Goal: Task Accomplishment & Management: Manage account settings

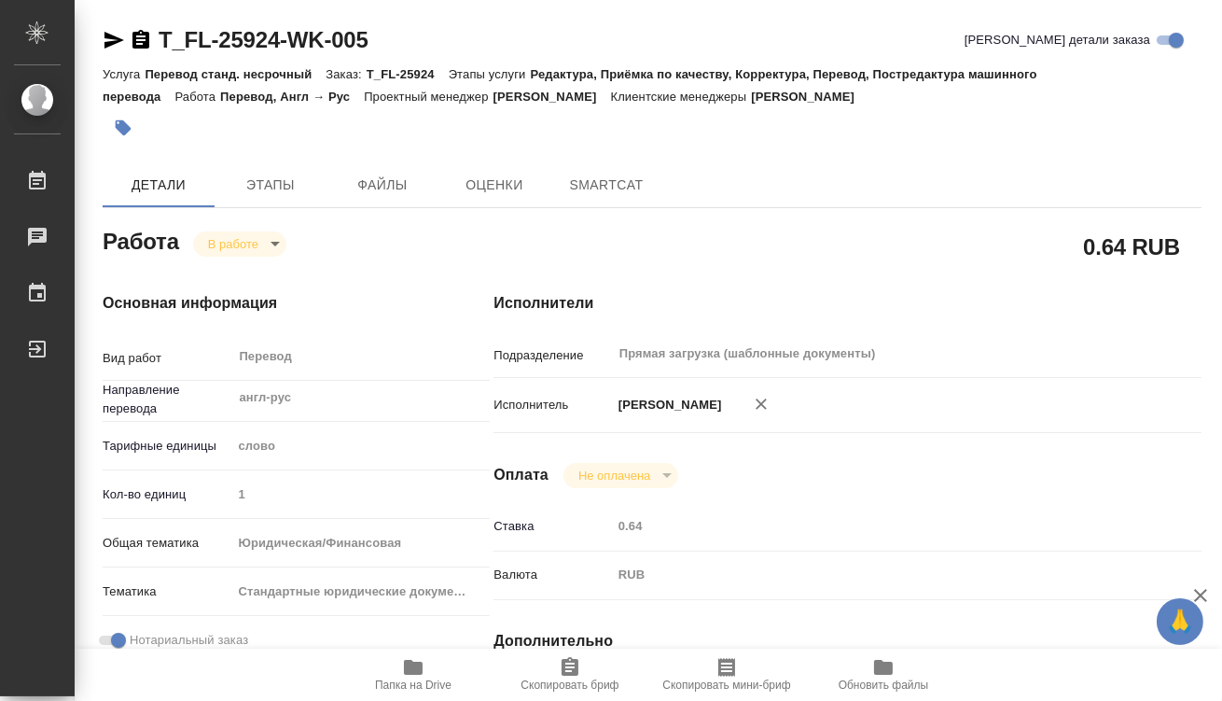
type textarea "x"
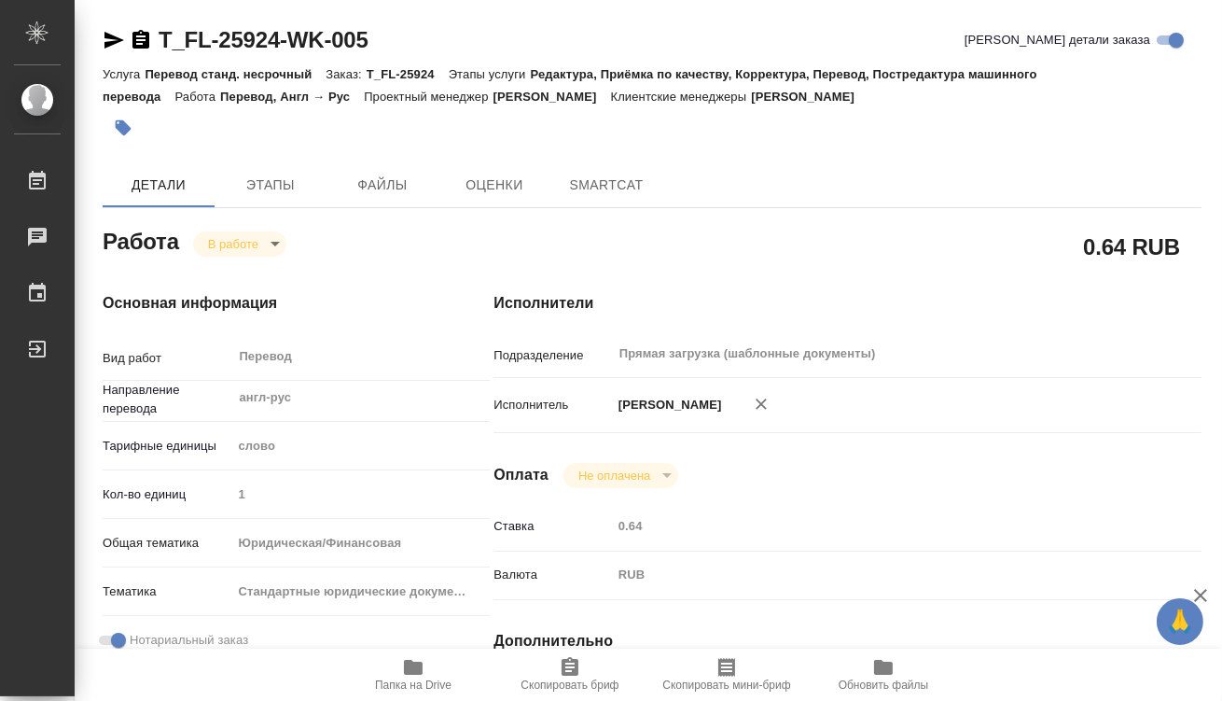
type textarea "x"
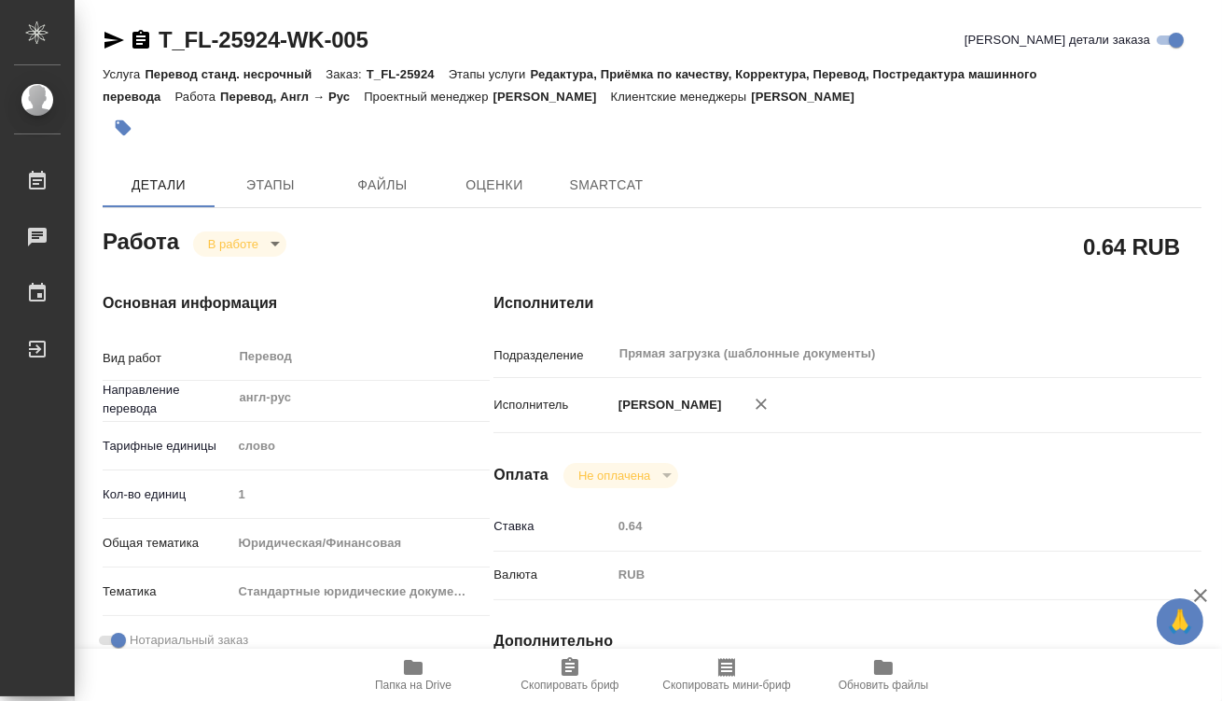
type textarea "x"
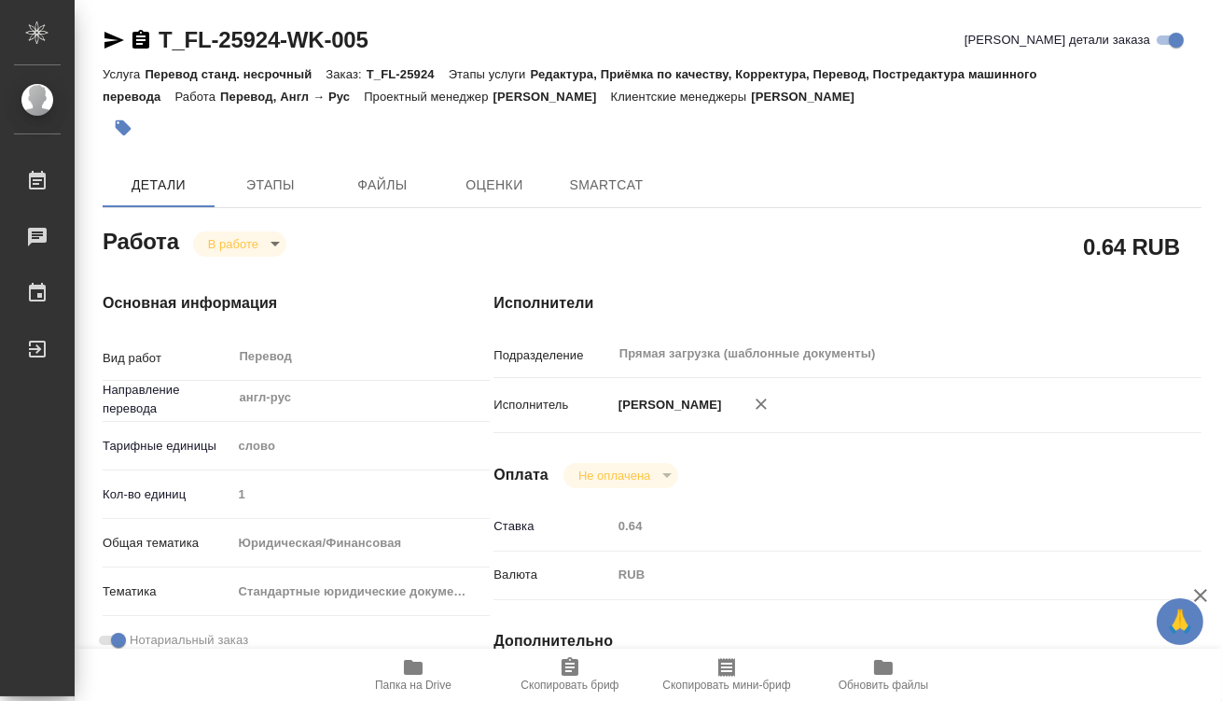
type textarea "x"
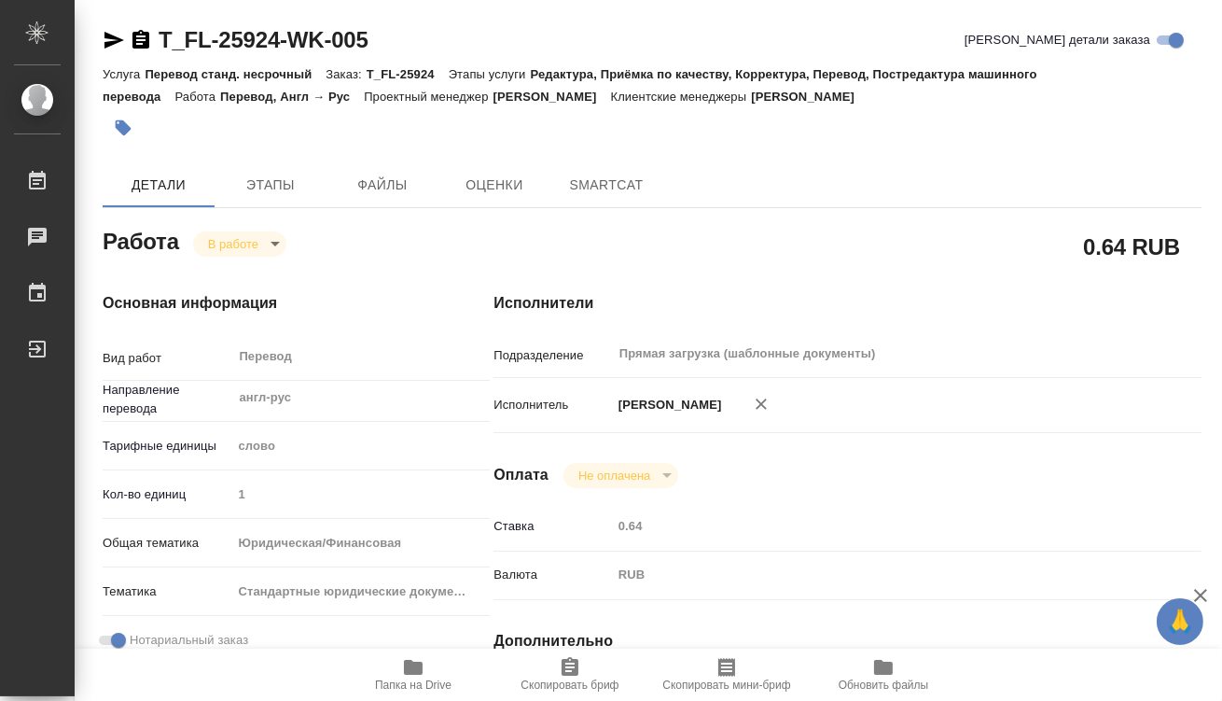
type textarea "x"
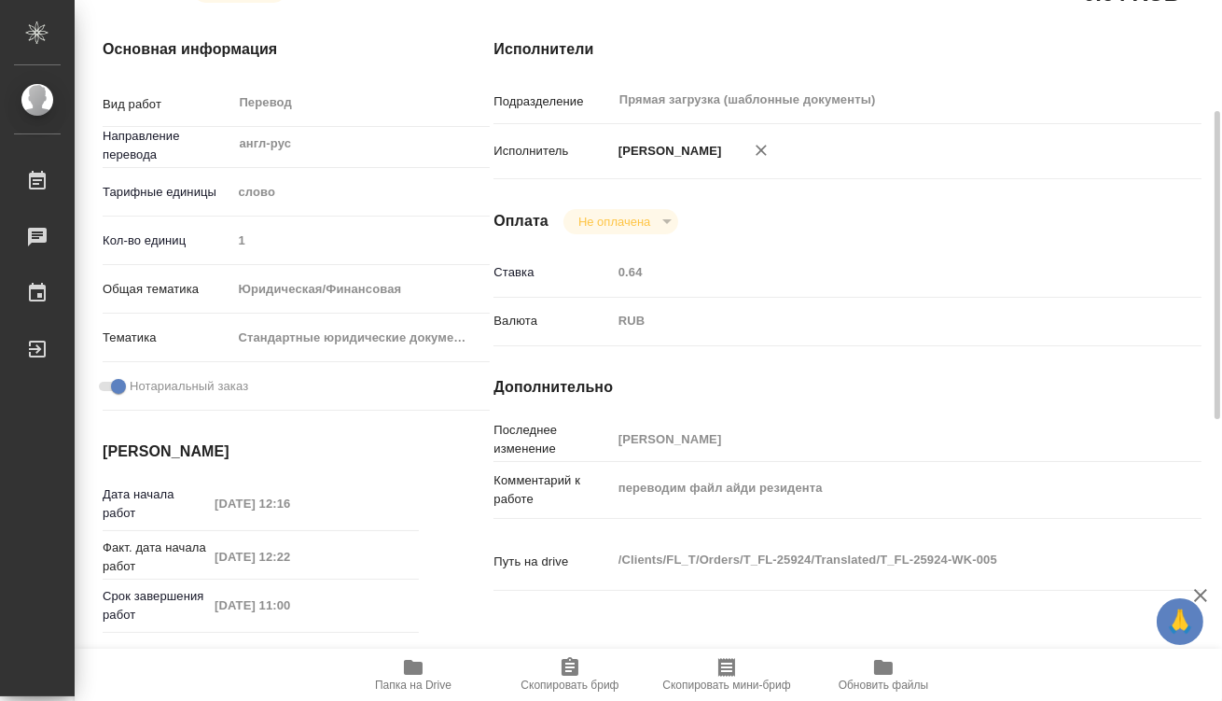
scroll to position [339, 0]
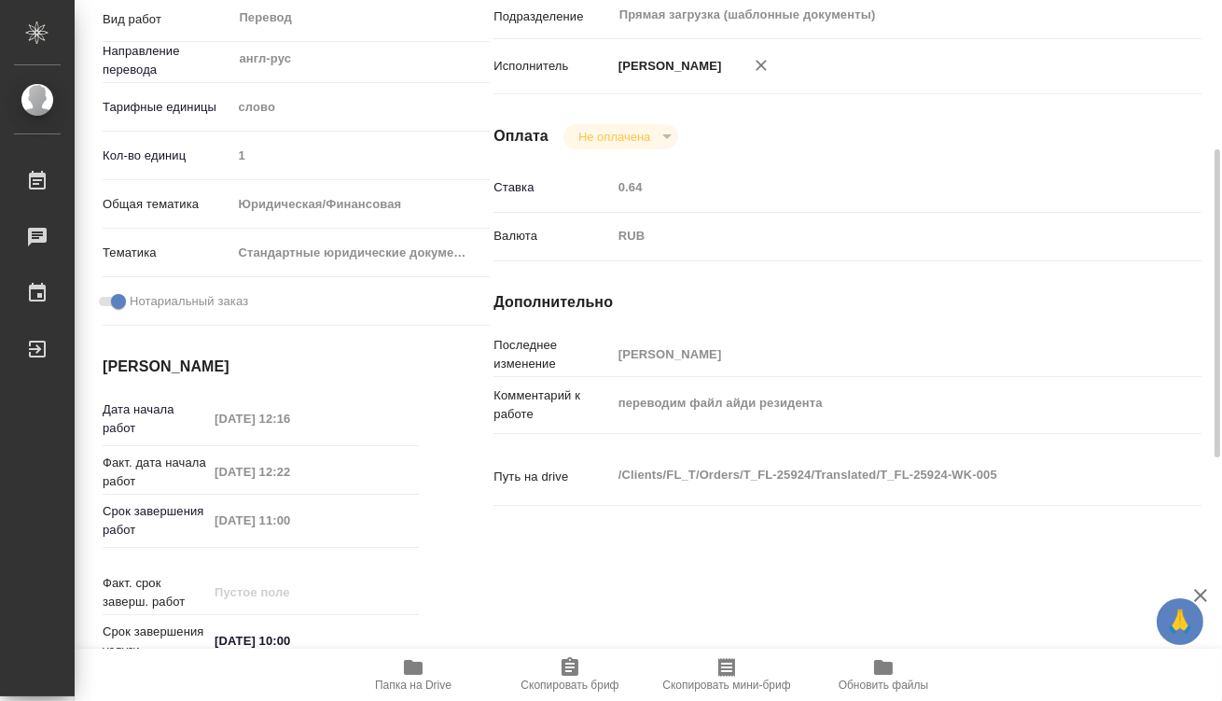
type textarea "x"
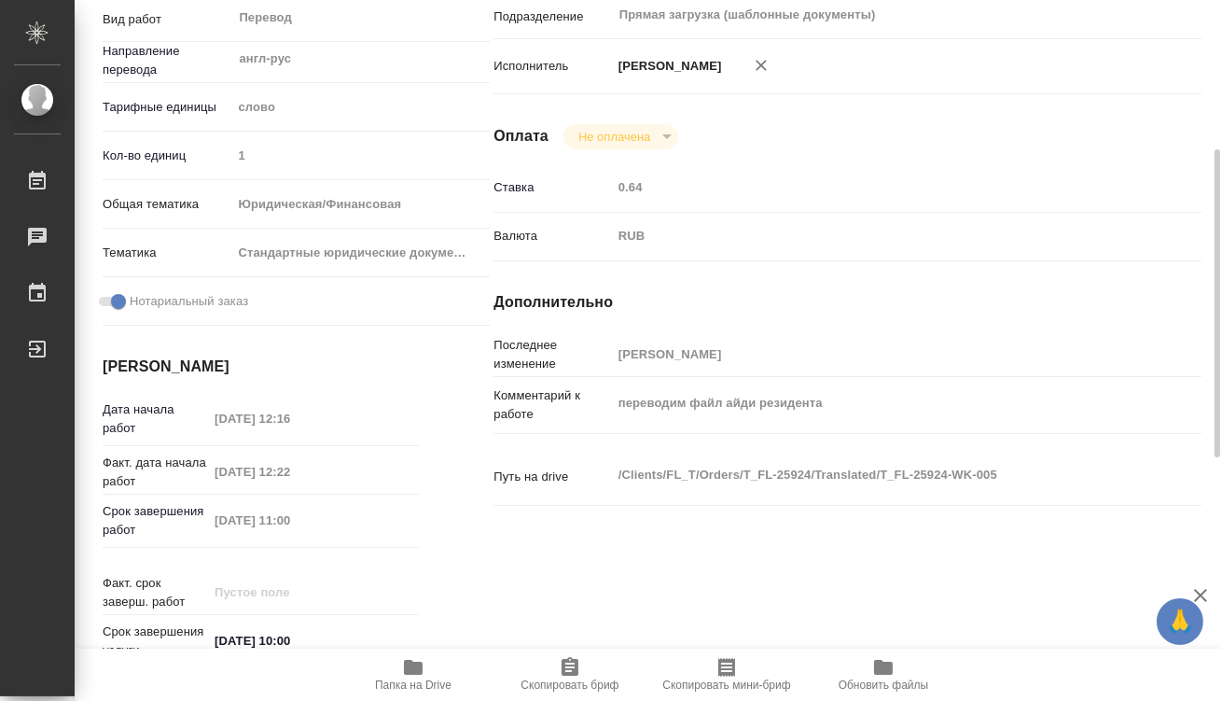
type textarea "x"
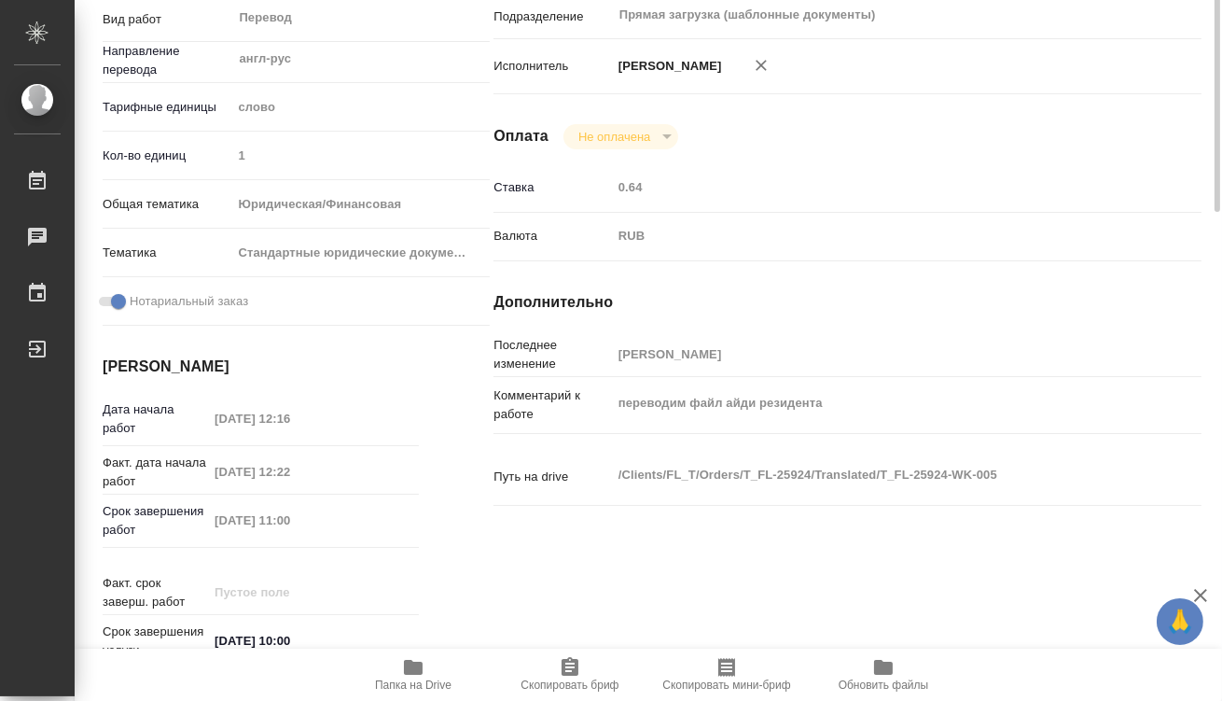
scroll to position [0, 0]
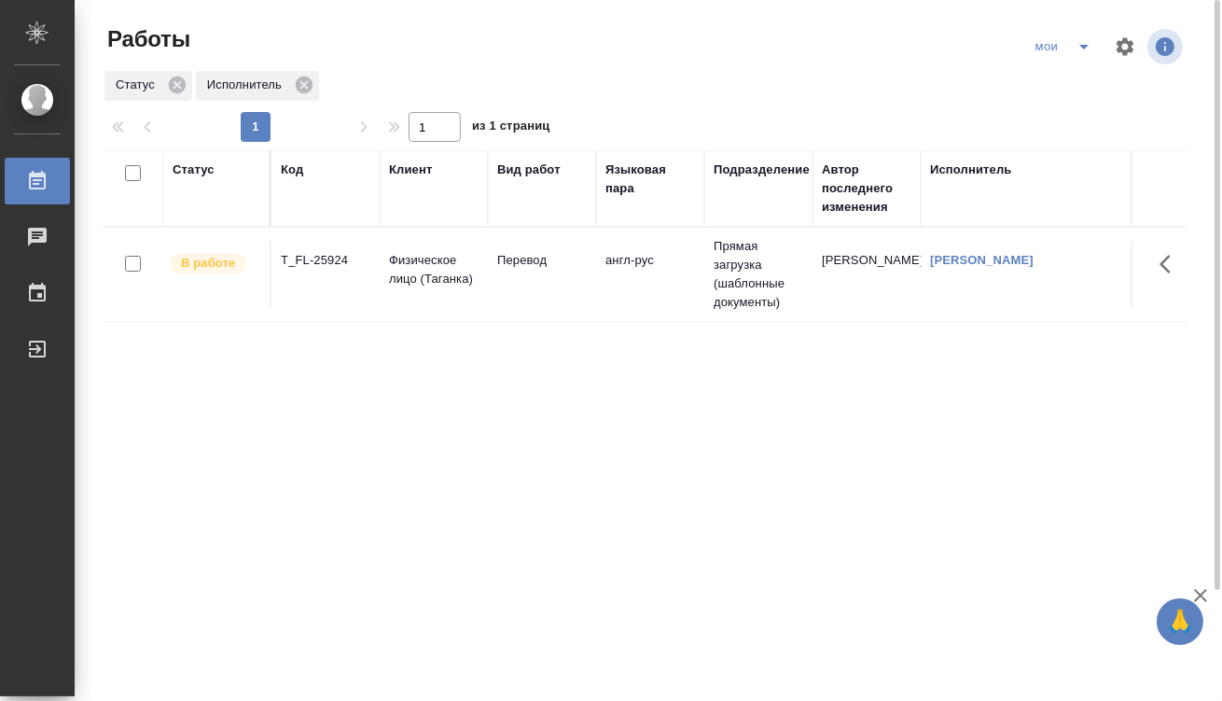
click at [1075, 49] on icon "split button" at bounding box center [1084, 46] width 22 height 22
click at [1085, 81] on li "Стандартные настройки" at bounding box center [1065, 84] width 179 height 30
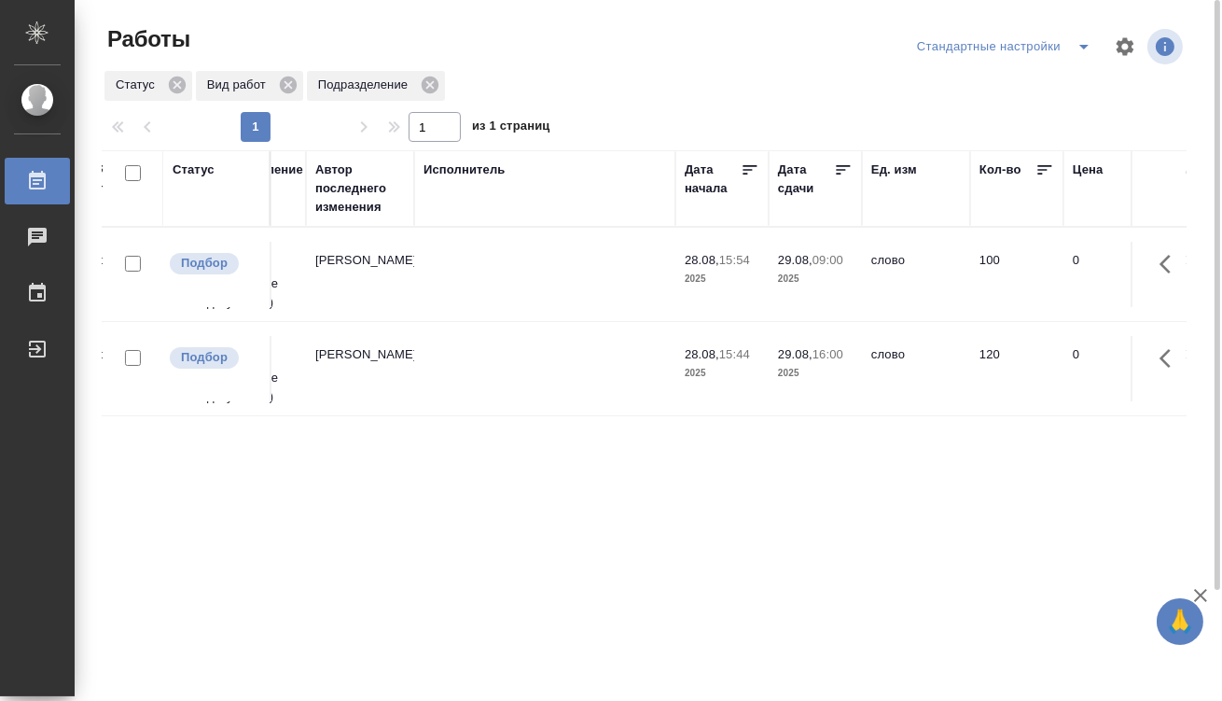
drag, startPoint x: 398, startPoint y: 457, endPoint x: 691, endPoint y: 461, distance: 293.0
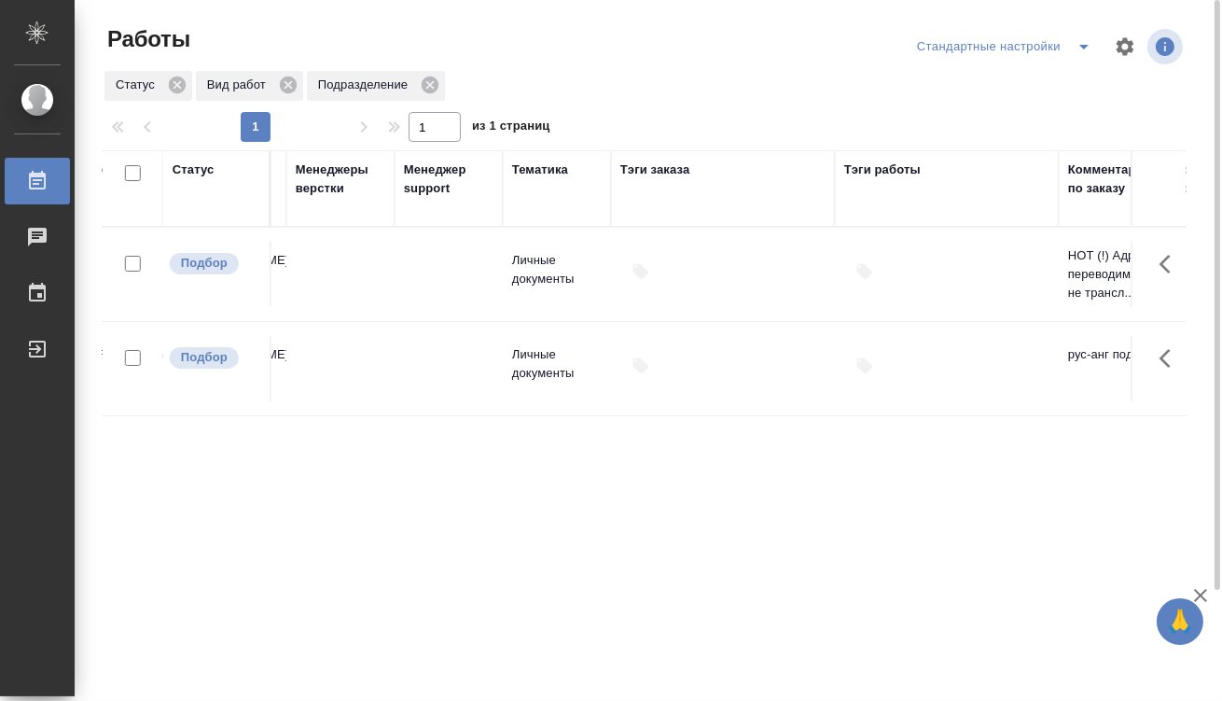
scroll to position [0, 2162]
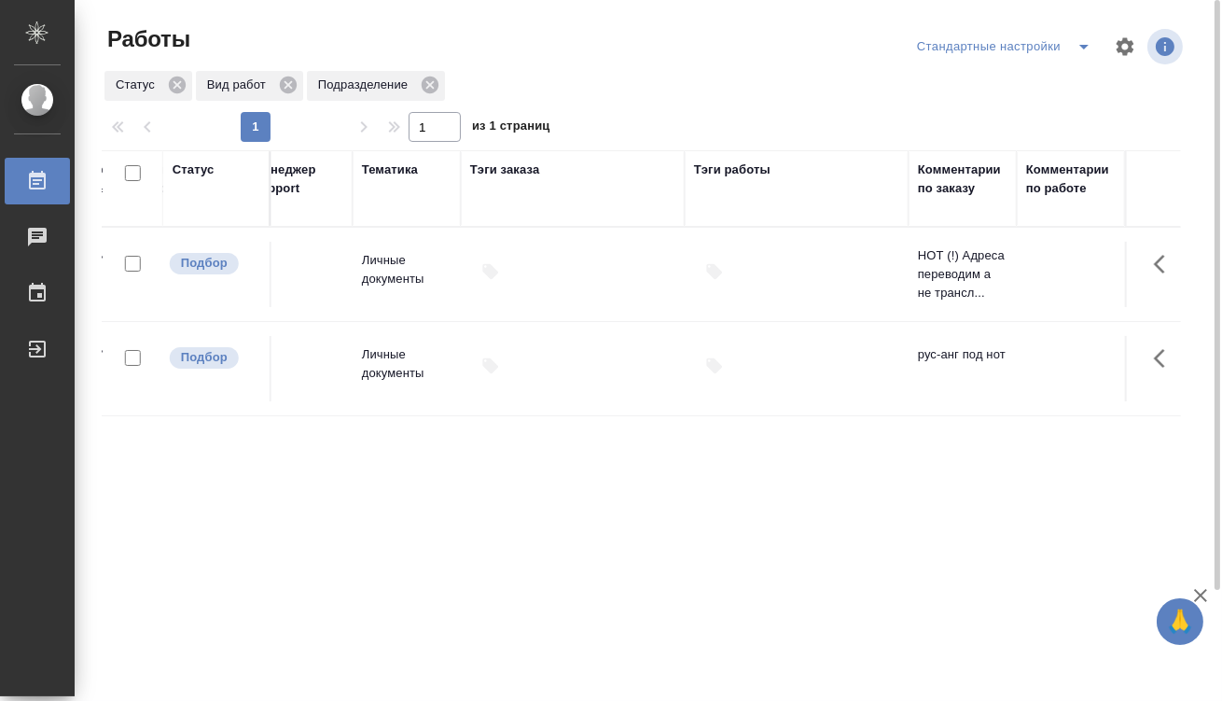
drag, startPoint x: 551, startPoint y: 440, endPoint x: 888, endPoint y: 432, distance: 337.9
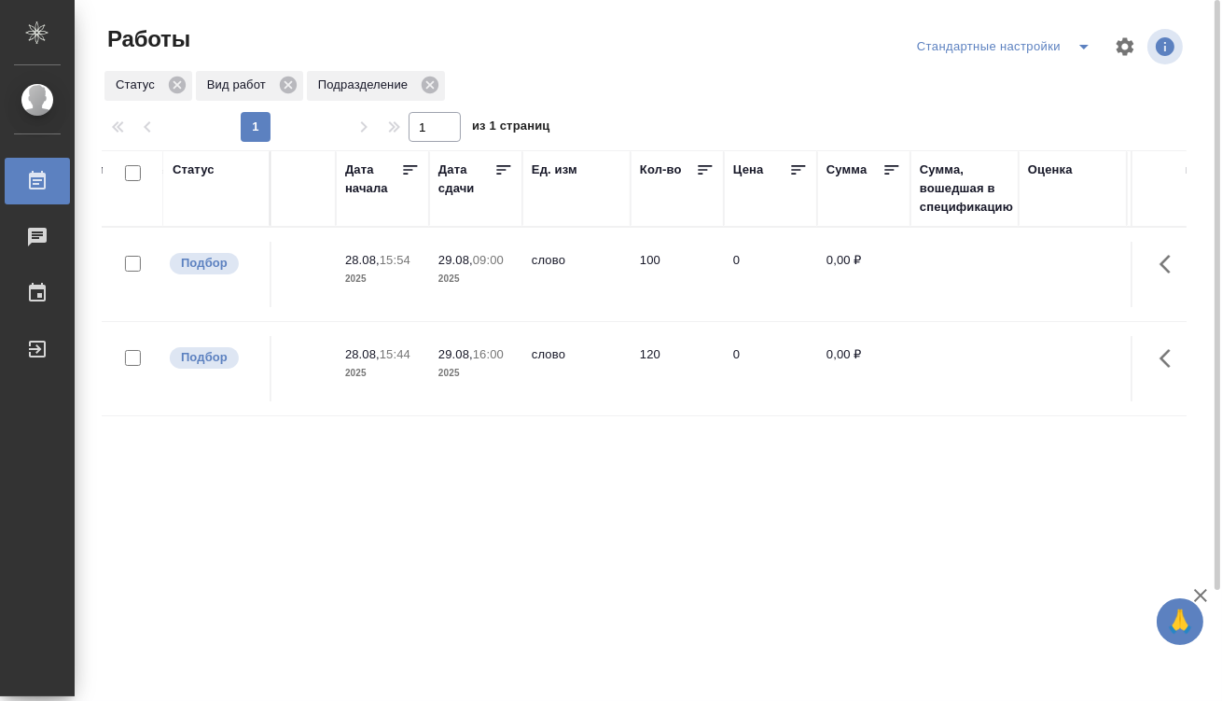
scroll to position [0, 0]
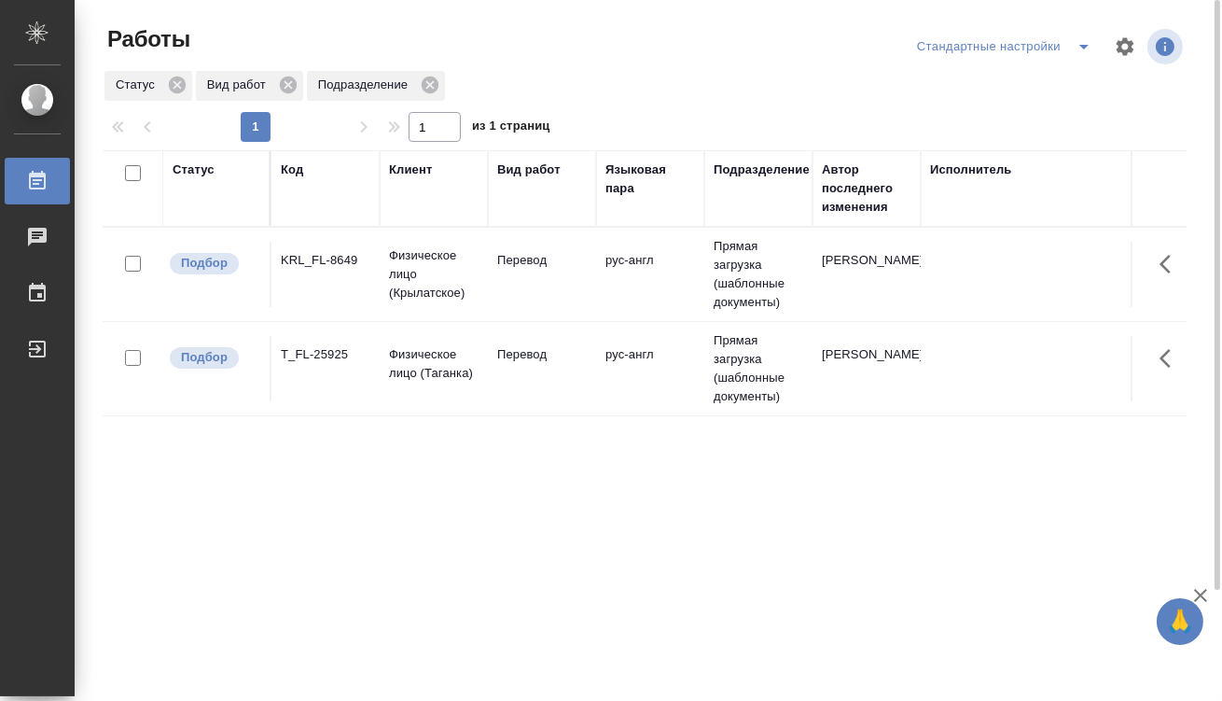
drag, startPoint x: 987, startPoint y: 467, endPoint x: 232, endPoint y: 446, distance: 755.2
click at [536, 386] on td "Перевод" at bounding box center [542, 368] width 108 height 65
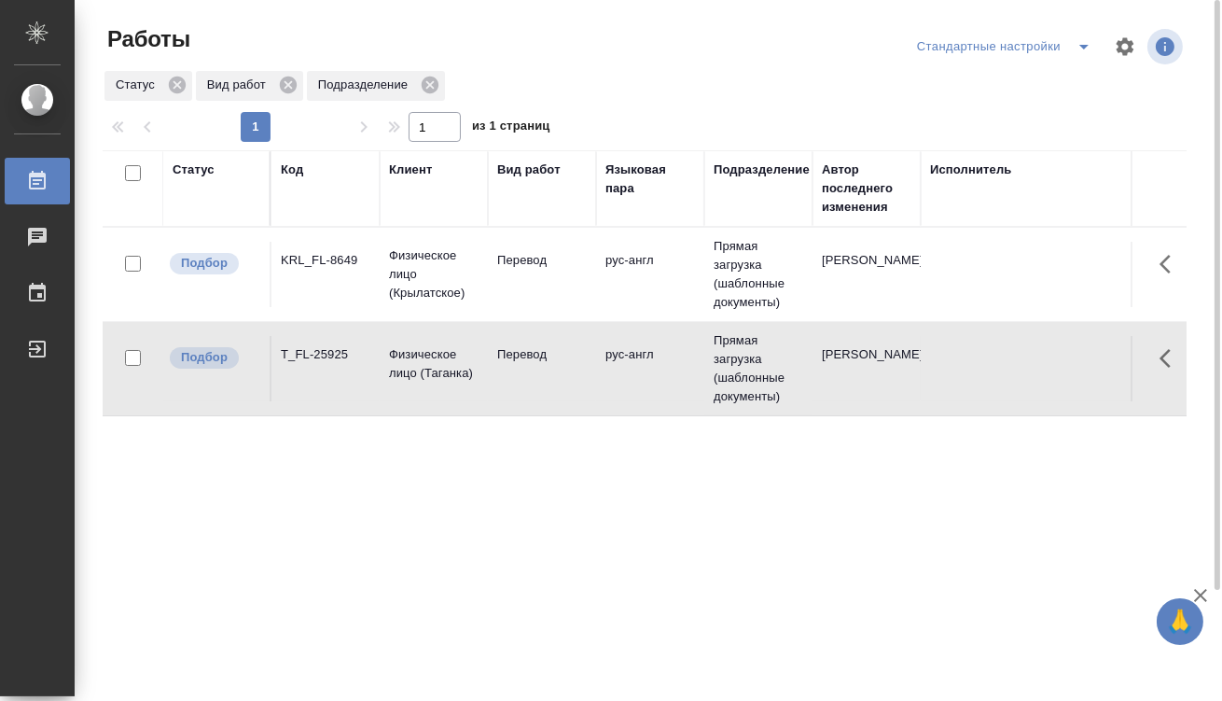
click at [536, 386] on td "Перевод" at bounding box center [542, 368] width 108 height 65
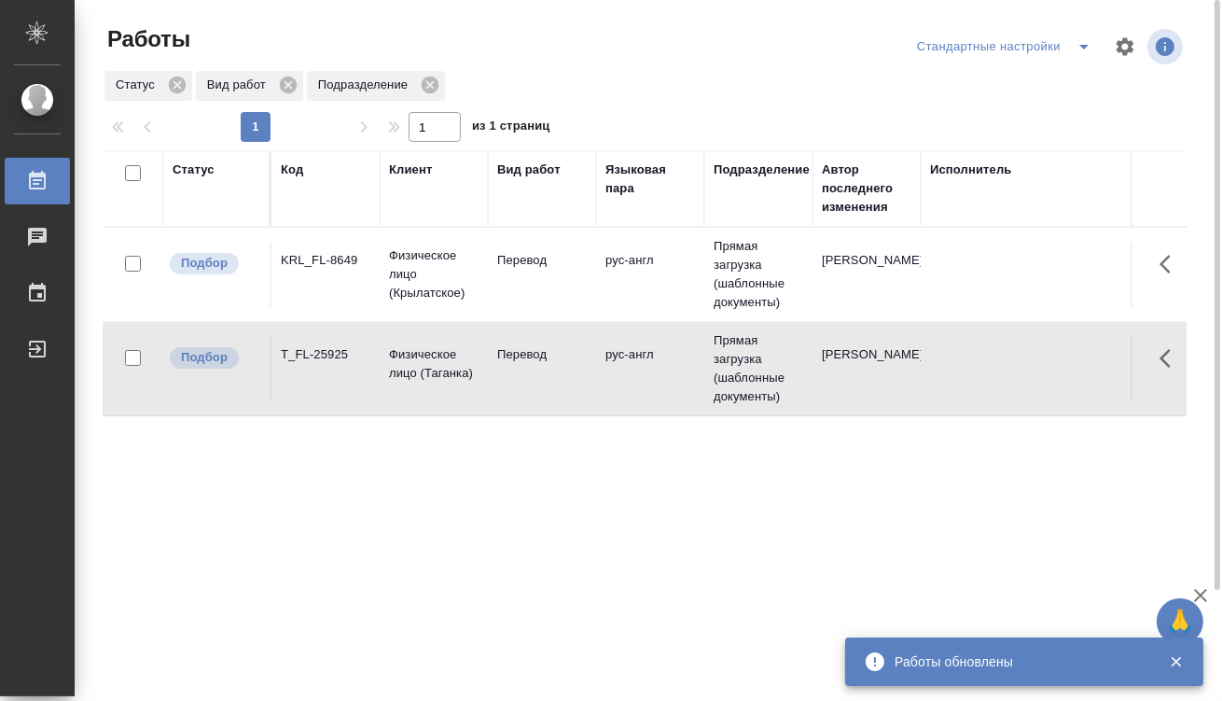
click at [500, 291] on td "Перевод" at bounding box center [542, 274] width 108 height 65
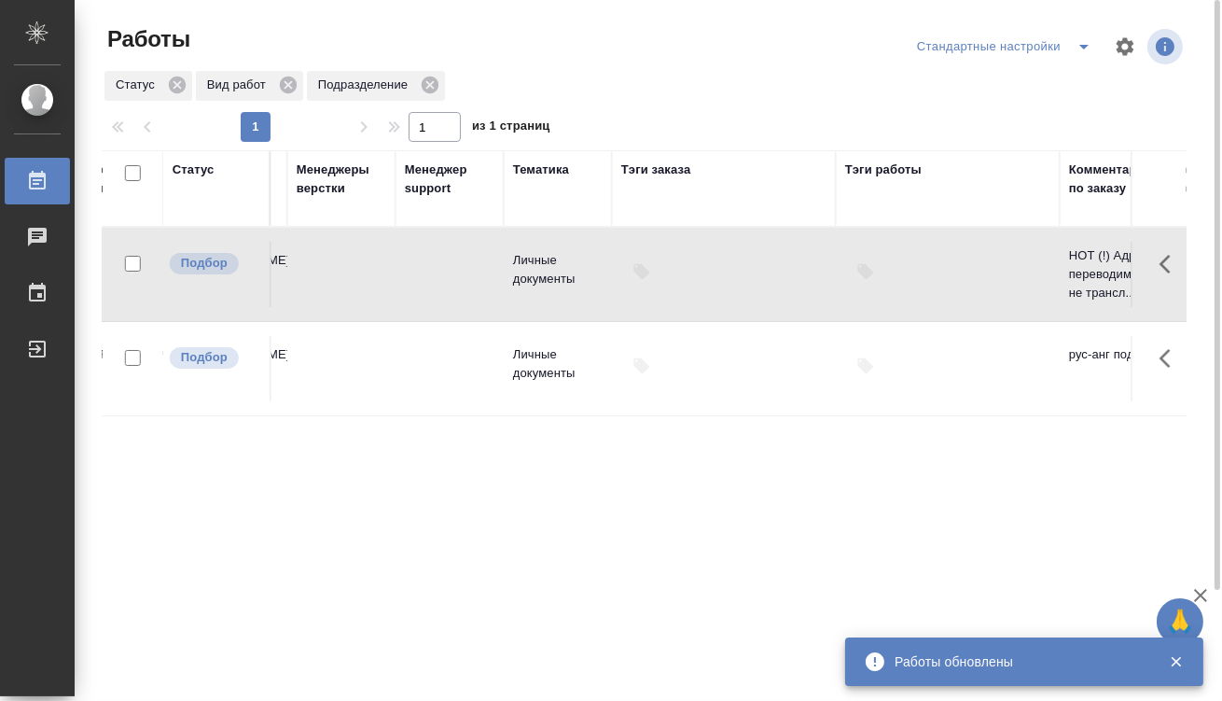
scroll to position [0, 2162]
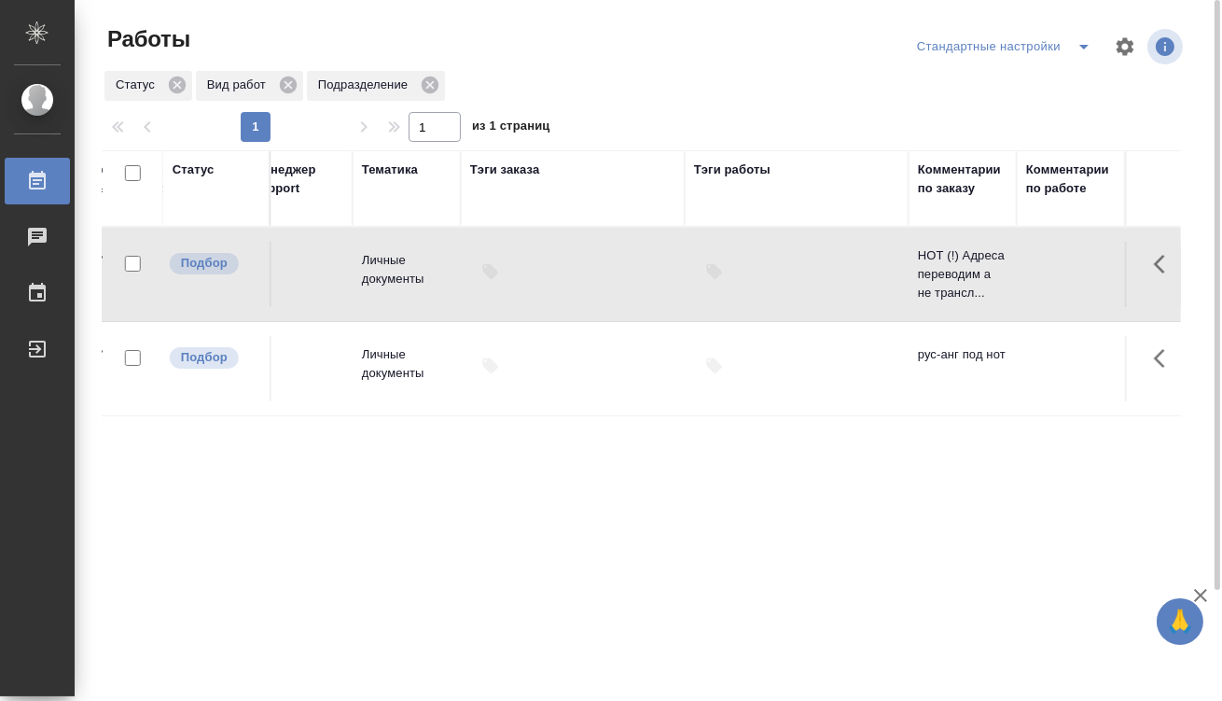
drag, startPoint x: 587, startPoint y: 483, endPoint x: 852, endPoint y: 477, distance: 265.1
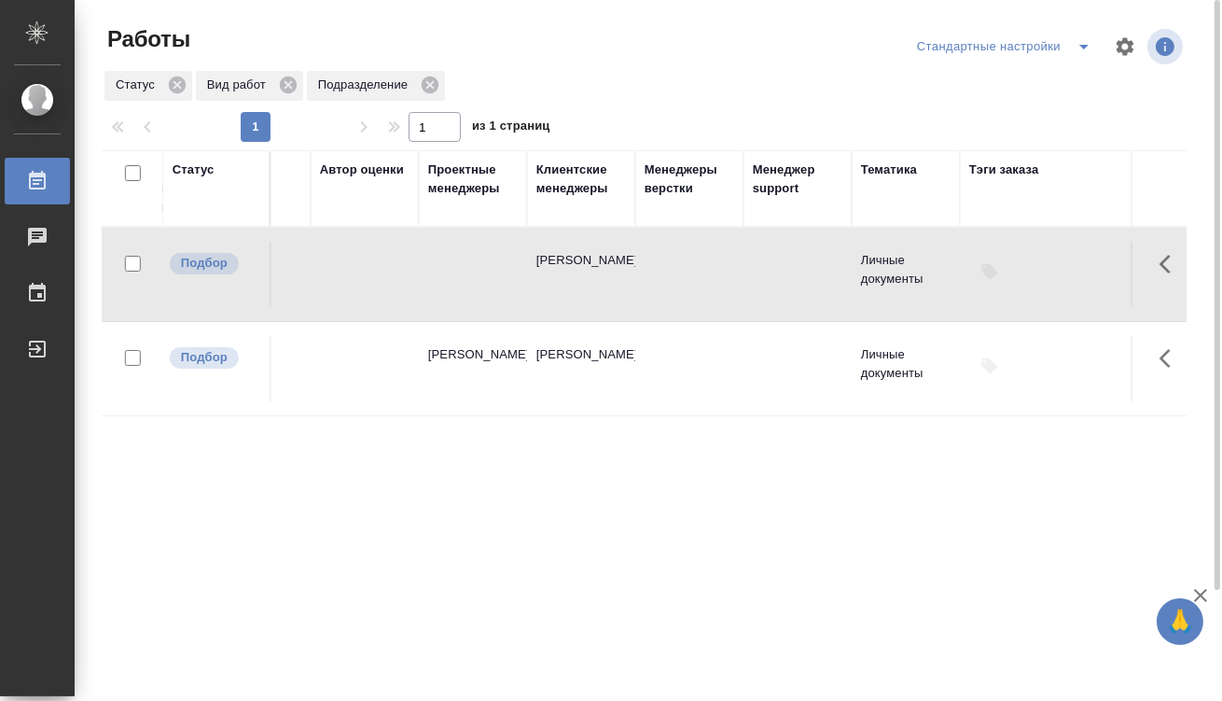
scroll to position [0, 0]
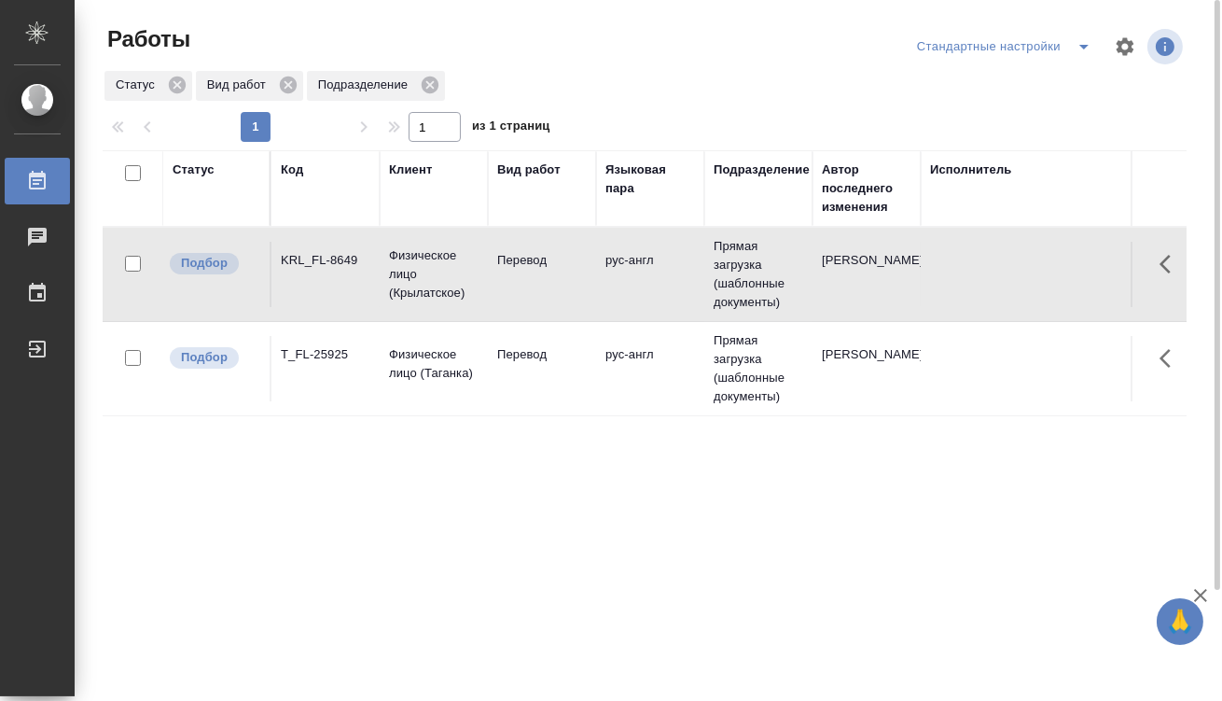
drag, startPoint x: 1072, startPoint y: 450, endPoint x: 328, endPoint y: 389, distance: 747.1
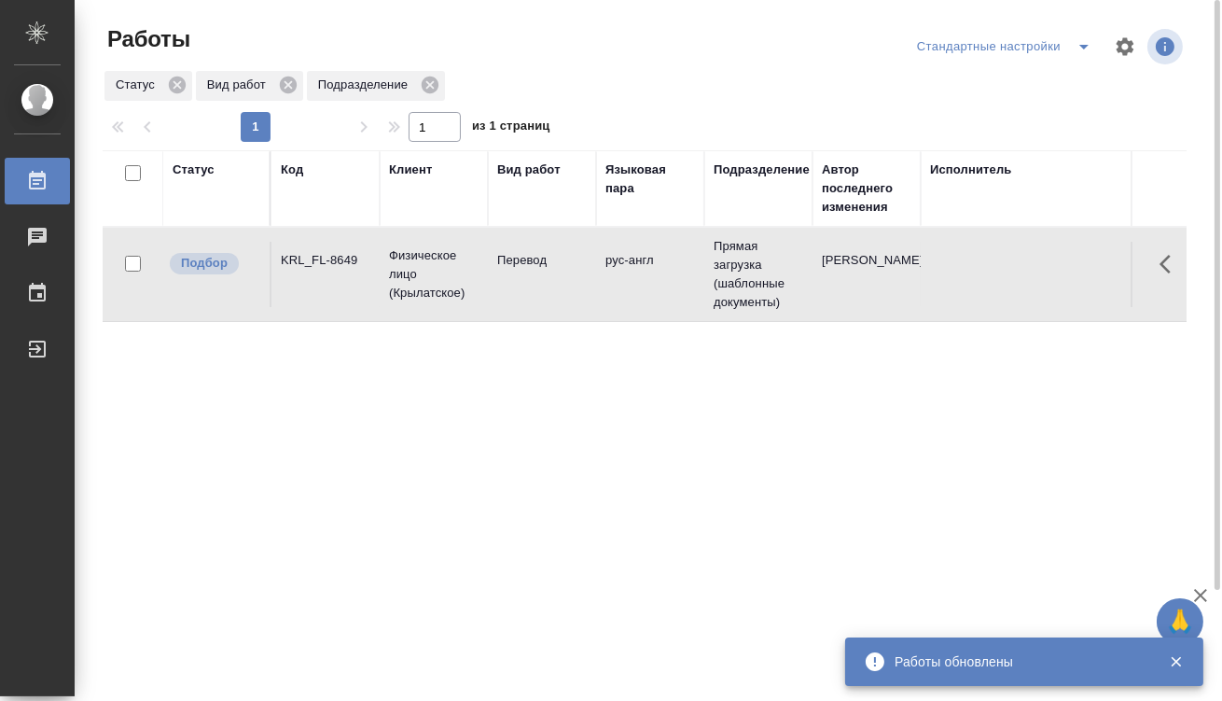
click at [1079, 51] on icon "split button" at bounding box center [1084, 46] width 22 height 22
click at [990, 97] on li "мои" at bounding box center [1008, 84] width 190 height 30
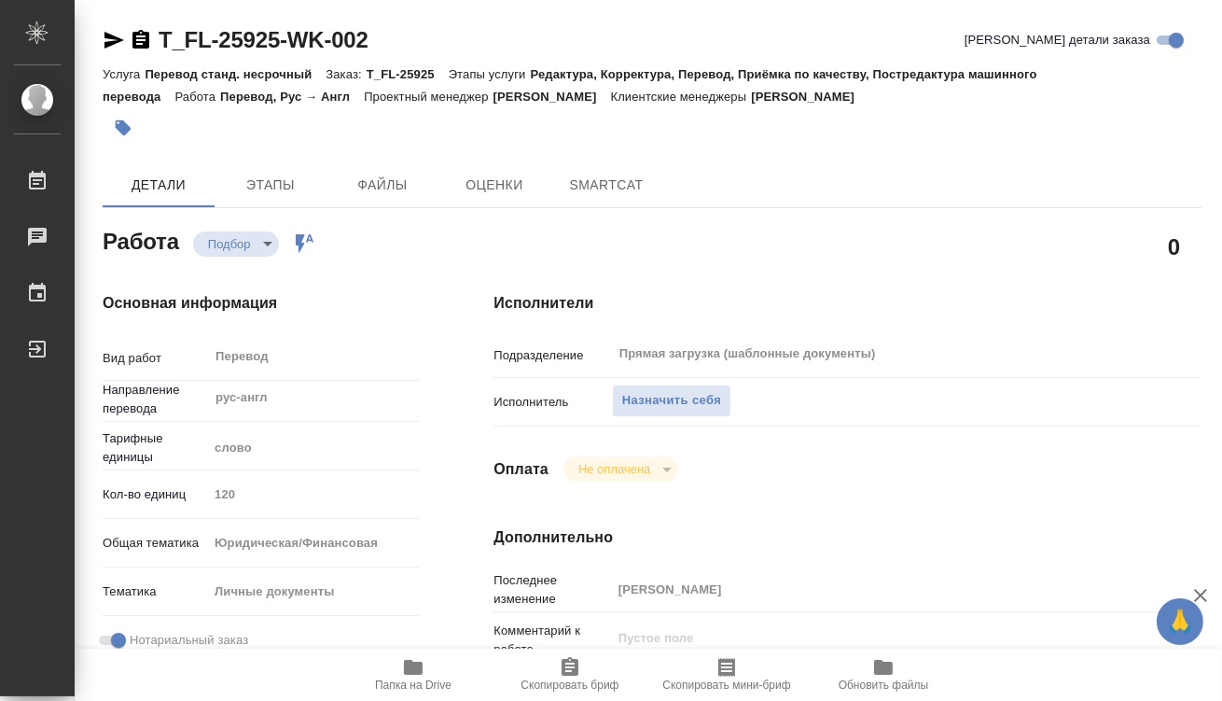
type textarea "x"
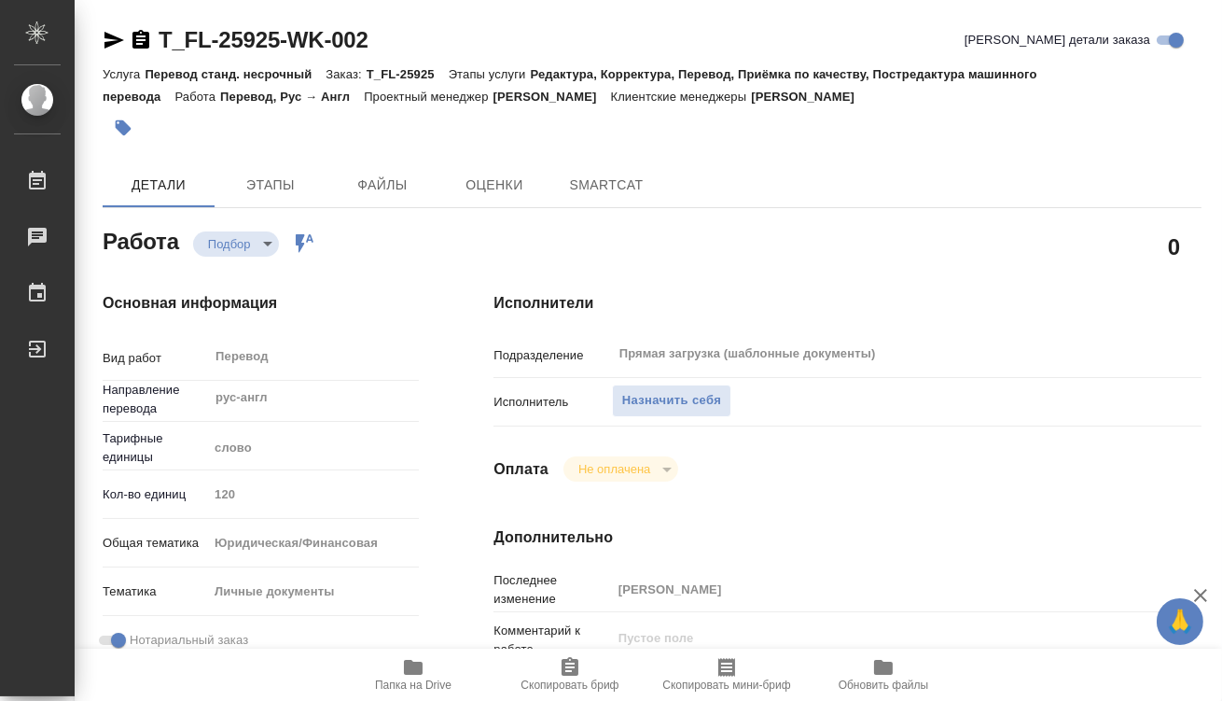
type textarea "x"
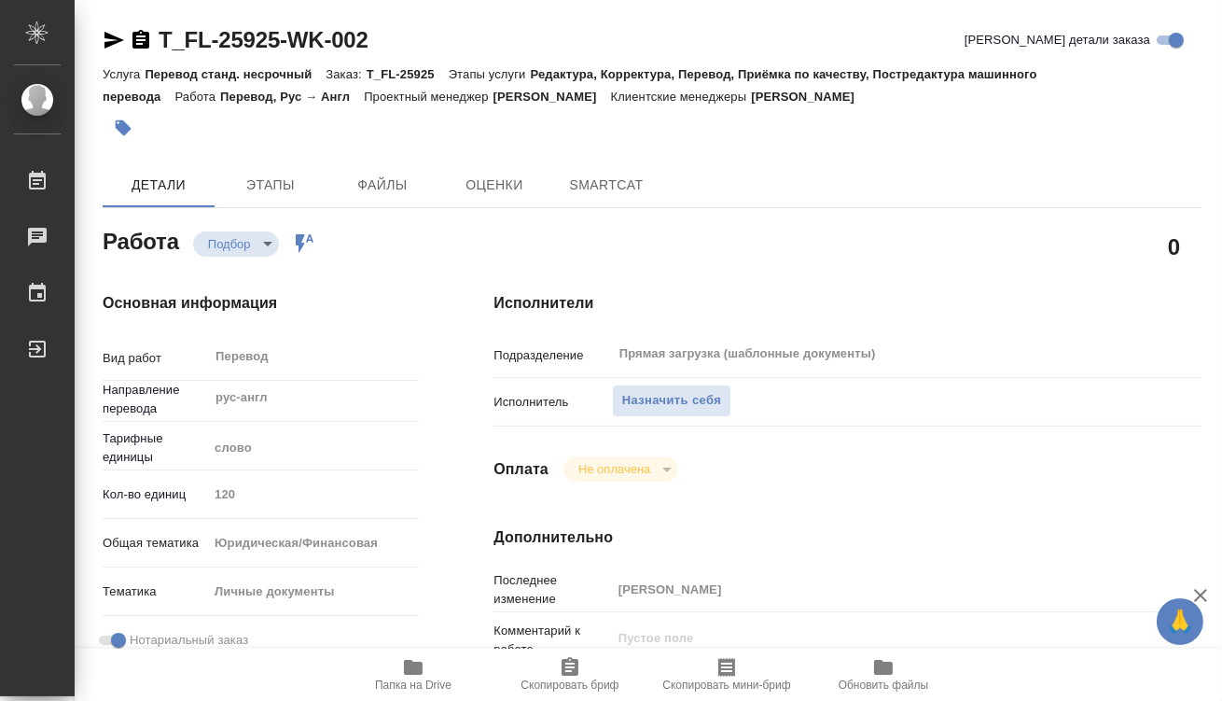
type textarea "x"
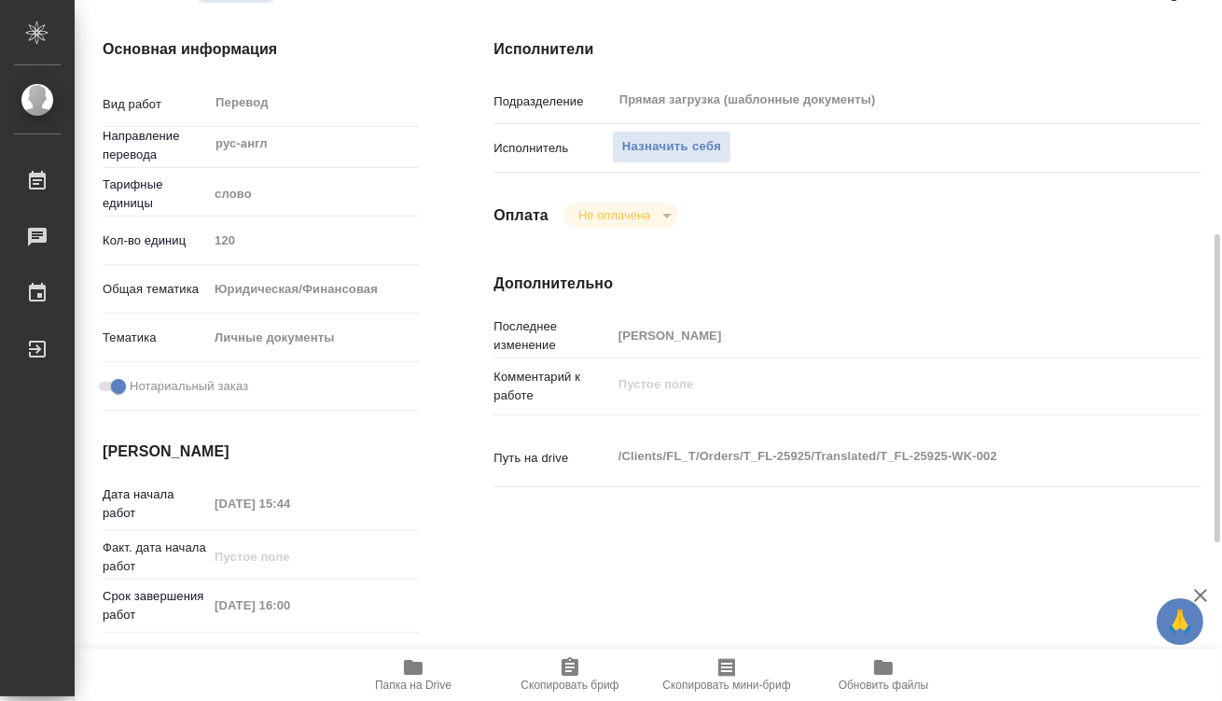
type textarea "x"
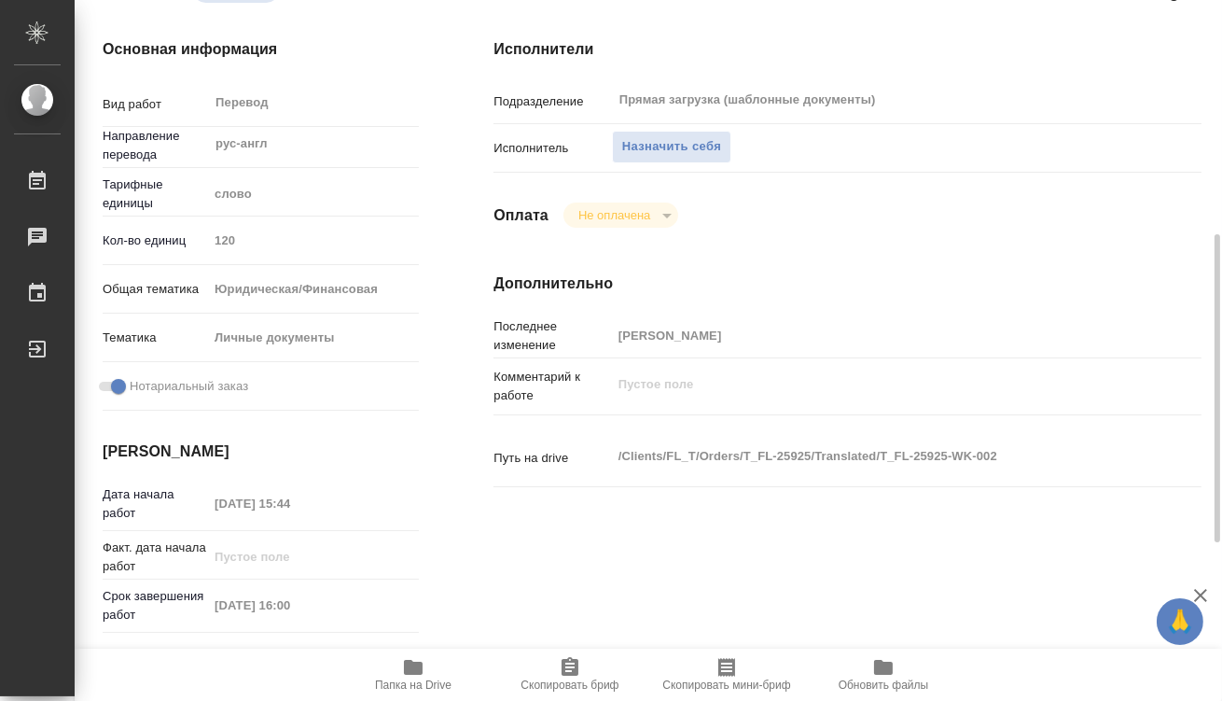
scroll to position [339, 0]
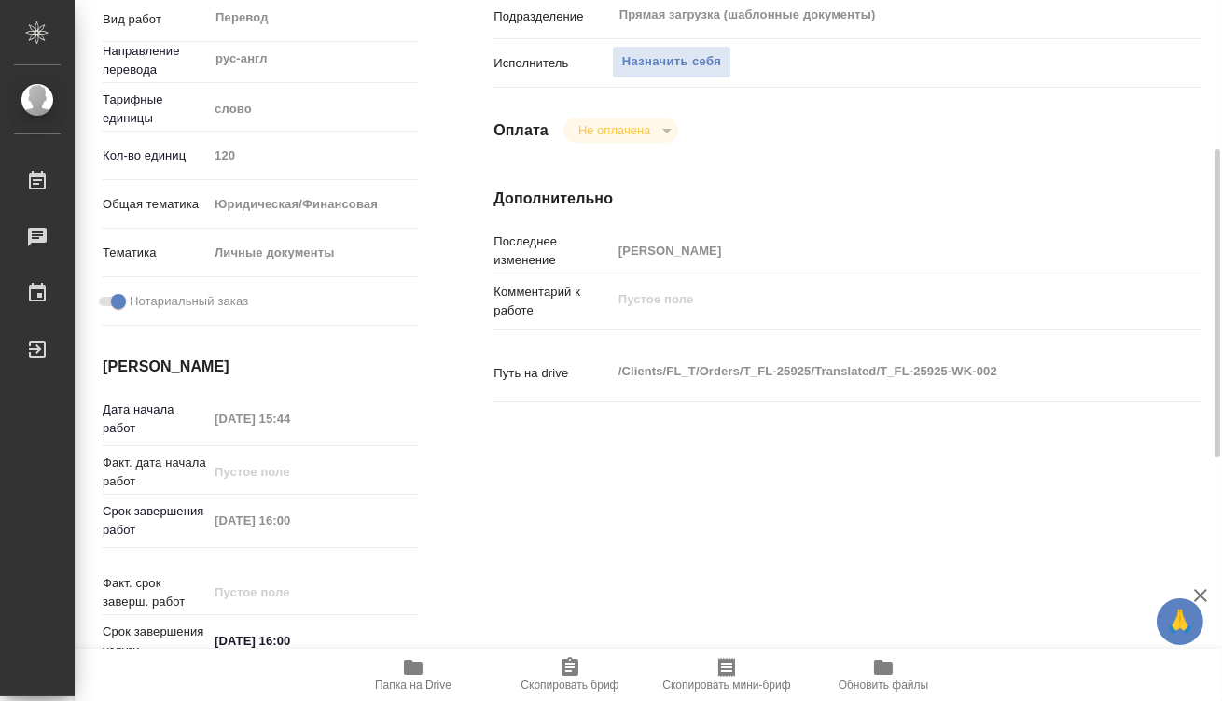
type textarea "x"
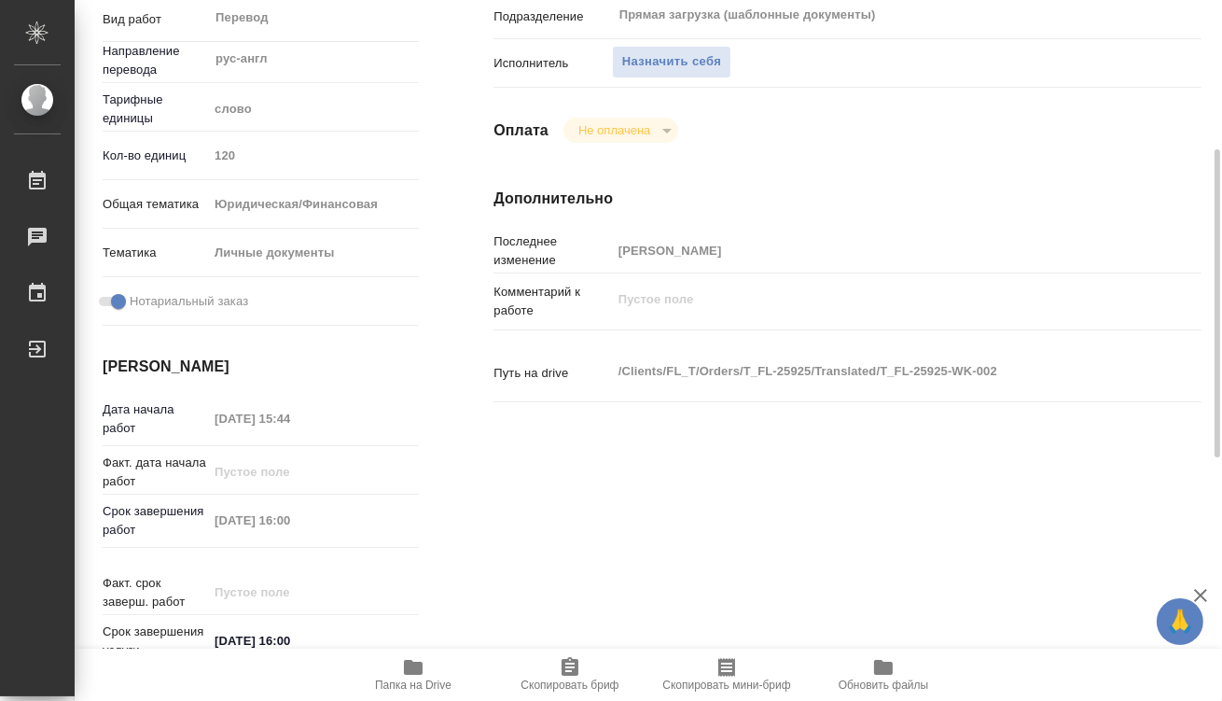
type textarea "x"
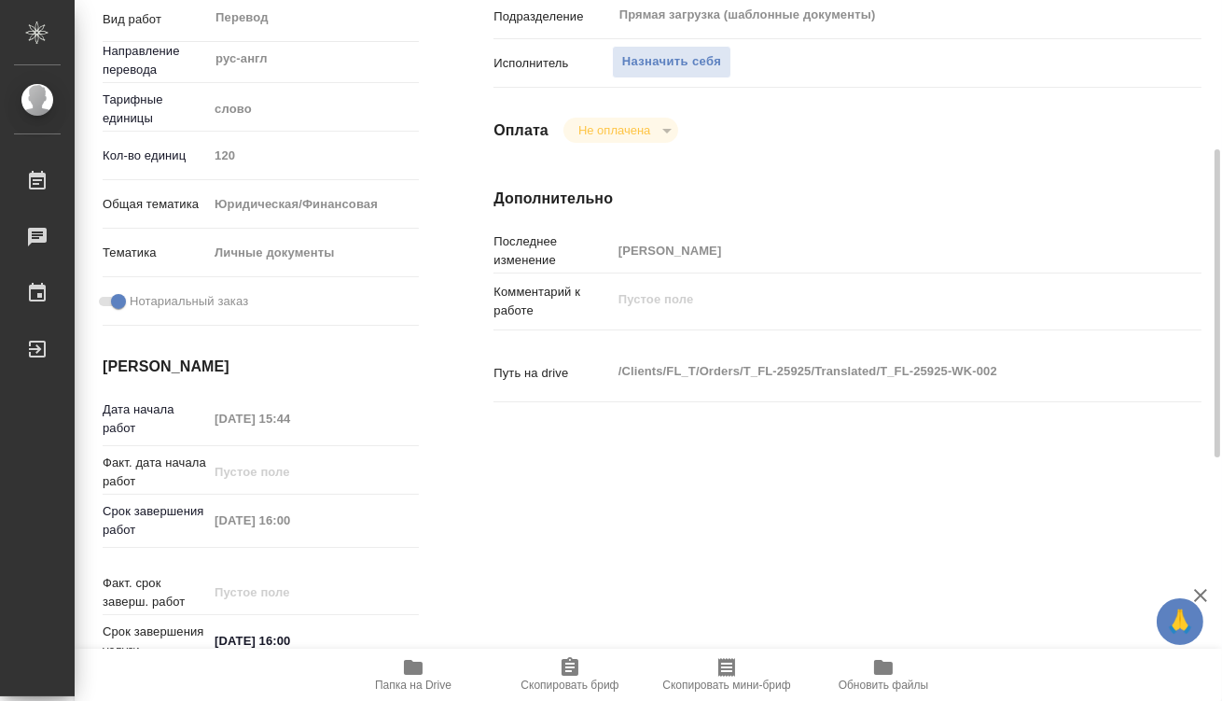
type textarea "x"
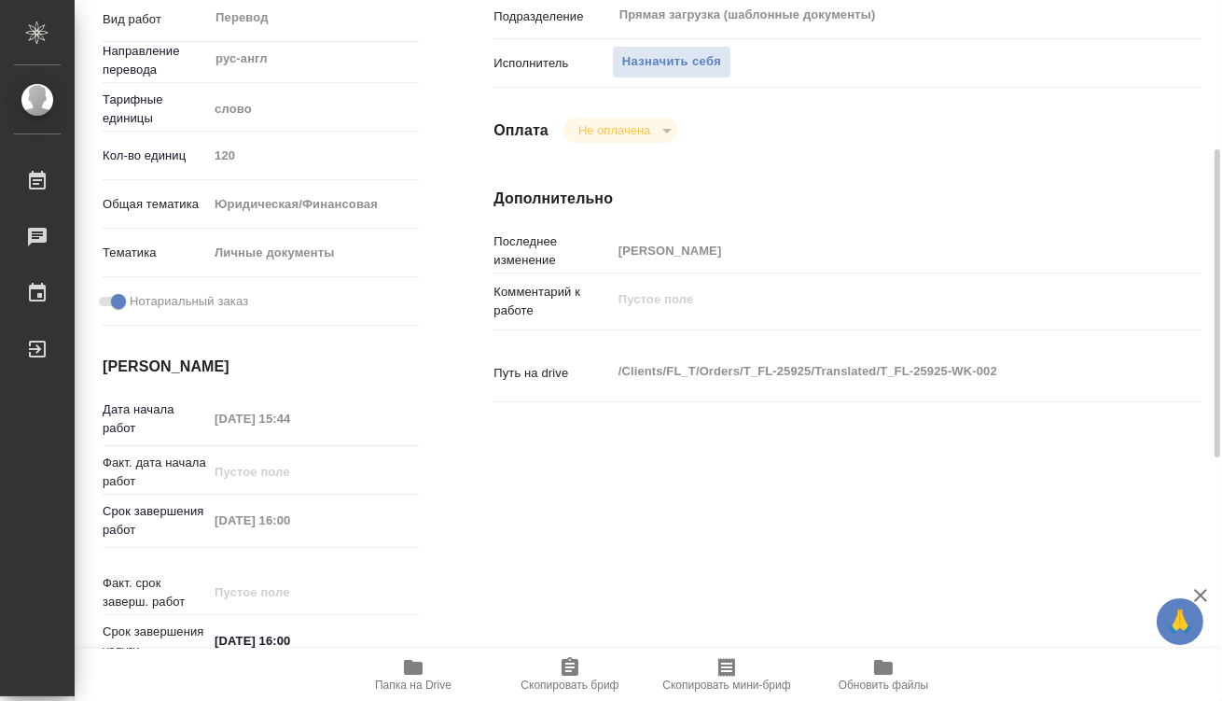
click at [424, 672] on span "Папка на Drive" at bounding box center [413, 673] width 134 height 35
type textarea "x"
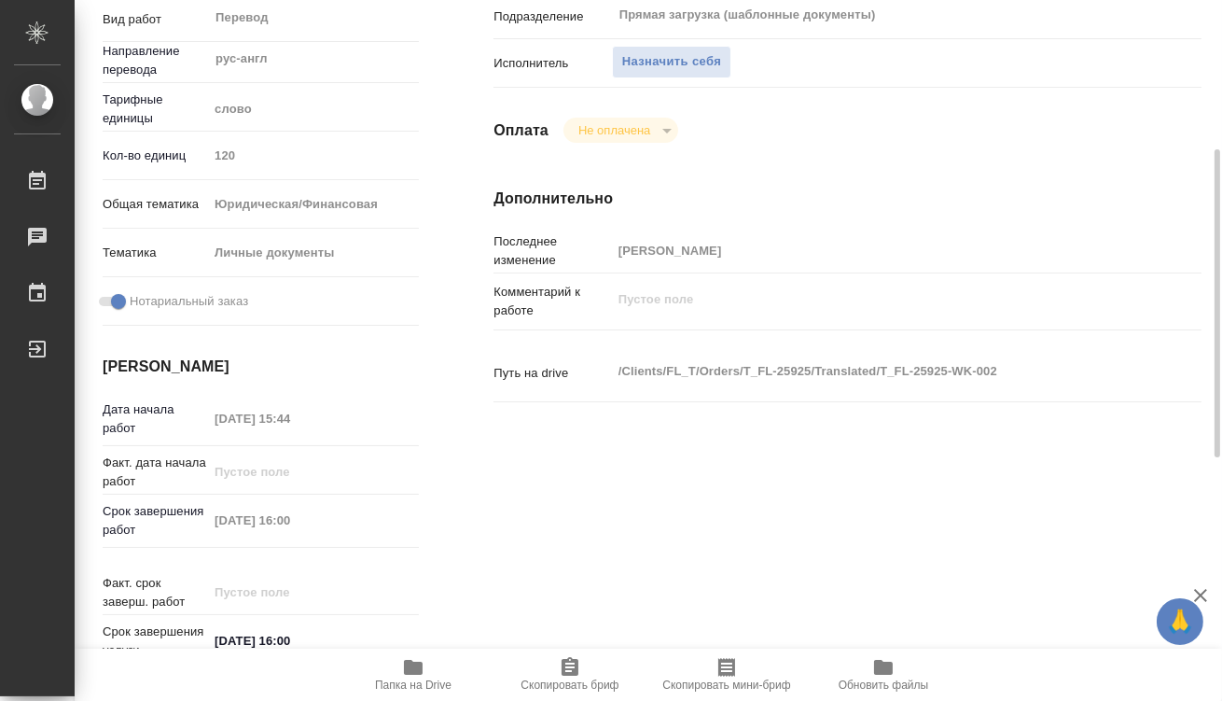
type textarea "x"
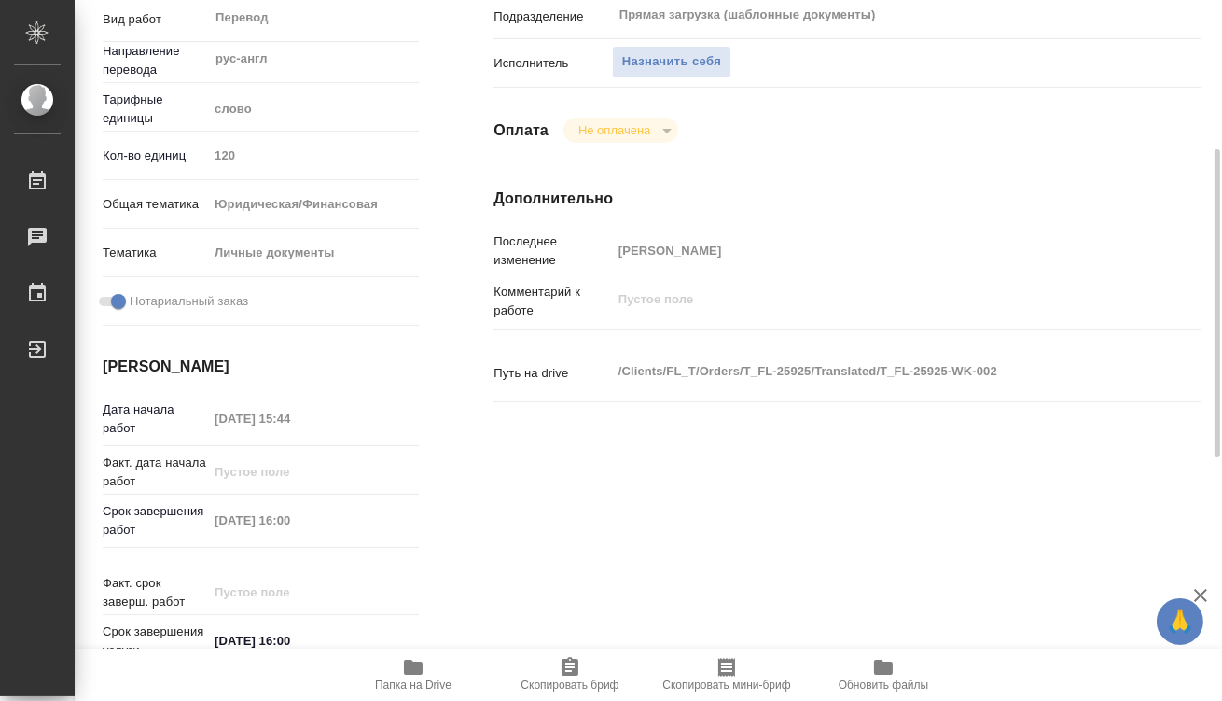
type textarea "x"
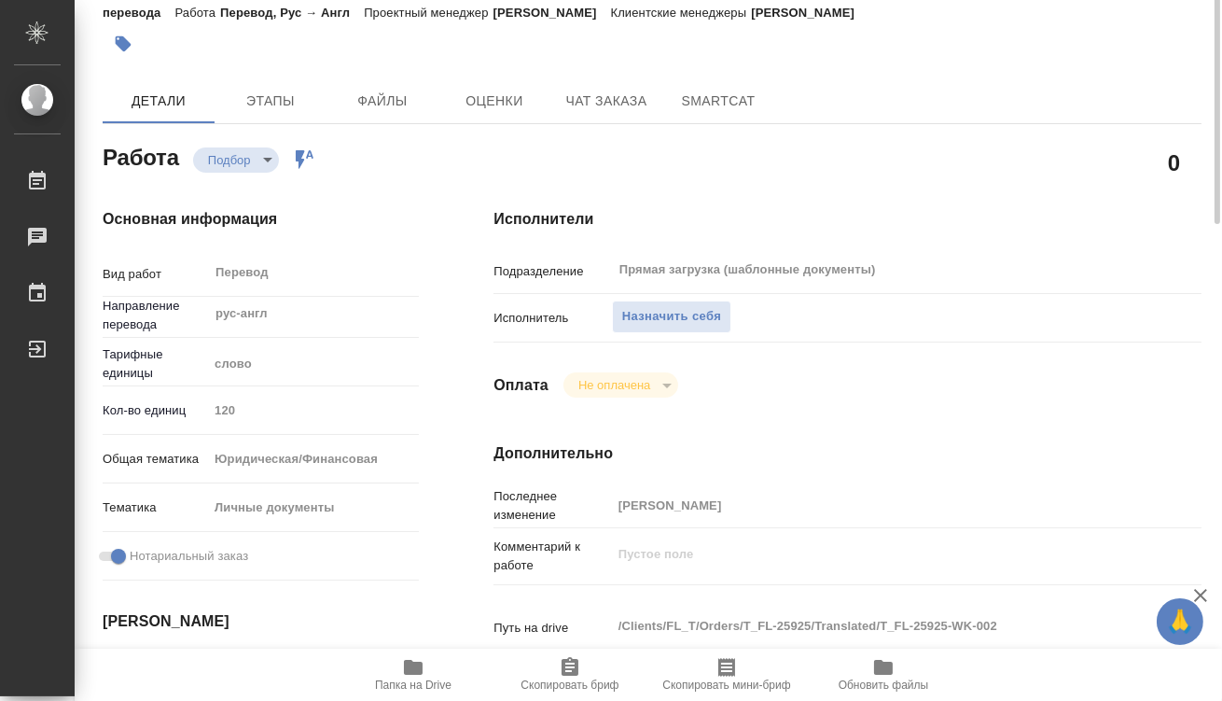
scroll to position [0, 0]
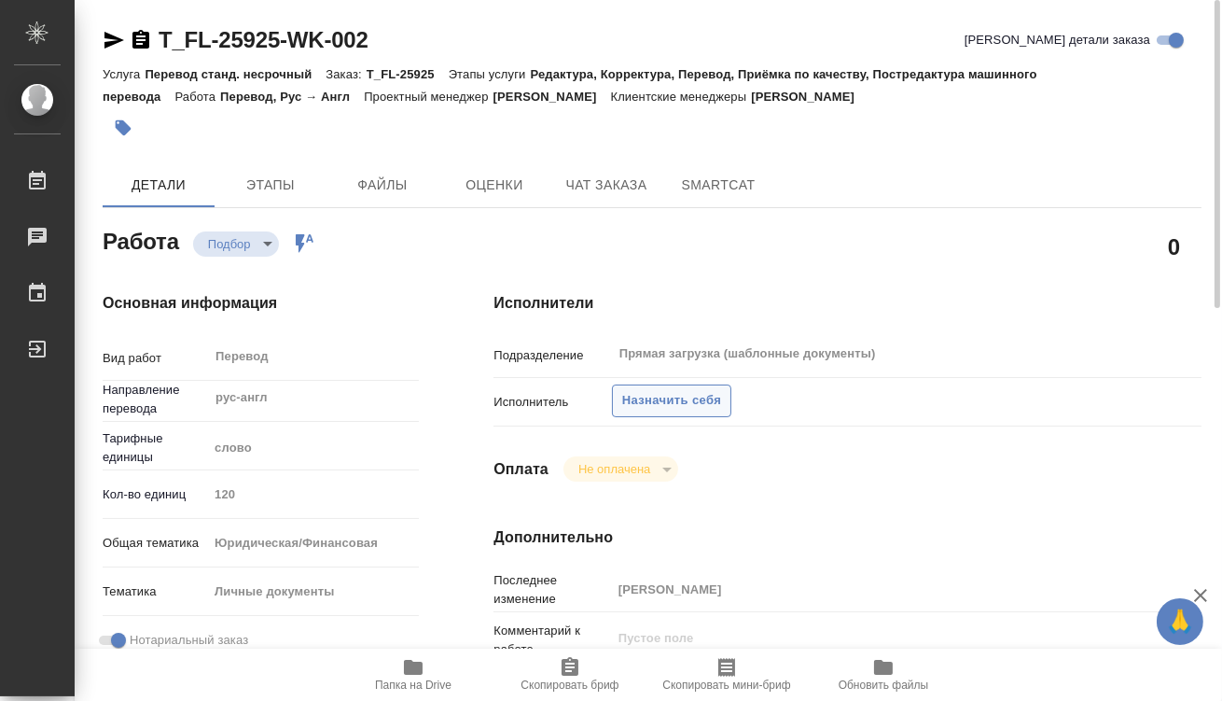
click at [665, 405] on span "Назначить себя" at bounding box center [671, 400] width 99 height 21
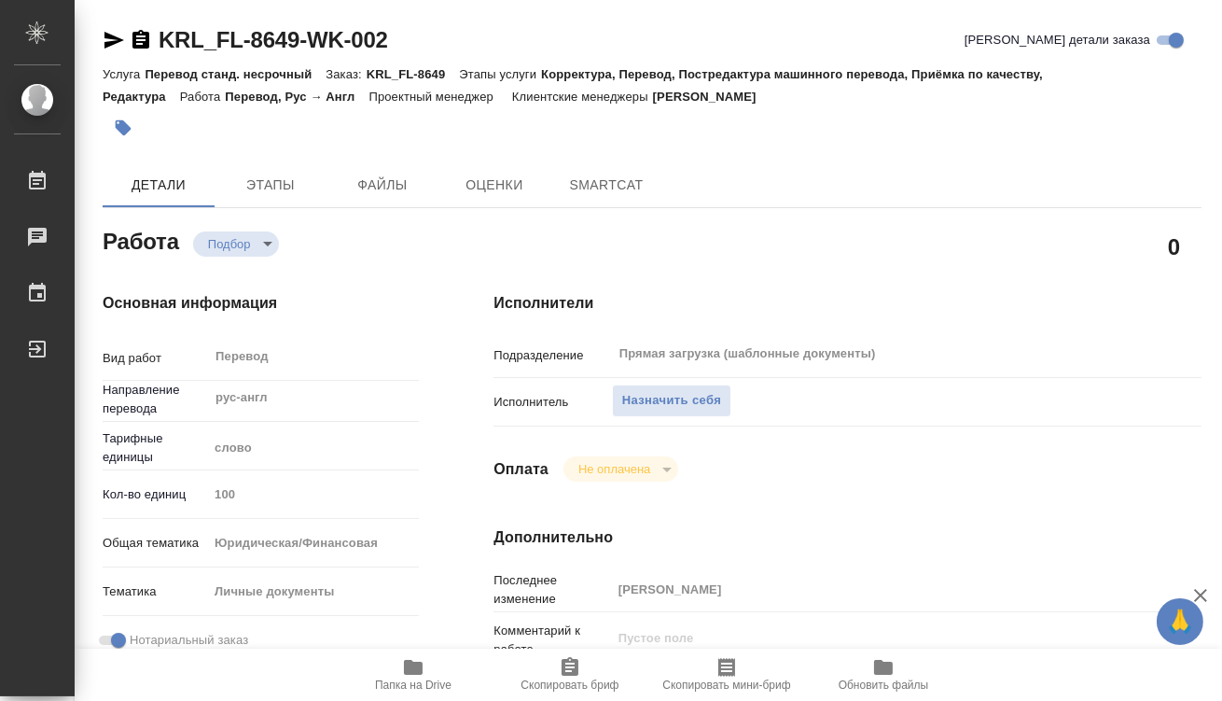
type textarea "x"
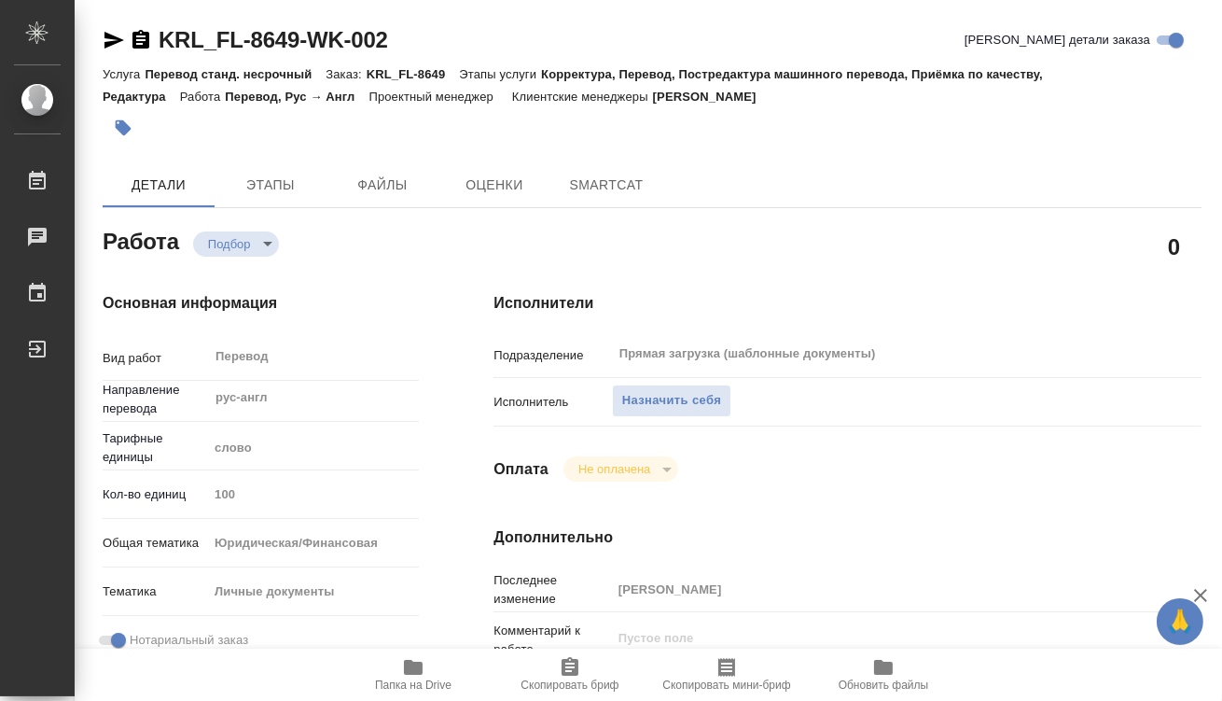
type textarea "x"
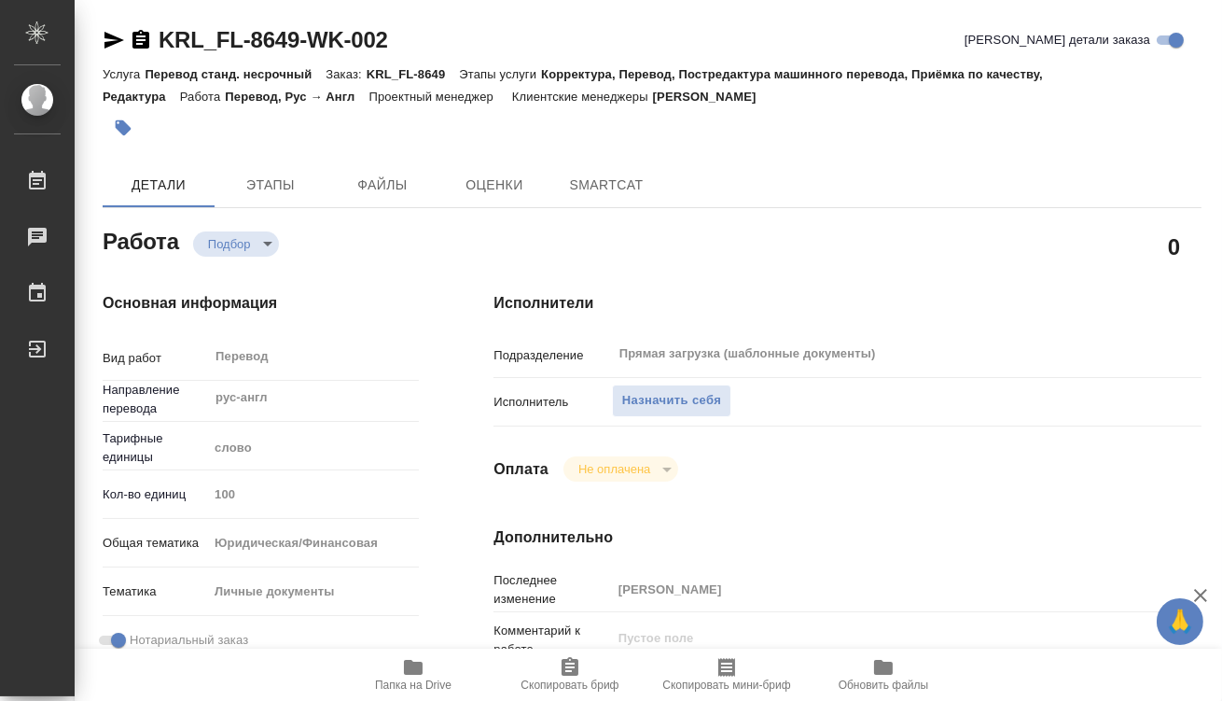
type textarea "x"
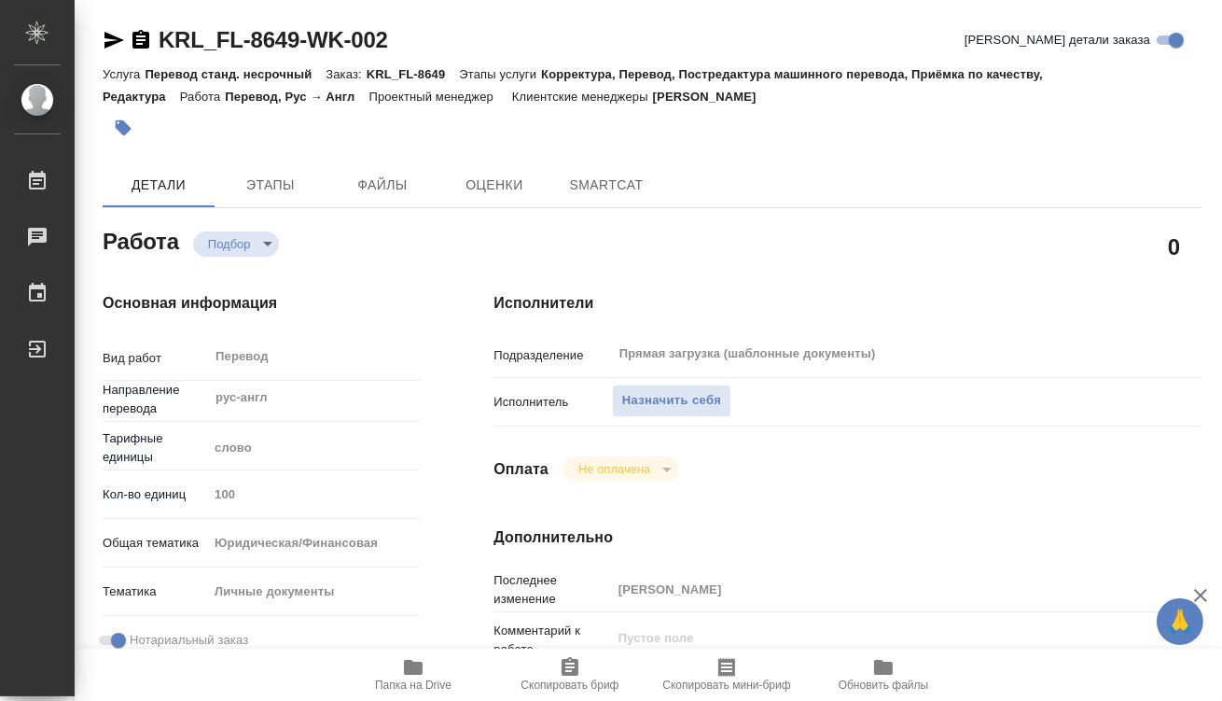
type textarea "x"
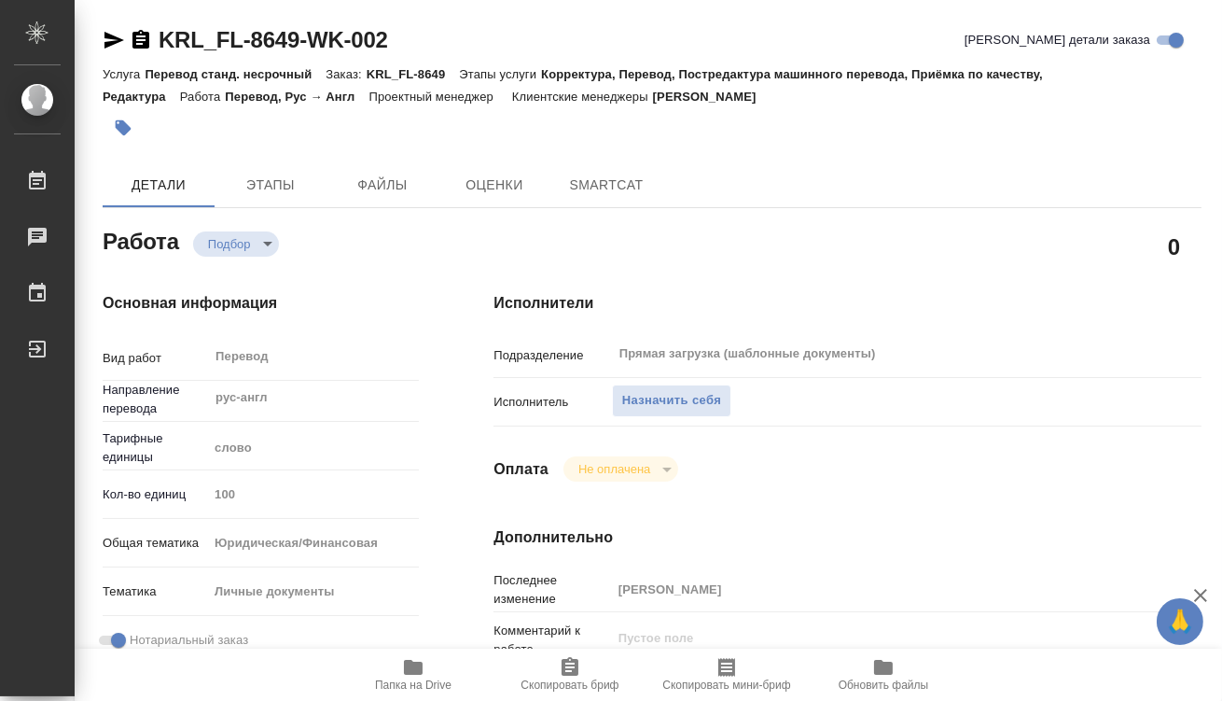
type textarea "x"
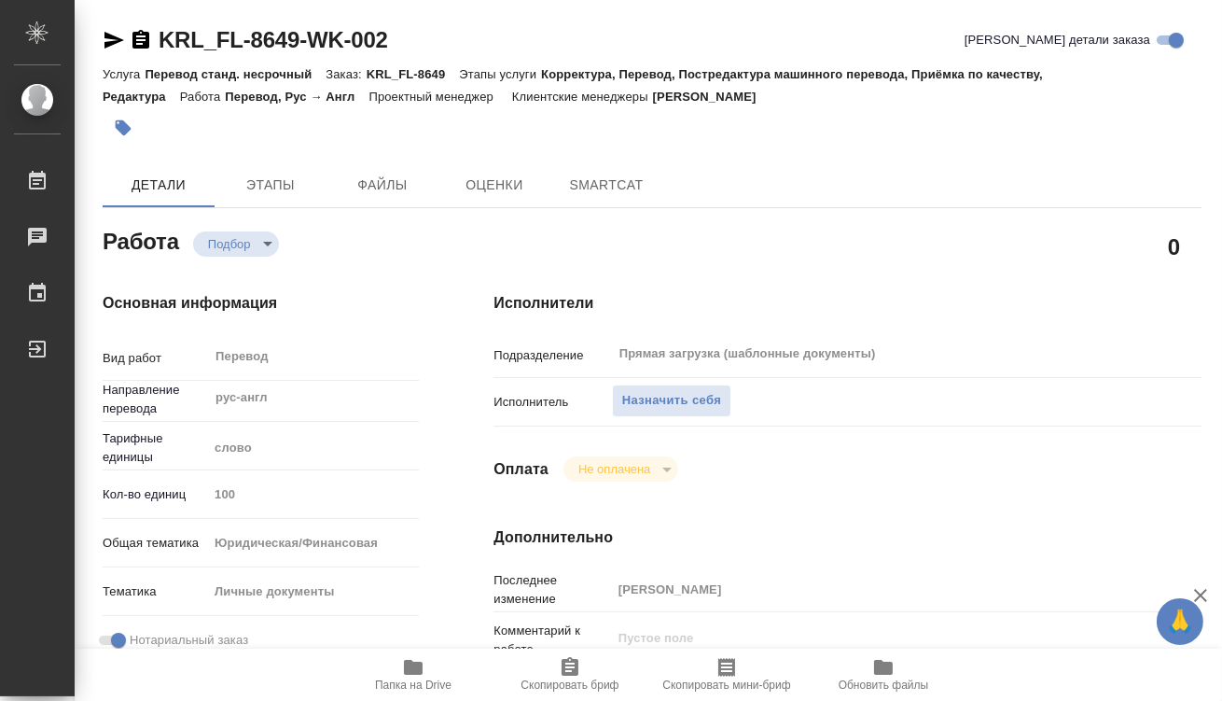
click at [420, 663] on icon "button" at bounding box center [413, 667] width 19 height 15
type textarea "x"
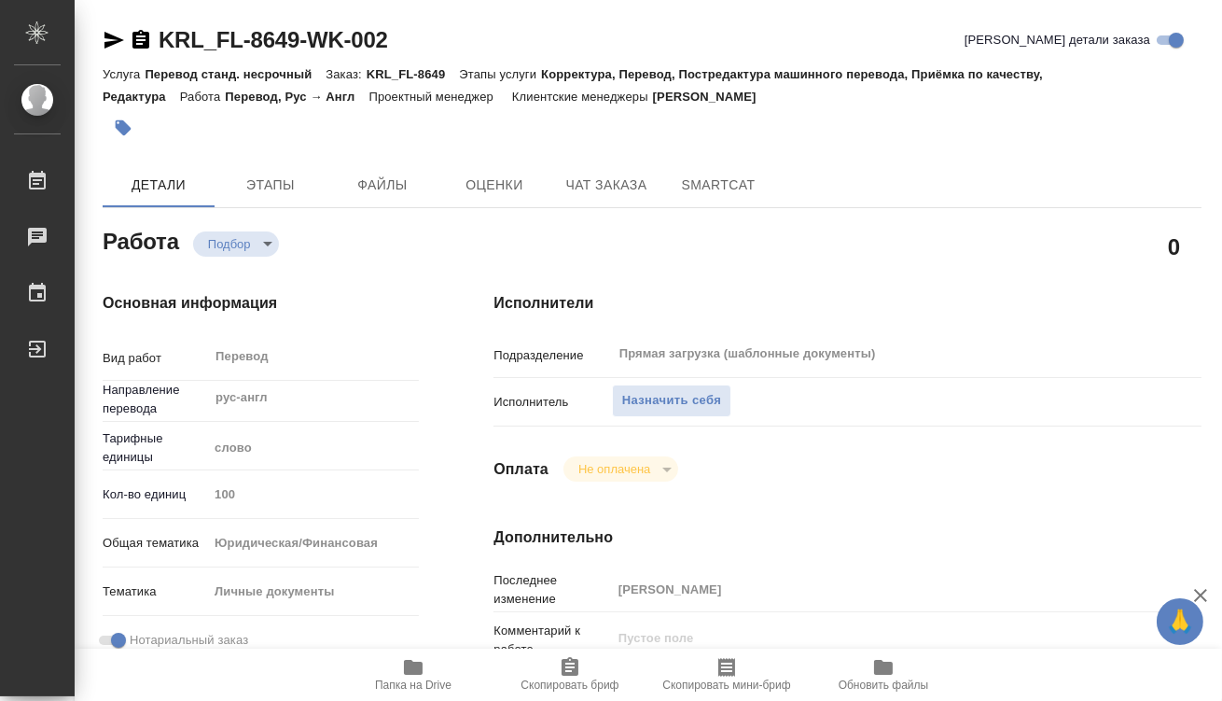
type textarea "x"
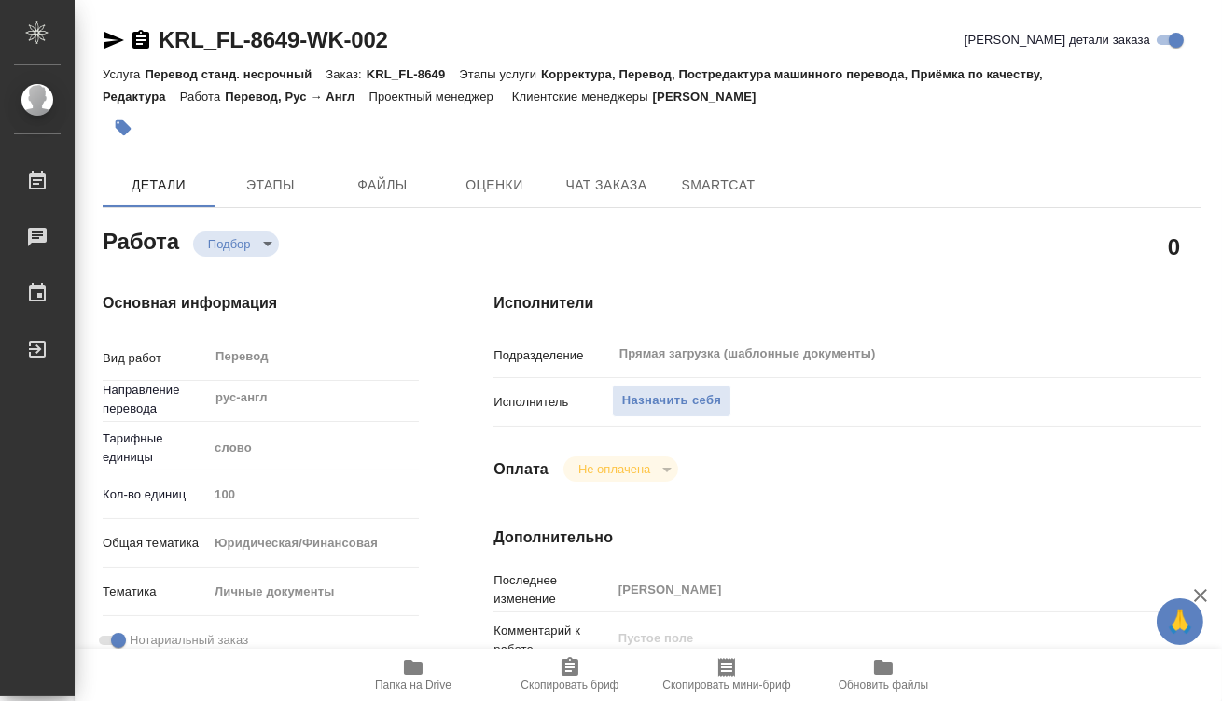
type textarea "x"
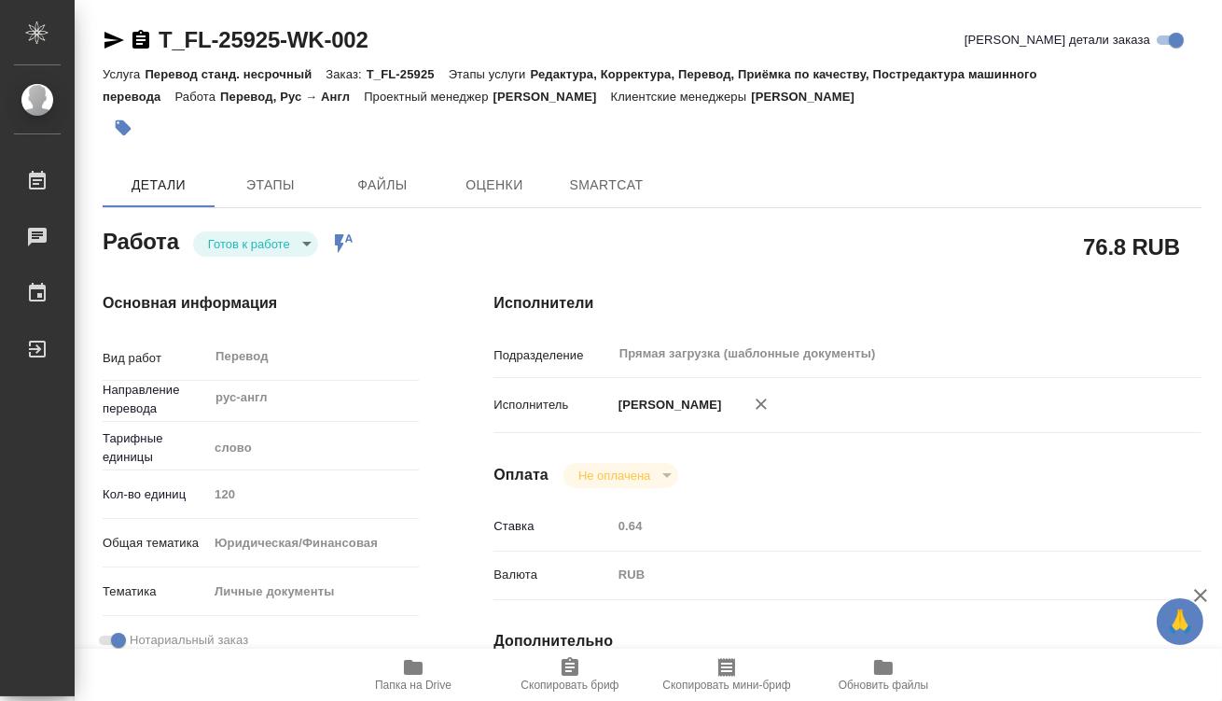
type textarea "x"
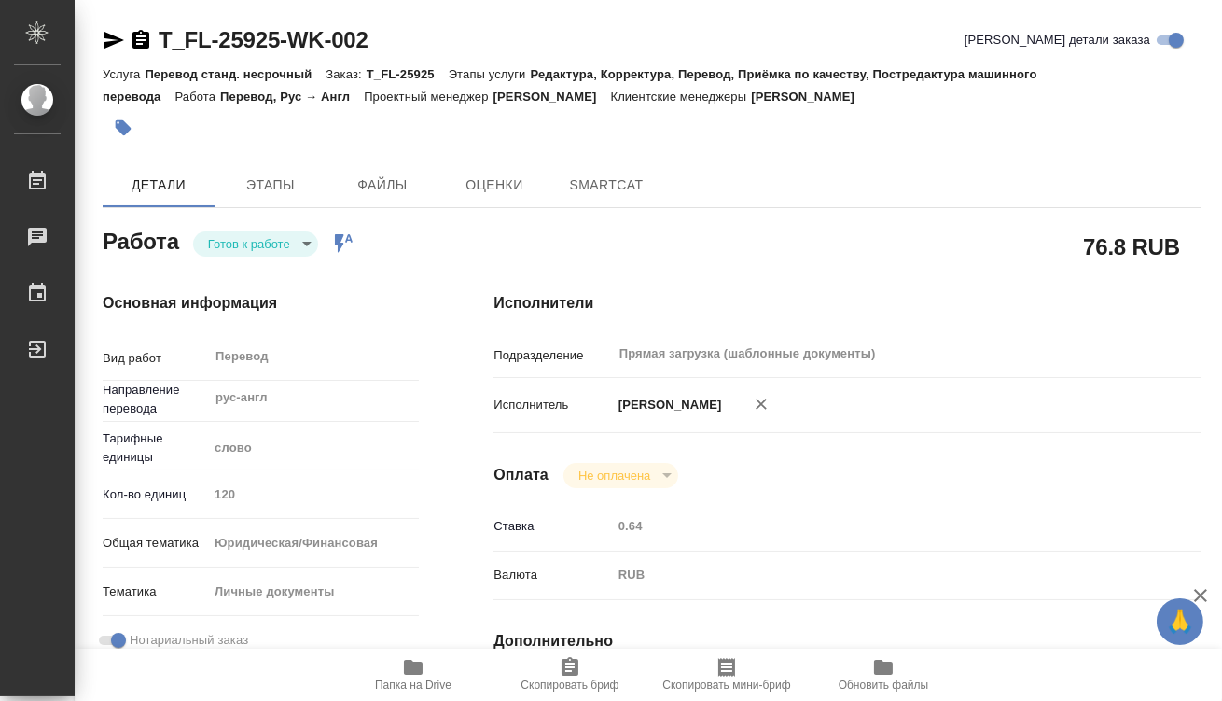
type textarea "x"
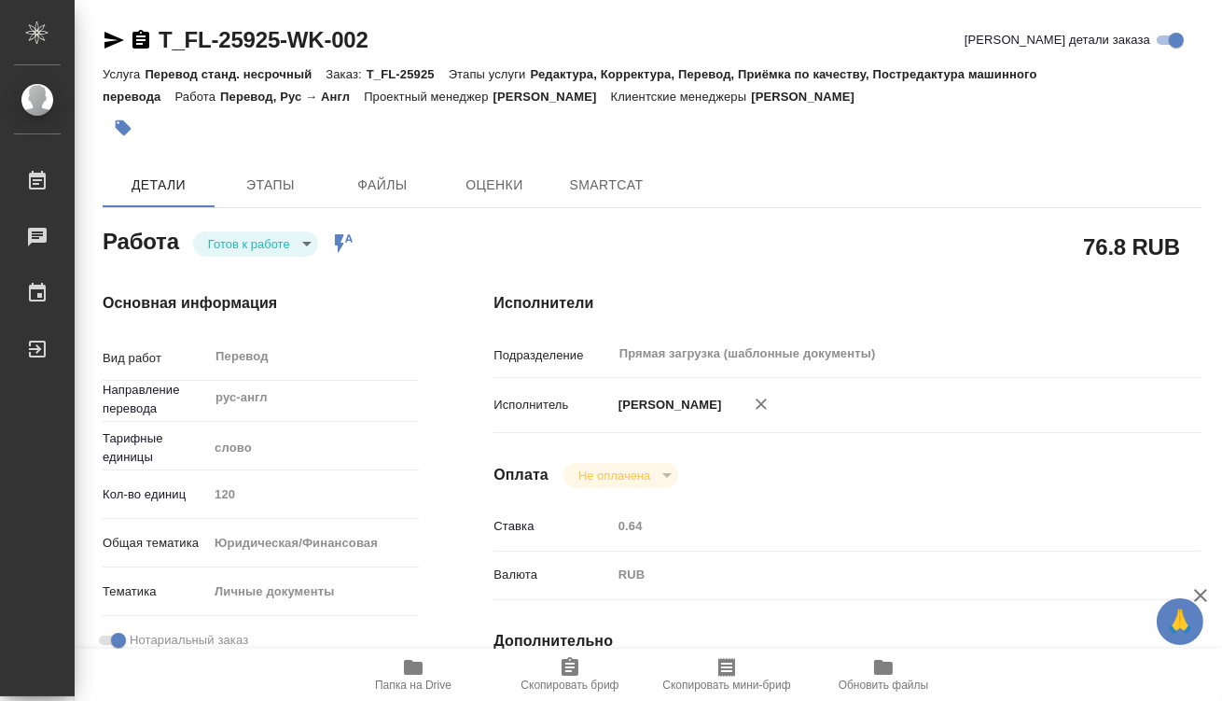
type textarea "x"
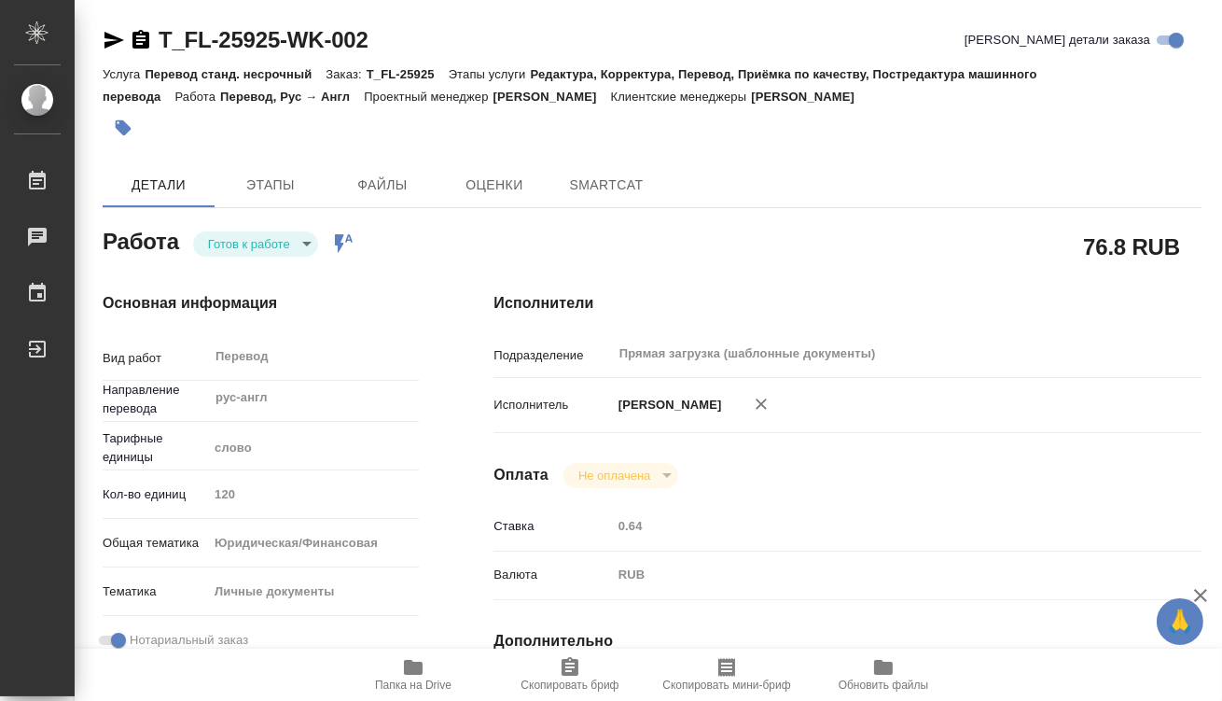
type textarea "x"
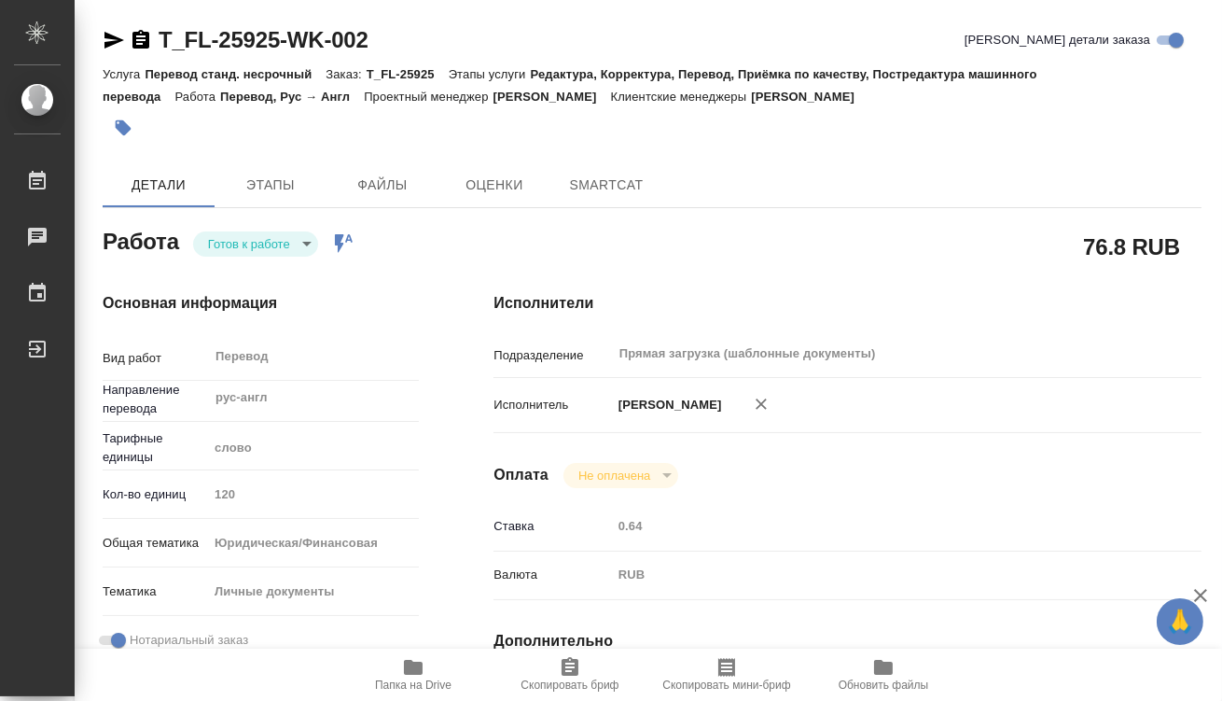
type textarea "x"
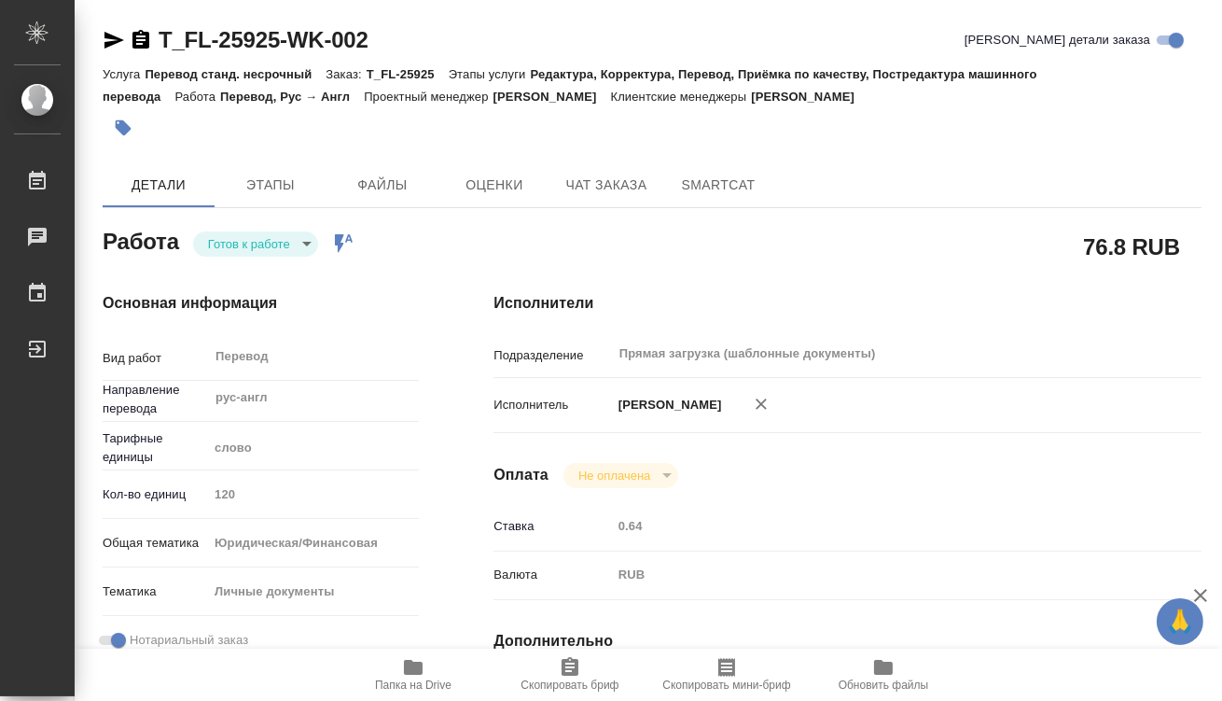
scroll to position [339, 0]
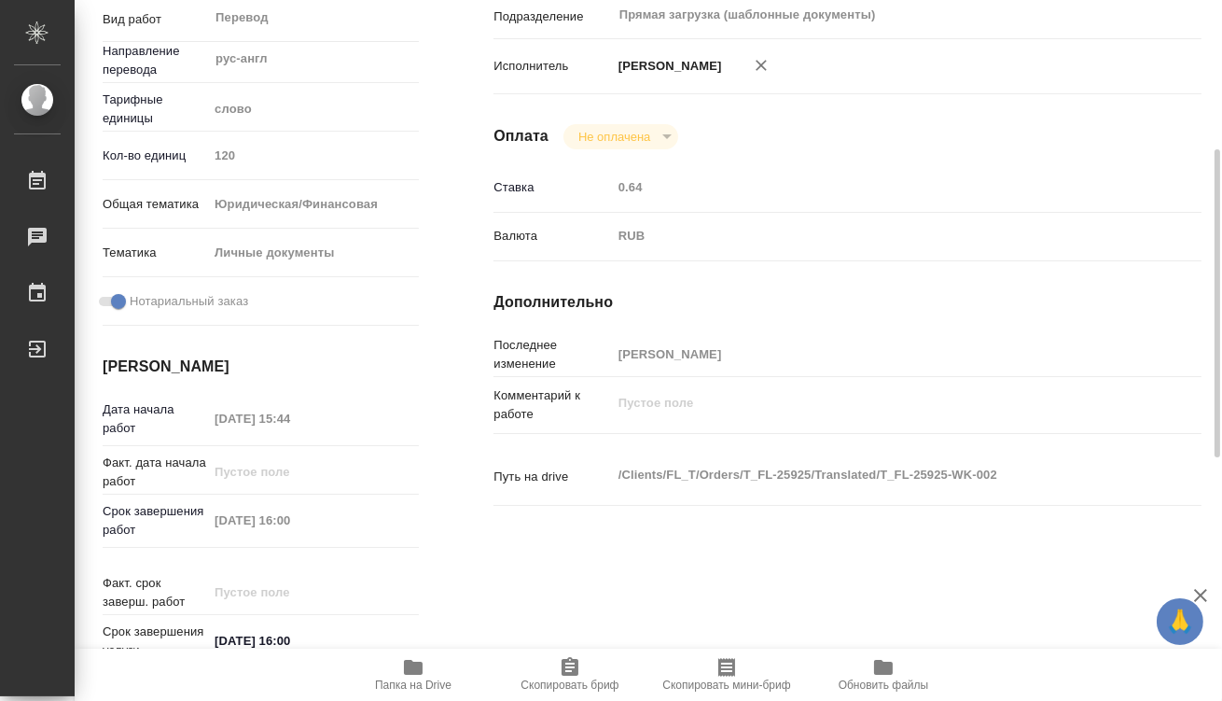
type textarea "x"
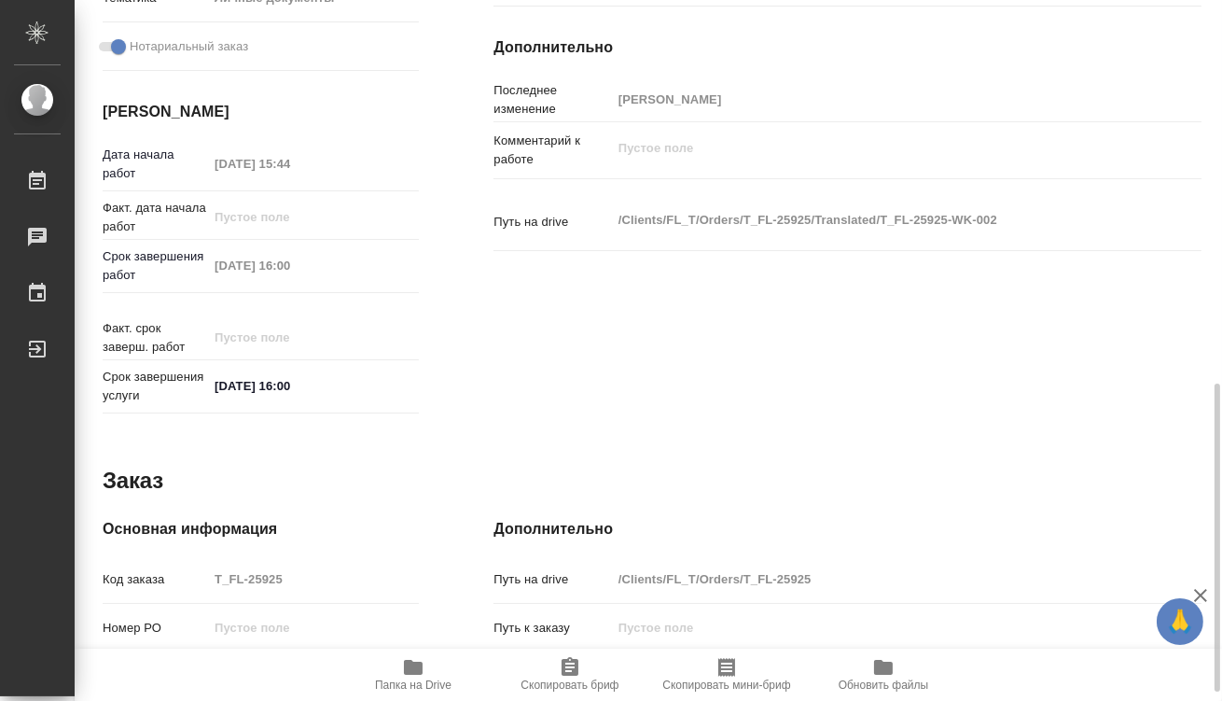
scroll to position [848, 0]
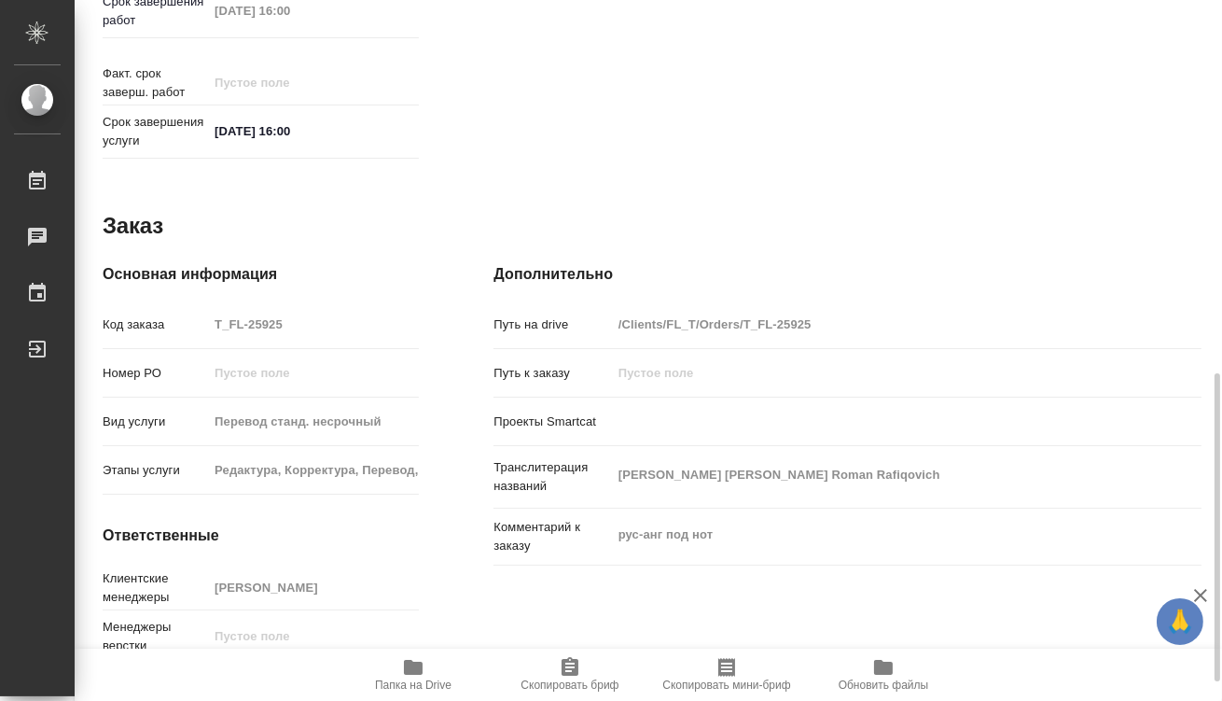
type textarea "x"
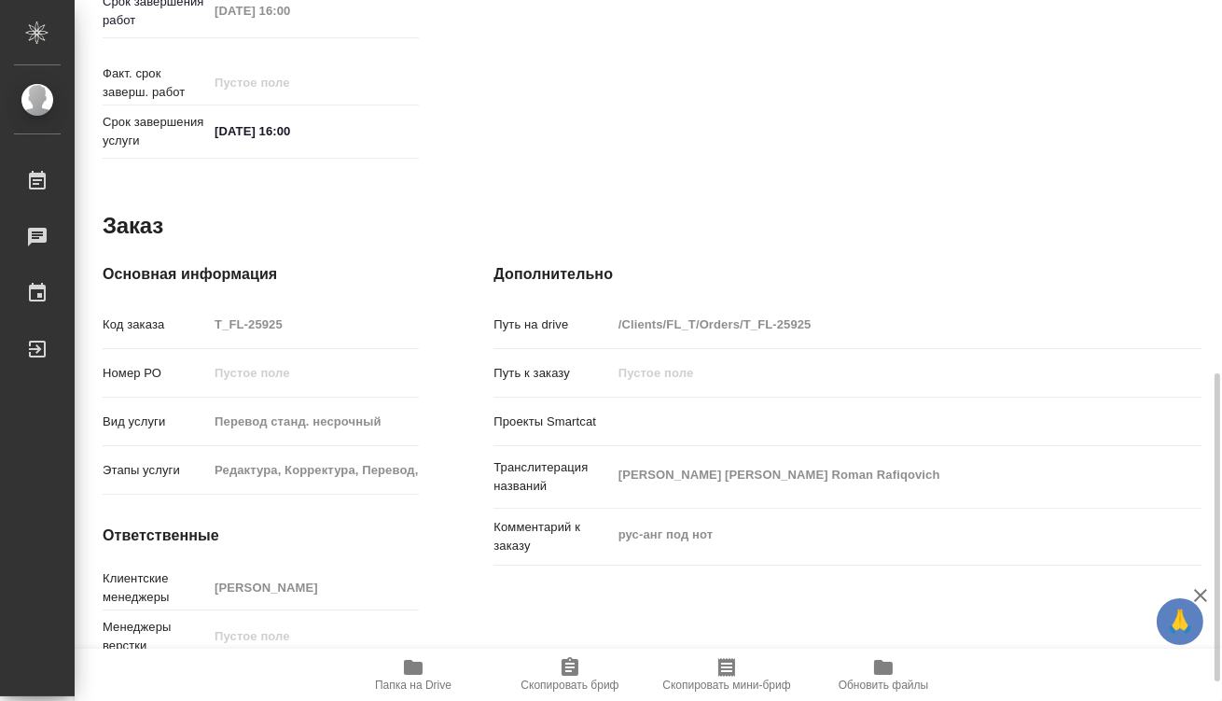
scroll to position [890, 0]
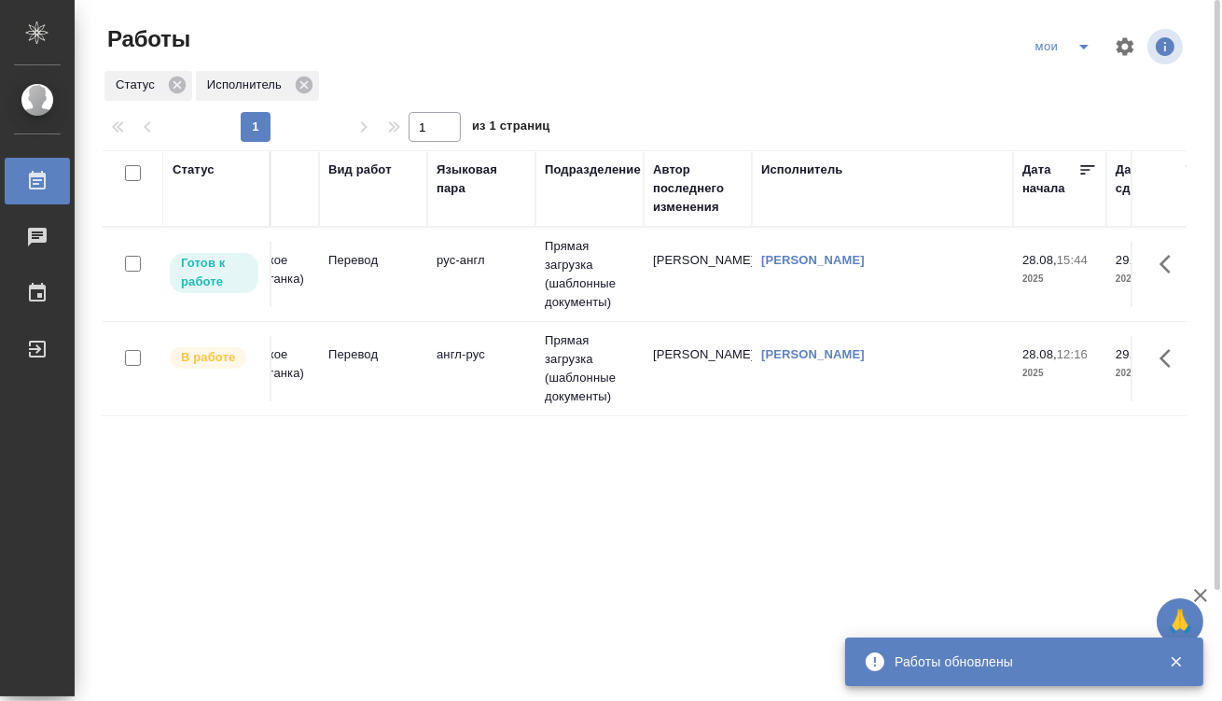
scroll to position [0, 280]
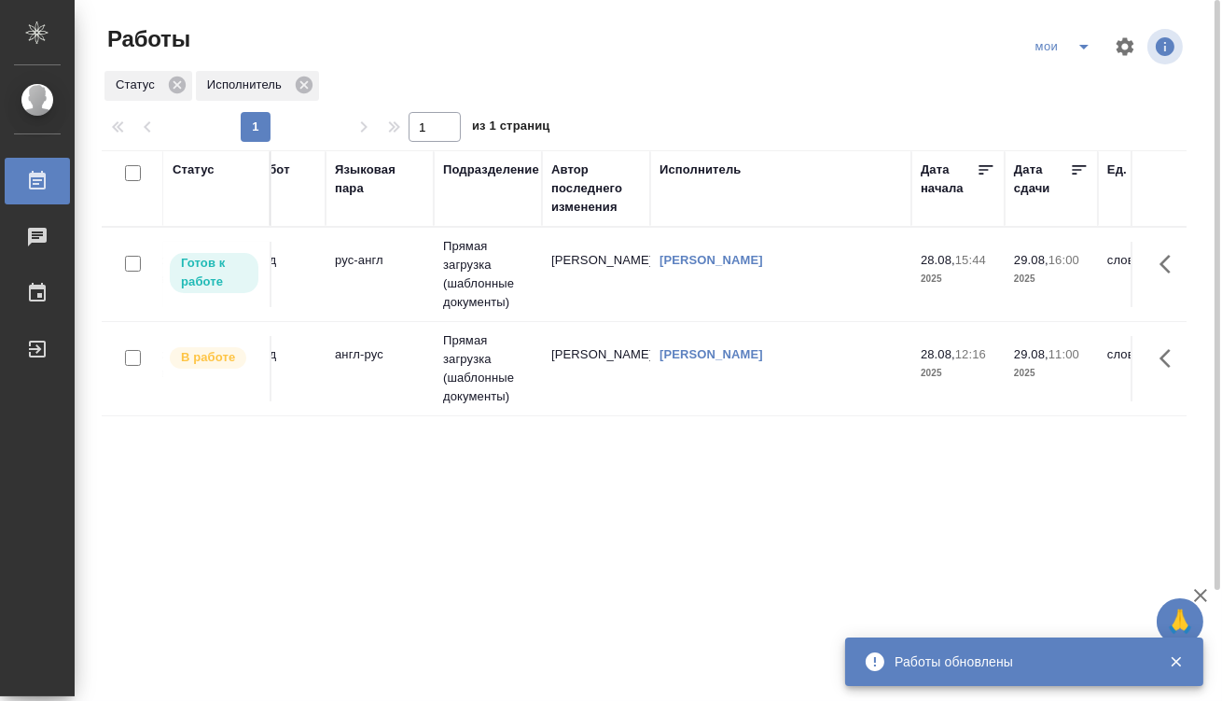
drag, startPoint x: 356, startPoint y: 485, endPoint x: 467, endPoint y: 477, distance: 112.3
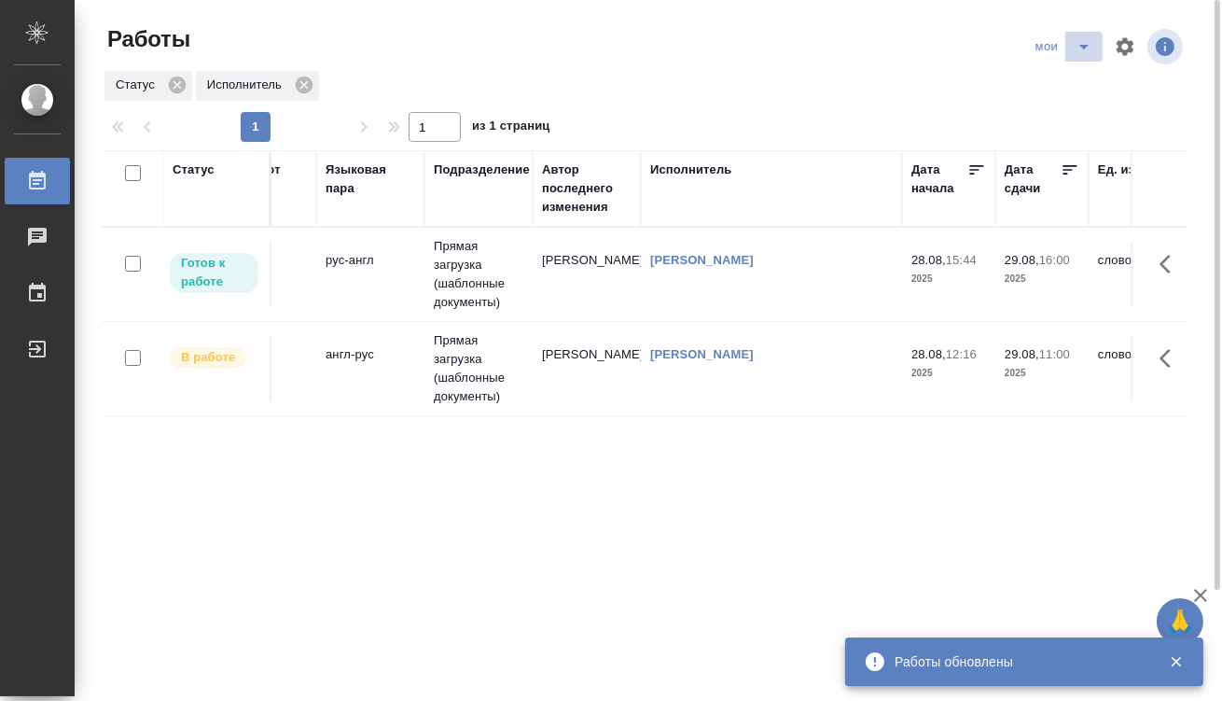
click at [1075, 51] on icon "split button" at bounding box center [1084, 46] width 22 height 22
click at [1083, 79] on li "Стандартные настройки" at bounding box center [1065, 84] width 179 height 30
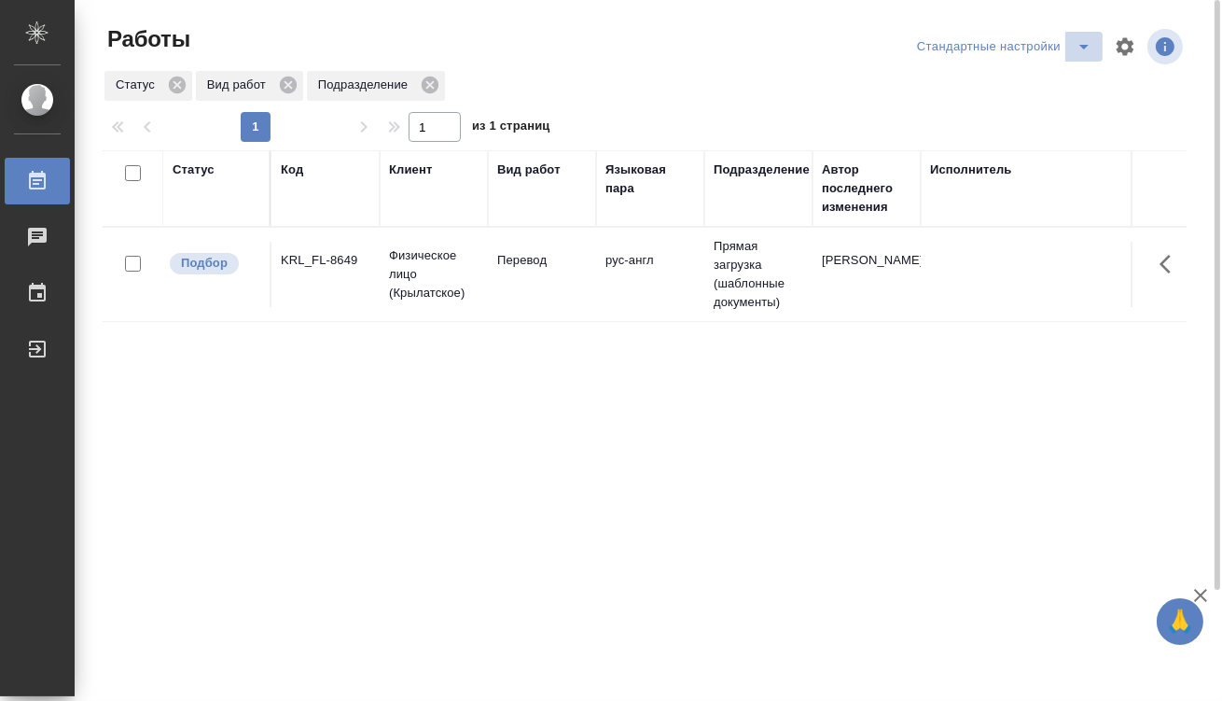
click at [1075, 47] on icon "split button" at bounding box center [1084, 46] width 22 height 22
click at [969, 77] on li "мои" at bounding box center [1008, 84] width 190 height 30
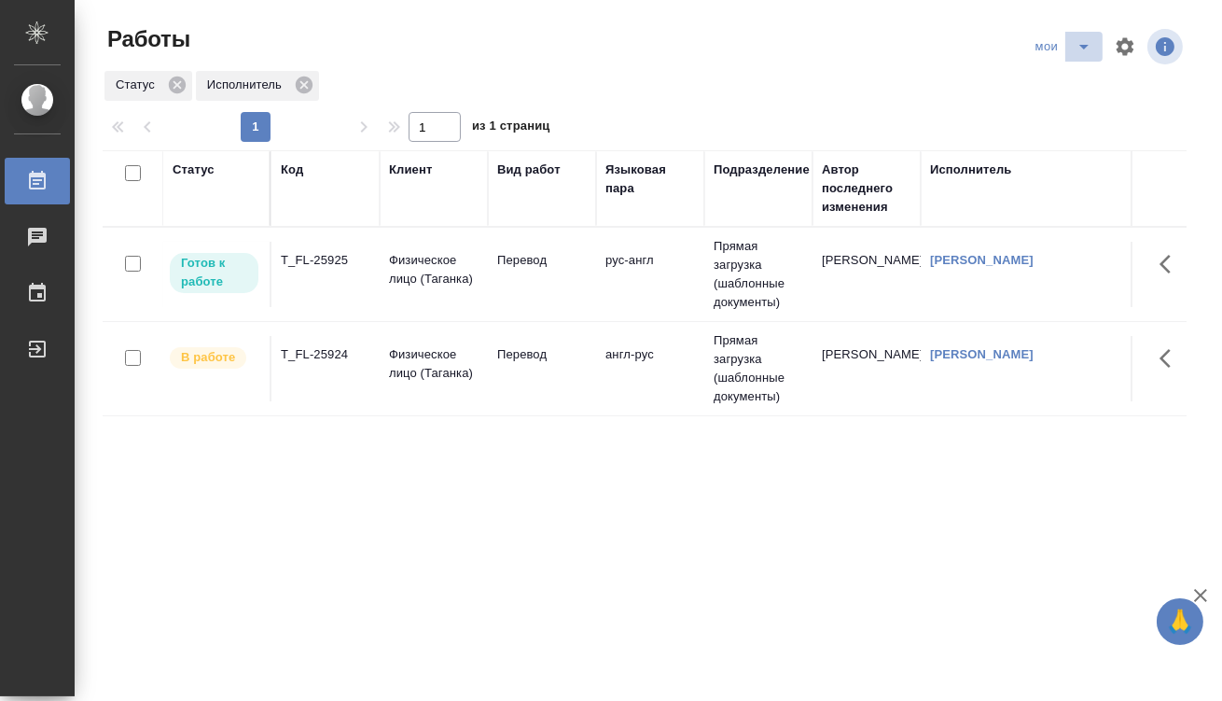
click at [1073, 48] on icon "split button" at bounding box center [1084, 46] width 22 height 22
click at [1078, 84] on li "Стандартные настройки" at bounding box center [1053, 84] width 179 height 30
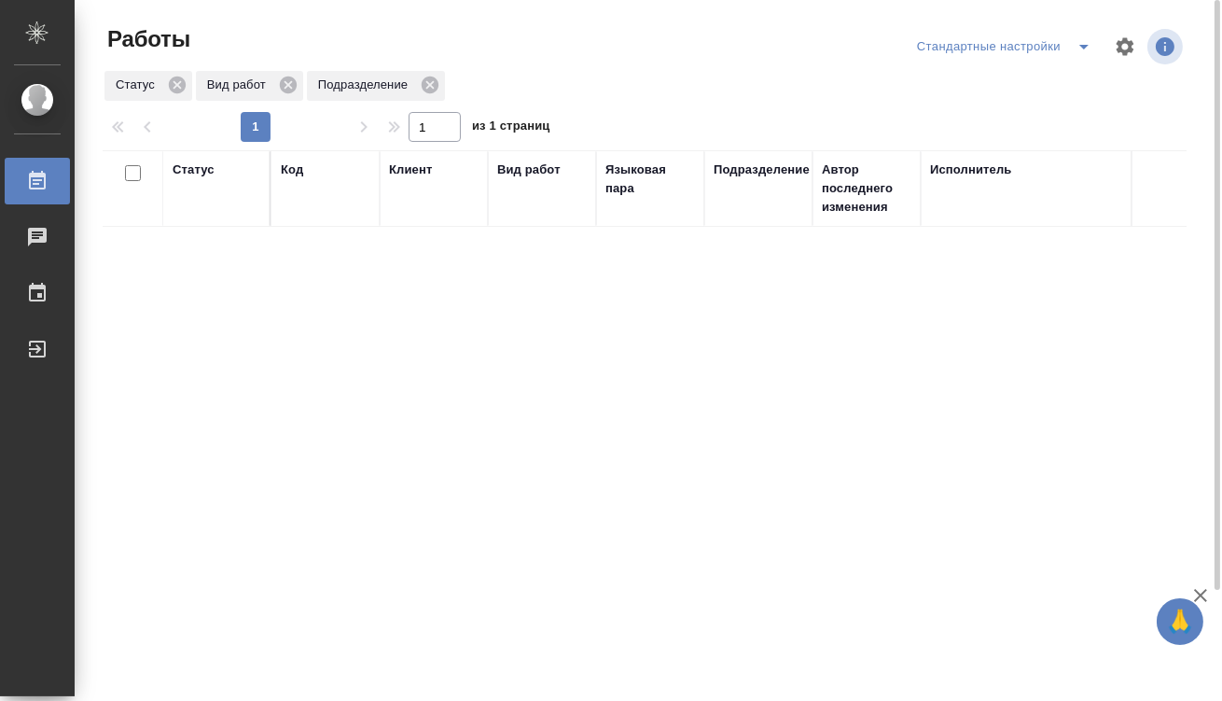
click at [1086, 51] on icon "split button" at bounding box center [1084, 46] width 22 height 22
click at [1039, 85] on li "мои" at bounding box center [1008, 84] width 190 height 30
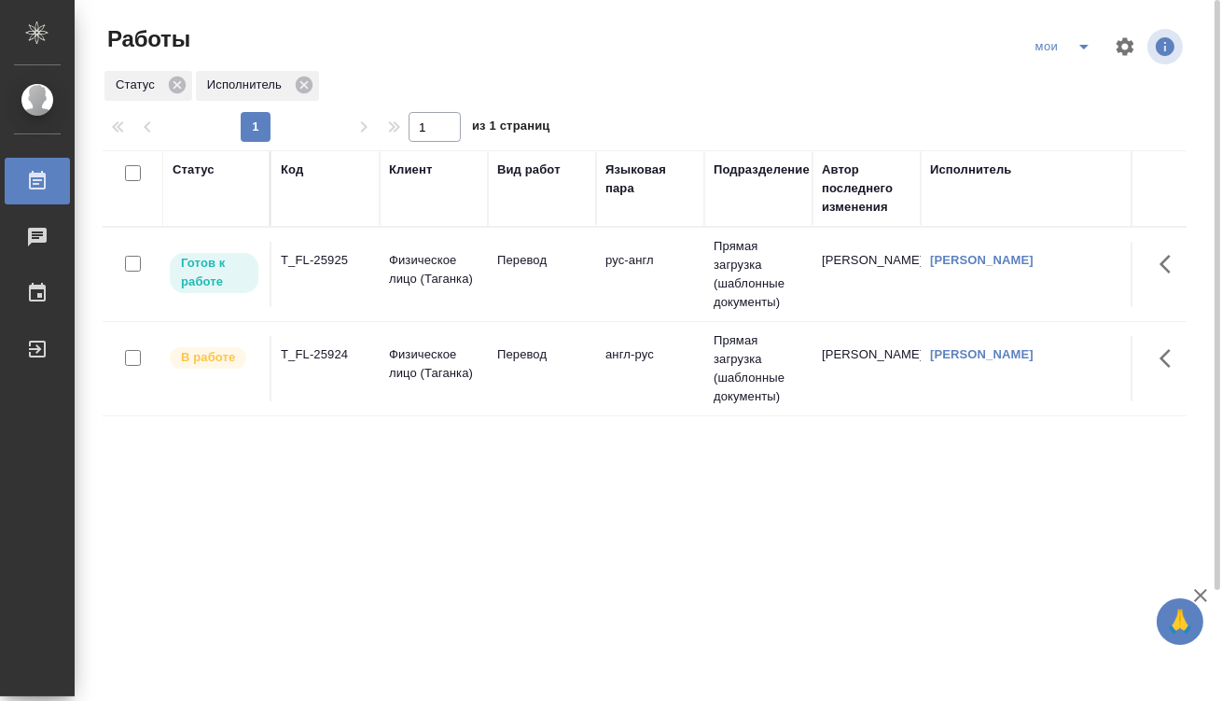
click at [376, 384] on td "T_FL-25924" at bounding box center [326, 368] width 108 height 65
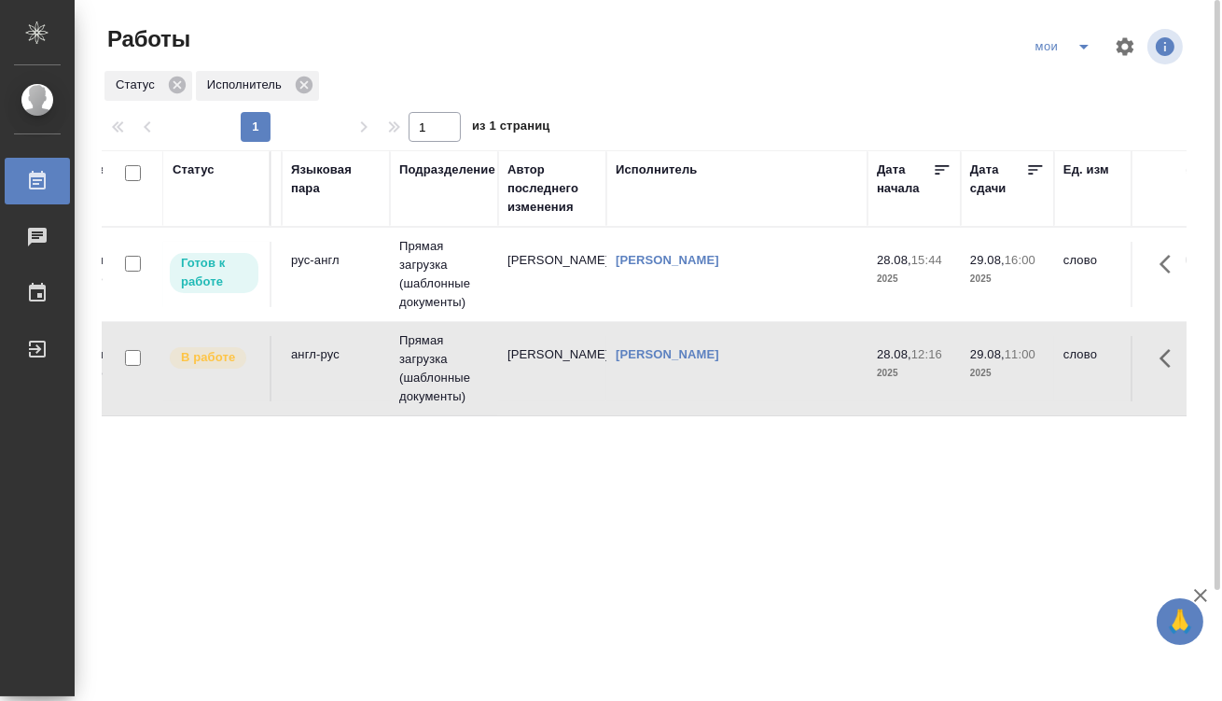
scroll to position [0, 423]
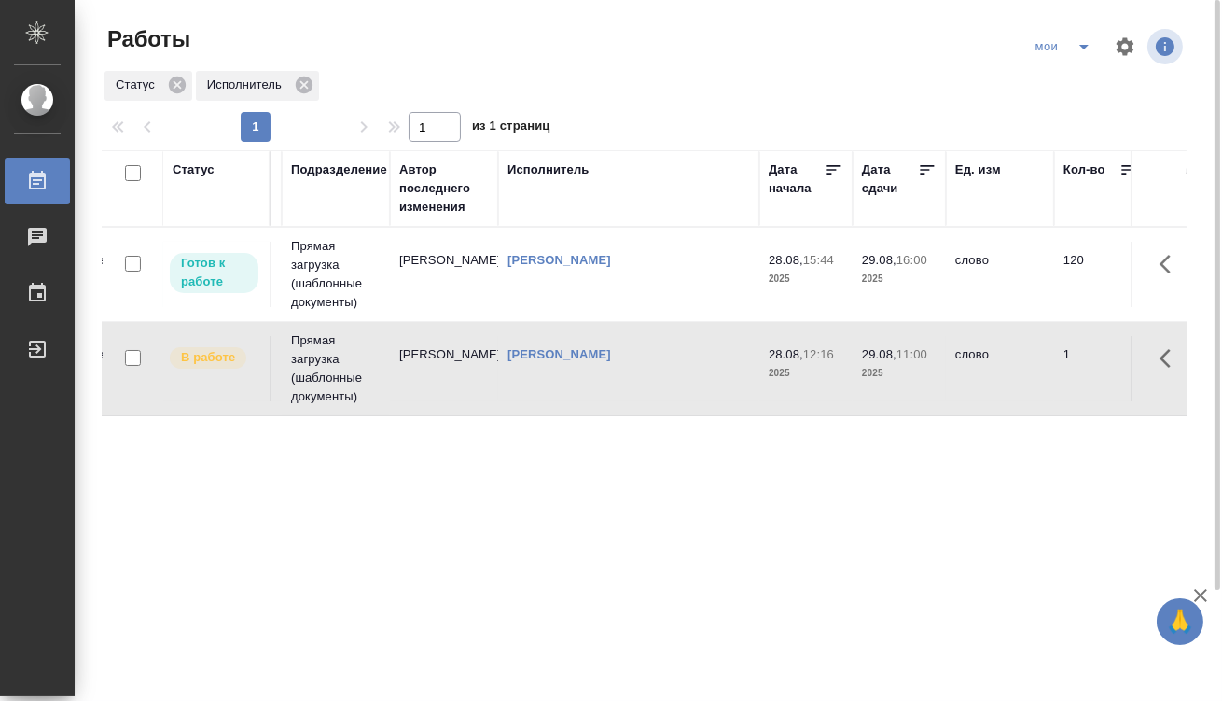
drag, startPoint x: 529, startPoint y: 500, endPoint x: 700, endPoint y: 475, distance: 172.6
click at [399, 349] on td "[PERSON_NAME]" at bounding box center [444, 368] width 108 height 65
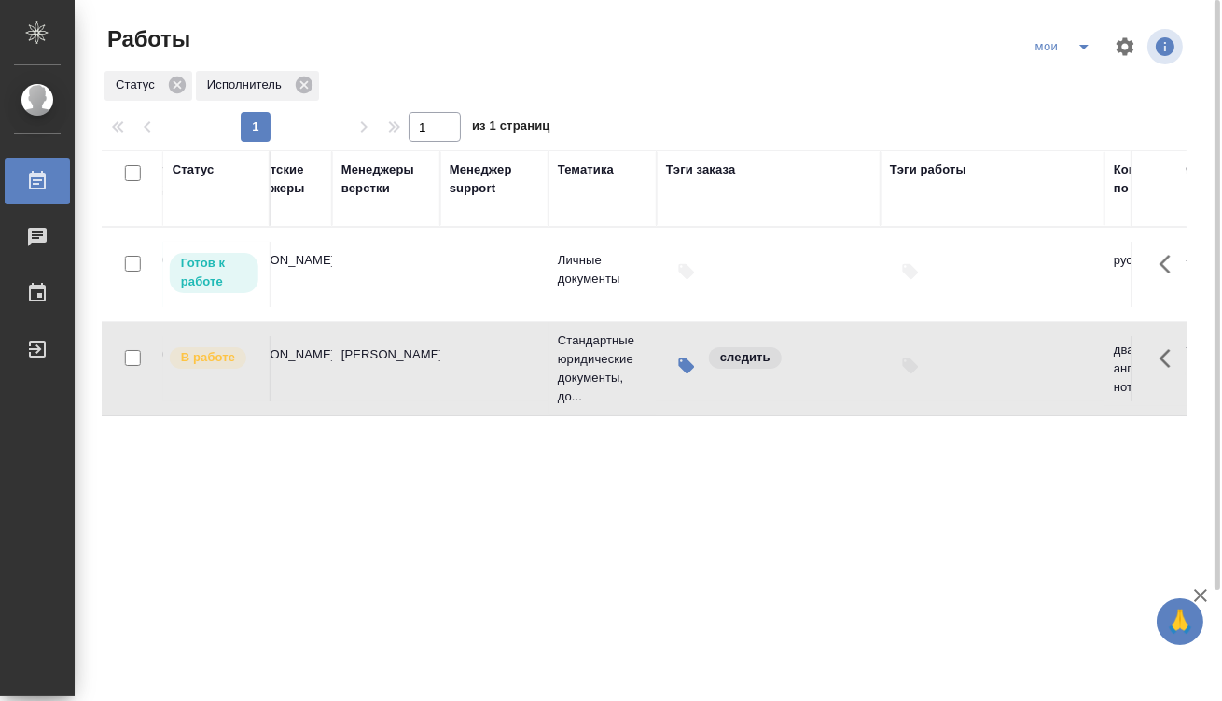
scroll to position [0, 2162]
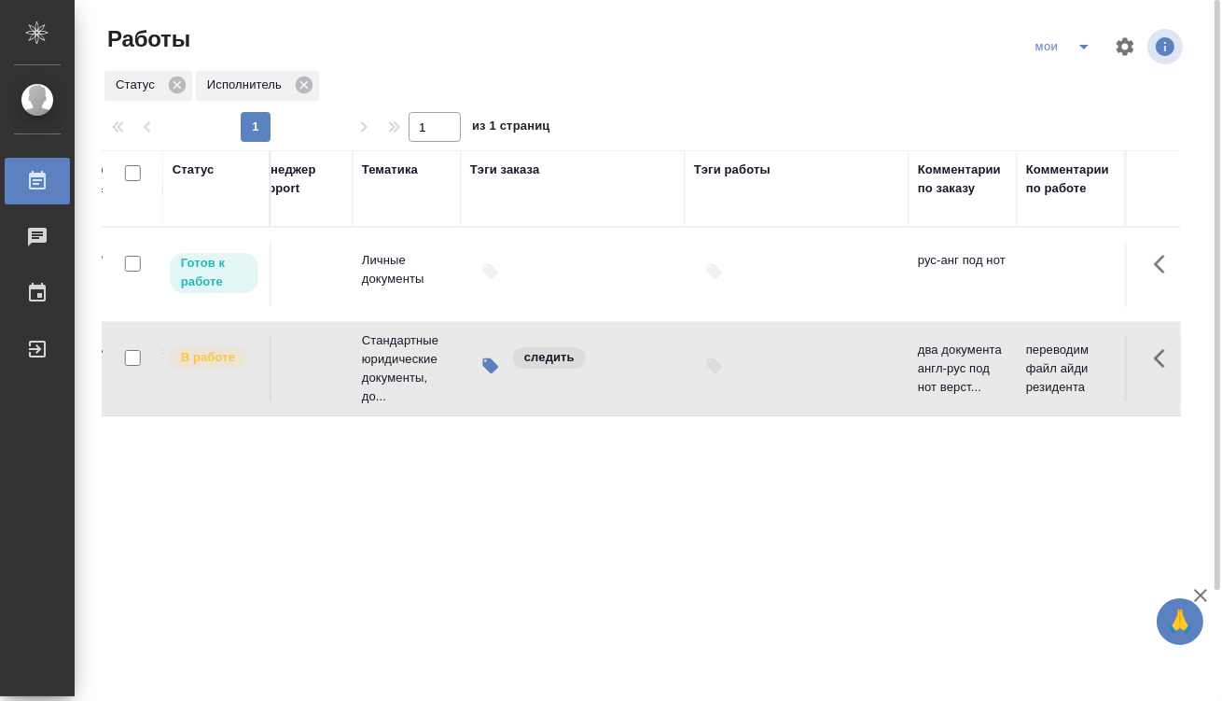
drag, startPoint x: 639, startPoint y: 485, endPoint x: 893, endPoint y: 494, distance: 253.9
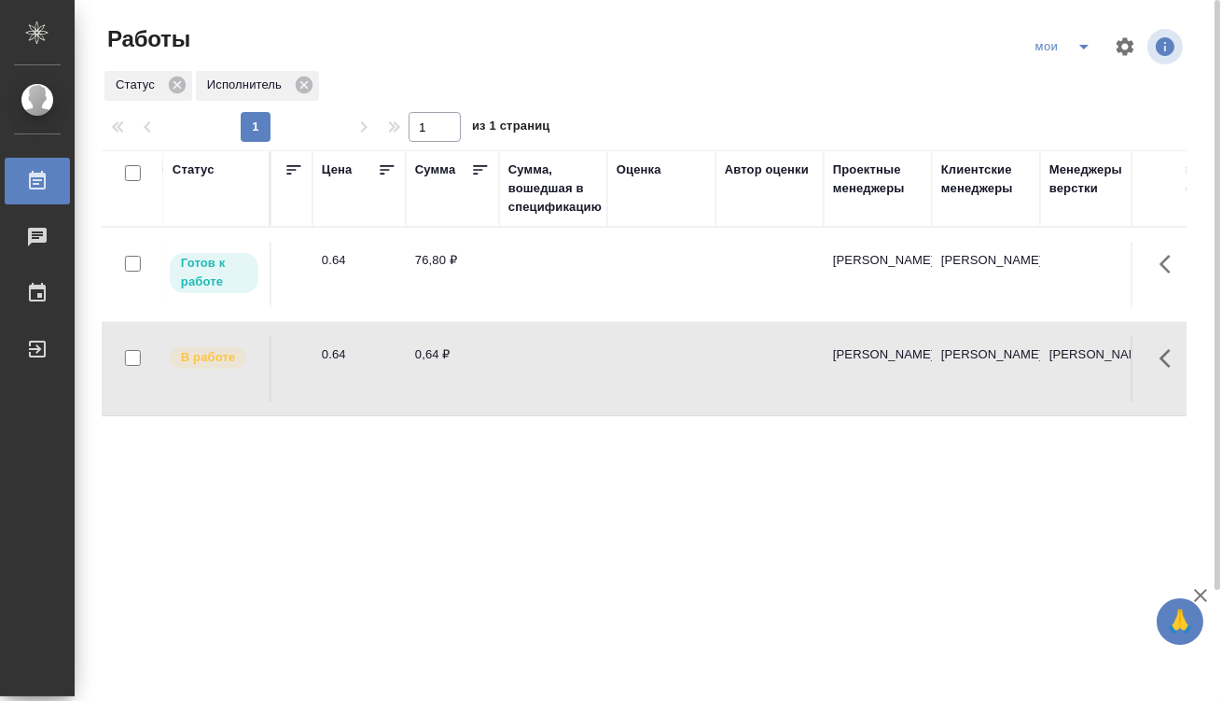
scroll to position [0, 0]
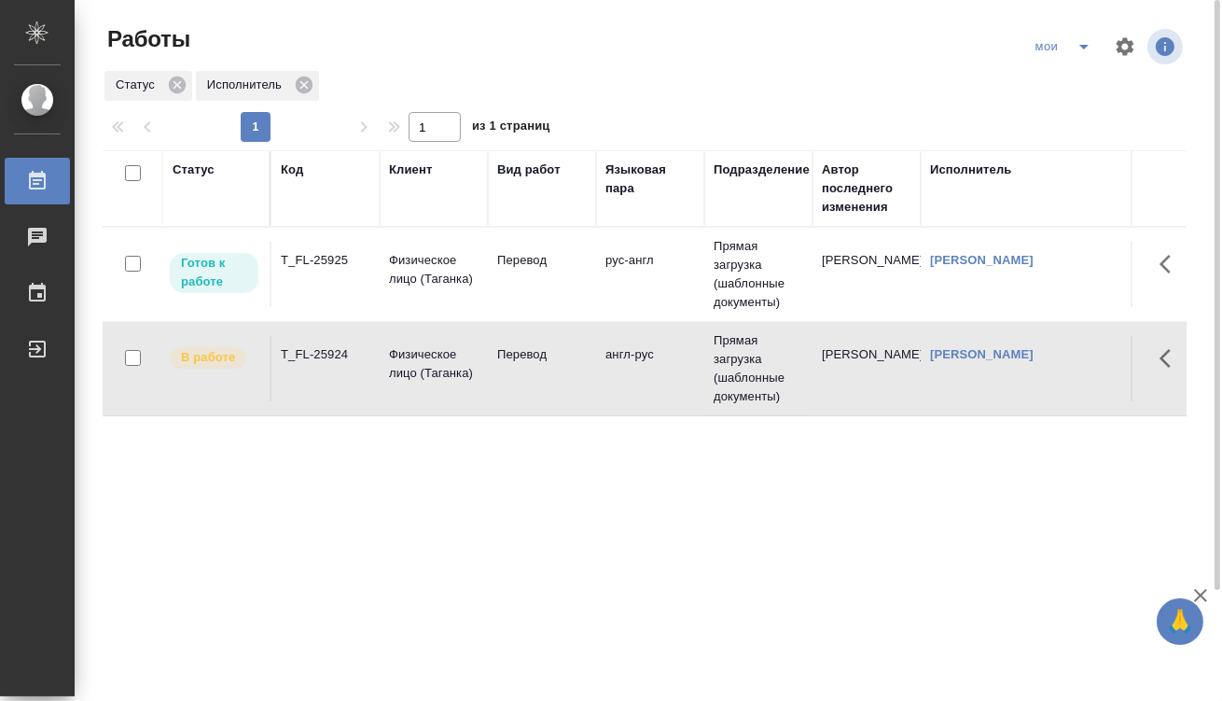
drag, startPoint x: 1044, startPoint y: 490, endPoint x: 234, endPoint y: 460, distance: 810.5
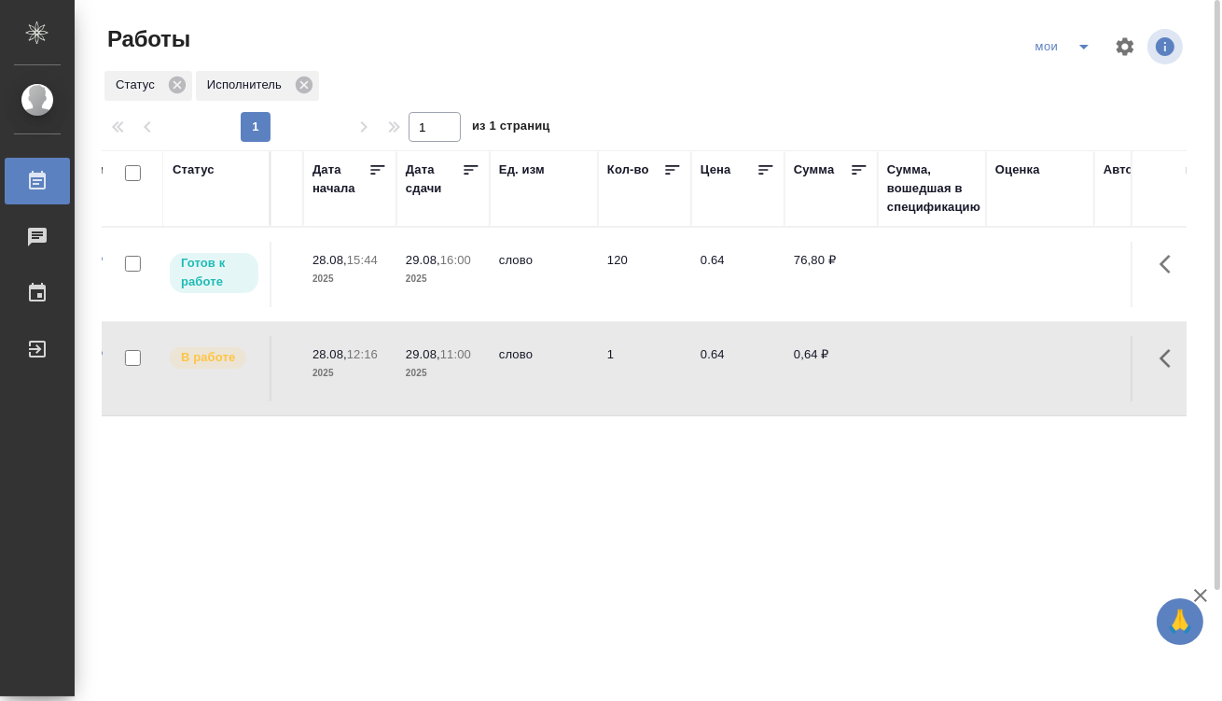
scroll to position [0, 1516]
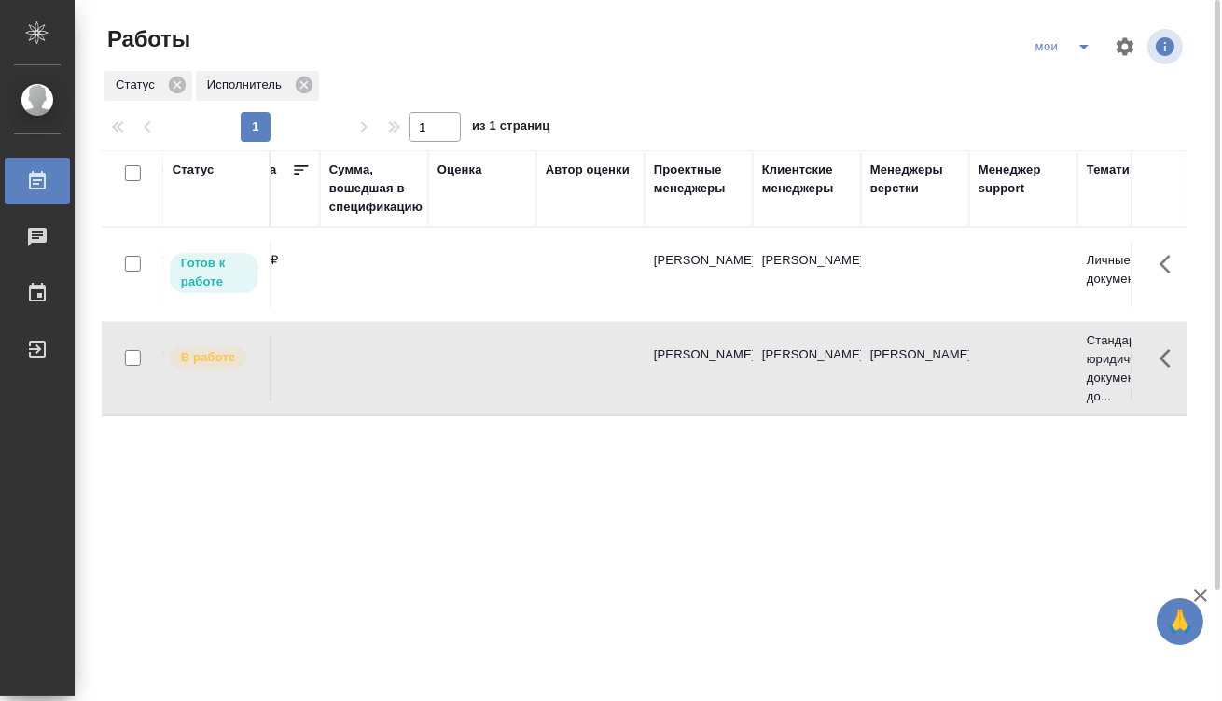
drag, startPoint x: 515, startPoint y: 476, endPoint x: 760, endPoint y: 483, distance: 245.5
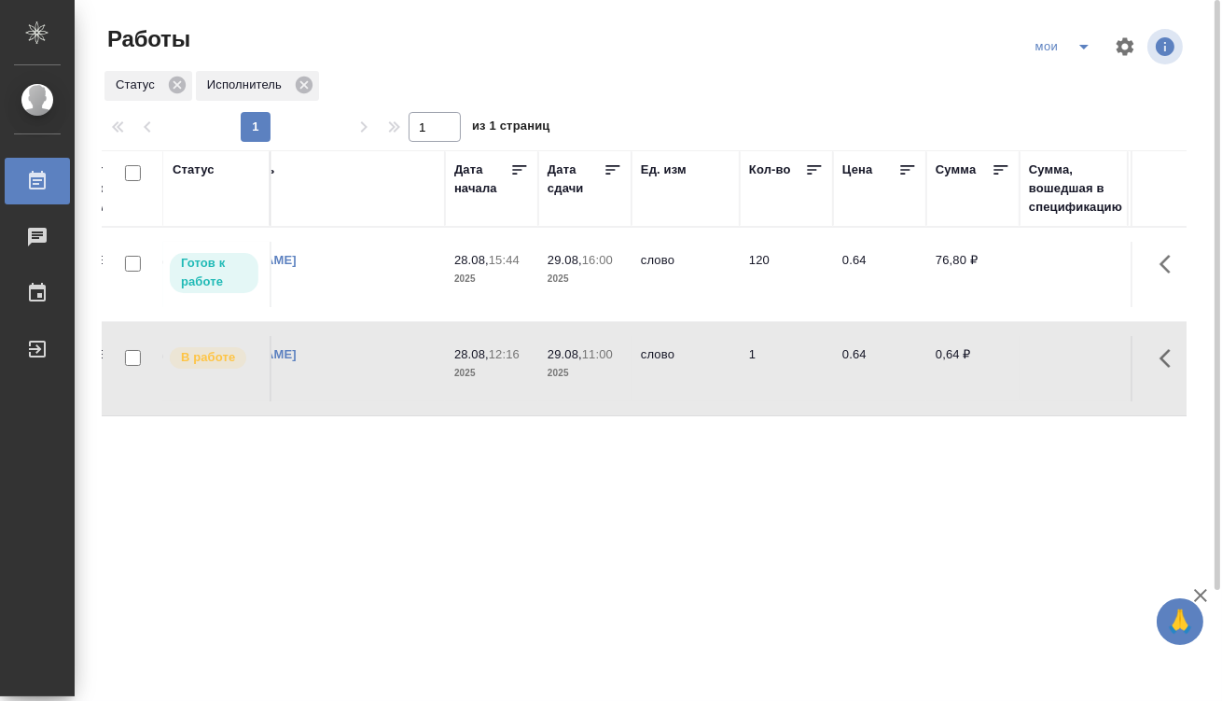
scroll to position [0, 0]
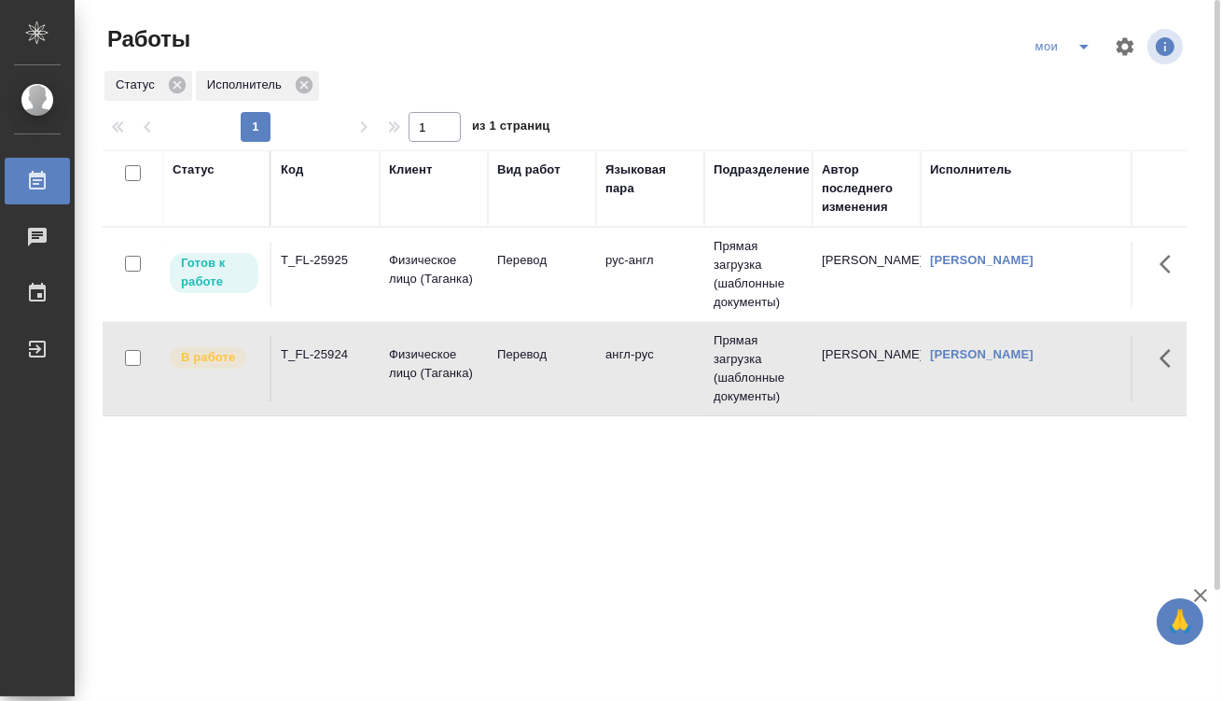
drag, startPoint x: 923, startPoint y: 494, endPoint x: 337, endPoint y: 434, distance: 589.0
click at [383, 369] on td "Физическое лицо (Таганка)" at bounding box center [434, 368] width 108 height 65
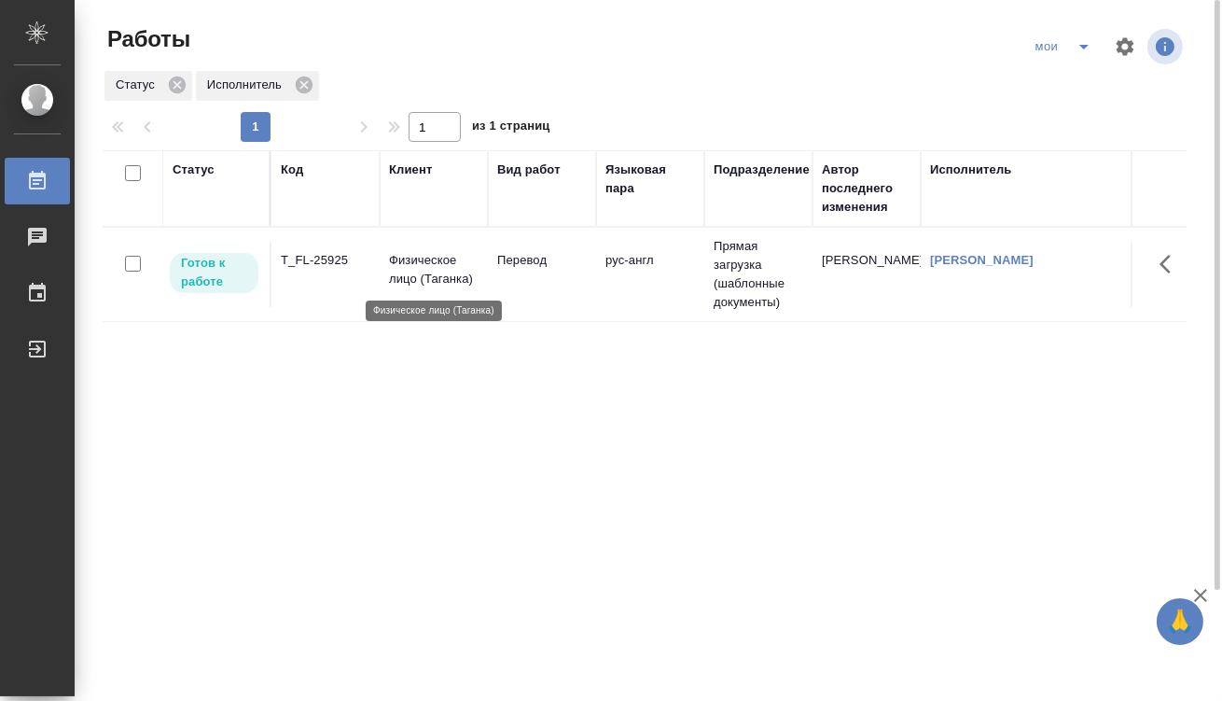
click at [428, 277] on p "Физическое лицо (Таганка)" at bounding box center [434, 269] width 90 height 37
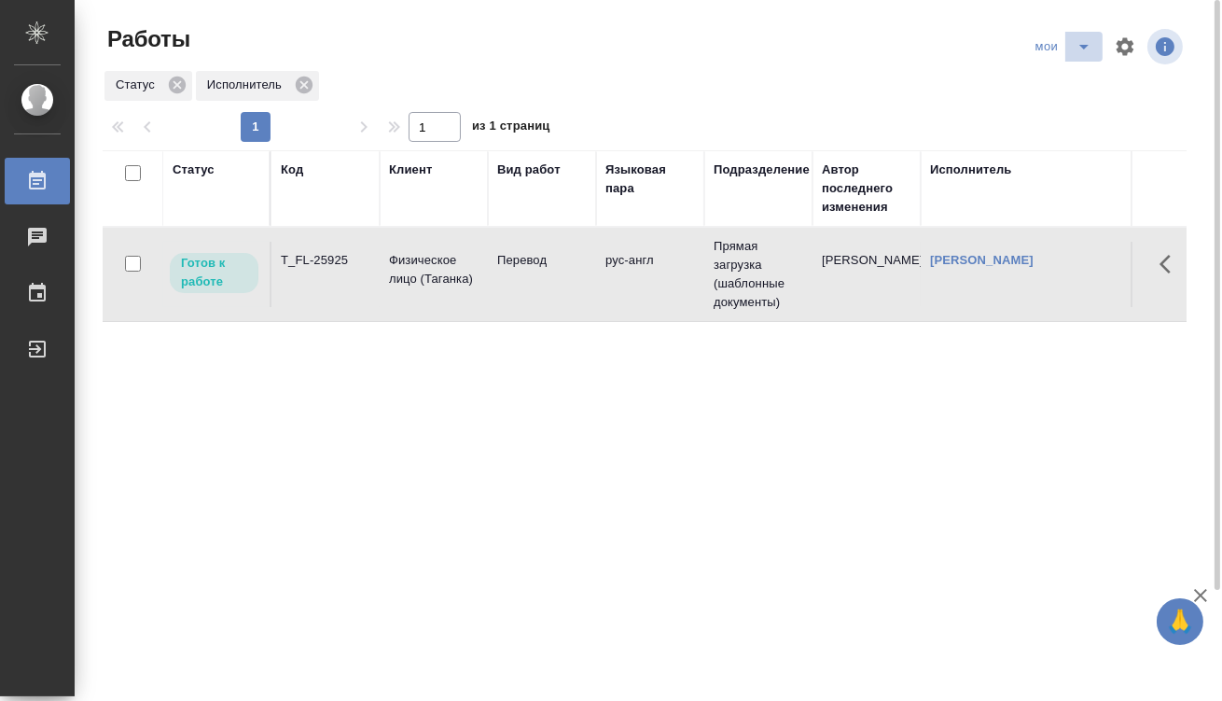
click at [1086, 50] on icon "split button" at bounding box center [1084, 46] width 22 height 22
click at [1054, 80] on li "Стандартные настройки" at bounding box center [1065, 84] width 179 height 30
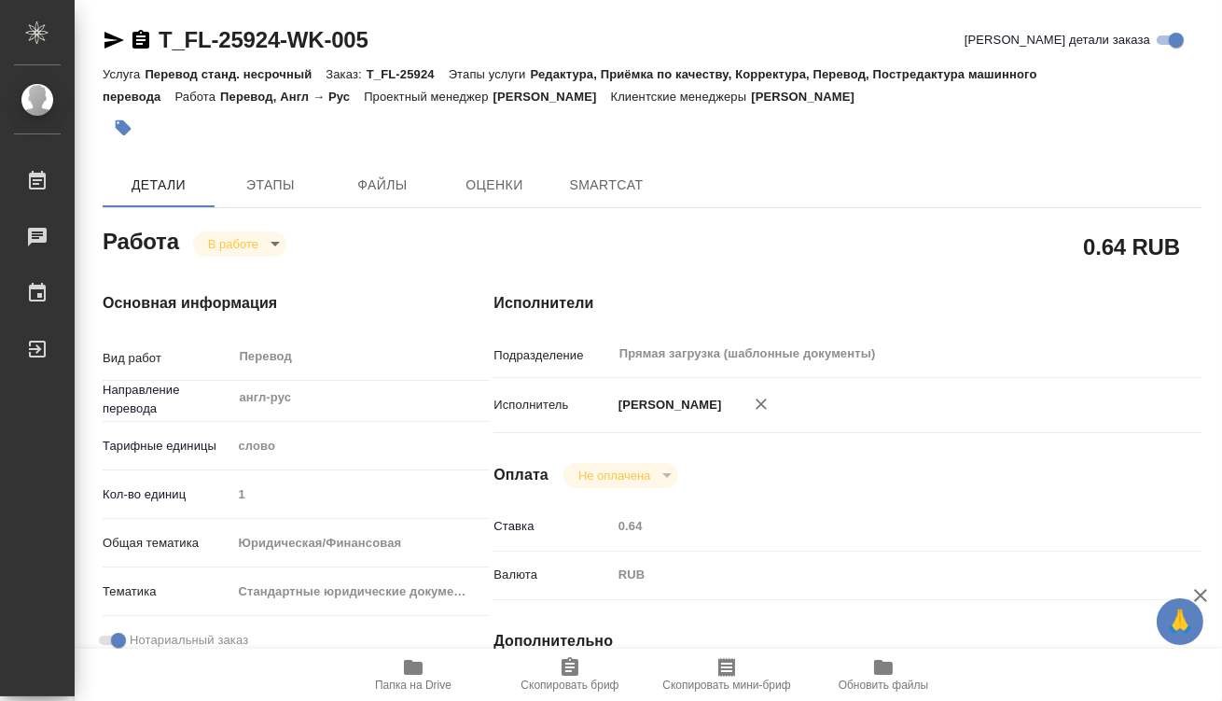
type textarea "x"
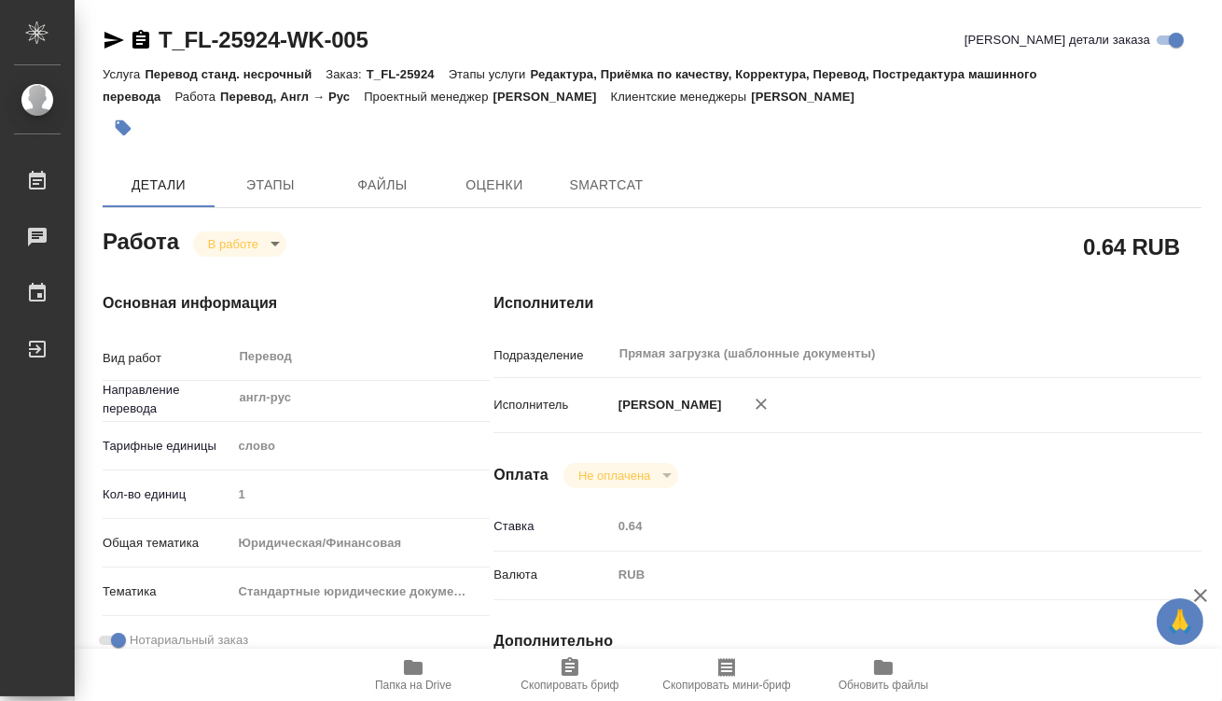
type textarea "x"
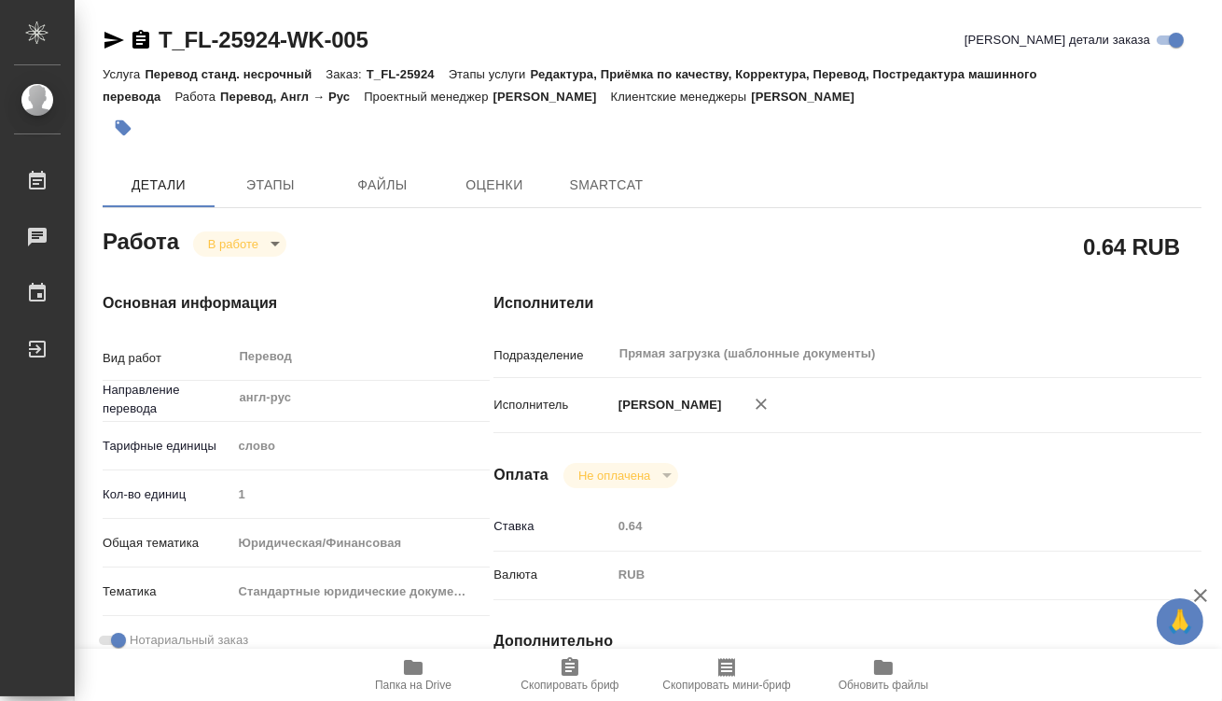
type textarea "x"
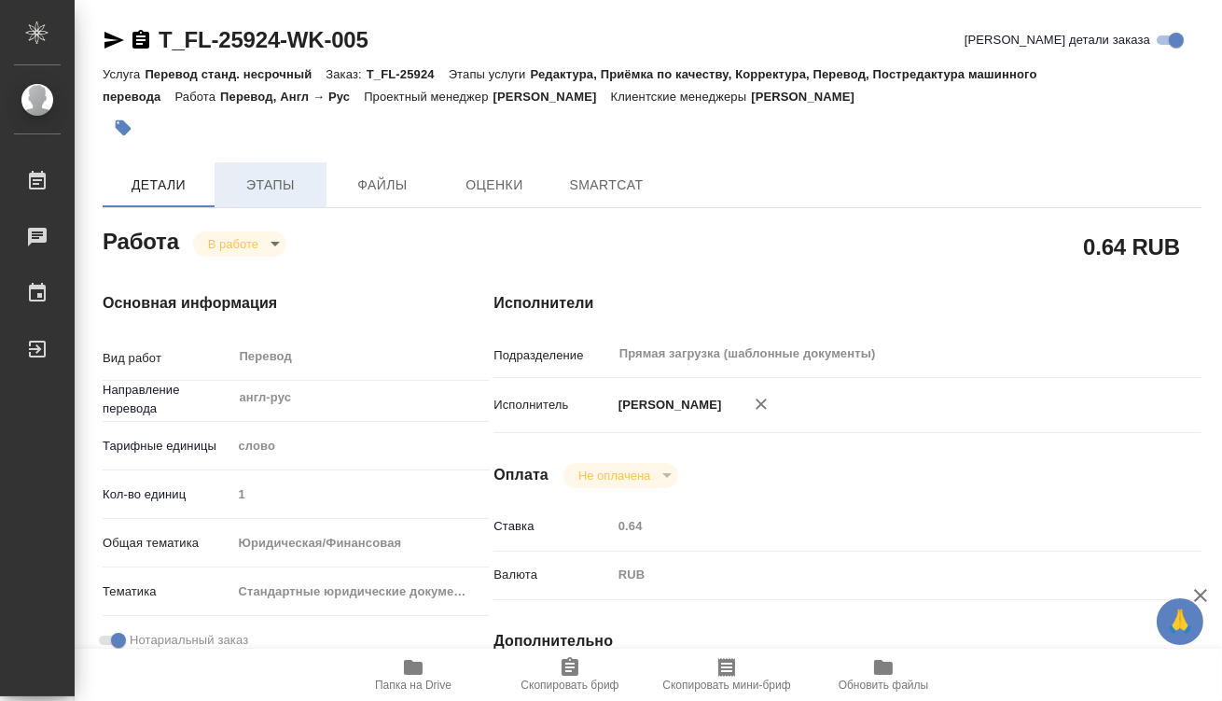
click at [267, 187] on span "Этапы" at bounding box center [271, 185] width 90 height 23
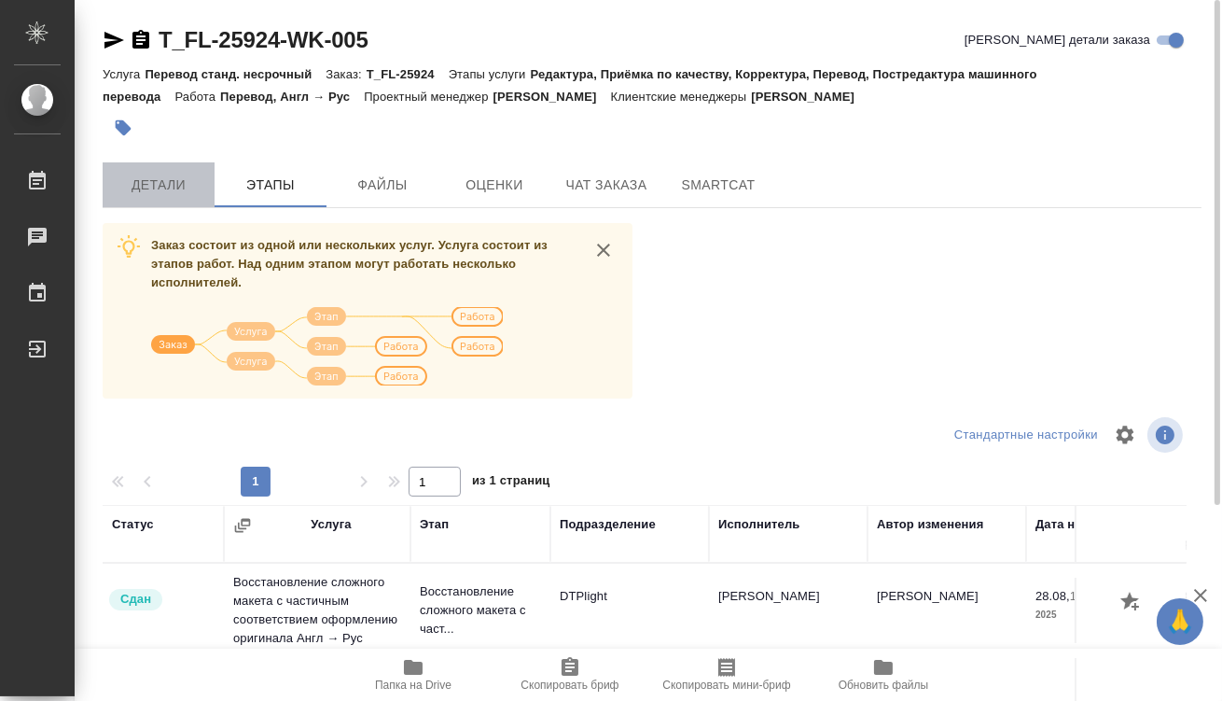
click at [177, 192] on span "Детали" at bounding box center [159, 185] width 90 height 23
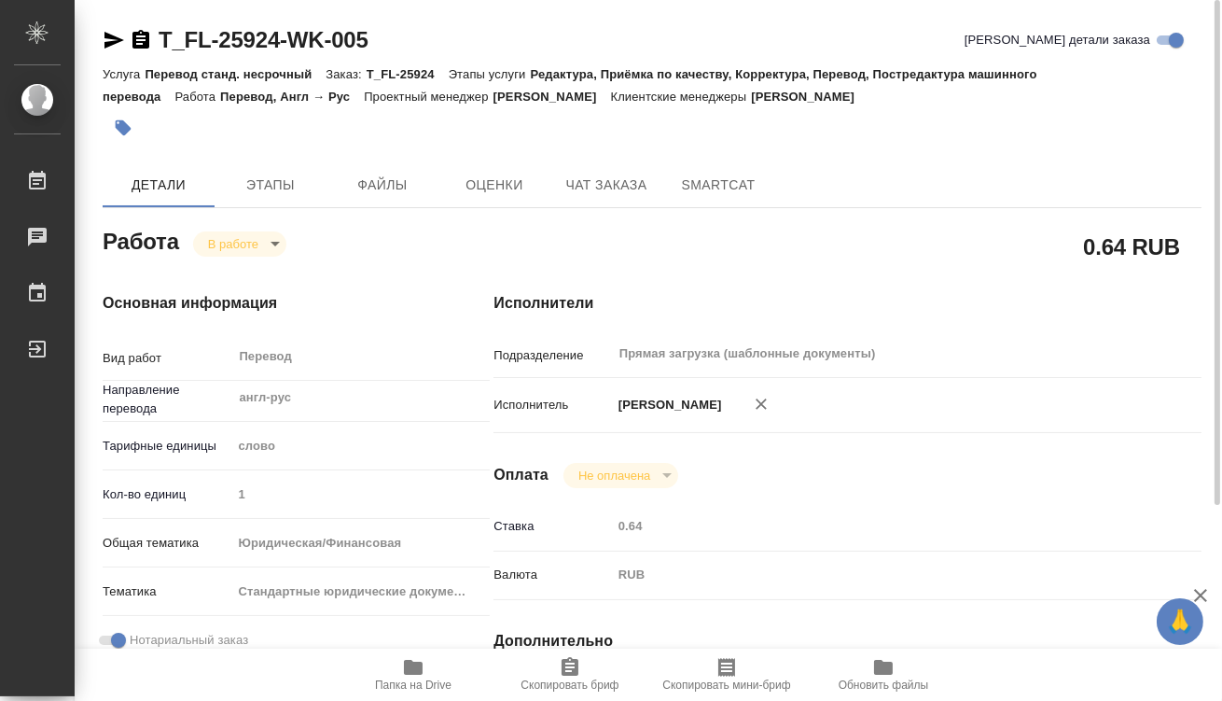
type textarea "x"
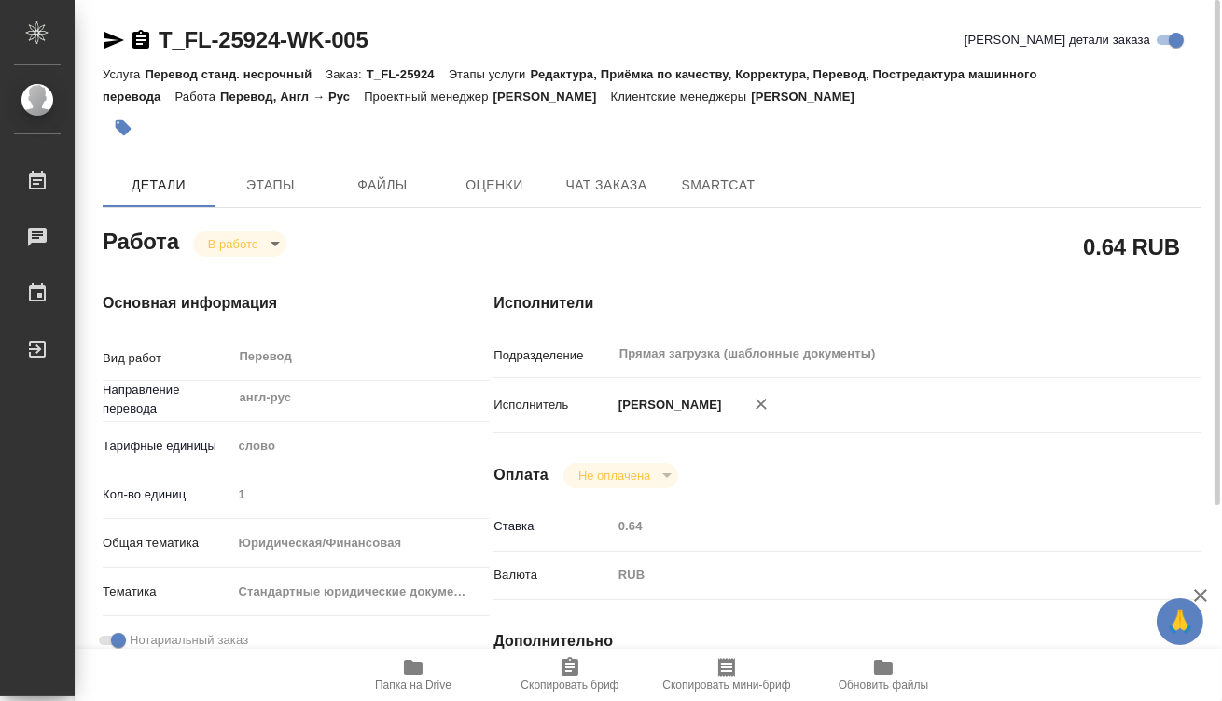
type textarea "x"
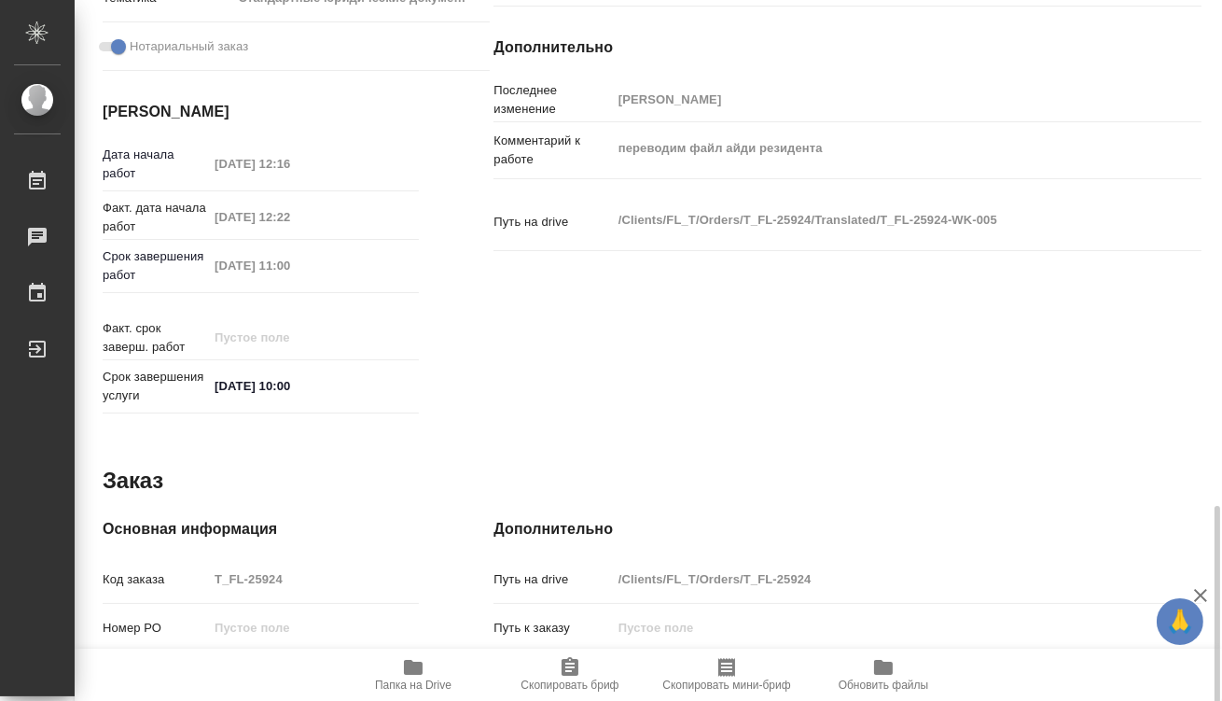
scroll to position [890, 0]
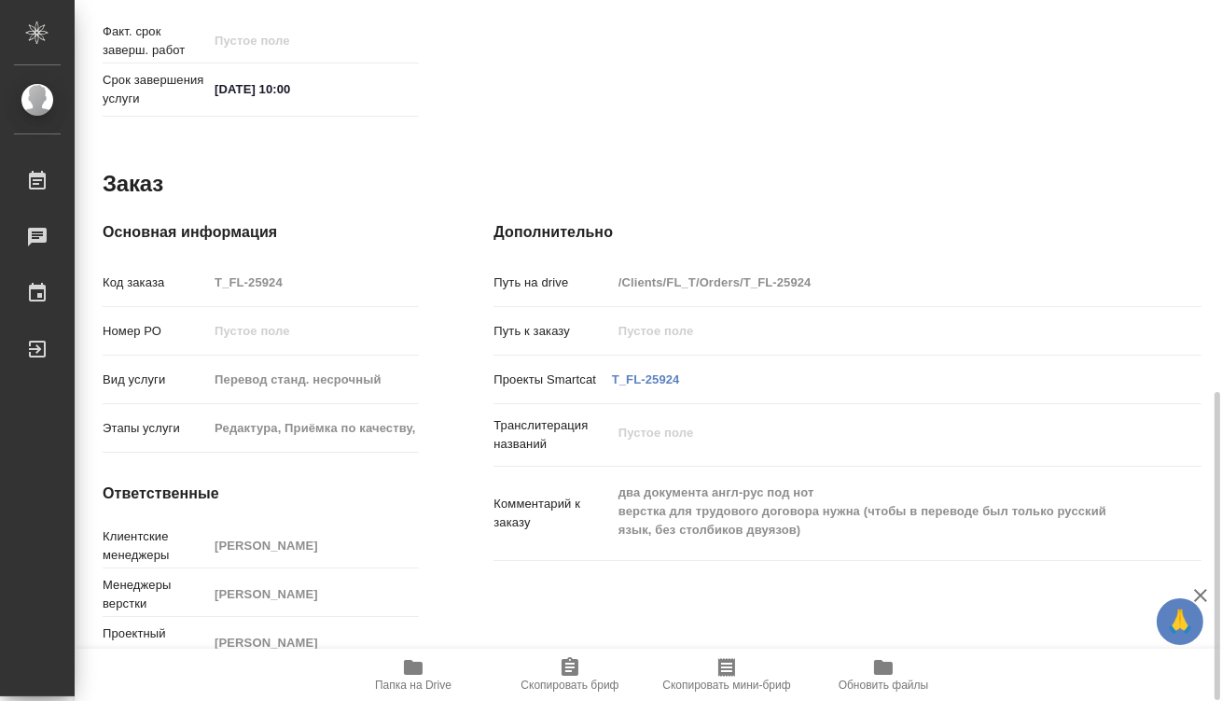
type textarea "x"
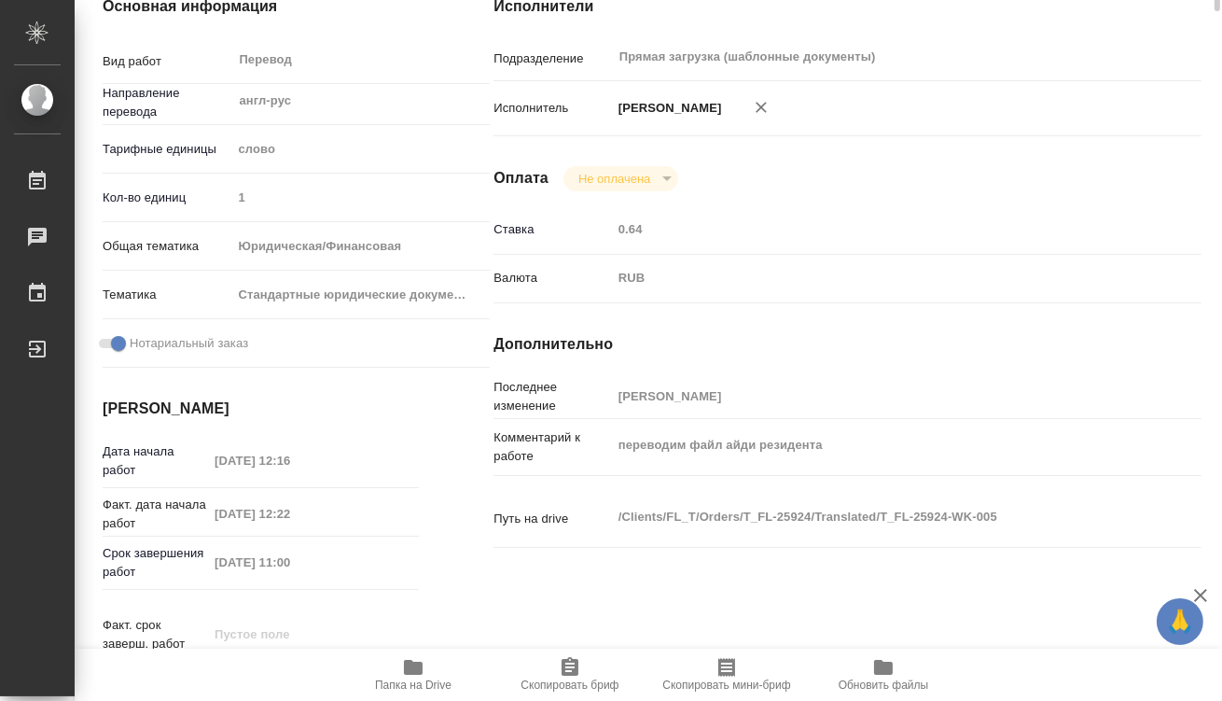
scroll to position [0, 0]
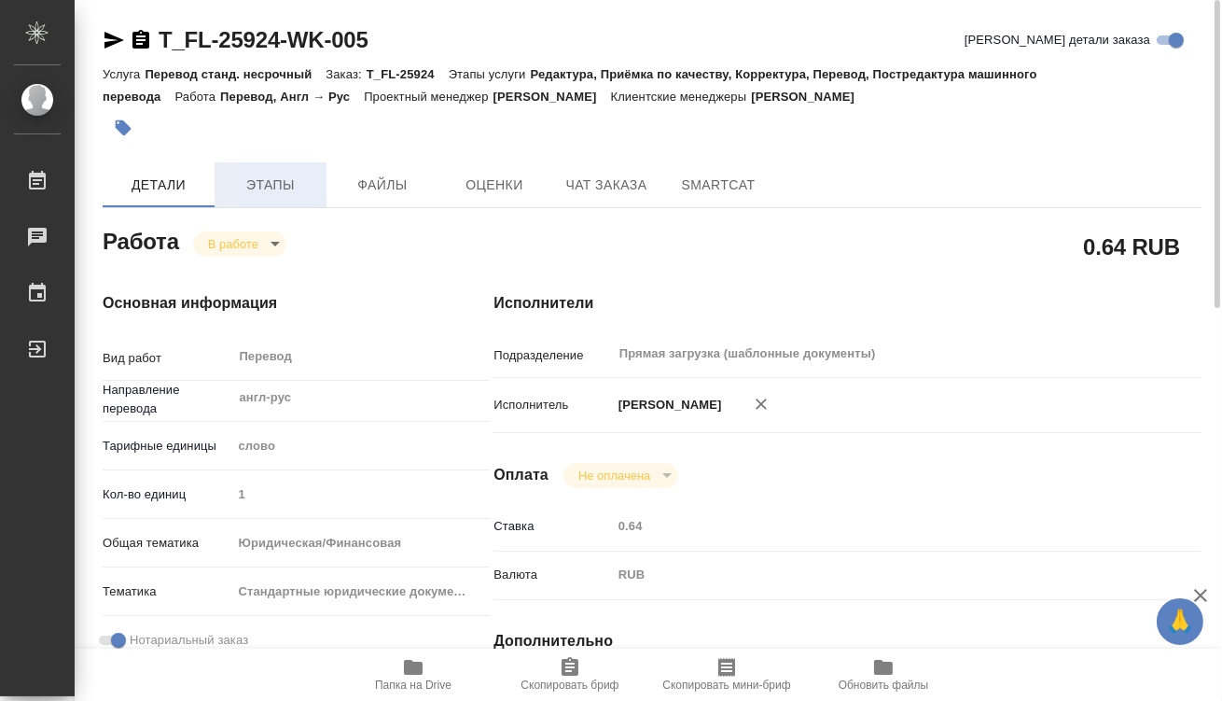
click at [300, 192] on span "Этапы" at bounding box center [271, 185] width 90 height 23
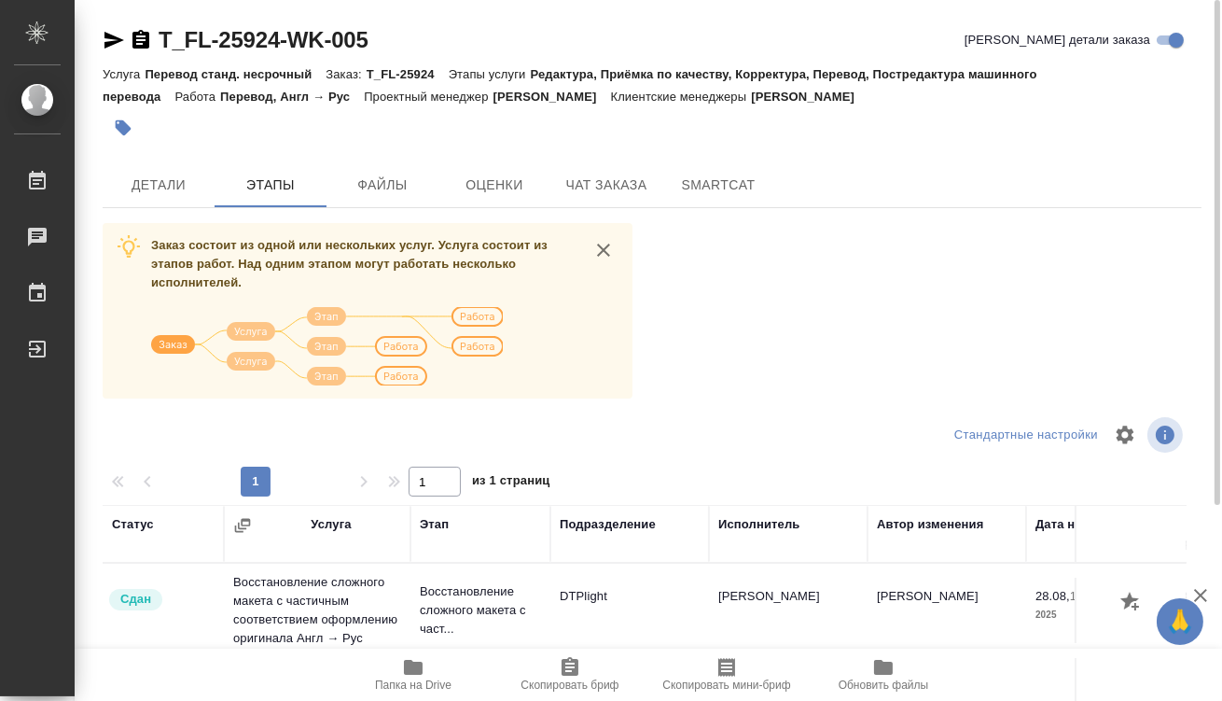
click at [424, 684] on span "Папка на Drive" at bounding box center [413, 684] width 77 height 13
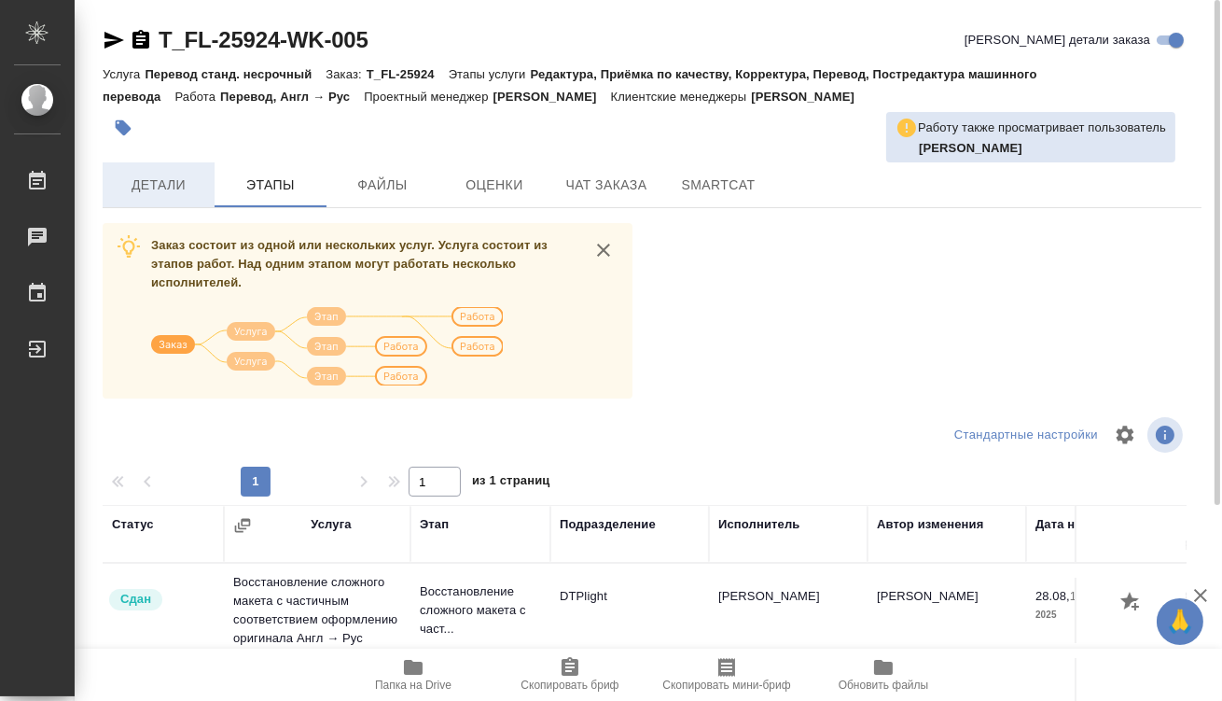
click at [172, 182] on span "Детали" at bounding box center [159, 185] width 90 height 23
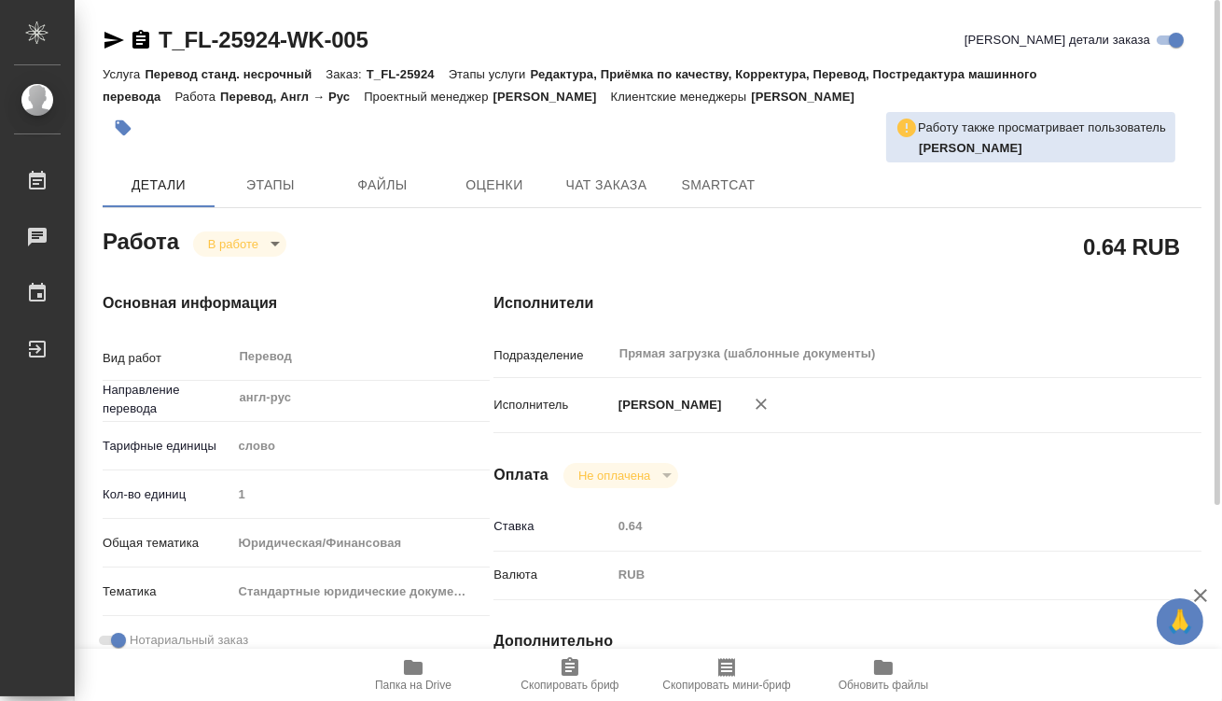
type textarea "x"
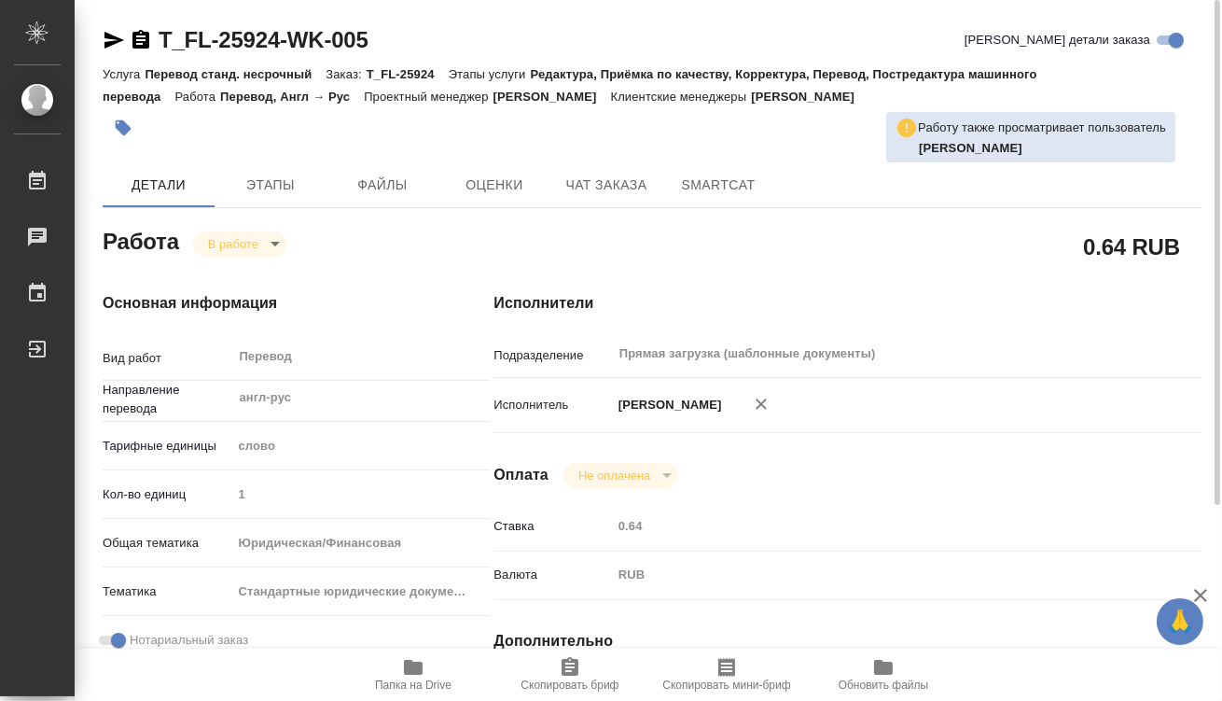
type textarea "x"
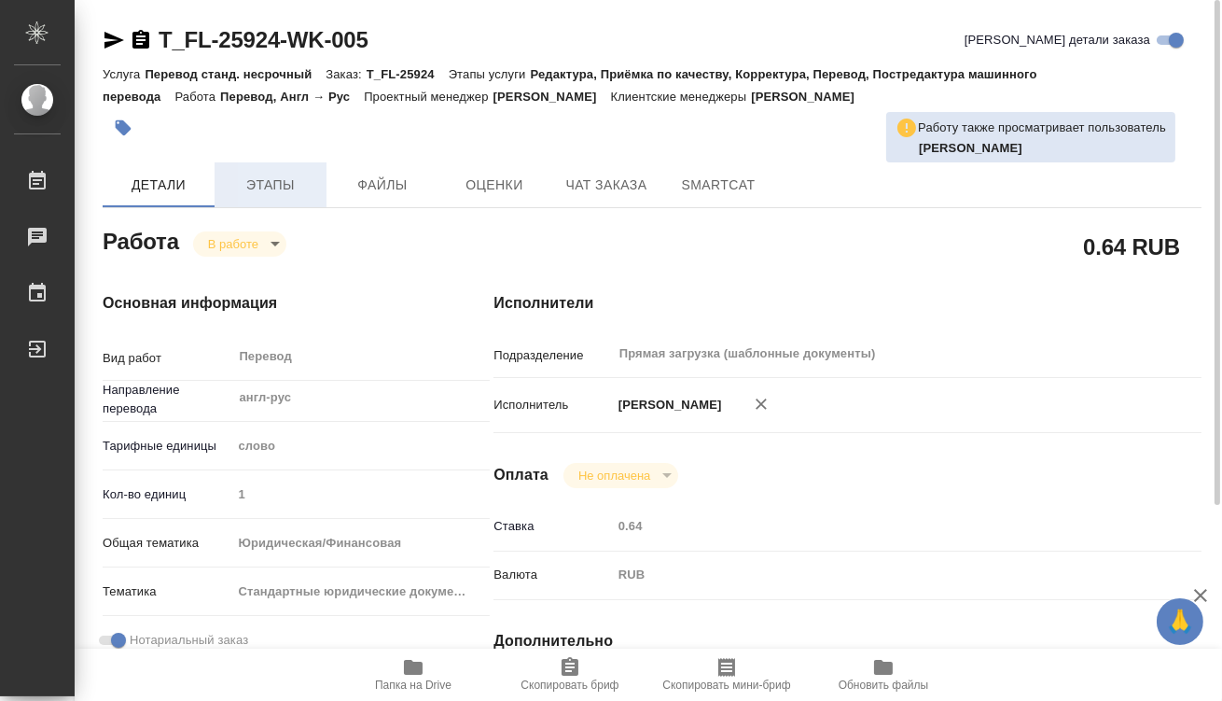
type textarea "x"
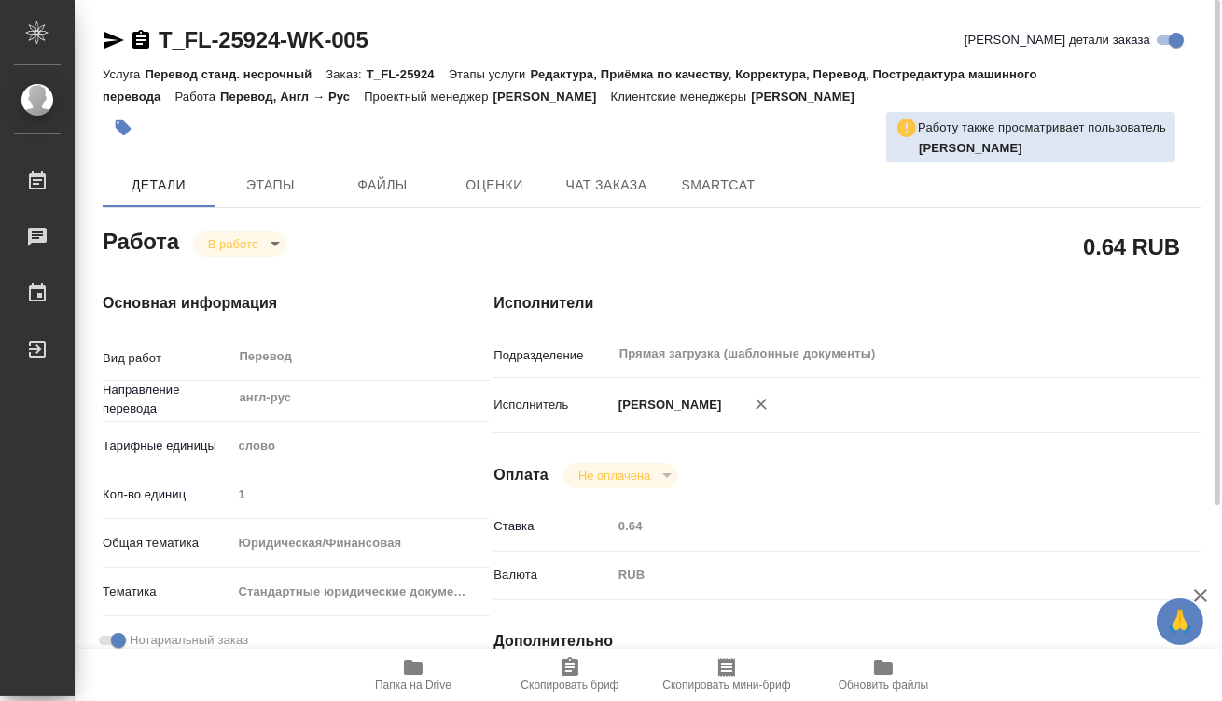
type textarea "x"
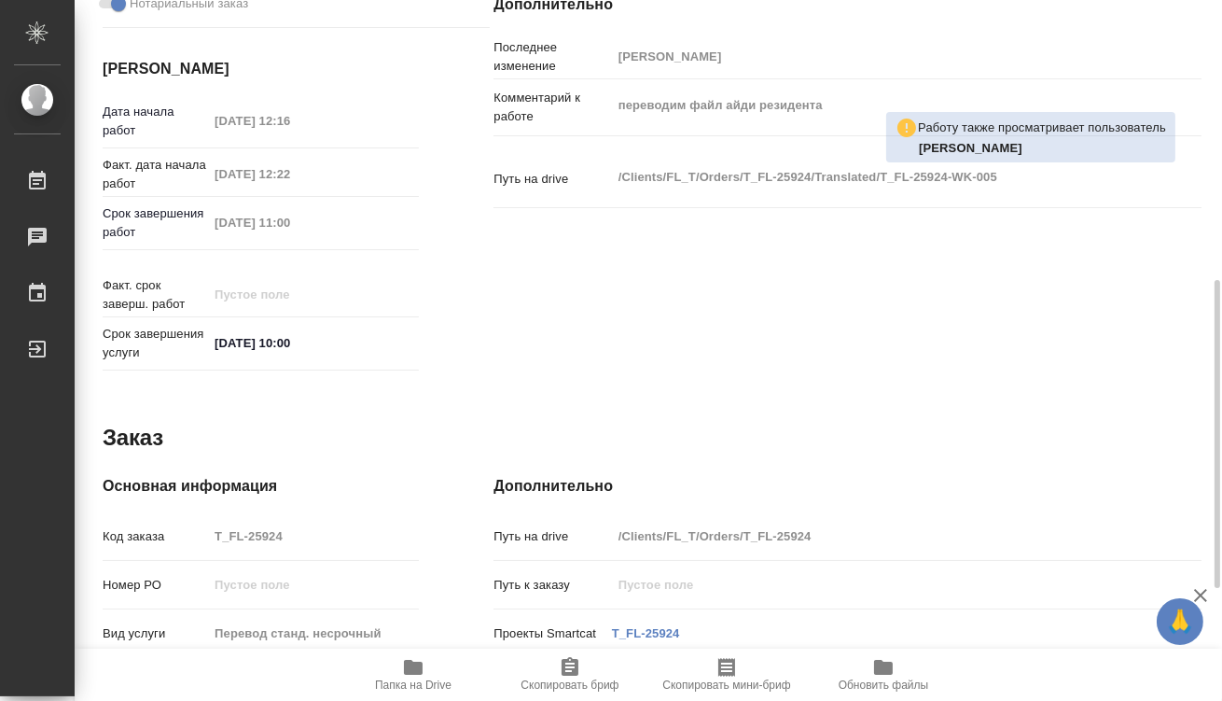
scroll to position [890, 0]
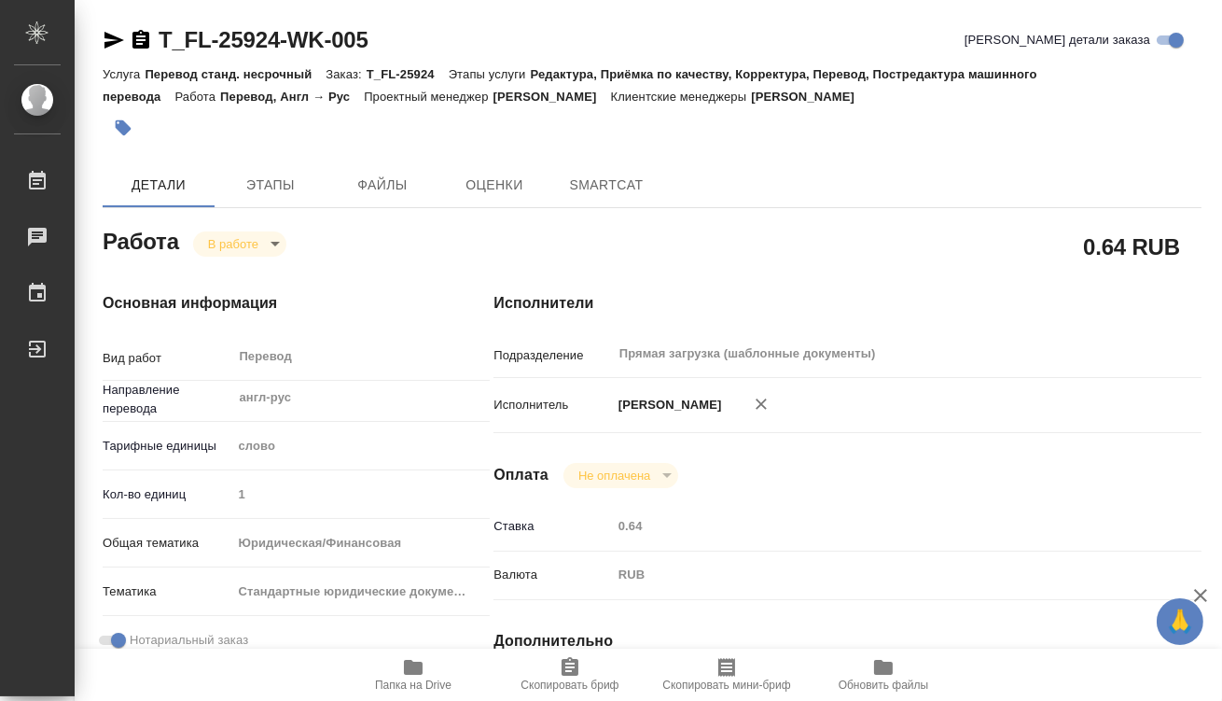
type textarea "x"
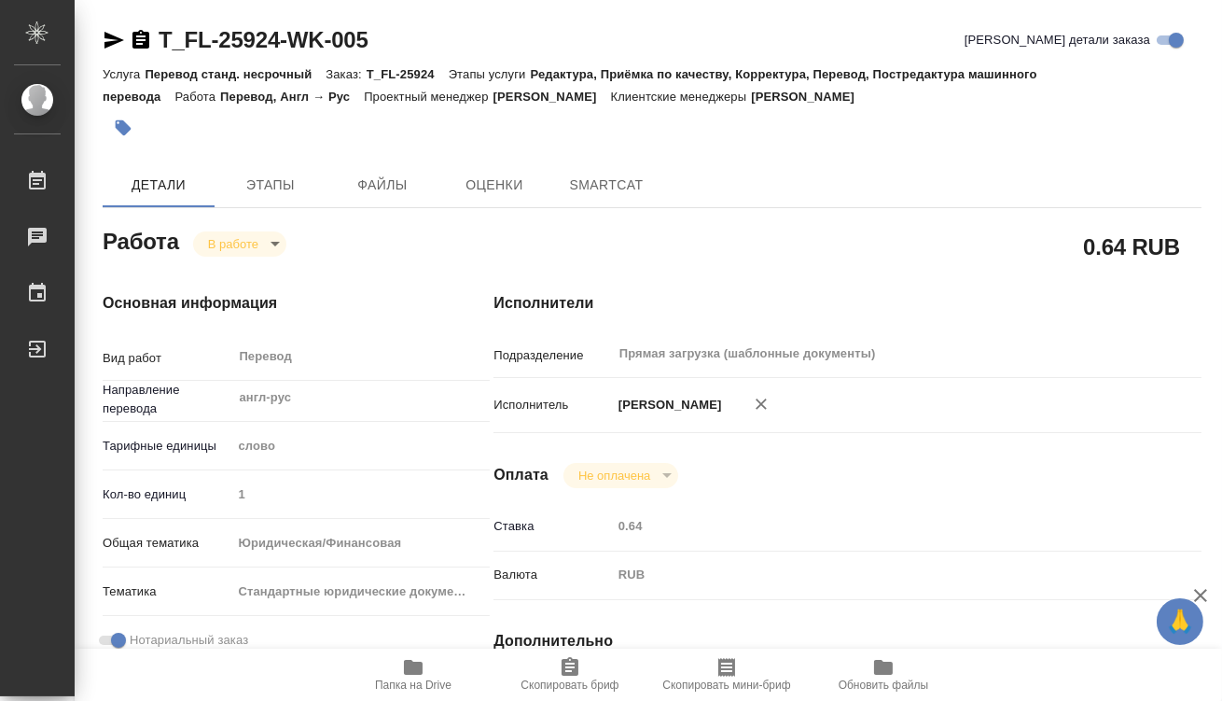
type textarea "x"
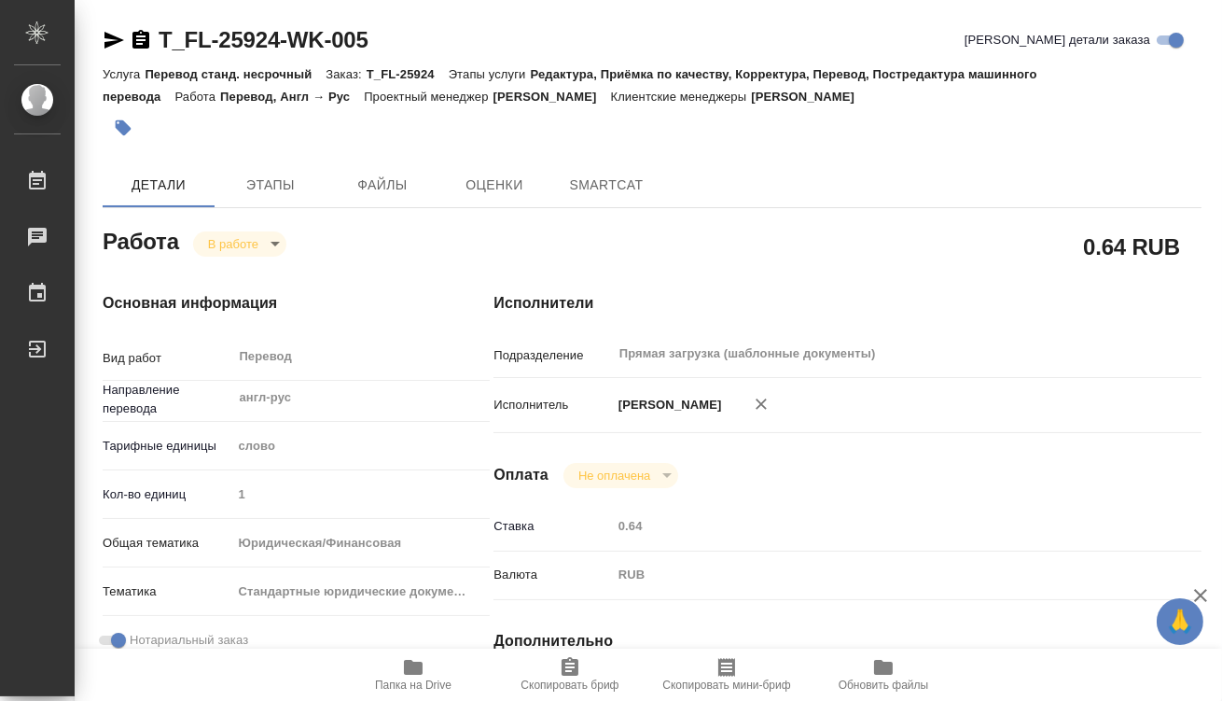
type textarea "x"
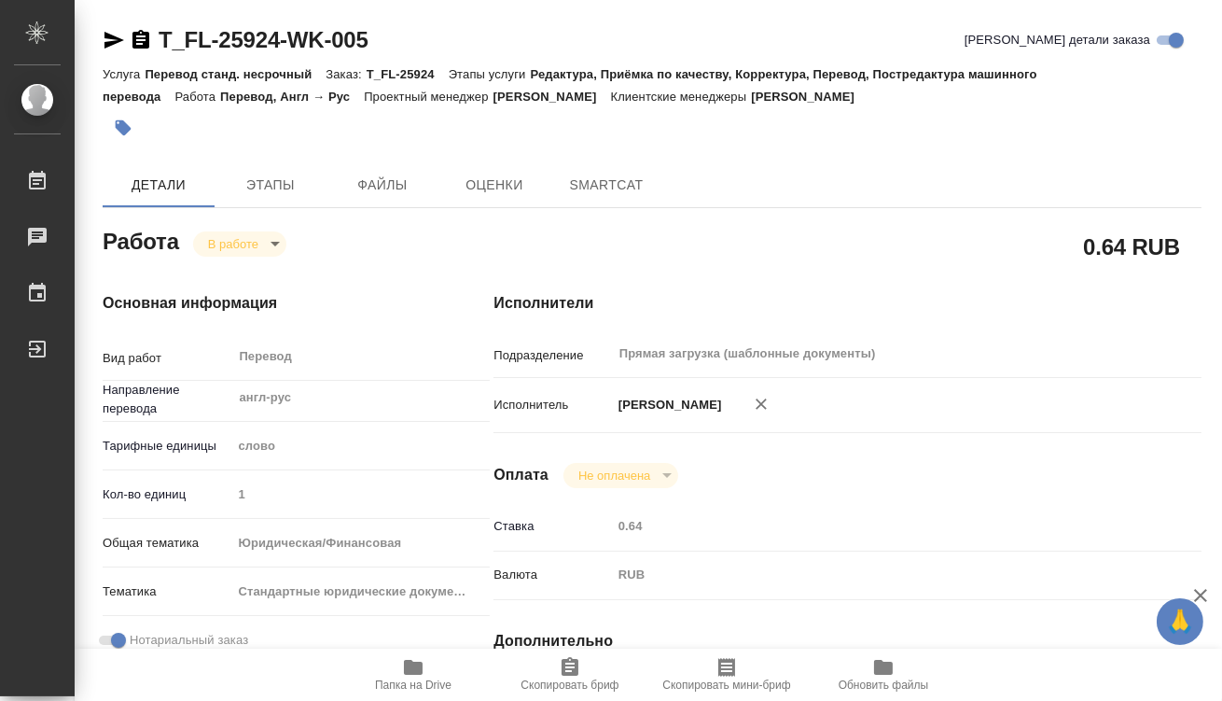
type textarea "x"
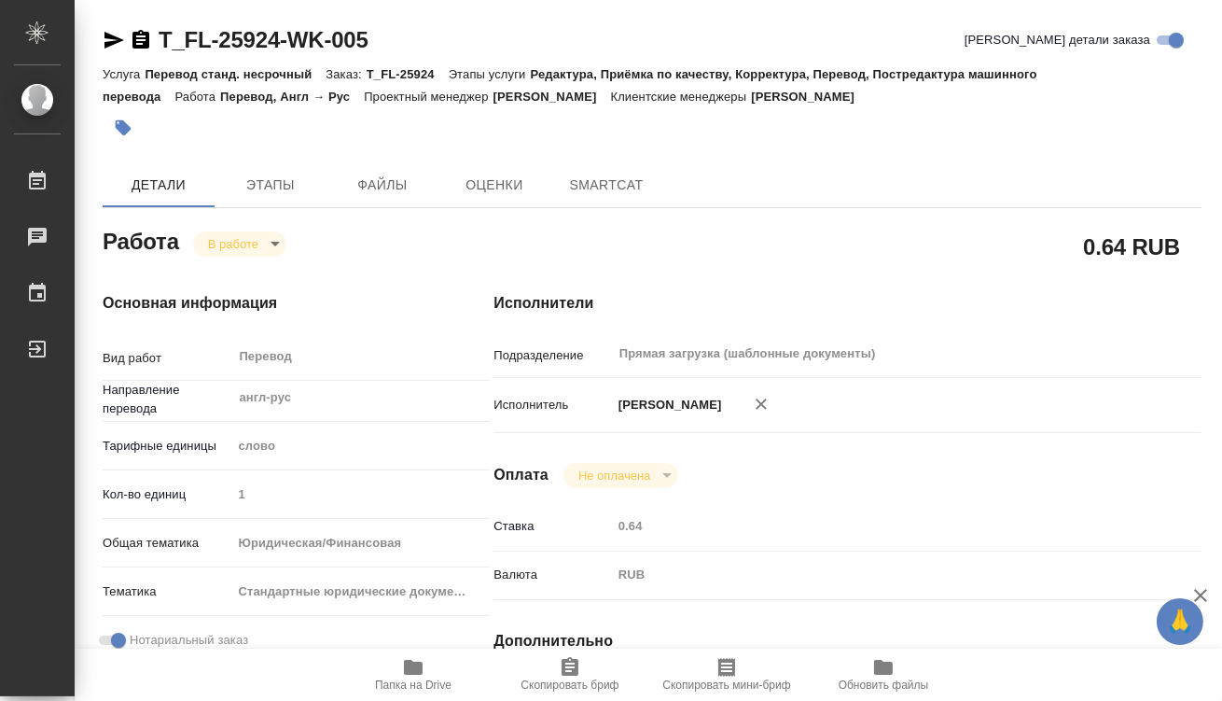
type textarea "x"
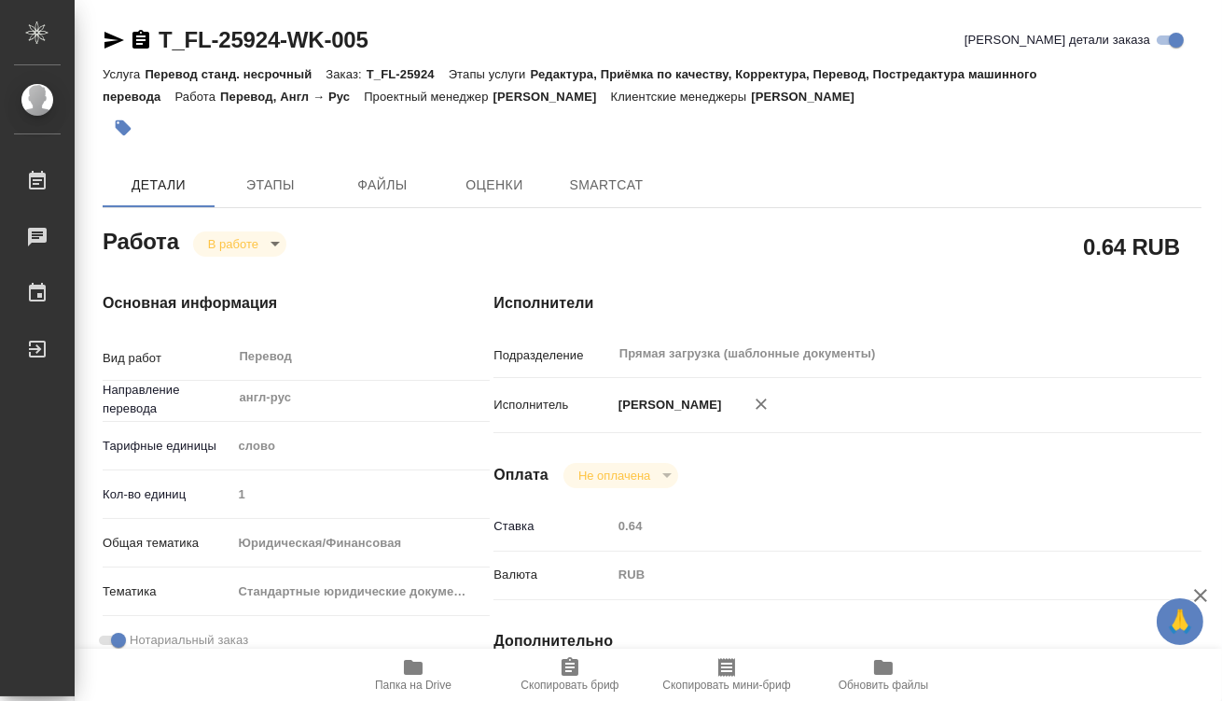
type textarea "x"
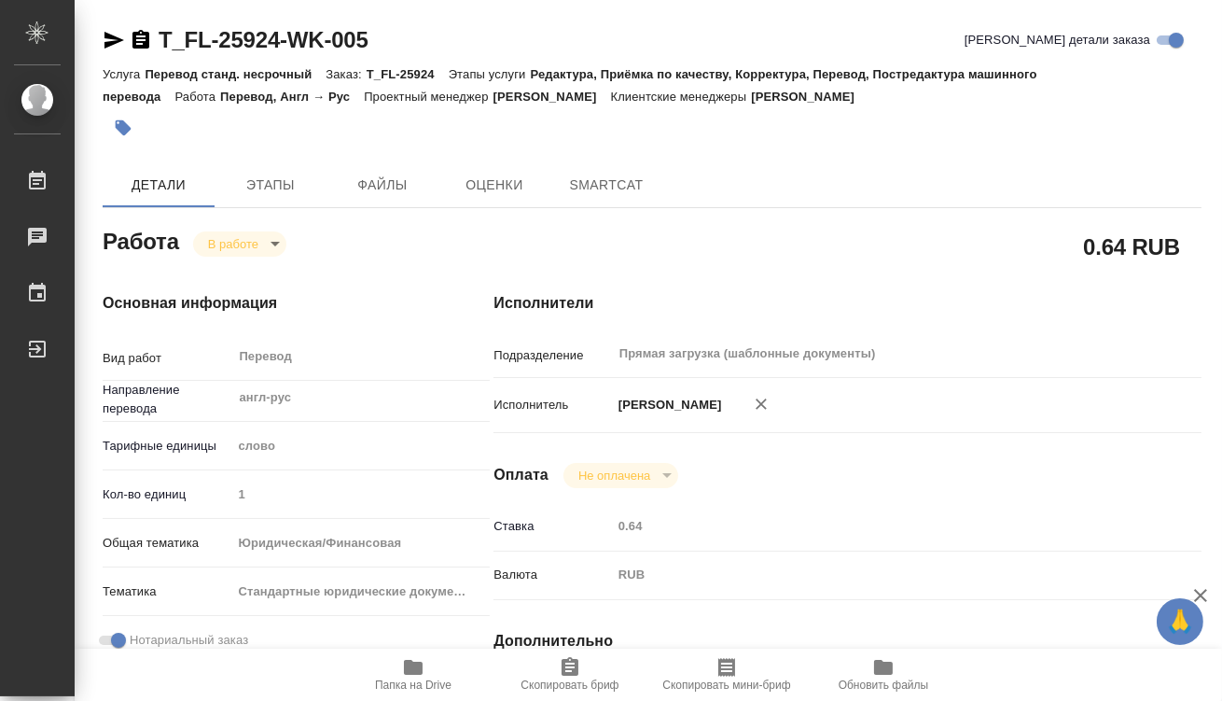
type textarea "x"
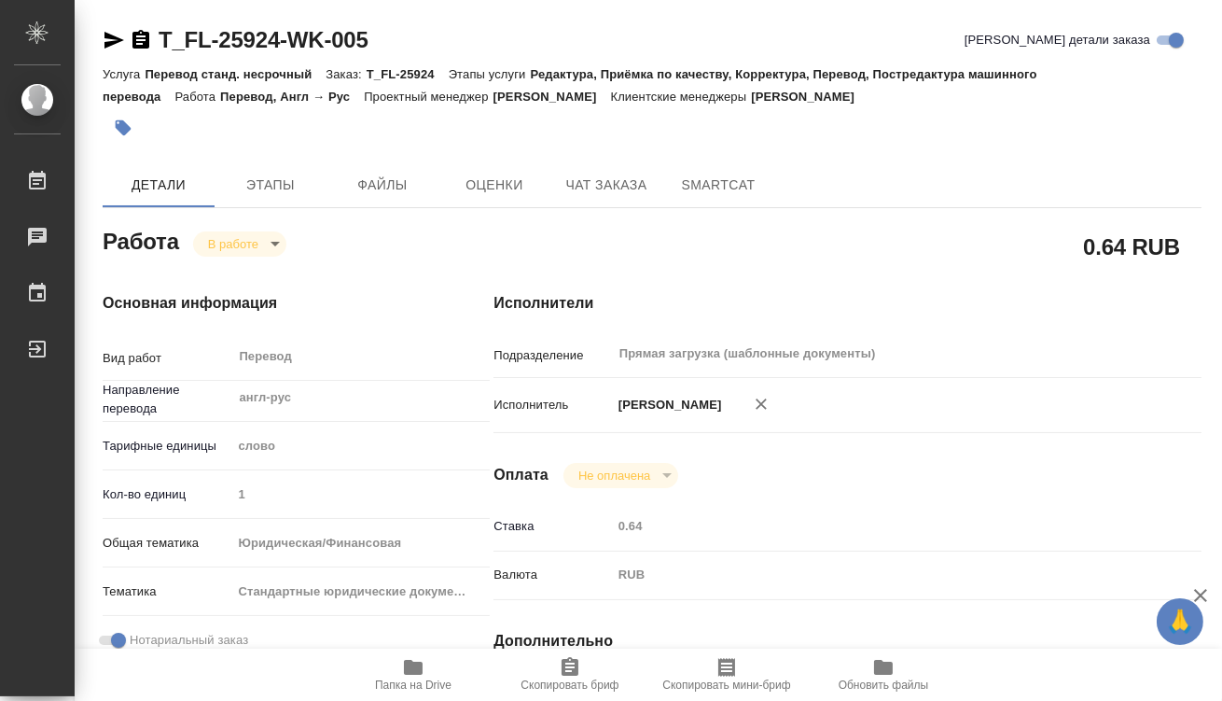
type textarea "x"
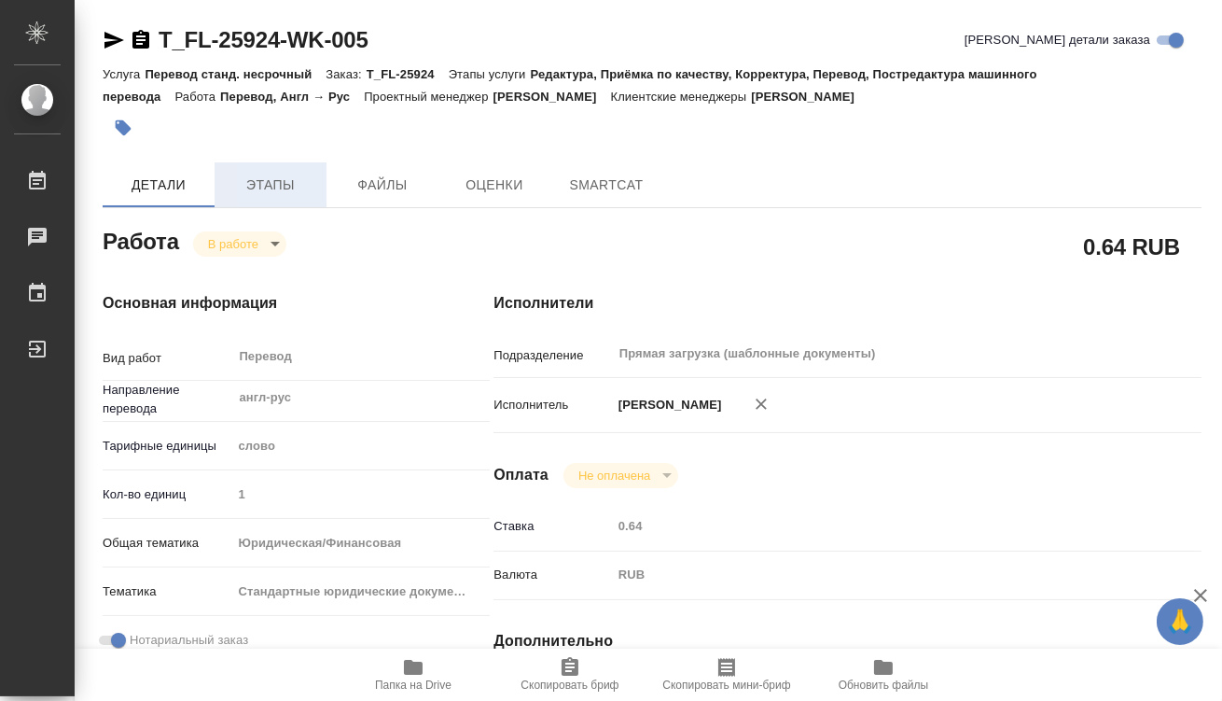
type textarea "x"
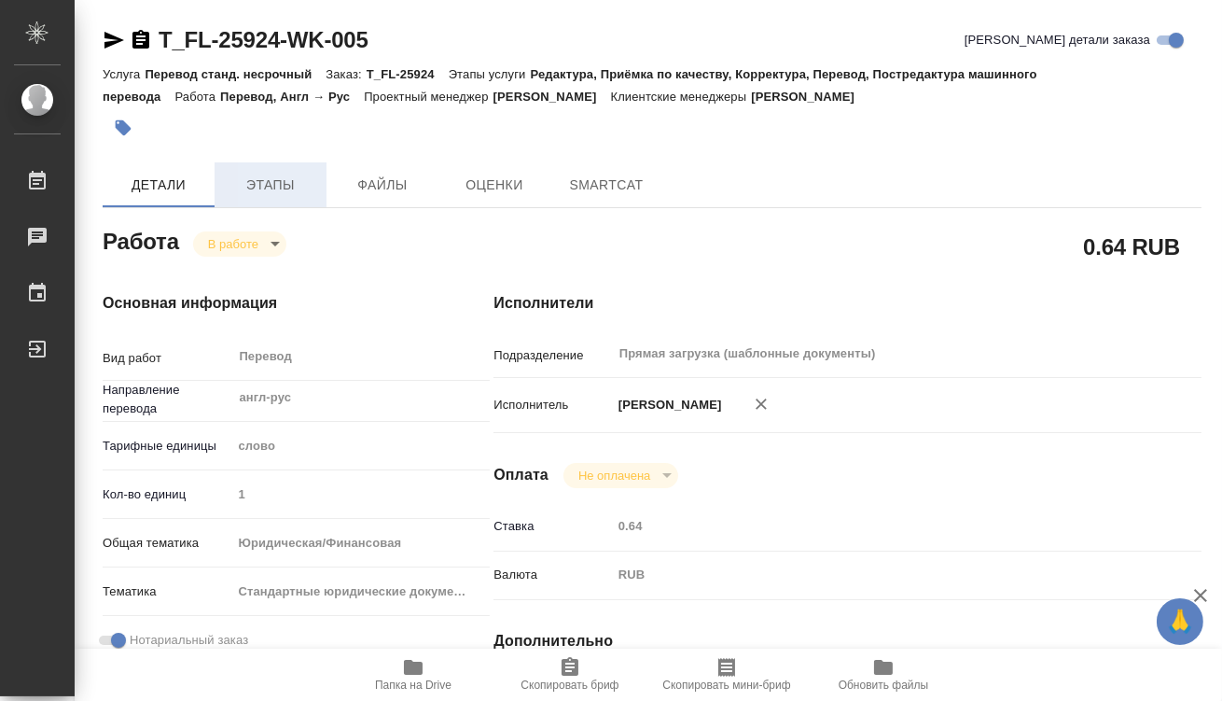
type textarea "x"
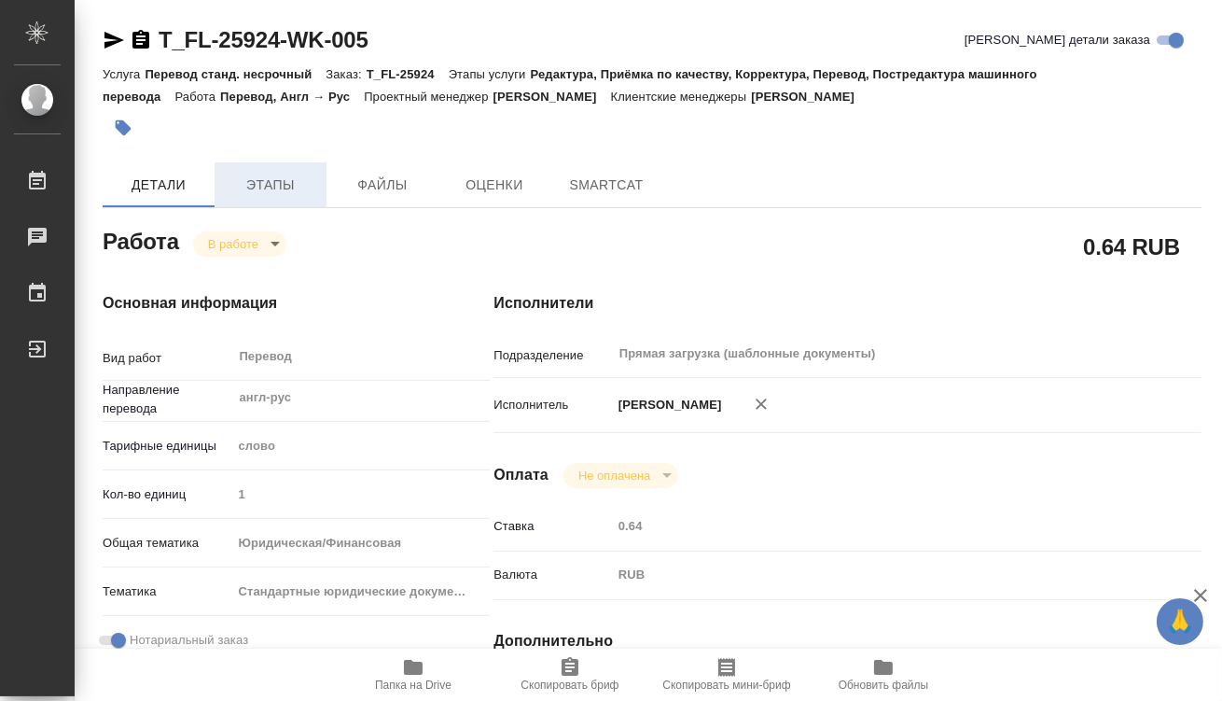
type textarea "x"
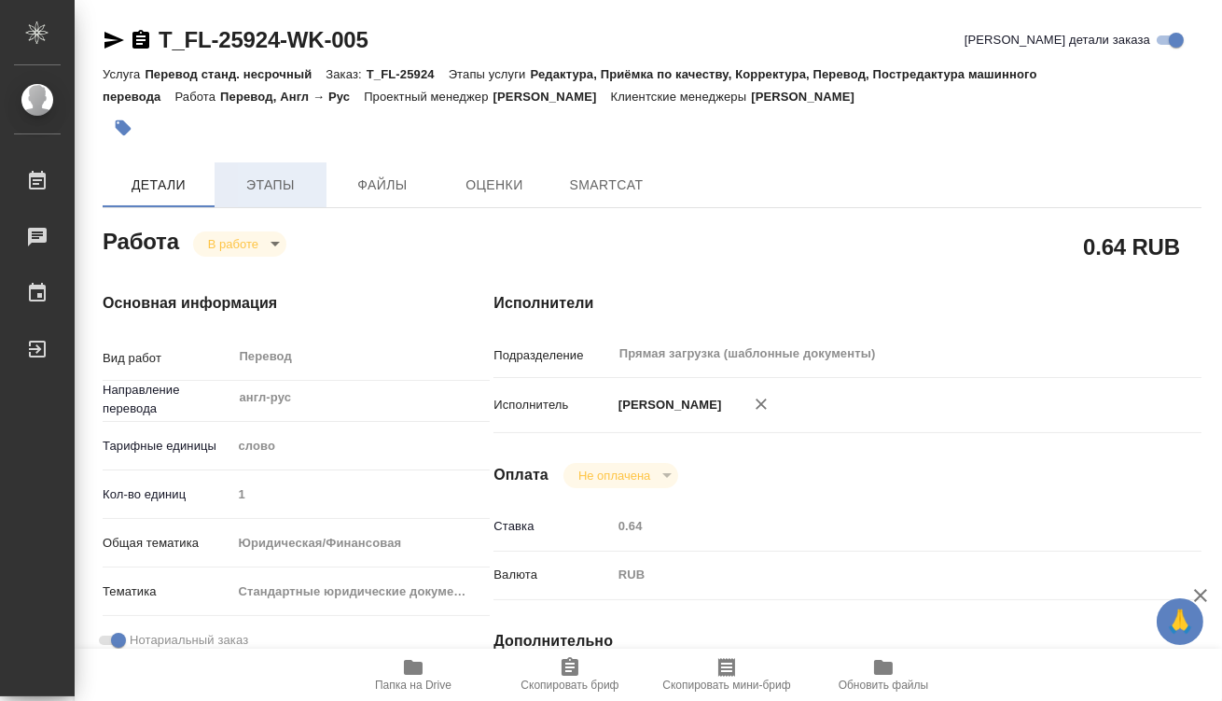
click at [290, 188] on span "Этапы" at bounding box center [271, 185] width 90 height 23
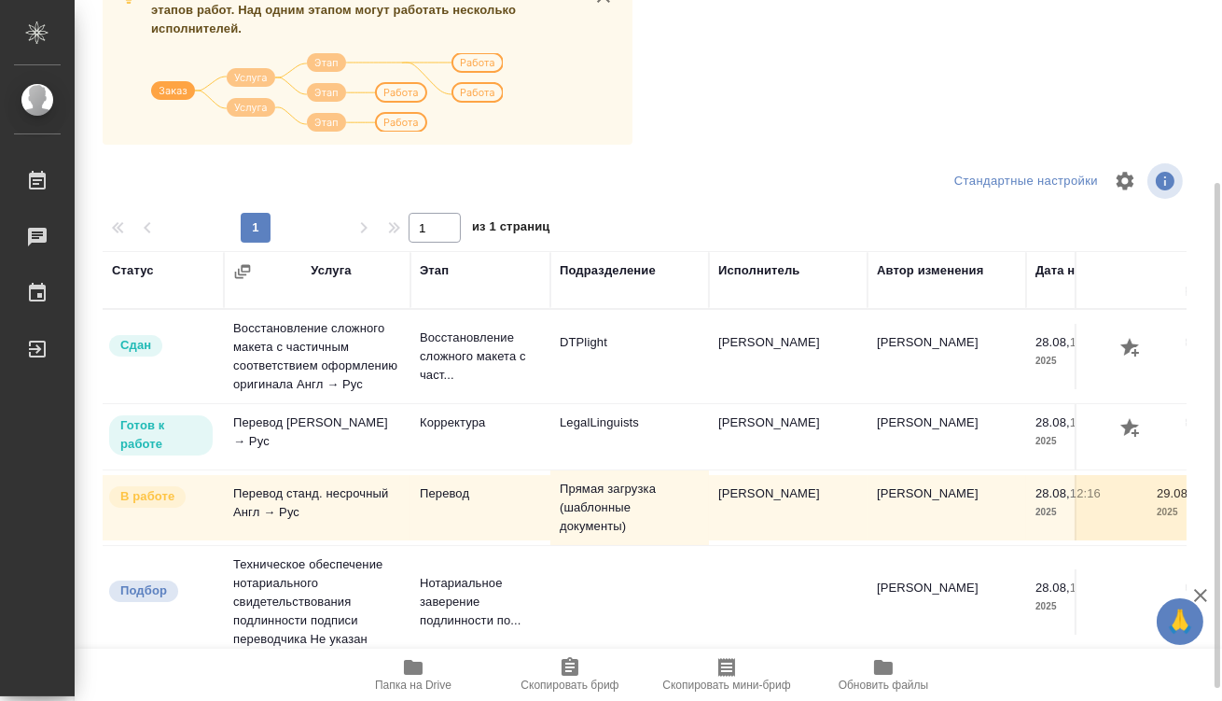
scroll to position [271, 0]
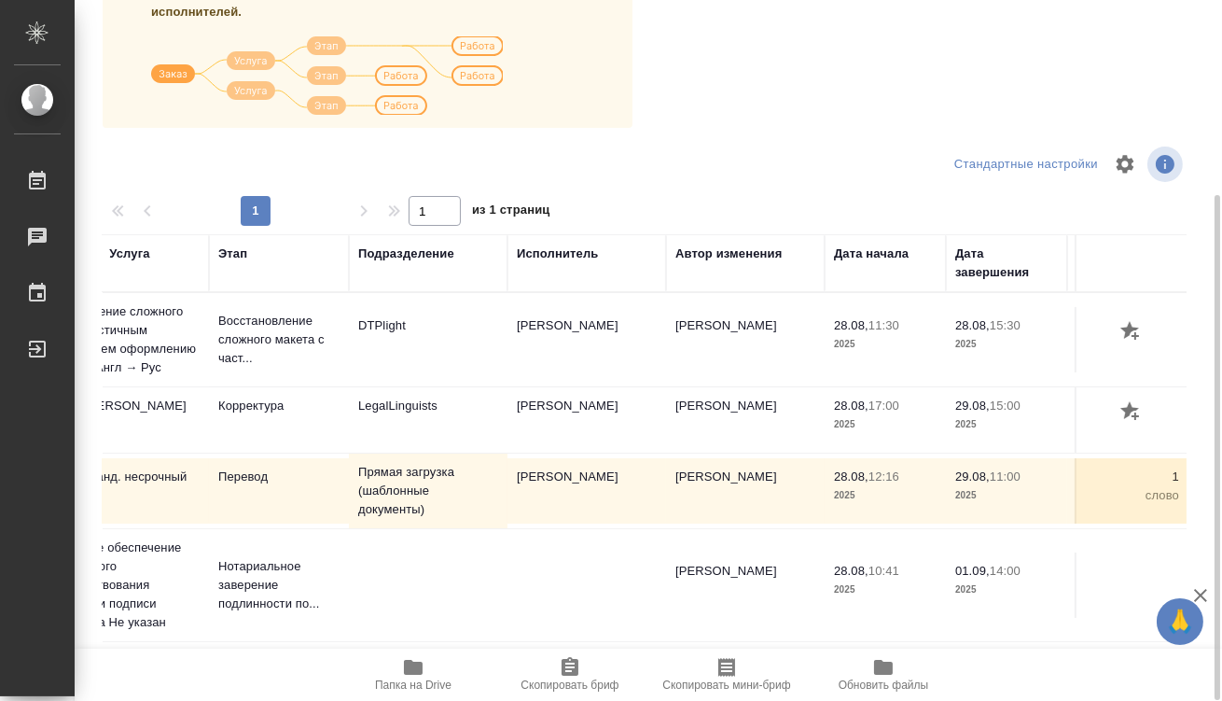
drag, startPoint x: 576, startPoint y: 554, endPoint x: 704, endPoint y: 566, distance: 128.4
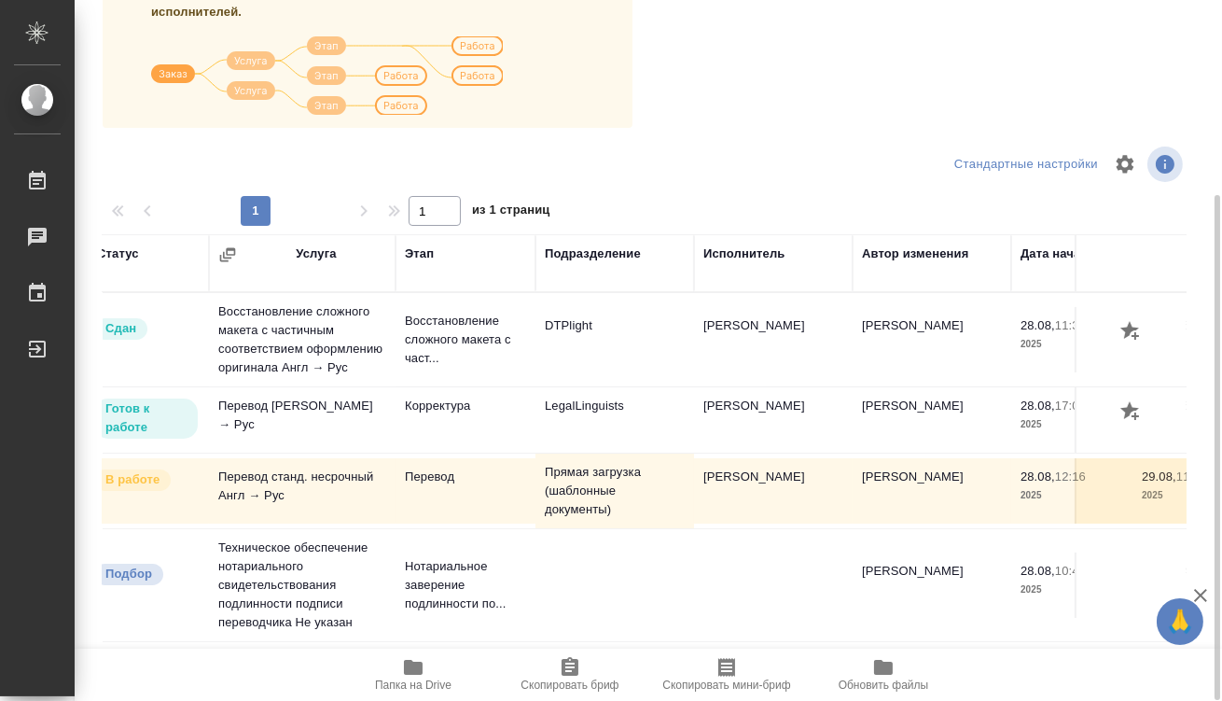
scroll to position [0, 0]
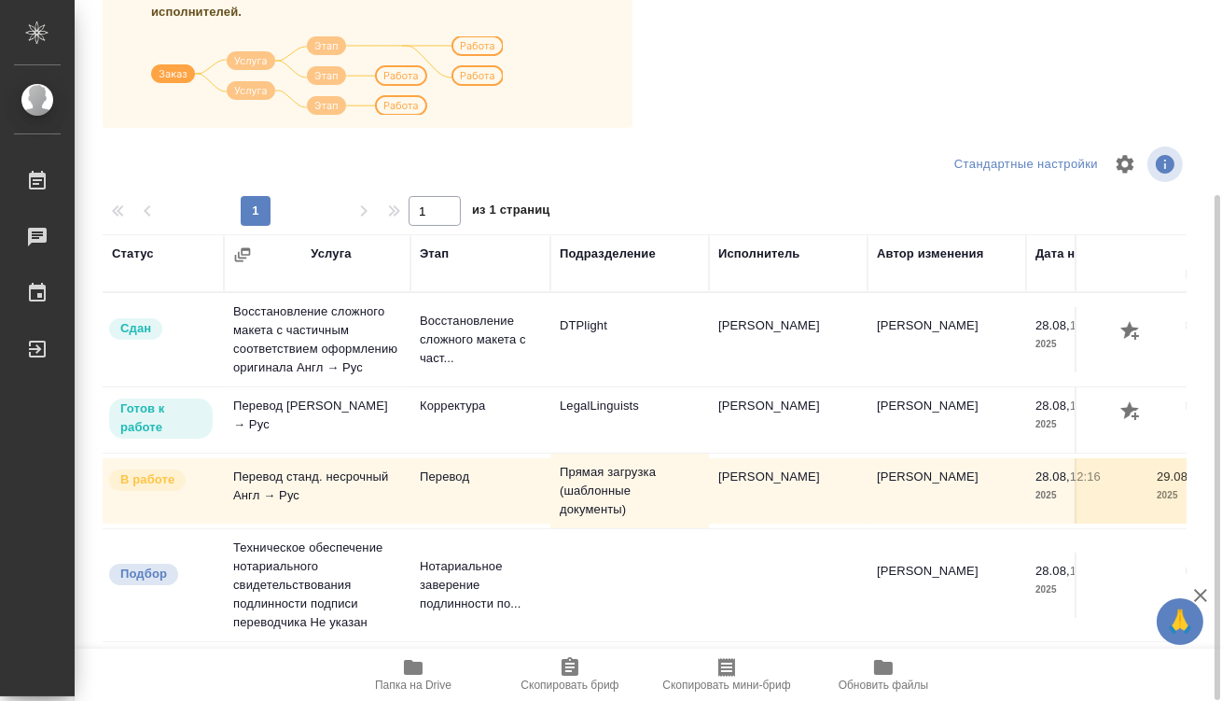
drag, startPoint x: 667, startPoint y: 560, endPoint x: 547, endPoint y: 569, distance: 120.7
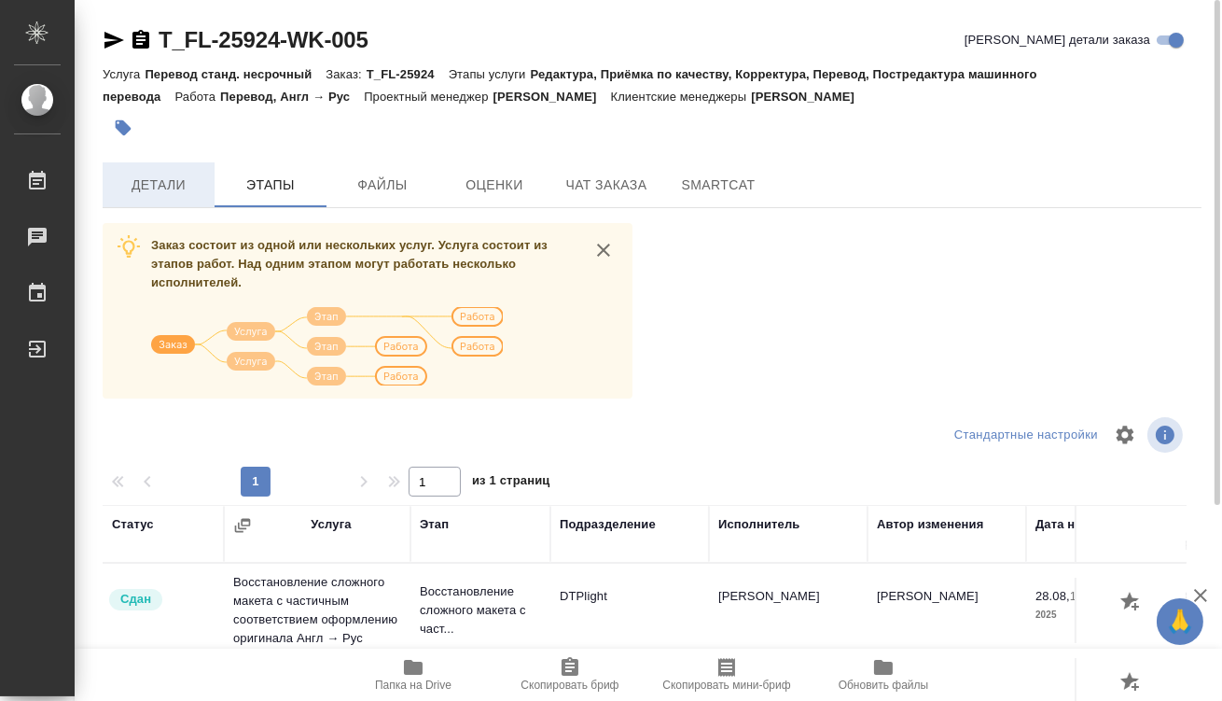
click at [186, 198] on button "Детали" at bounding box center [159, 184] width 112 height 45
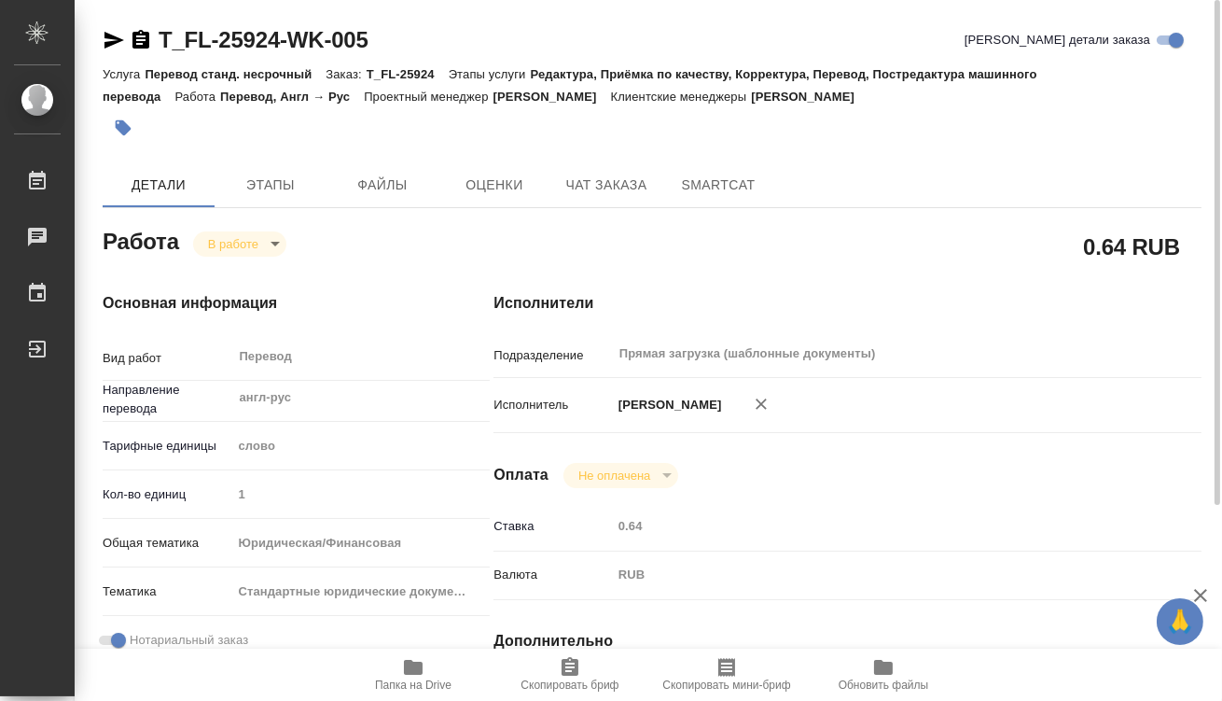
type textarea "x"
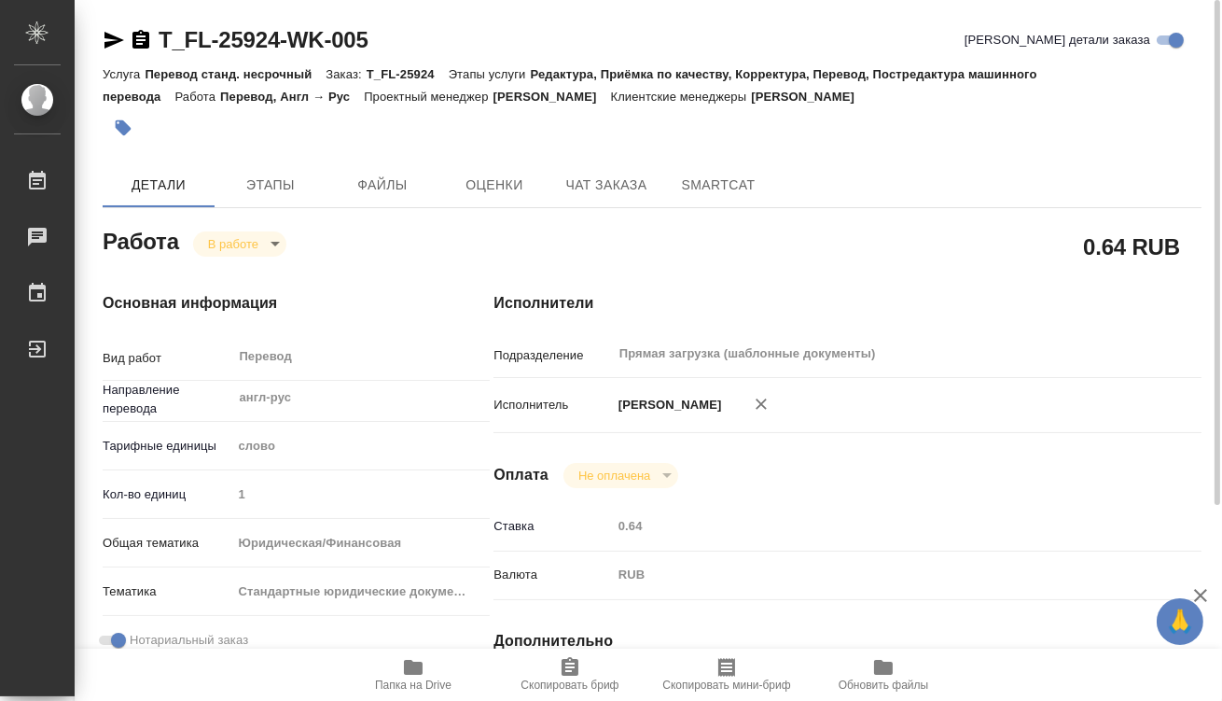
type textarea "x"
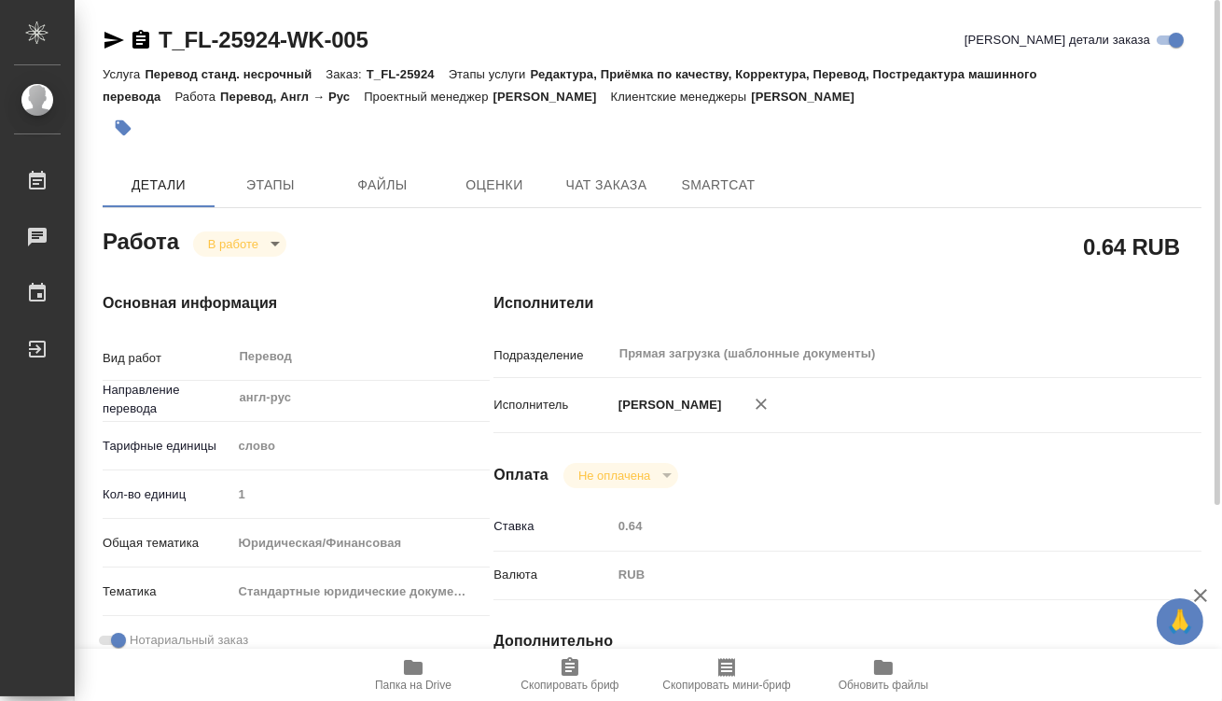
click at [266, 243] on body "🙏 .cls-1 fill:#fff; AWATERA Olejnikova Ekaterina Работы 0 Чаты График Выйти T_F…" at bounding box center [611, 350] width 1222 height 701
type textarea "x"
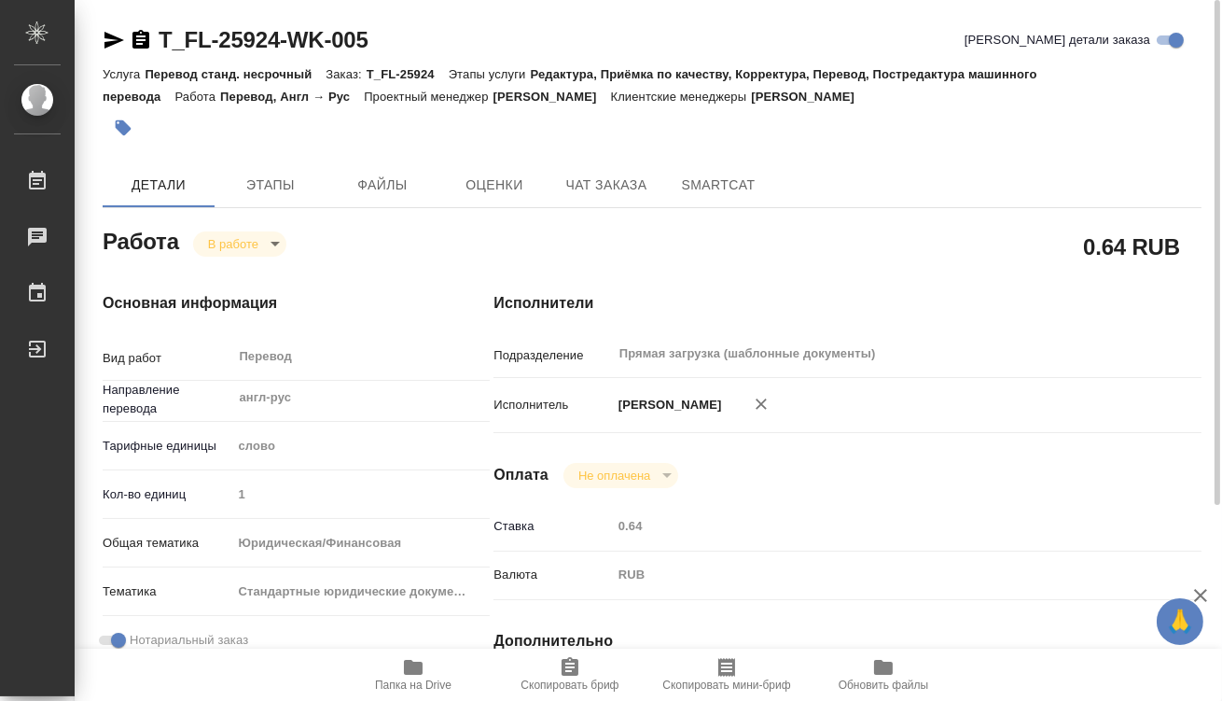
type textarea "x"
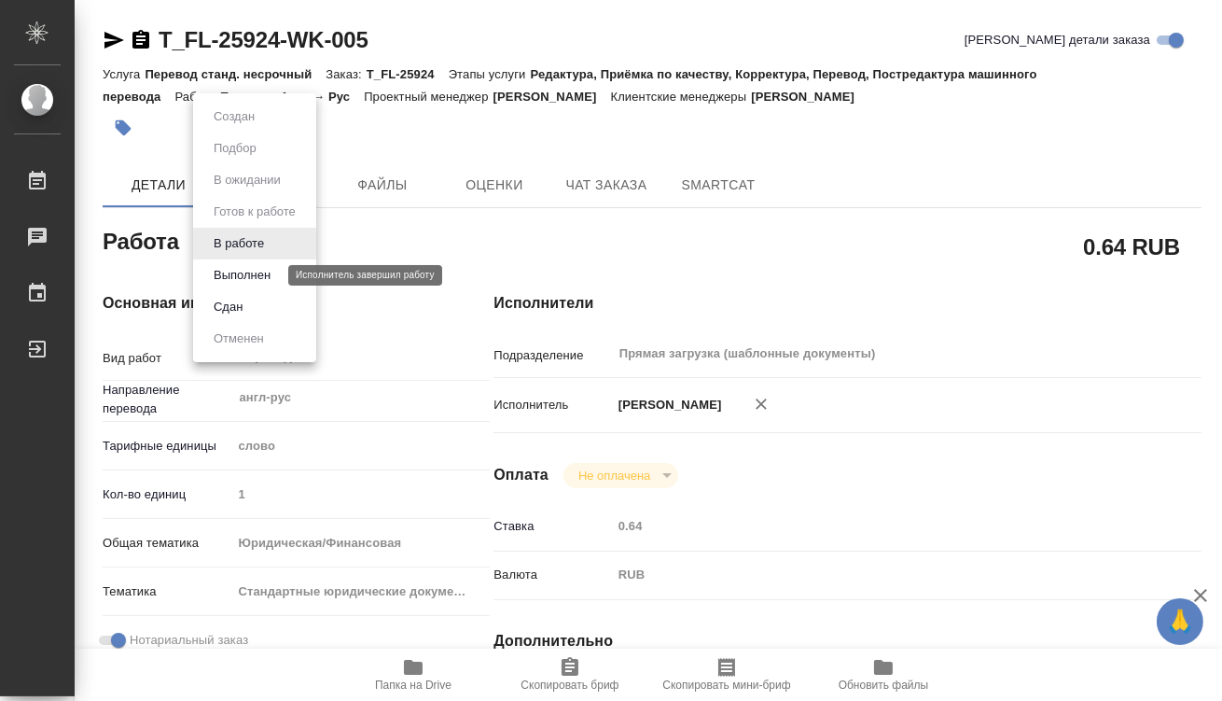
click at [264, 270] on button "Выполнен" at bounding box center [242, 275] width 68 height 21
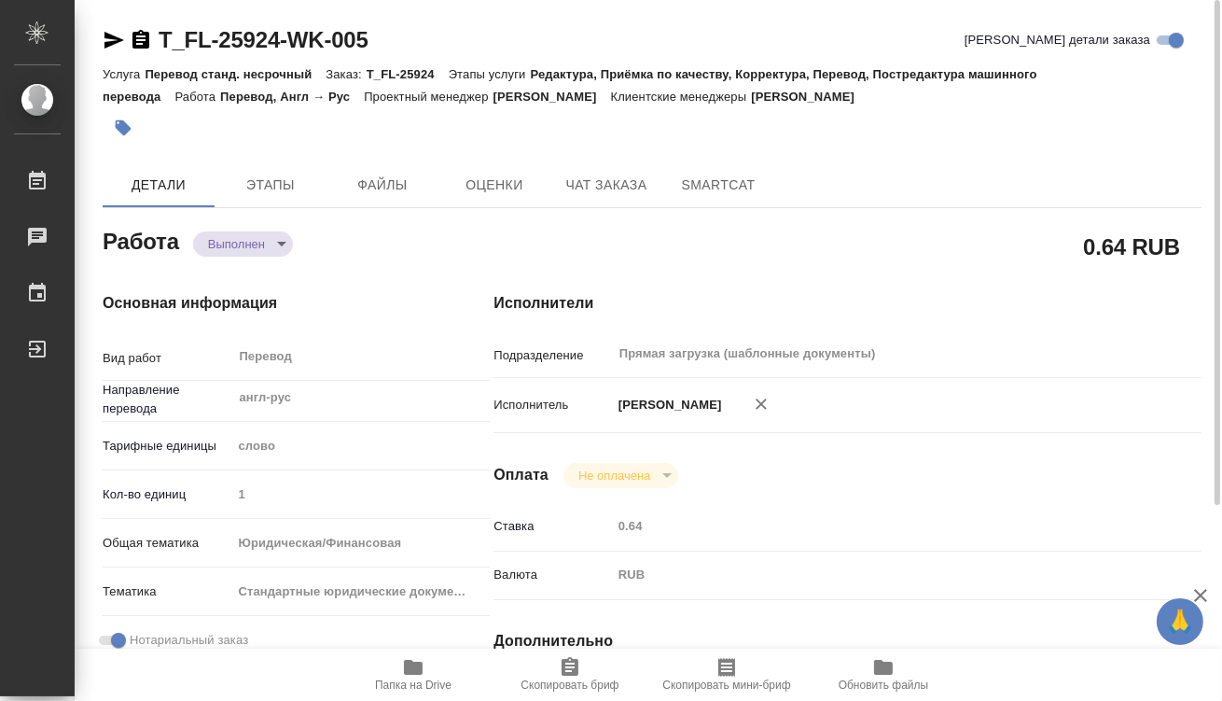
type textarea "x"
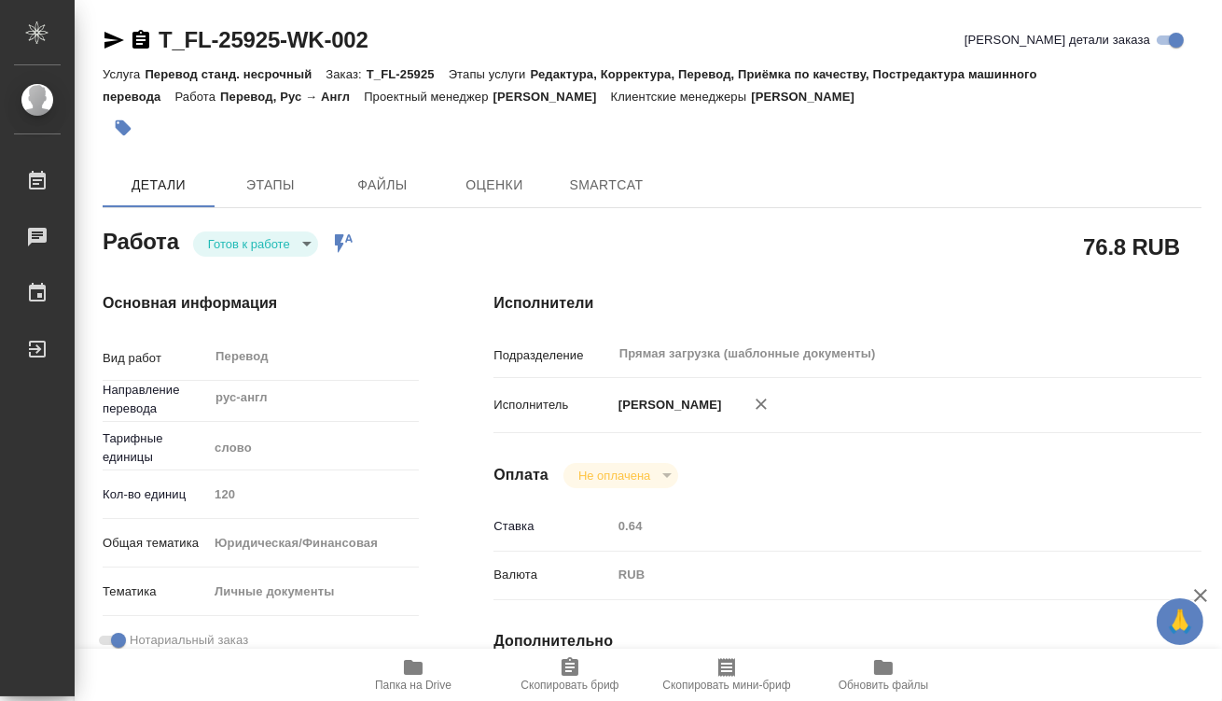
type textarea "x"
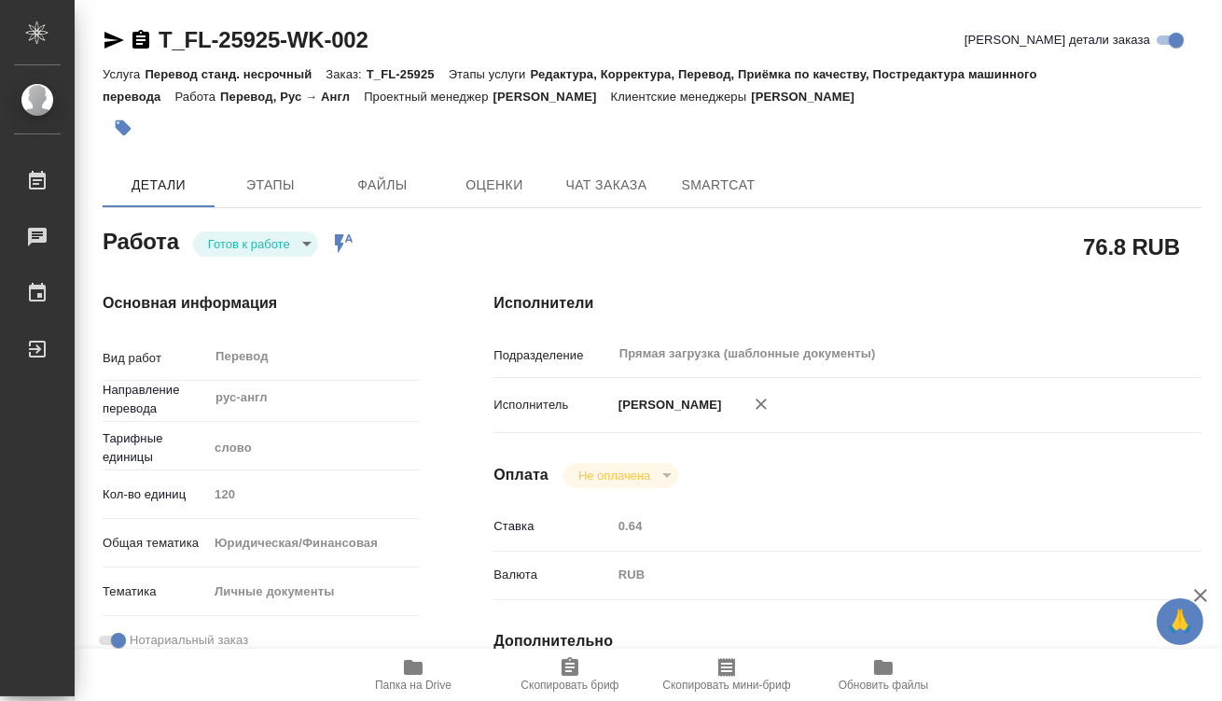
type textarea "x"
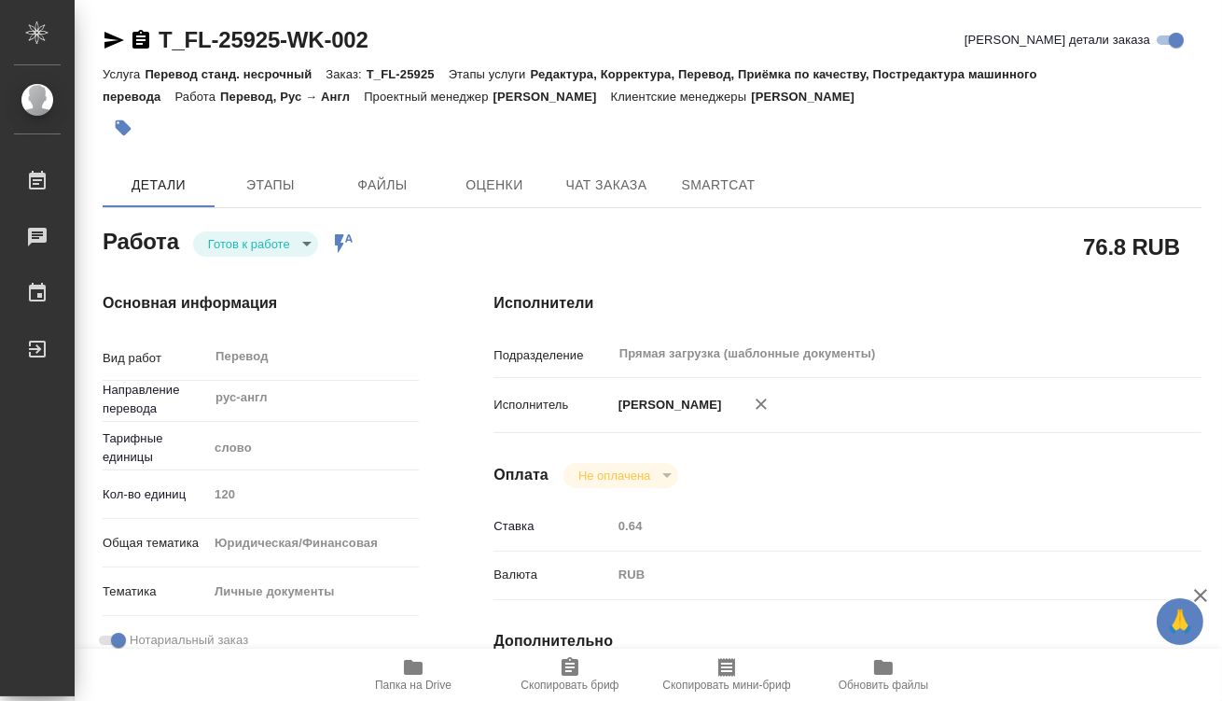
type textarea "x"
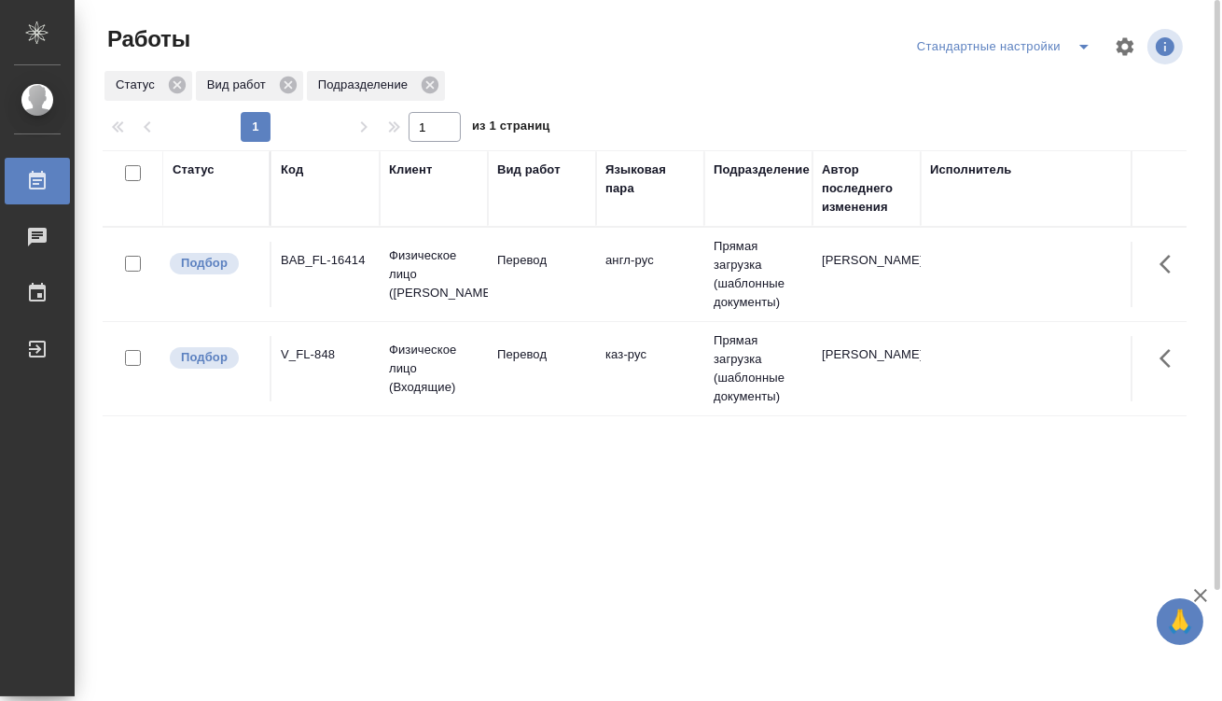
click at [606, 272] on td "англ-рус" at bounding box center [650, 274] width 108 height 65
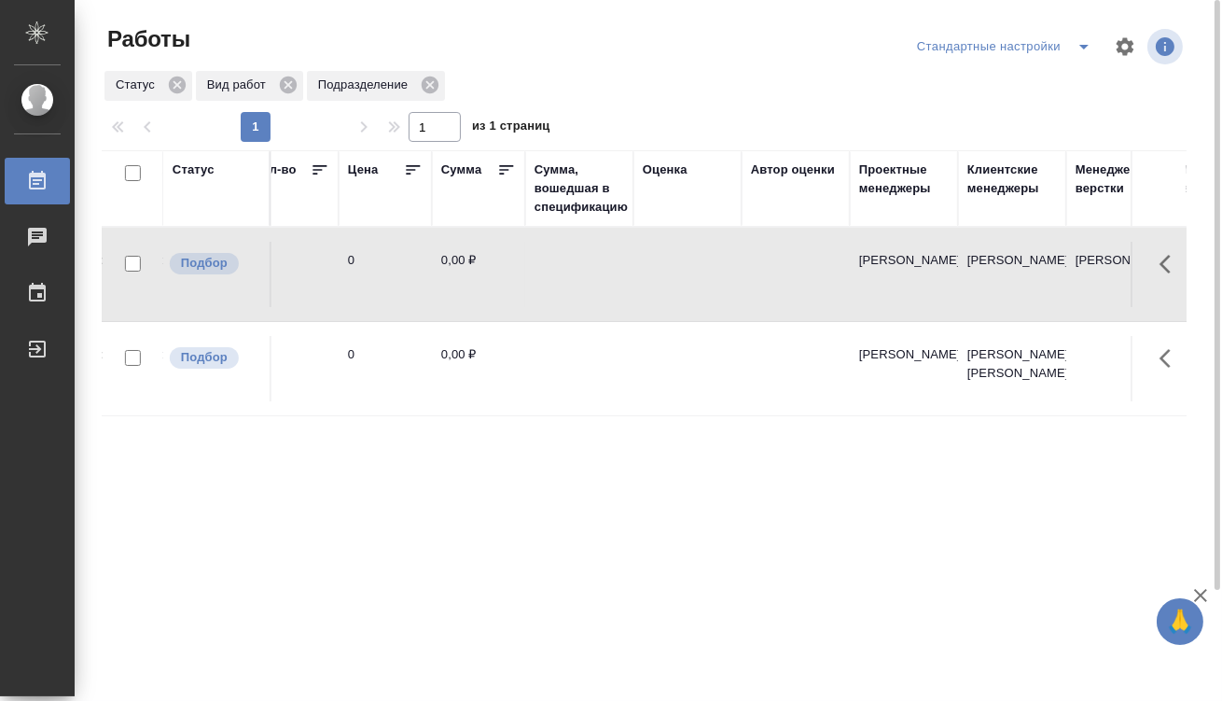
drag, startPoint x: 392, startPoint y: 535, endPoint x: 686, endPoint y: 546, distance: 294.1
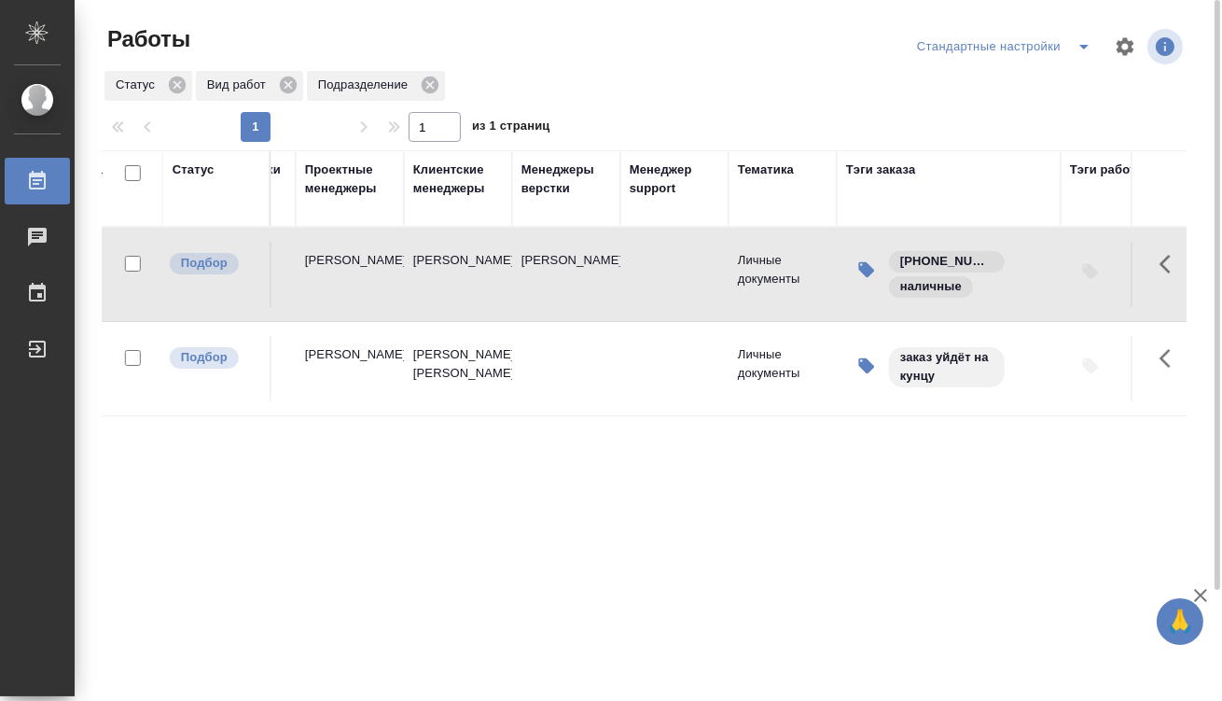
drag, startPoint x: 686, startPoint y: 546, endPoint x: 872, endPoint y: 558, distance: 187.0
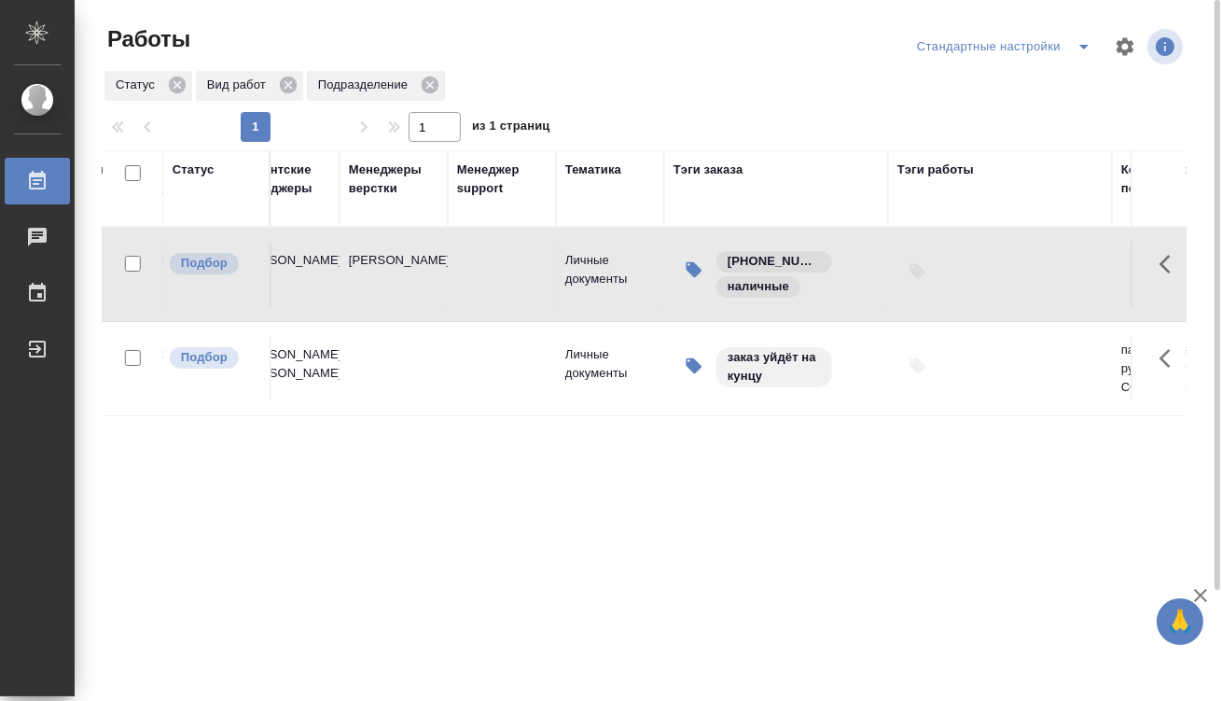
scroll to position [0, 2162]
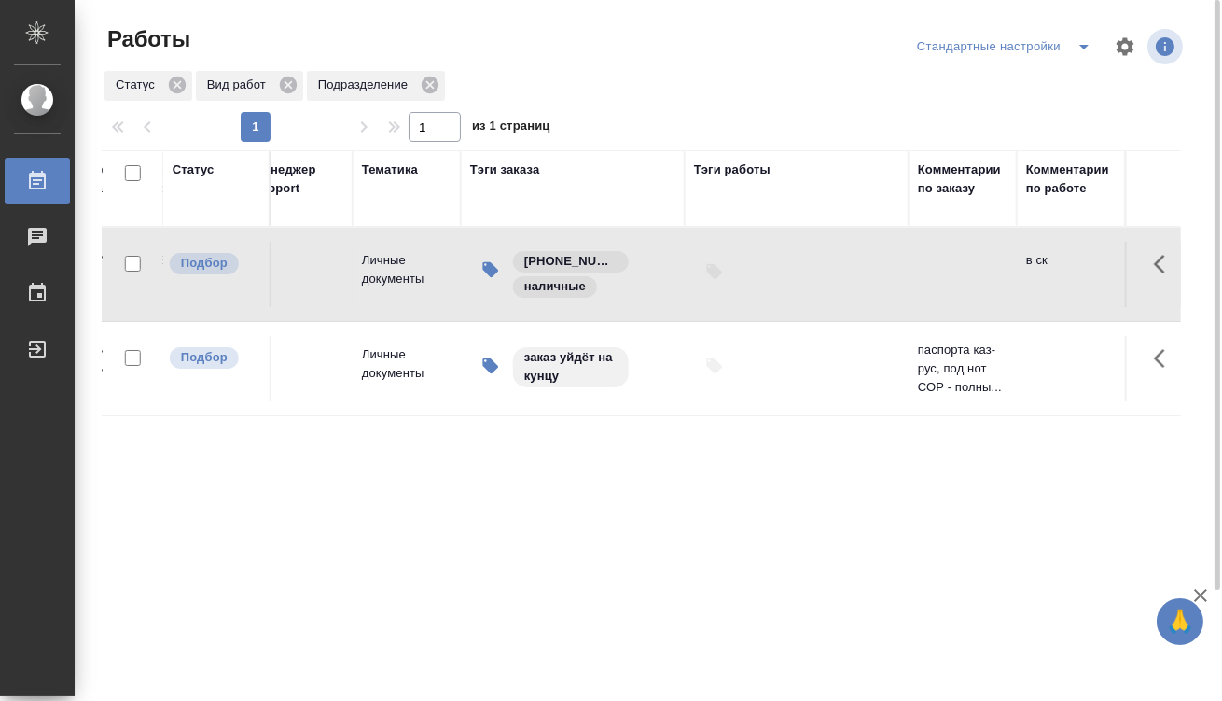
drag, startPoint x: 786, startPoint y: 529, endPoint x: 941, endPoint y: 516, distance: 156.4
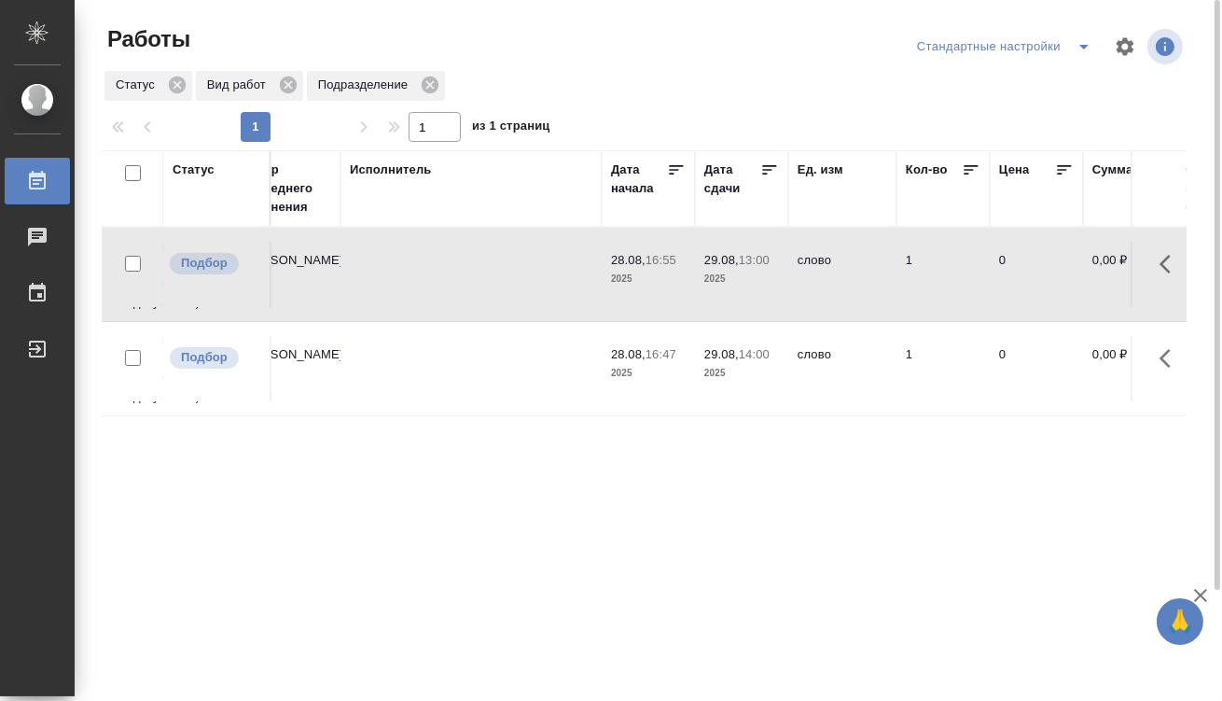
scroll to position [0, 0]
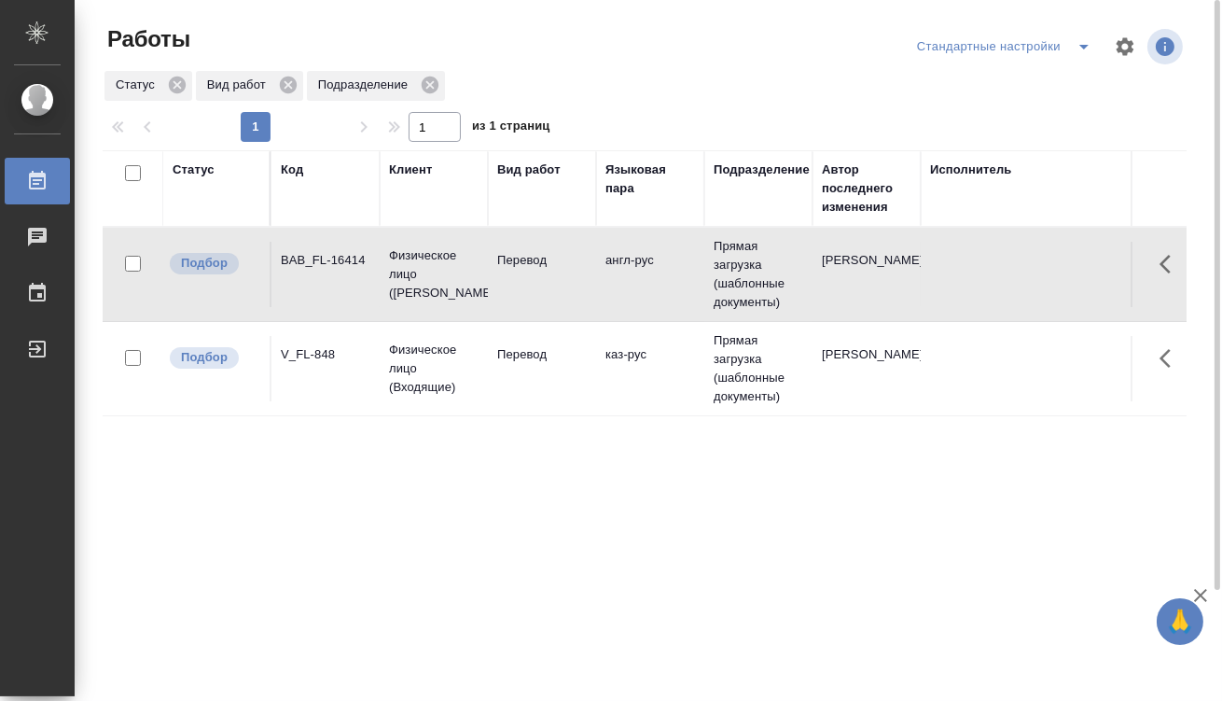
drag, startPoint x: 764, startPoint y: 455, endPoint x: 379, endPoint y: 439, distance: 385.7
click at [1086, 45] on icon "split button" at bounding box center [1084, 47] width 9 height 5
click at [1030, 75] on li "мои" at bounding box center [1008, 84] width 190 height 30
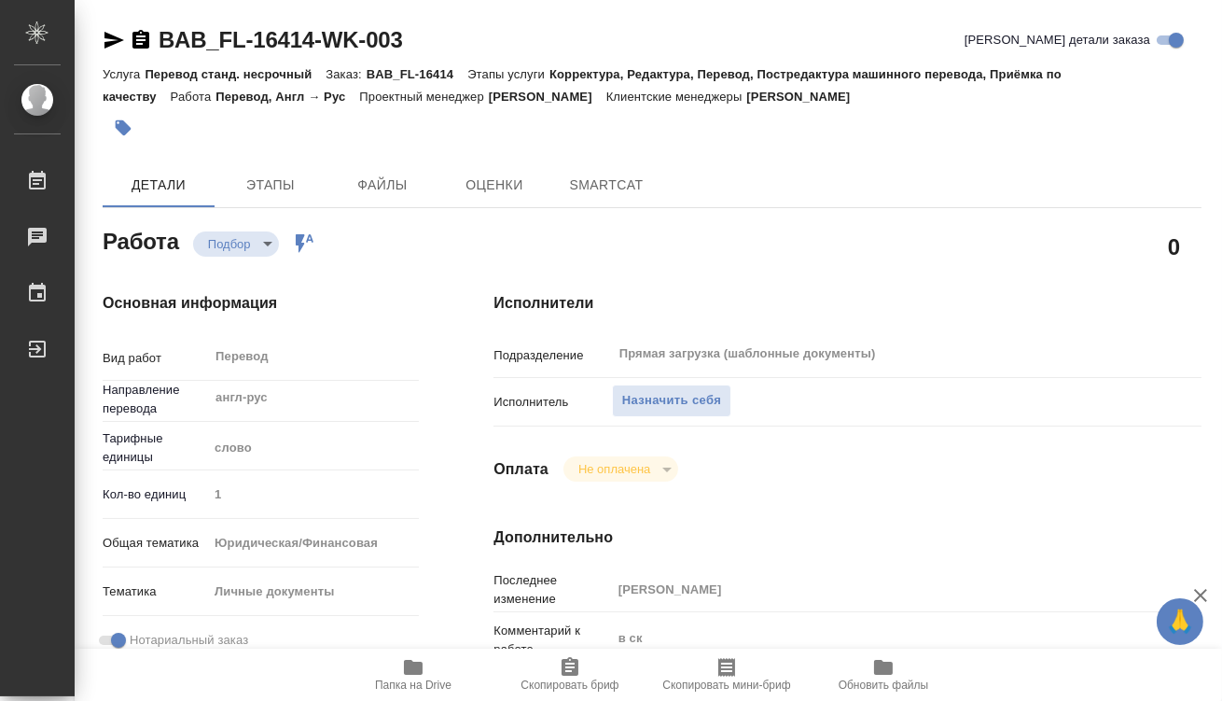
type textarea "x"
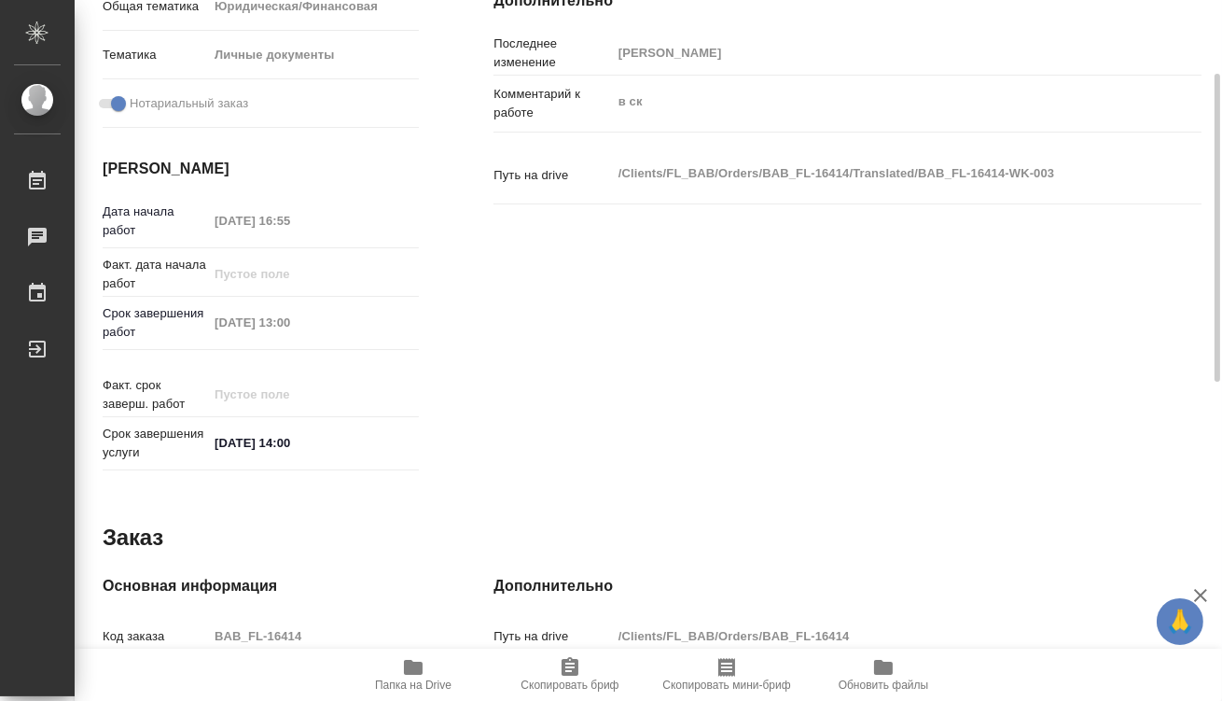
type textarea "x"
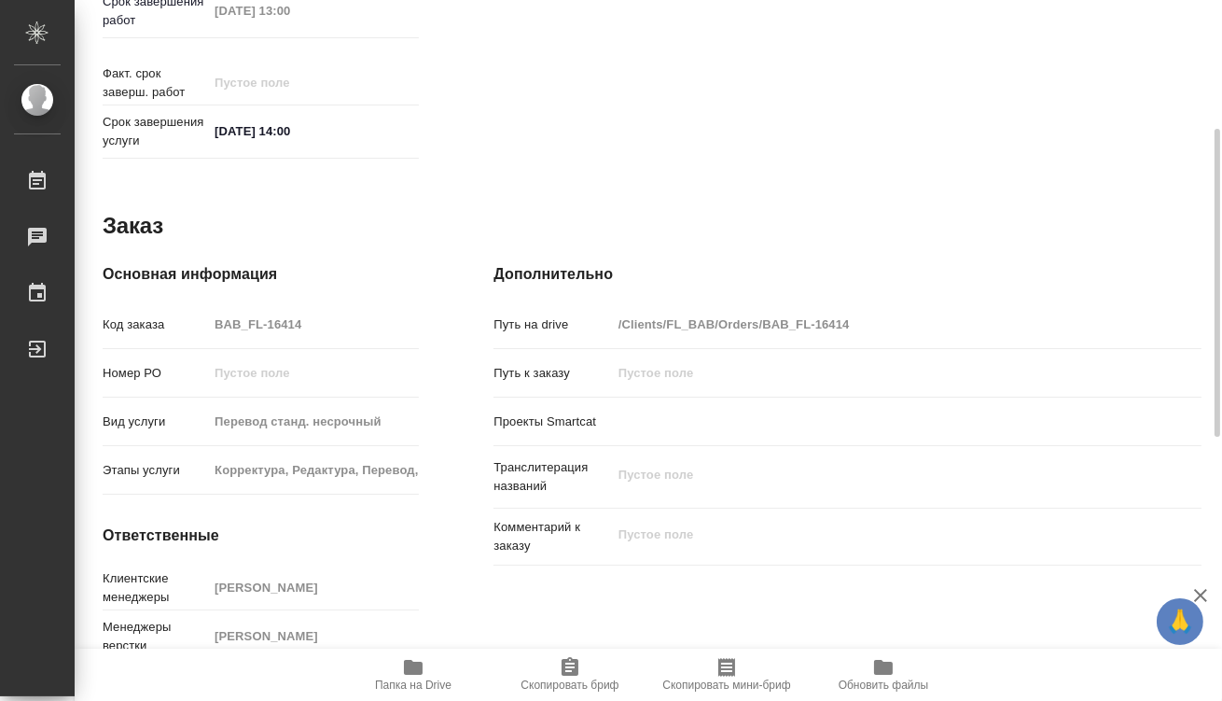
scroll to position [890, 0]
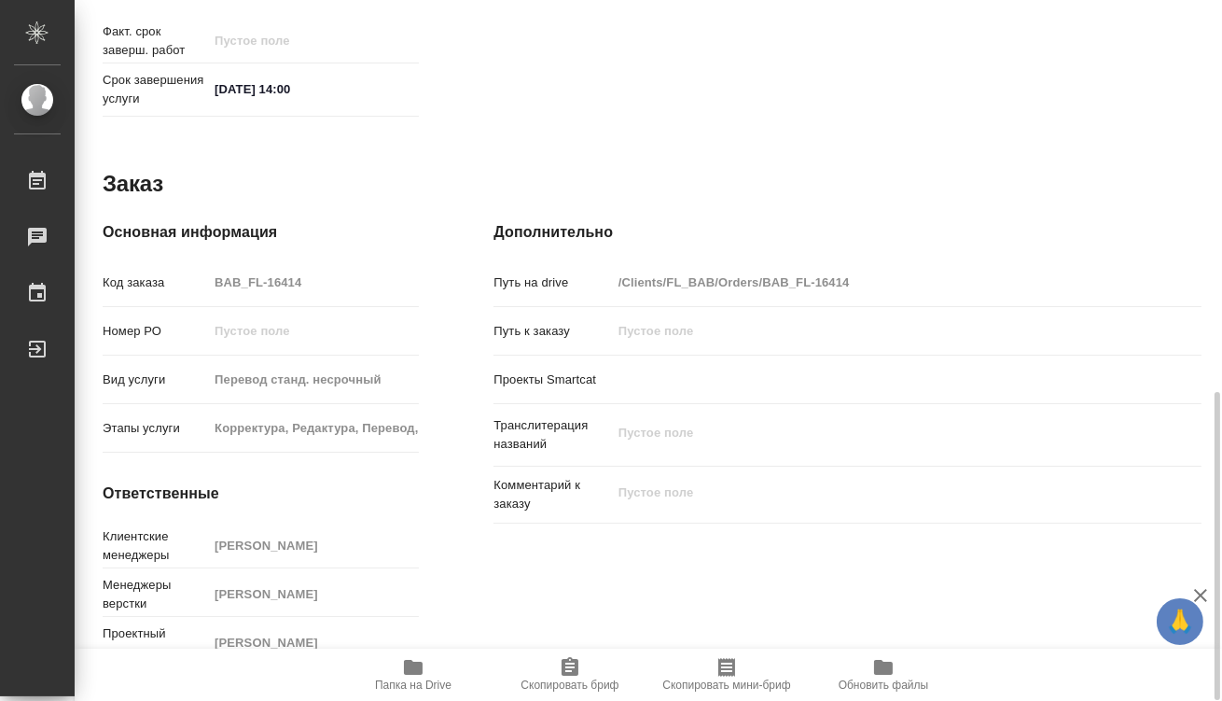
type textarea "x"
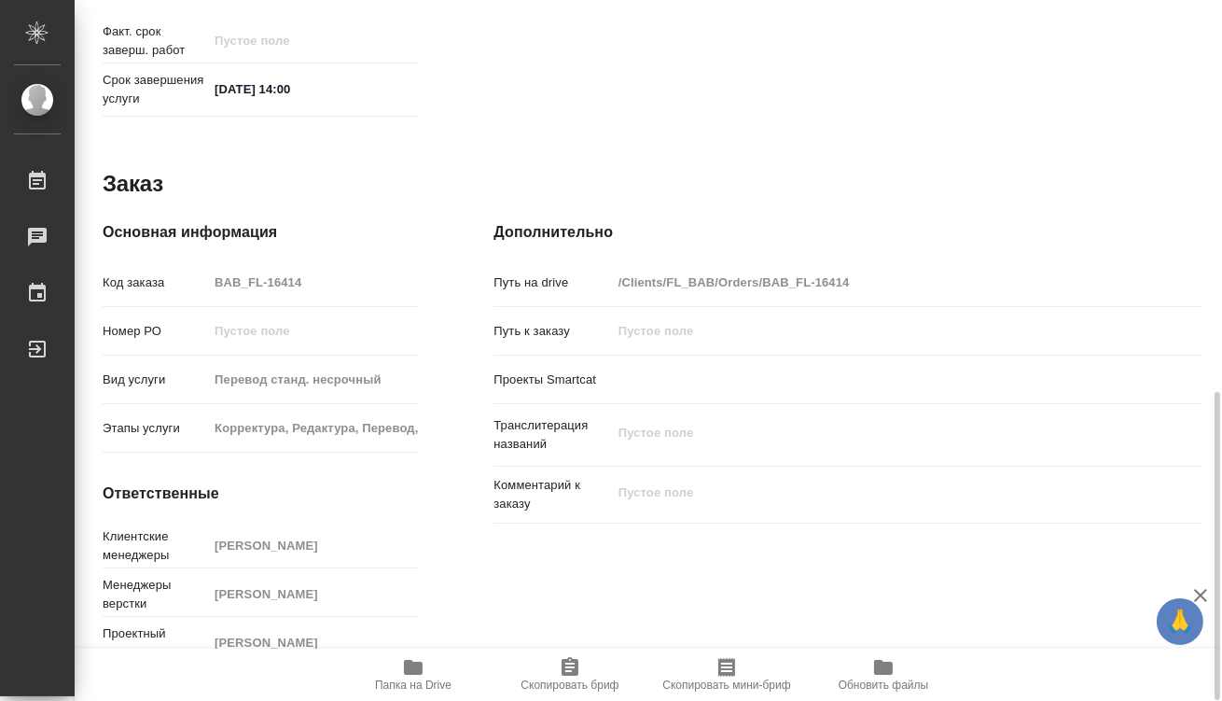
click at [418, 667] on icon "button" at bounding box center [413, 667] width 19 height 15
type textarea "x"
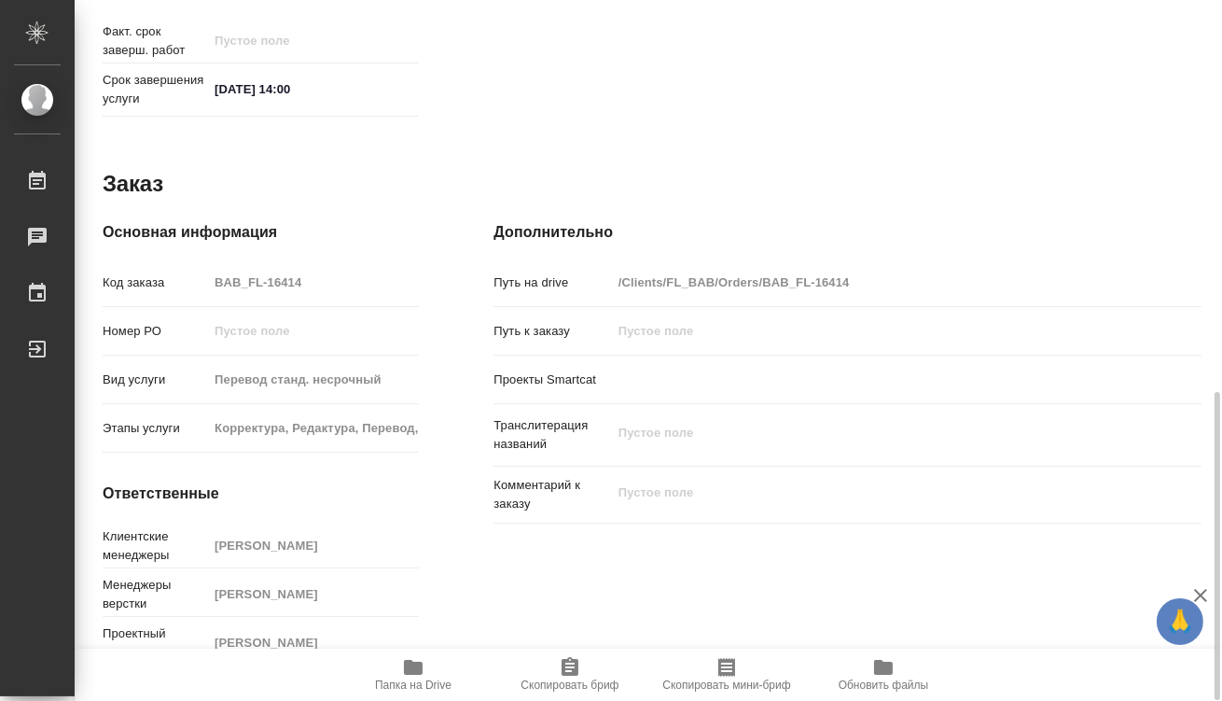
type textarea "x"
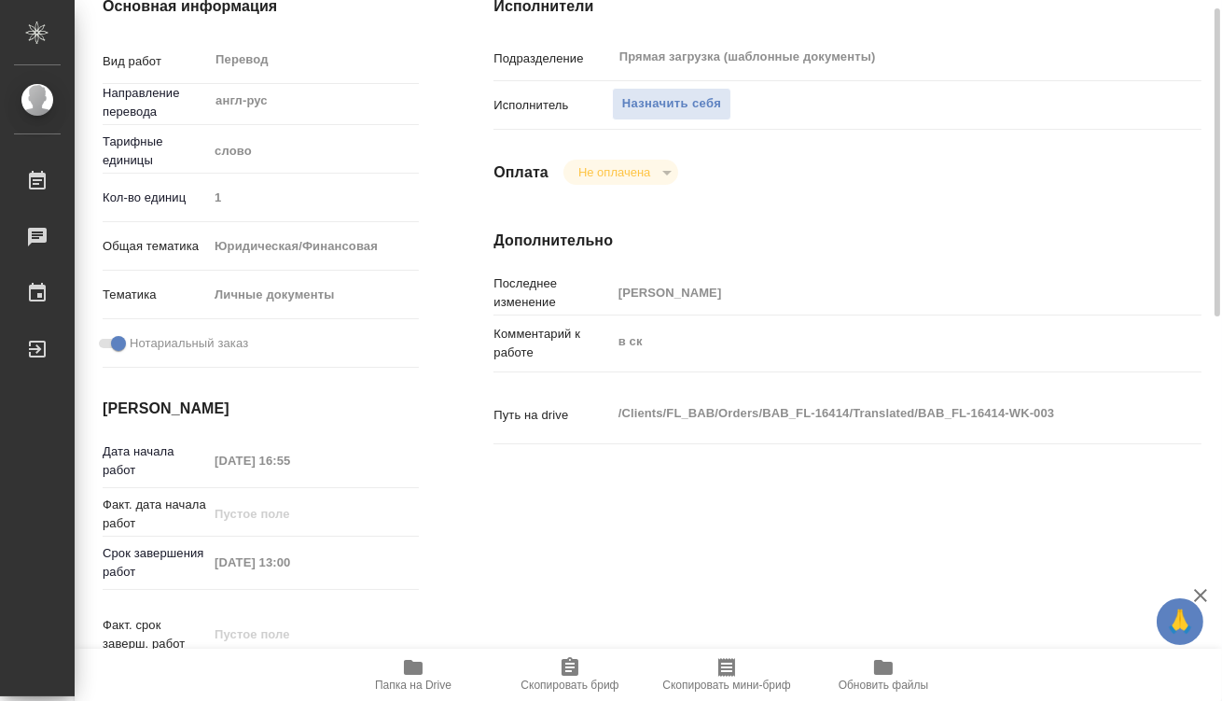
scroll to position [212, 0]
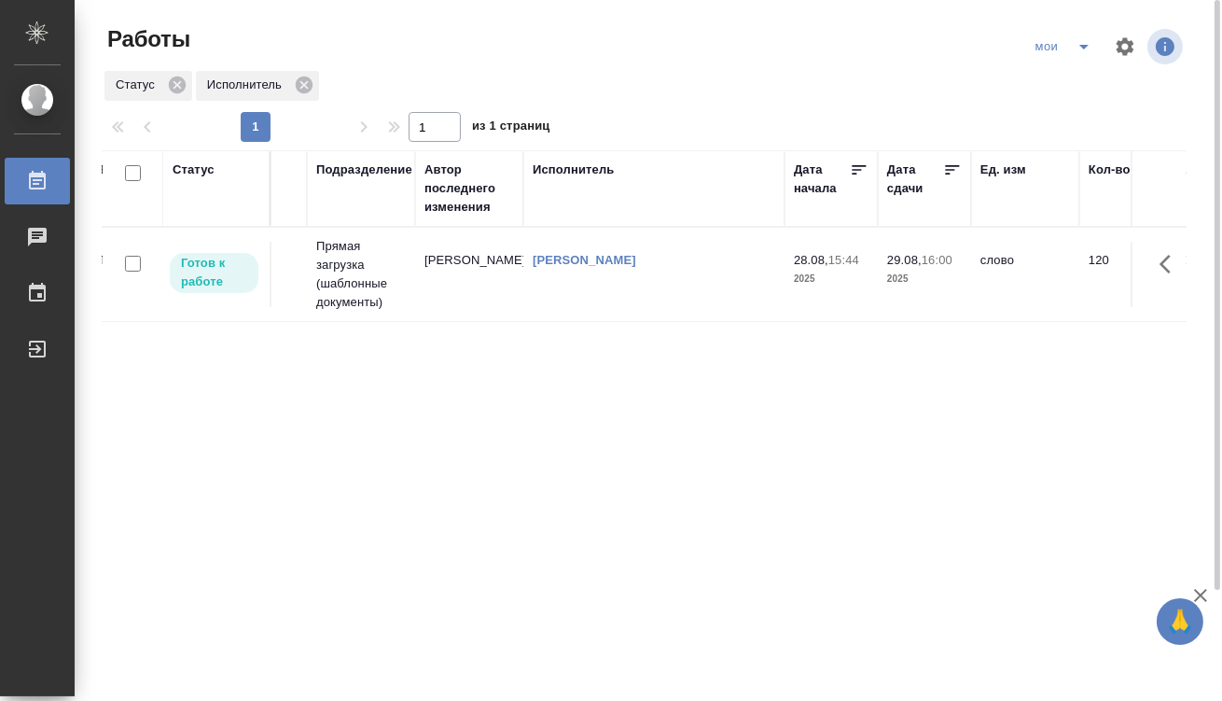
drag, startPoint x: 452, startPoint y: 404, endPoint x: 675, endPoint y: 404, distance: 223.0
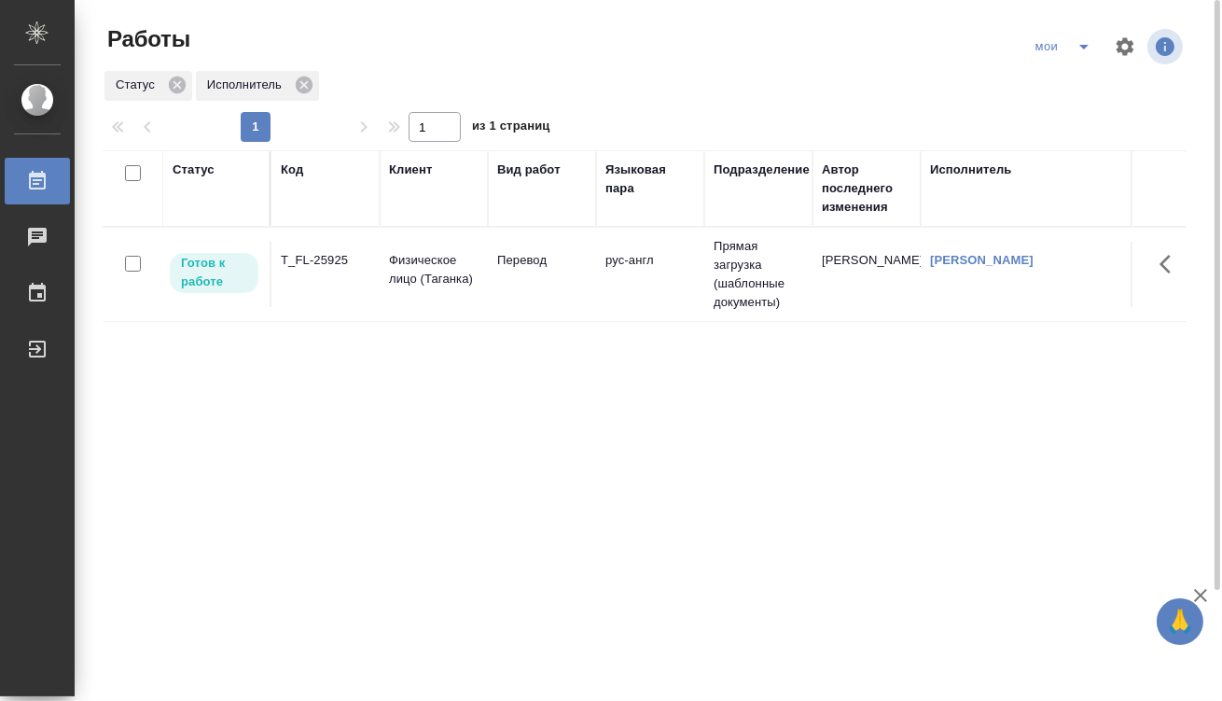
drag, startPoint x: 634, startPoint y: 368, endPoint x: 393, endPoint y: 377, distance: 240.9
click at [1080, 51] on icon "split button" at bounding box center [1084, 46] width 22 height 22
drag, startPoint x: 1039, startPoint y: 82, endPoint x: 1034, endPoint y: 91, distance: 10.1
click at [1038, 82] on li "Стандартные настройки" at bounding box center [1065, 84] width 179 height 30
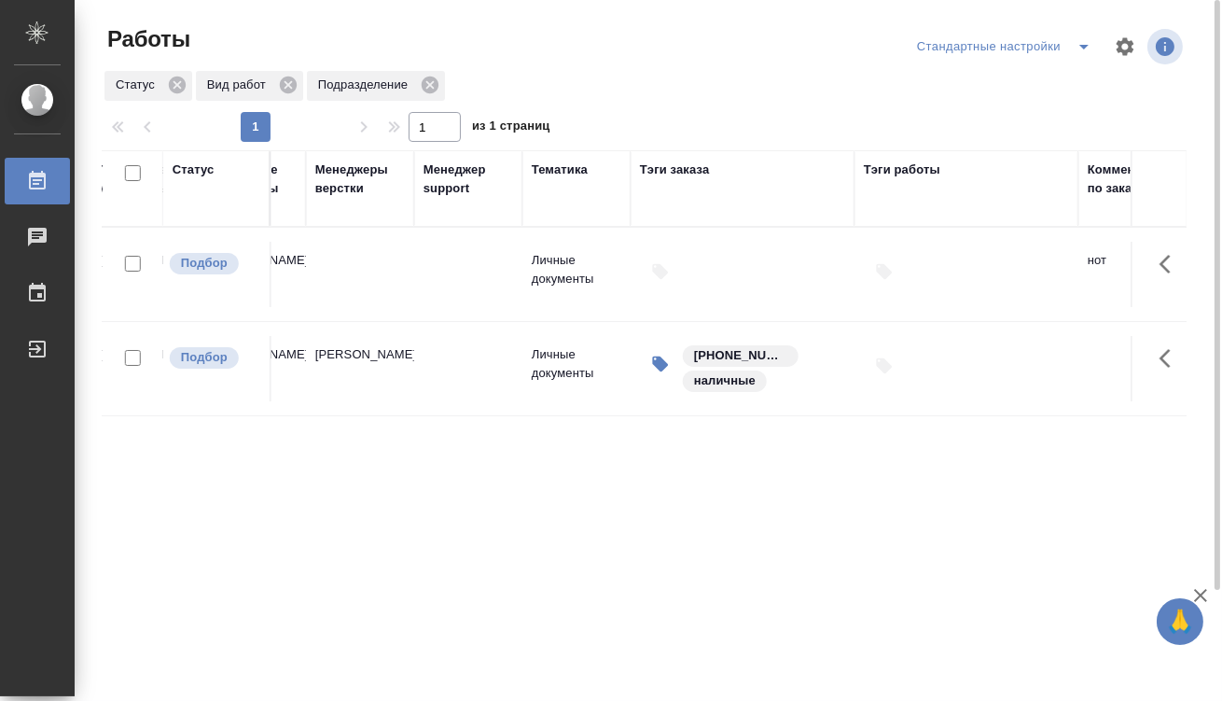
drag, startPoint x: 490, startPoint y: 434, endPoint x: 681, endPoint y: 461, distance: 193.2
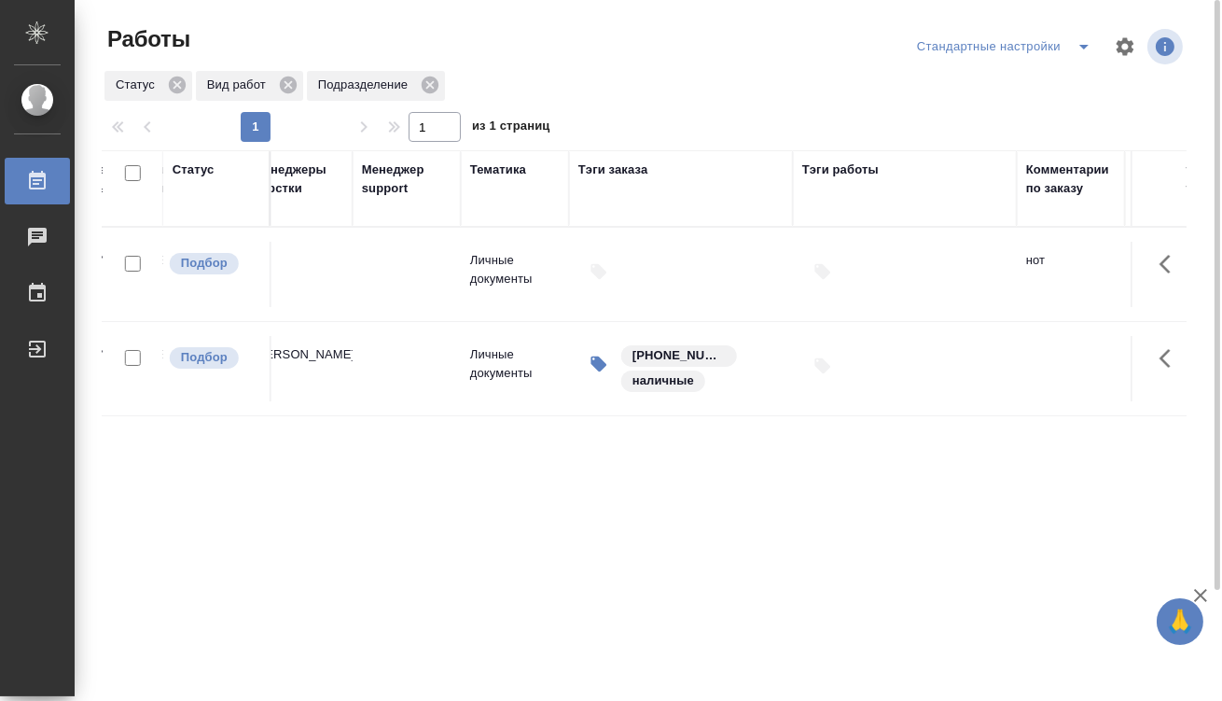
scroll to position [0, 2162]
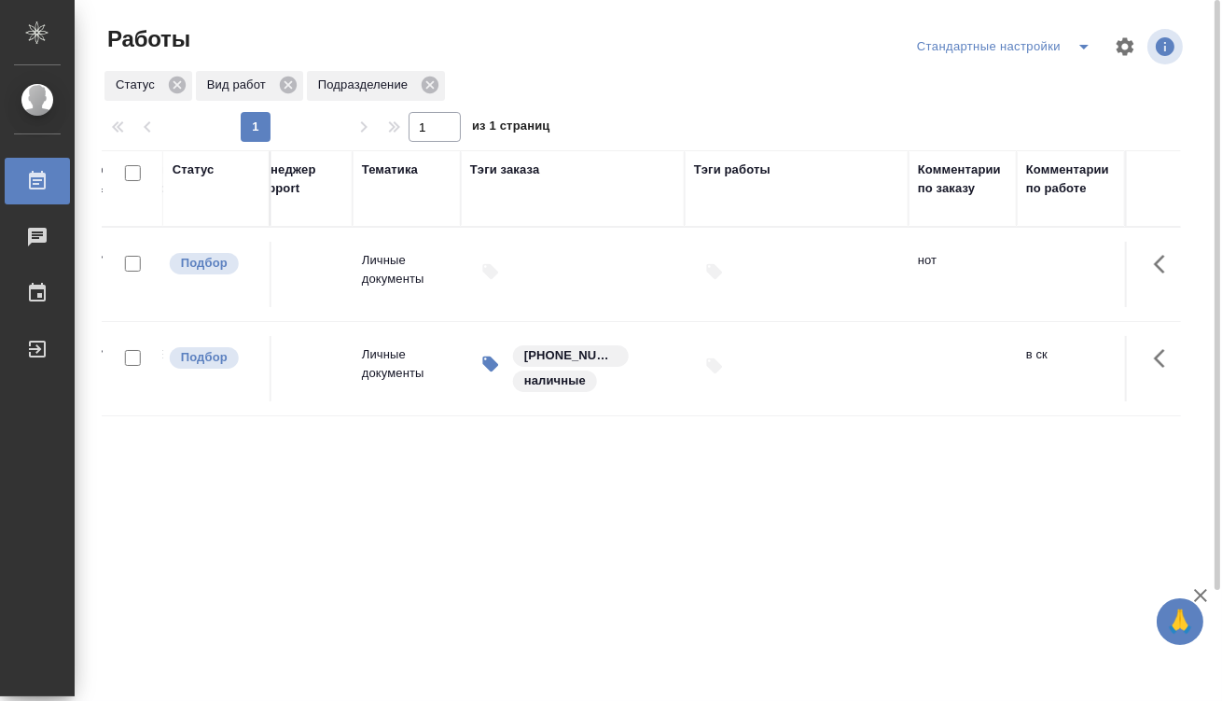
drag, startPoint x: 681, startPoint y: 461, endPoint x: 1025, endPoint y: 425, distance: 346.2
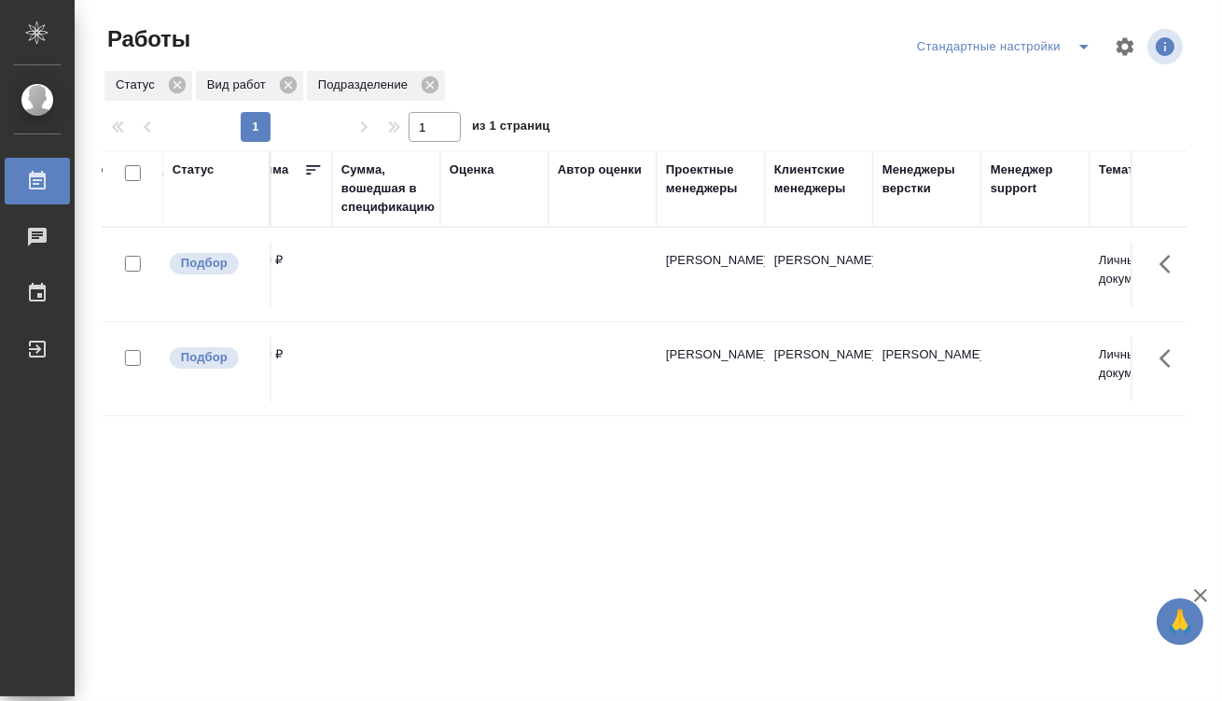
scroll to position [0, 0]
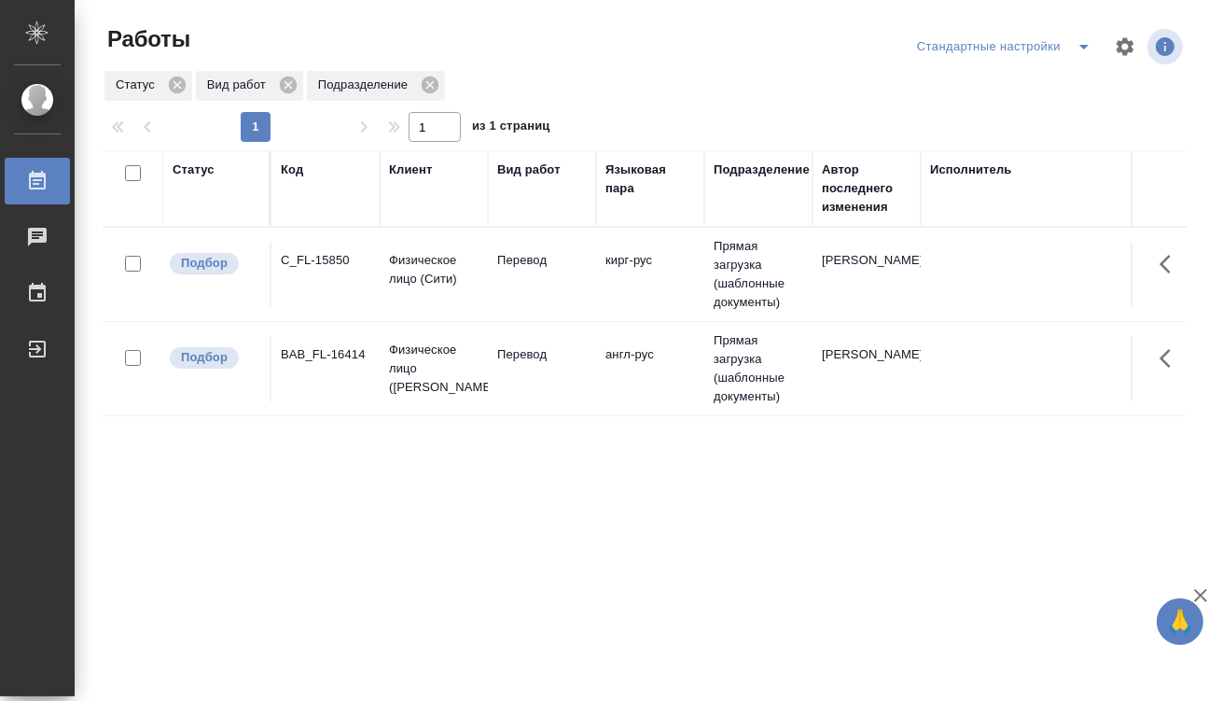
drag, startPoint x: 1009, startPoint y: 427, endPoint x: 362, endPoint y: 411, distance: 646.9
click at [1043, 42] on div "Стандартные настройки" at bounding box center [1008, 47] width 190 height 30
click at [1073, 44] on span "split button" at bounding box center [1084, 46] width 28 height 22
click at [1054, 71] on li "мои" at bounding box center [1008, 84] width 190 height 30
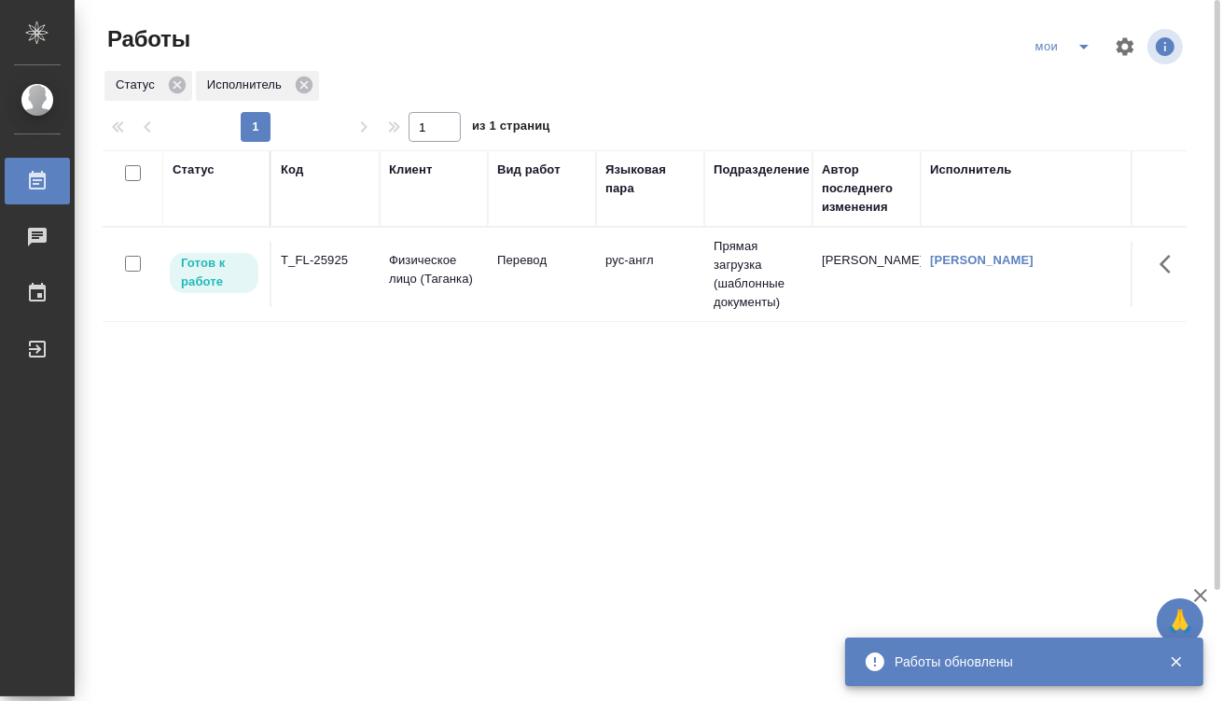
click at [1088, 47] on icon "split button" at bounding box center [1084, 46] width 22 height 22
click at [1072, 78] on li "Стандартные настройки" at bounding box center [1065, 84] width 179 height 30
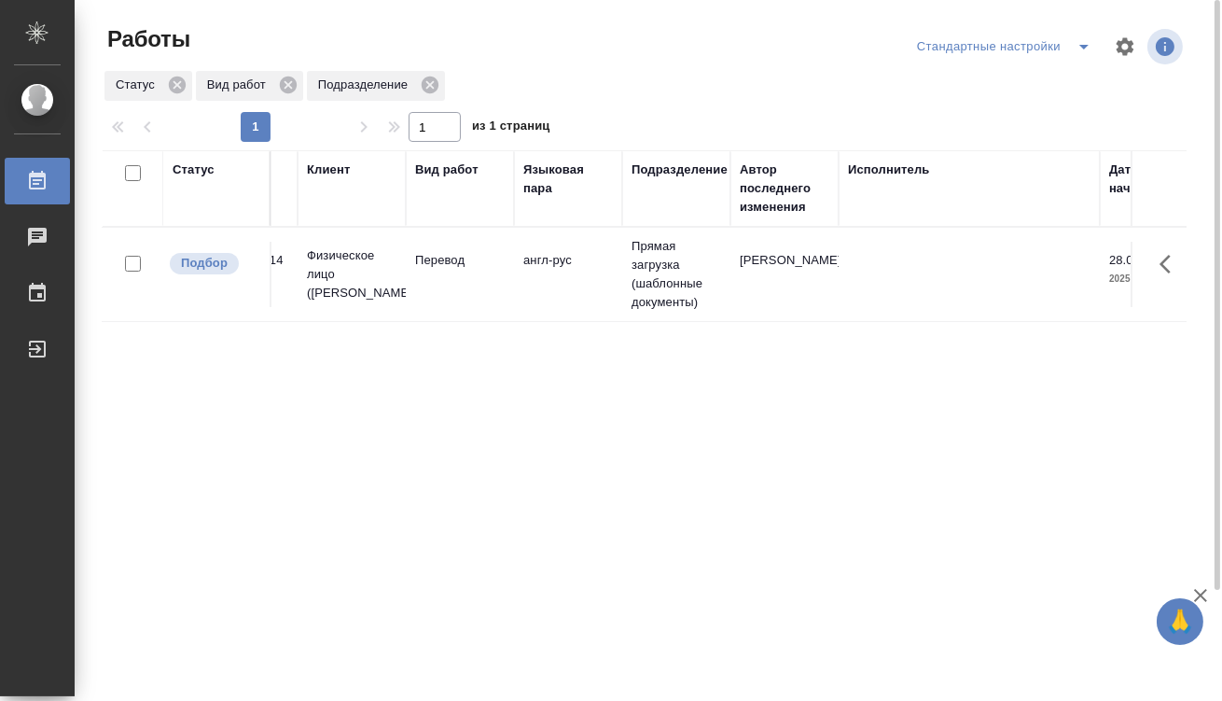
scroll to position [0, 851]
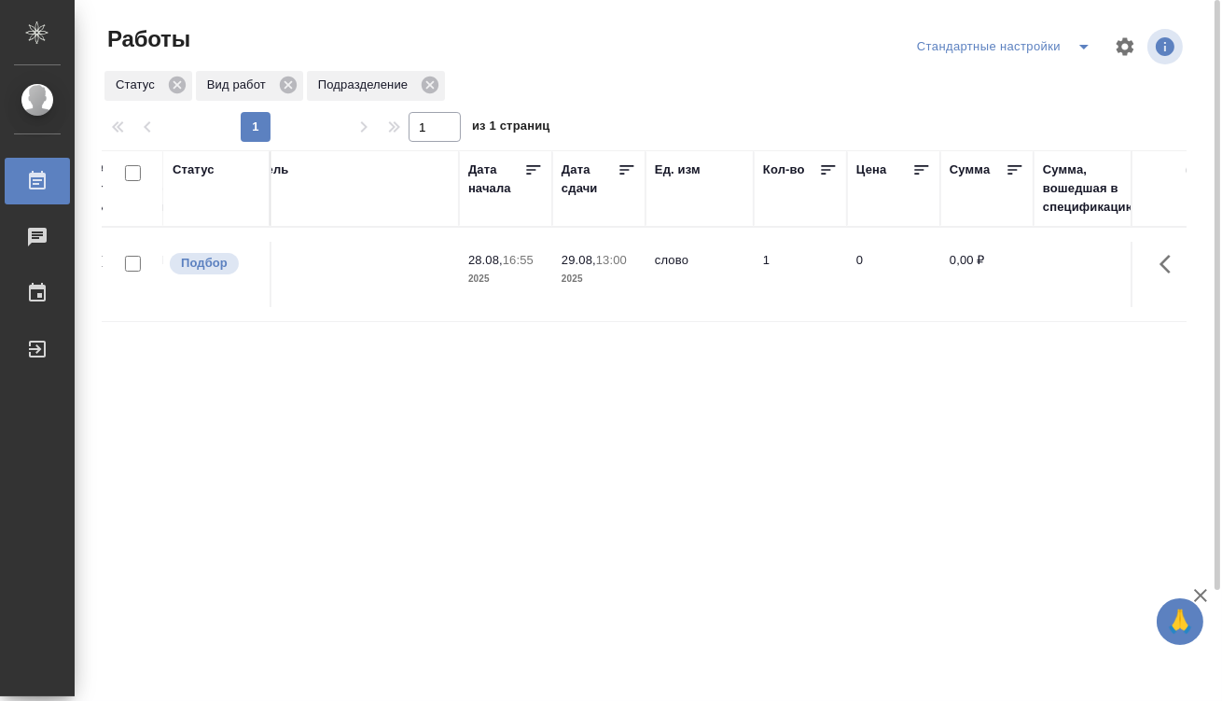
drag, startPoint x: 635, startPoint y: 365, endPoint x: 992, endPoint y: 361, distance: 357.4
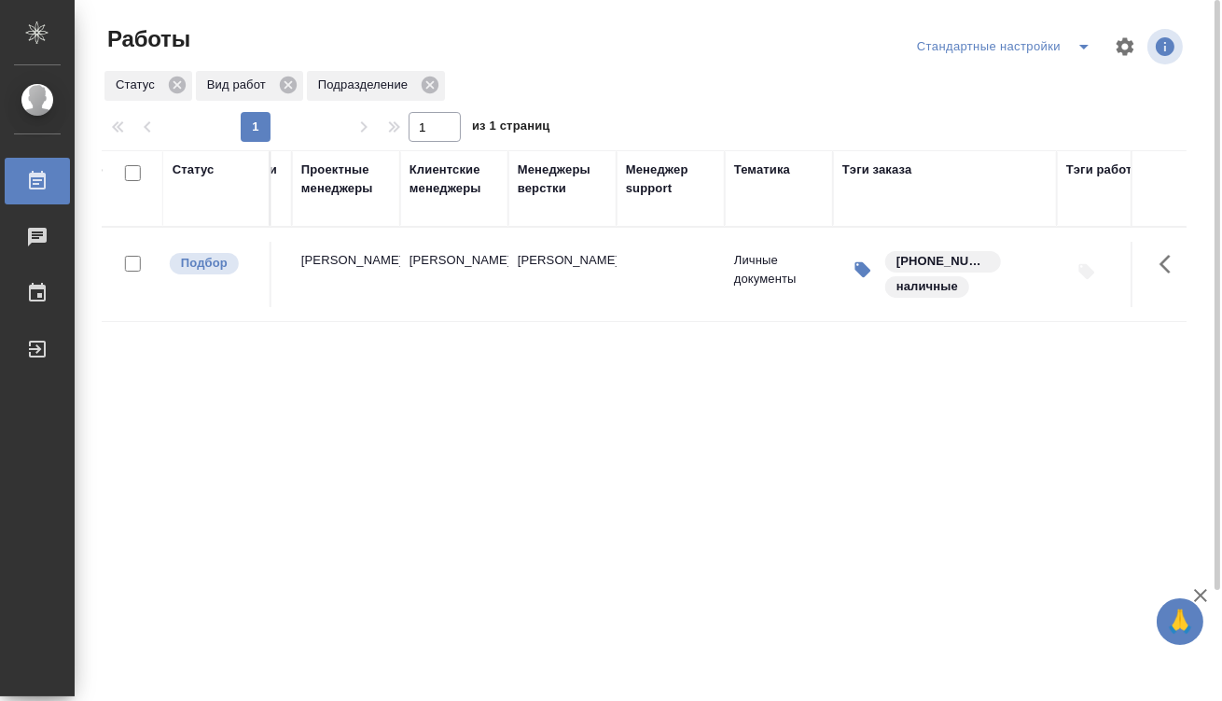
scroll to position [0, 2162]
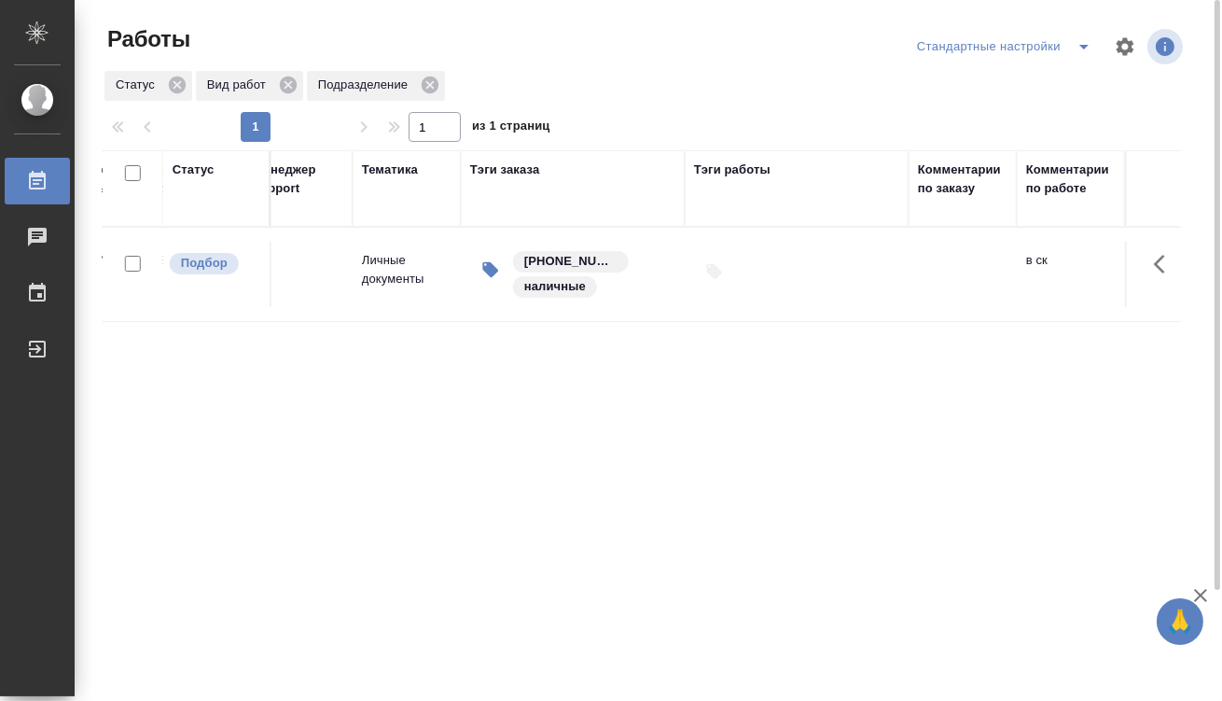
drag, startPoint x: 418, startPoint y: 346, endPoint x: 764, endPoint y: 344, distance: 346.2
click at [728, 286] on div at bounding box center [796, 271] width 205 height 41
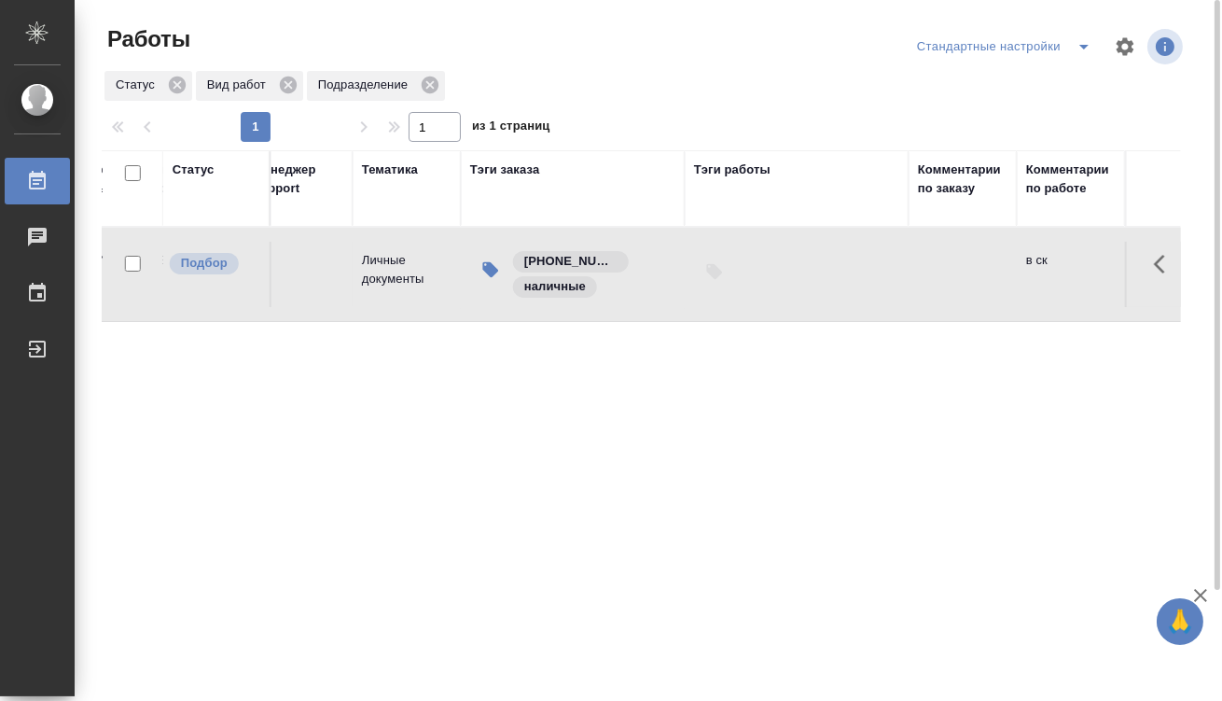
click at [728, 286] on div at bounding box center [796, 271] width 205 height 41
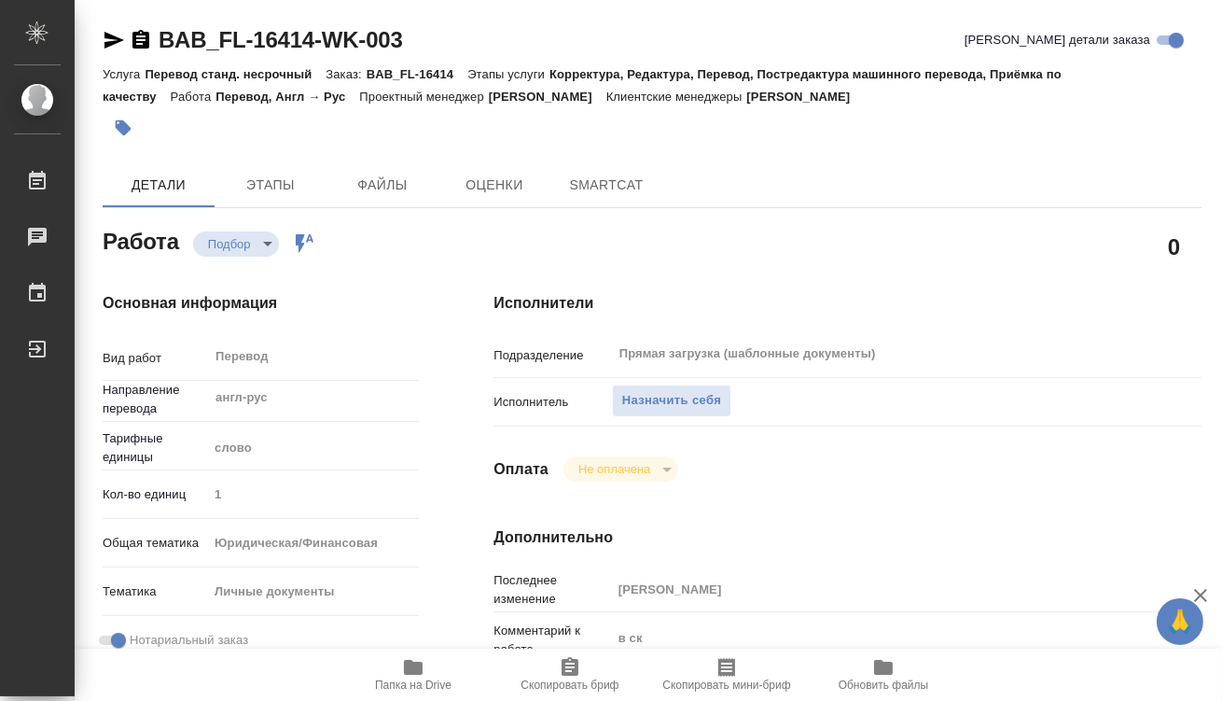
type textarea "x"
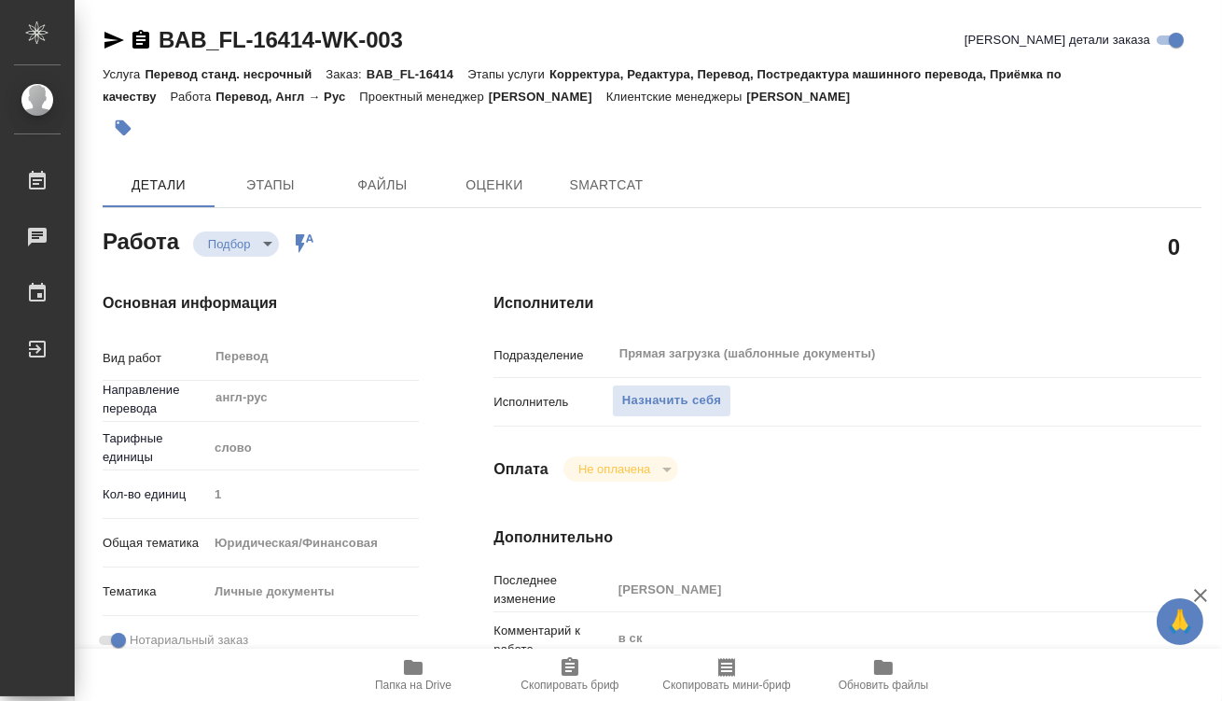
type textarea "x"
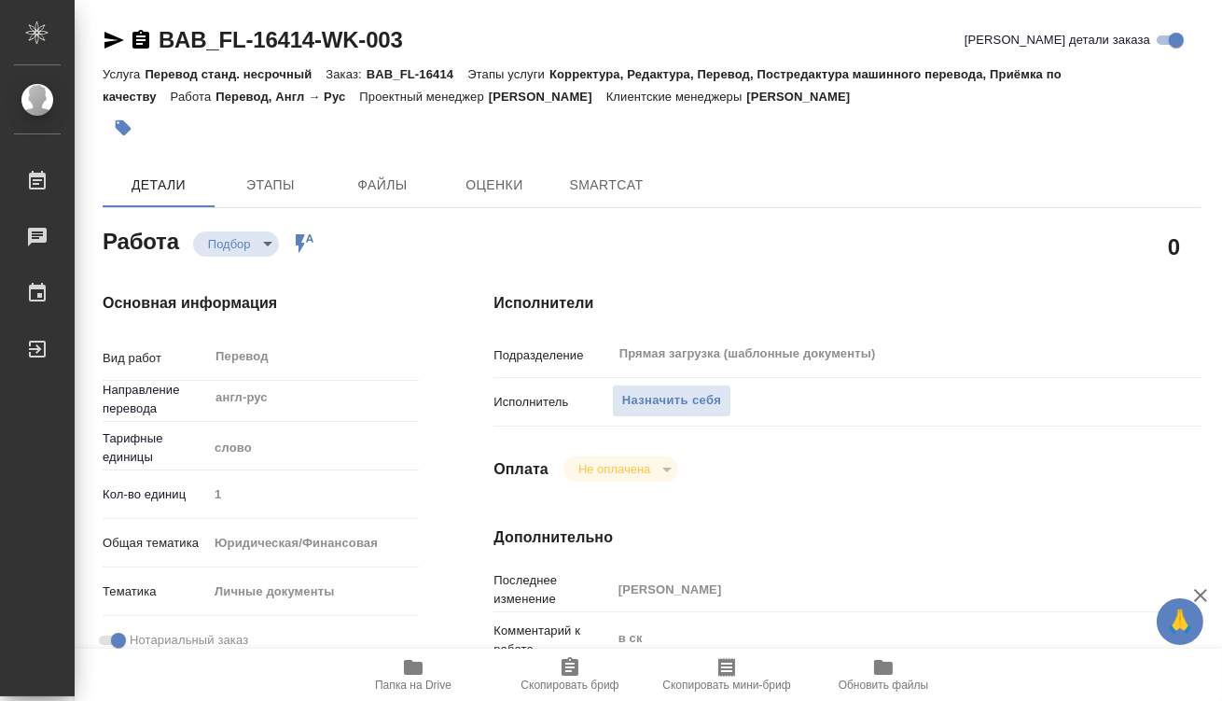
type textarea "x"
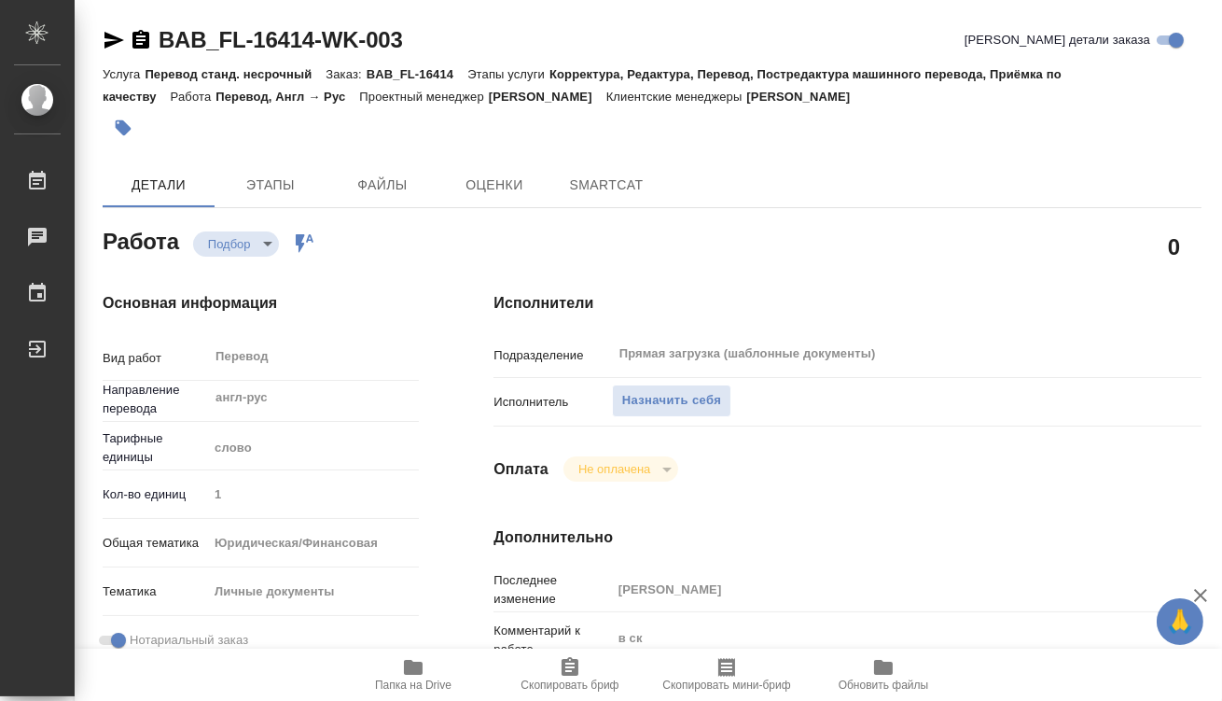
click at [404, 690] on span "Папка на Drive" at bounding box center [413, 684] width 77 height 13
type textarea "x"
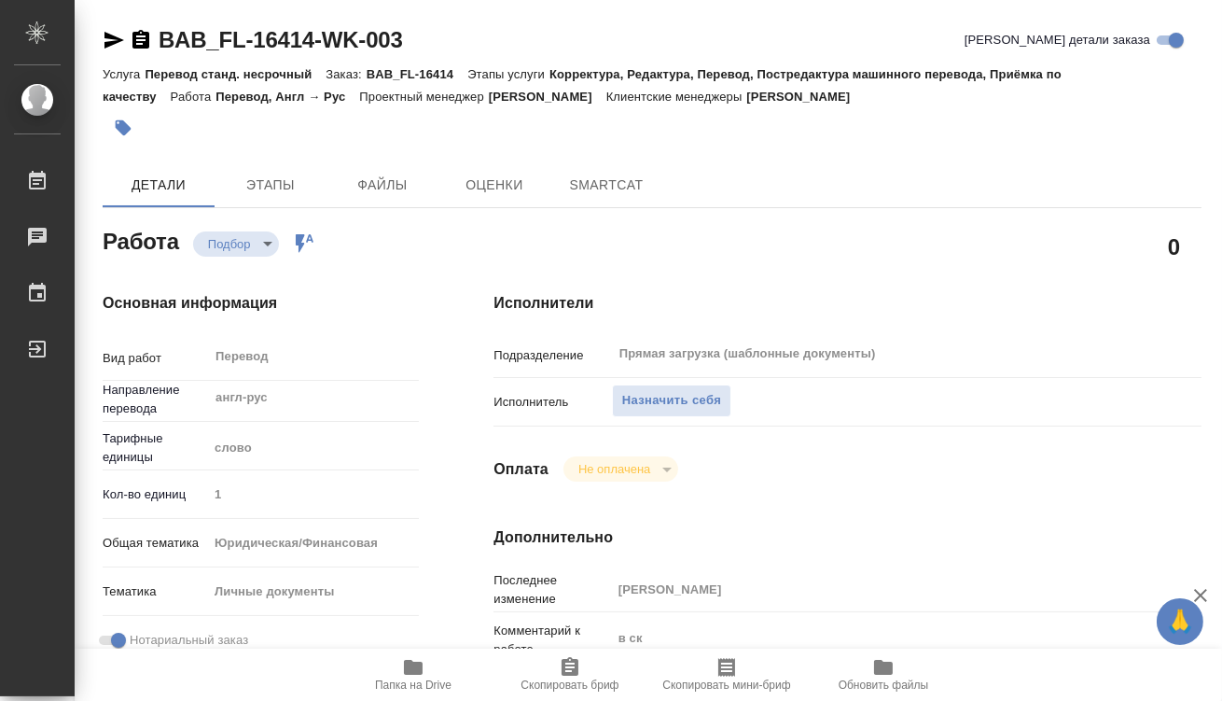
type textarea "x"
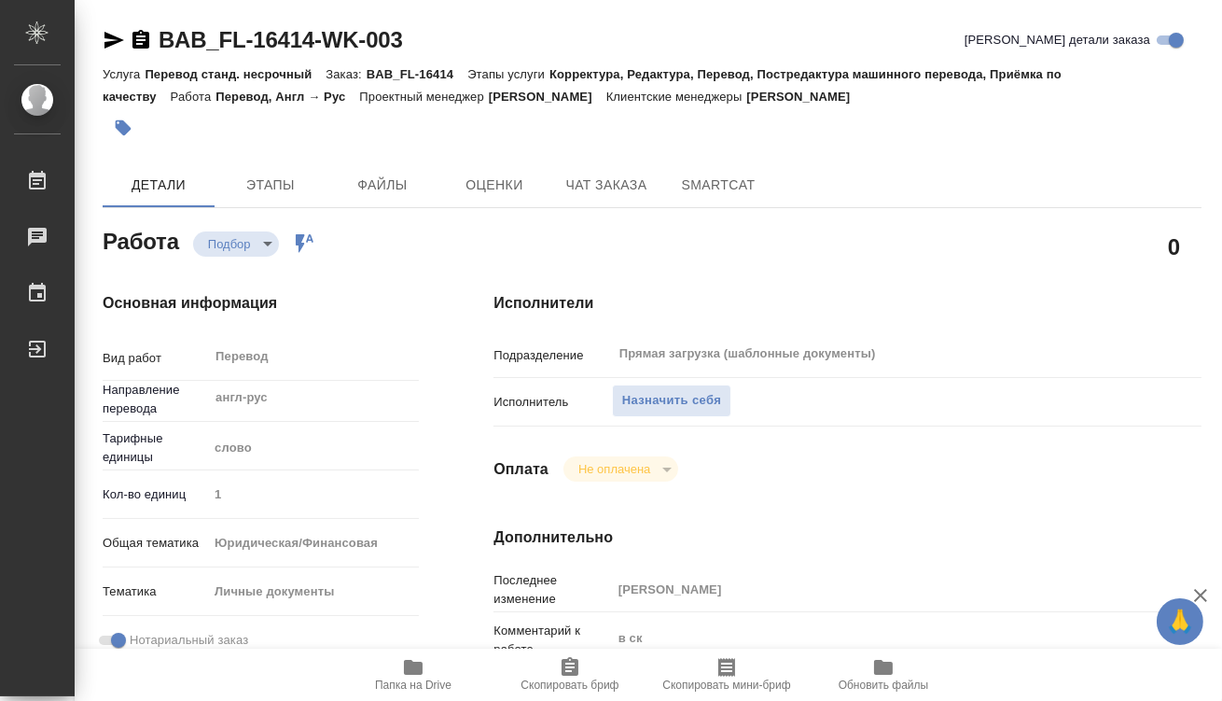
type textarea "x"
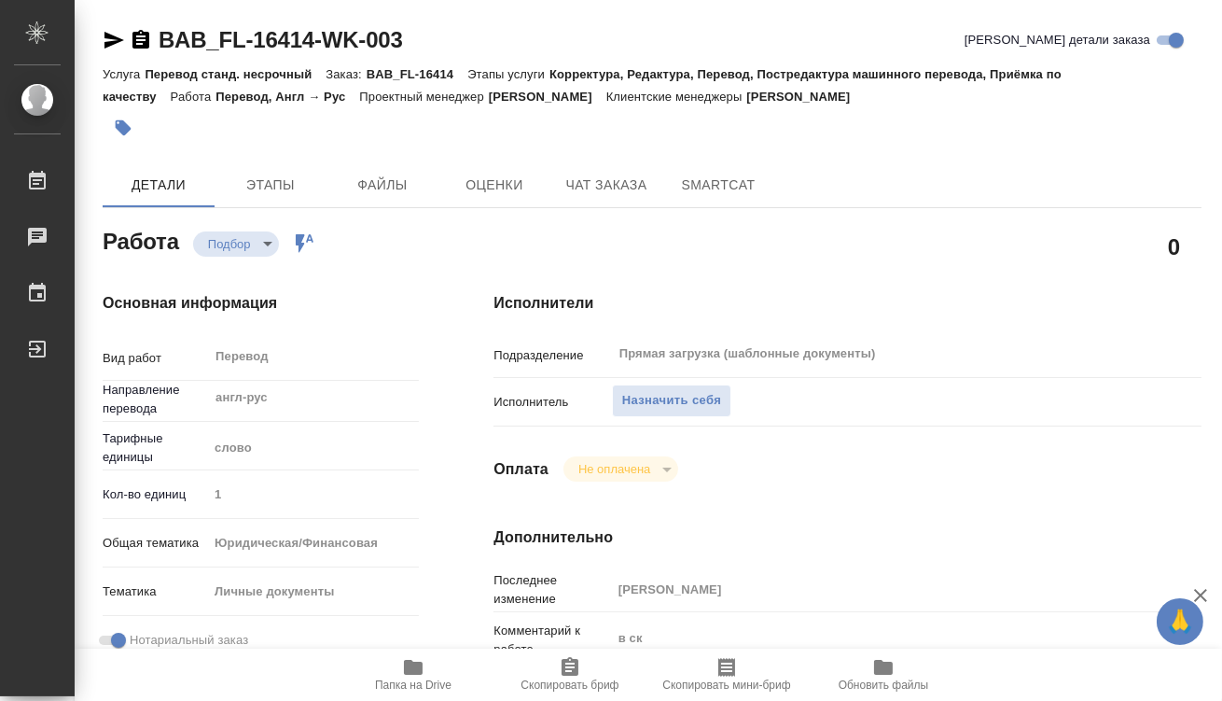
type textarea "x"
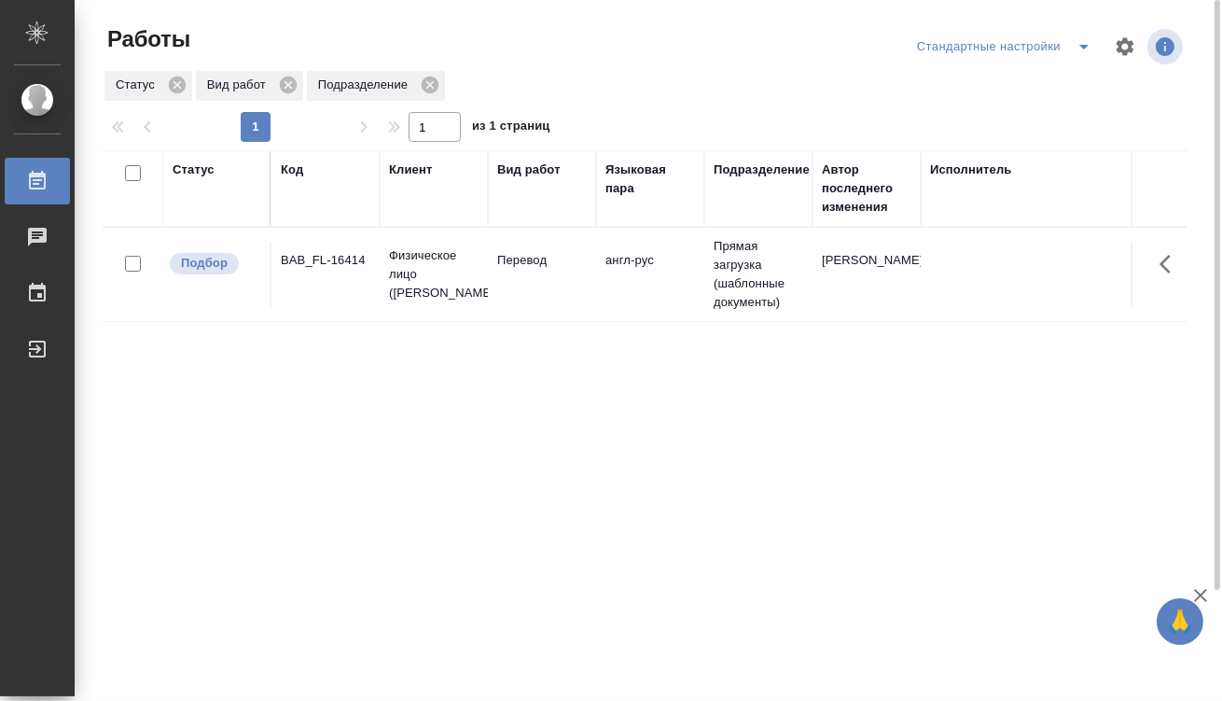
click at [1081, 46] on icon "split button" at bounding box center [1084, 47] width 9 height 5
click at [1016, 86] on li "мои" at bounding box center [1008, 84] width 190 height 30
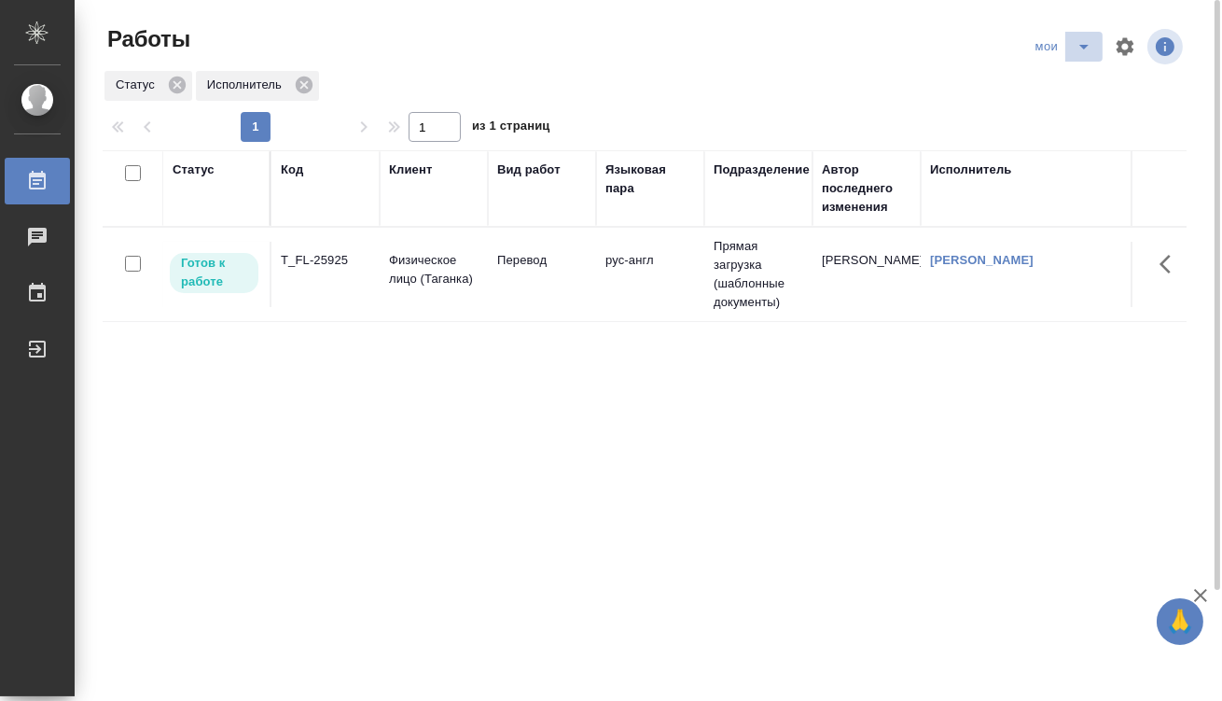
click at [1067, 35] on button "split button" at bounding box center [1084, 47] width 37 height 30
click at [1061, 76] on li "Стандартные настройки" at bounding box center [1065, 84] width 179 height 30
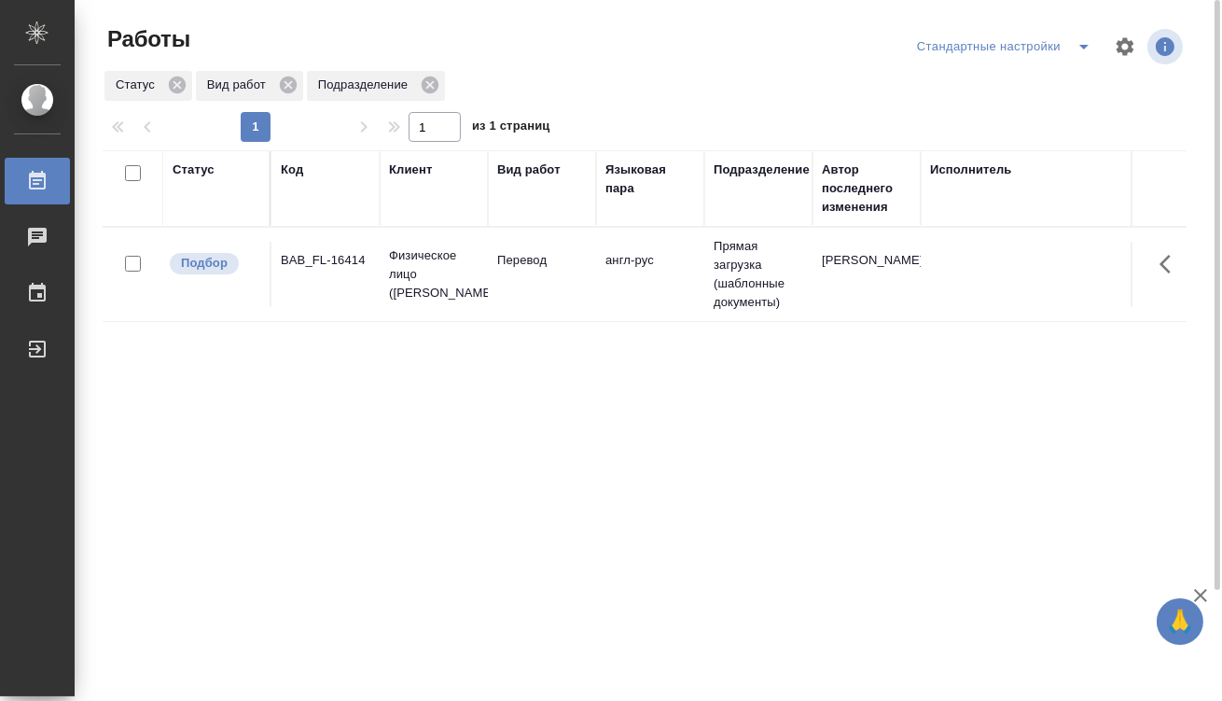
click at [518, 278] on td "Перевод" at bounding box center [542, 274] width 108 height 65
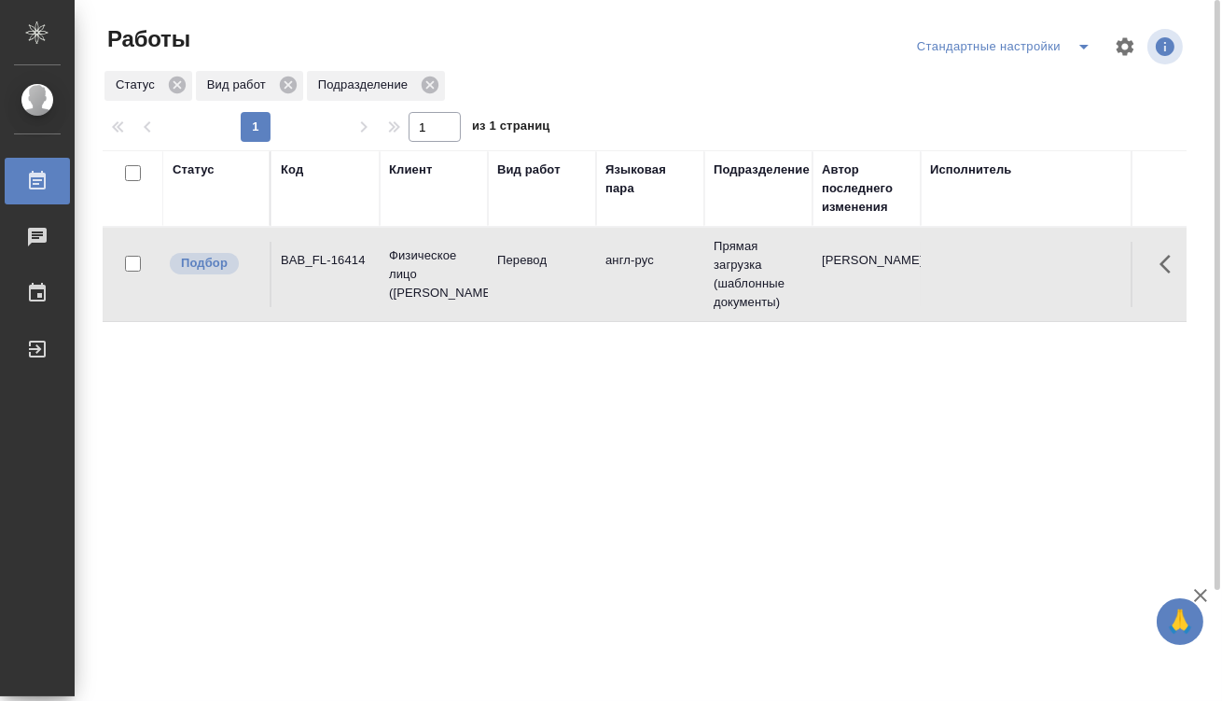
click at [380, 262] on td "Физическое лицо ([PERSON_NAME])" at bounding box center [434, 274] width 108 height 75
click at [380, 262] on td "Физическое лицо (Бабушкинская)" at bounding box center [434, 274] width 108 height 75
click at [1078, 48] on icon "split button" at bounding box center [1084, 46] width 22 height 22
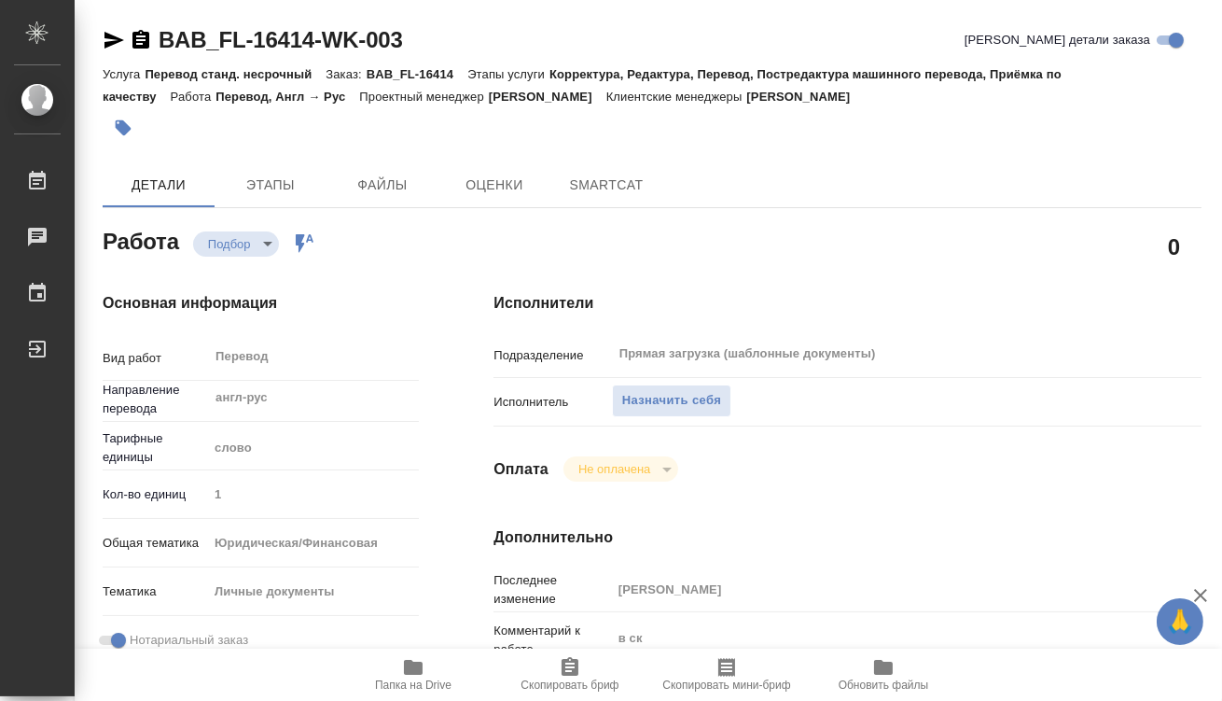
type textarea "x"
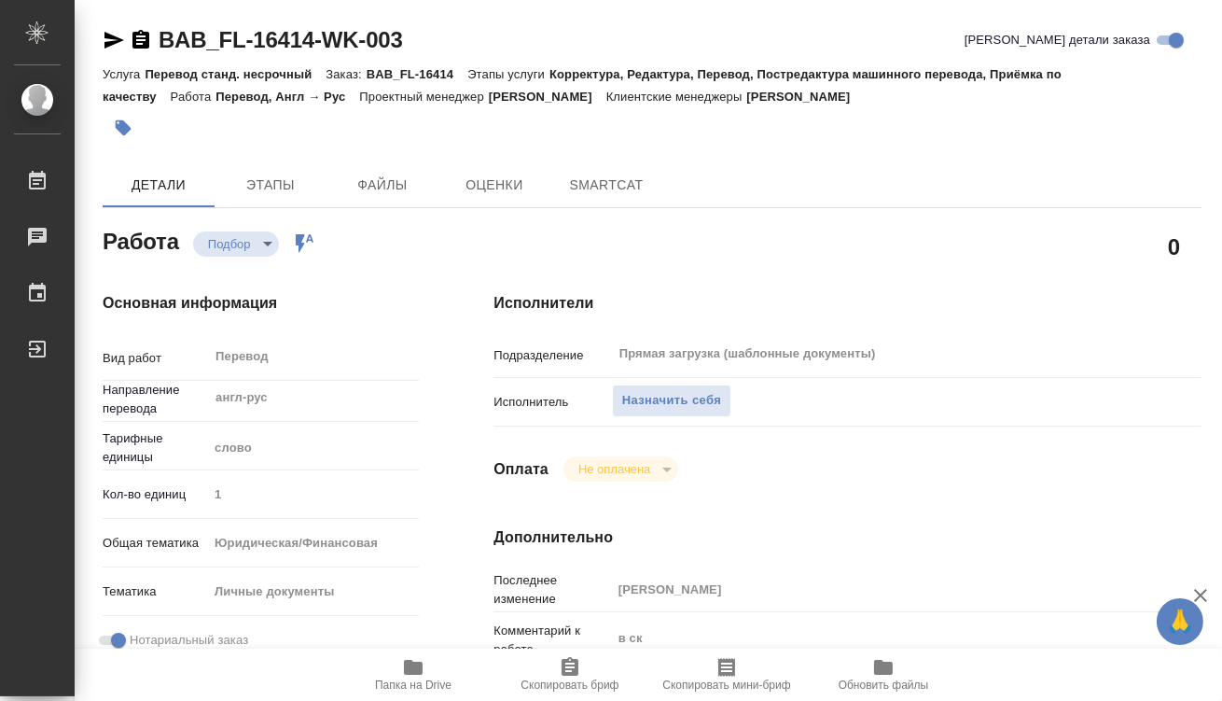
type textarea "x"
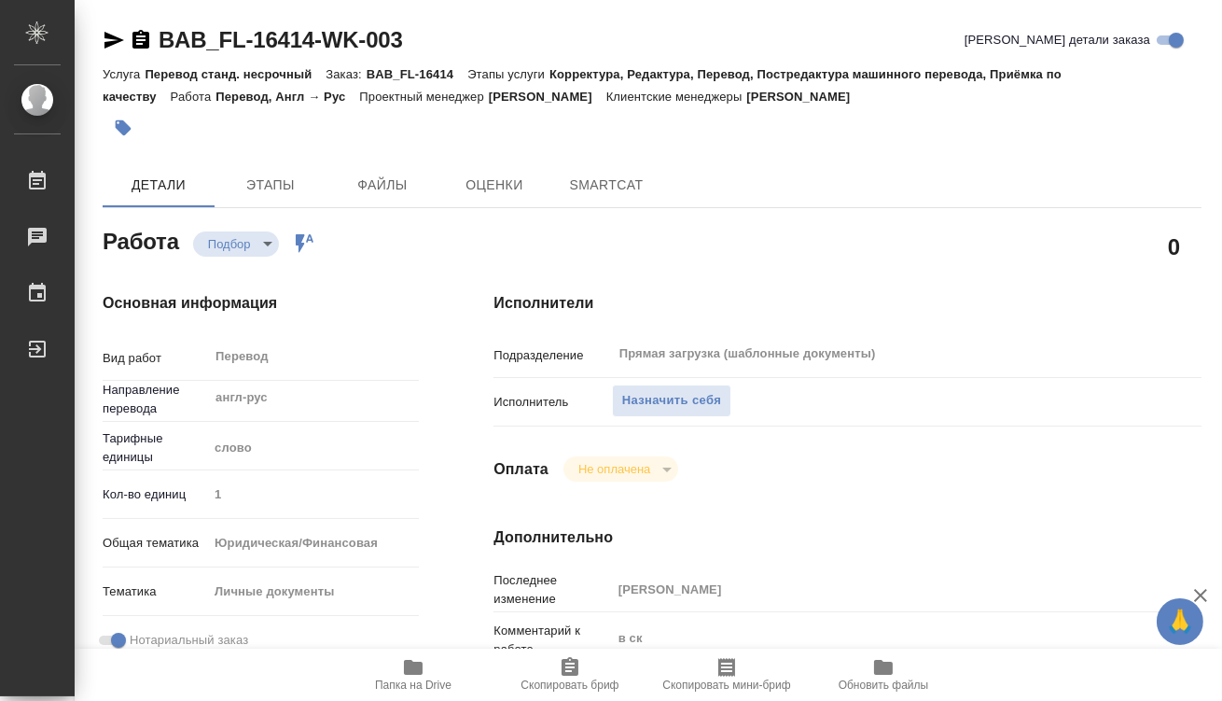
type textarea "x"
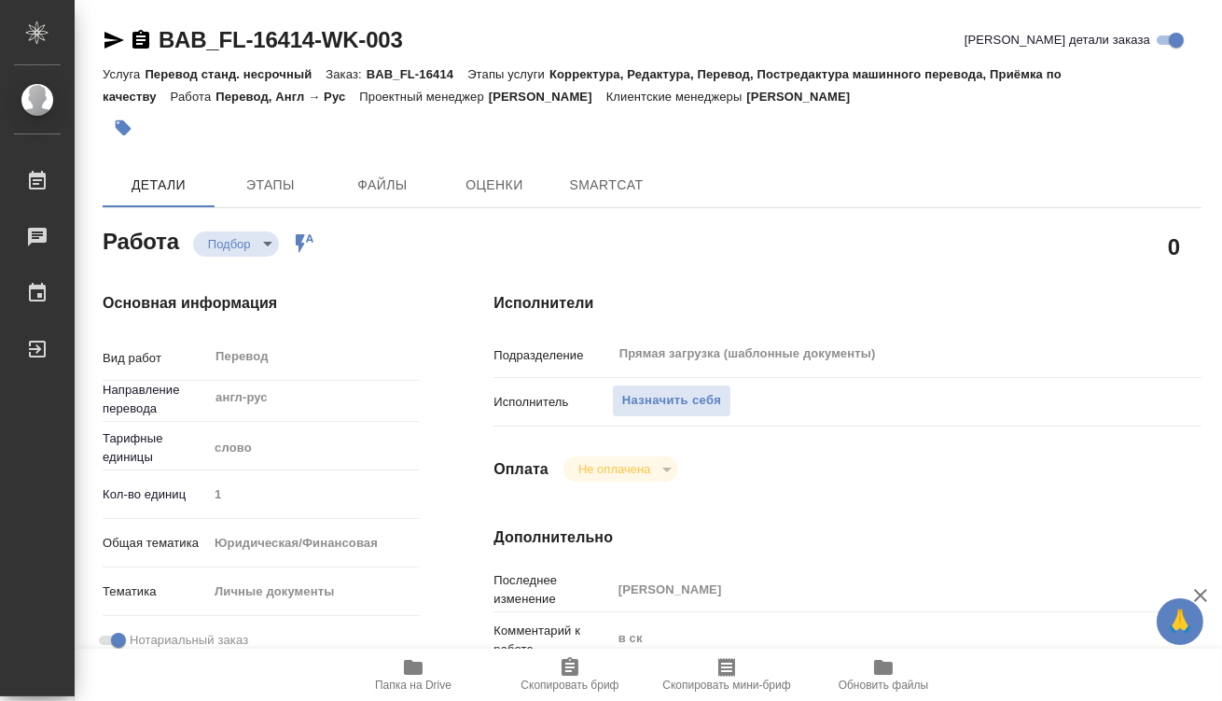
type textarea "x"
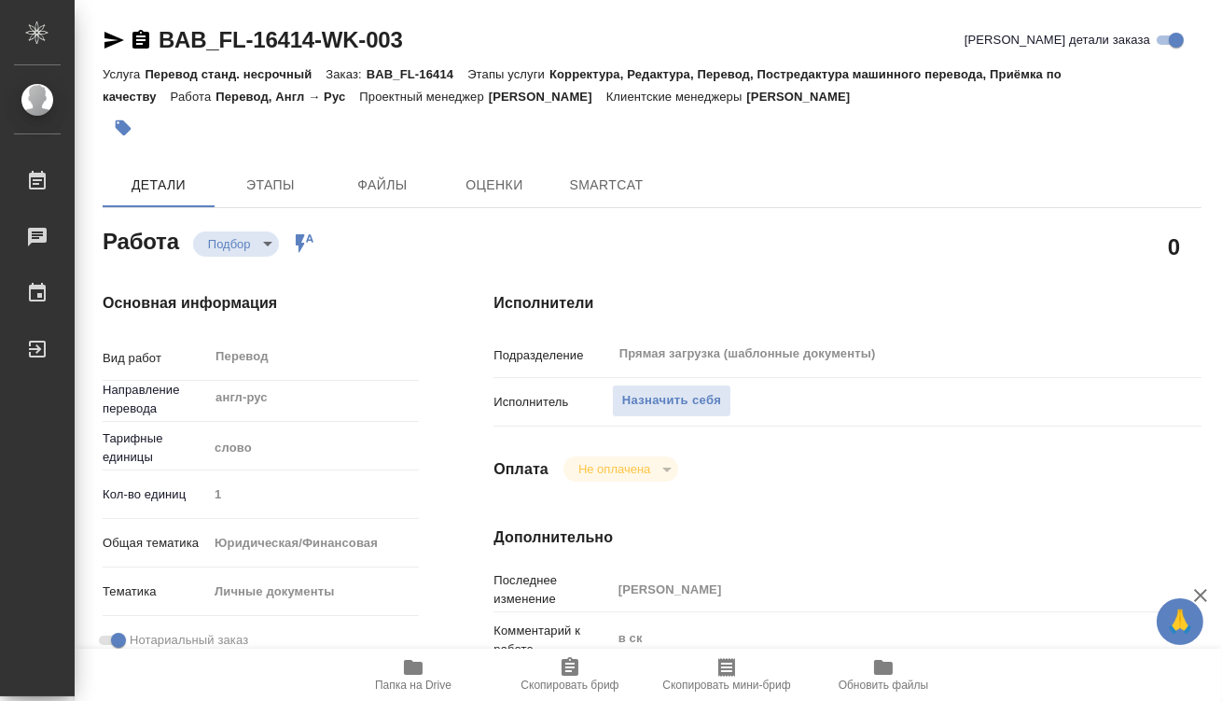
type textarea "x"
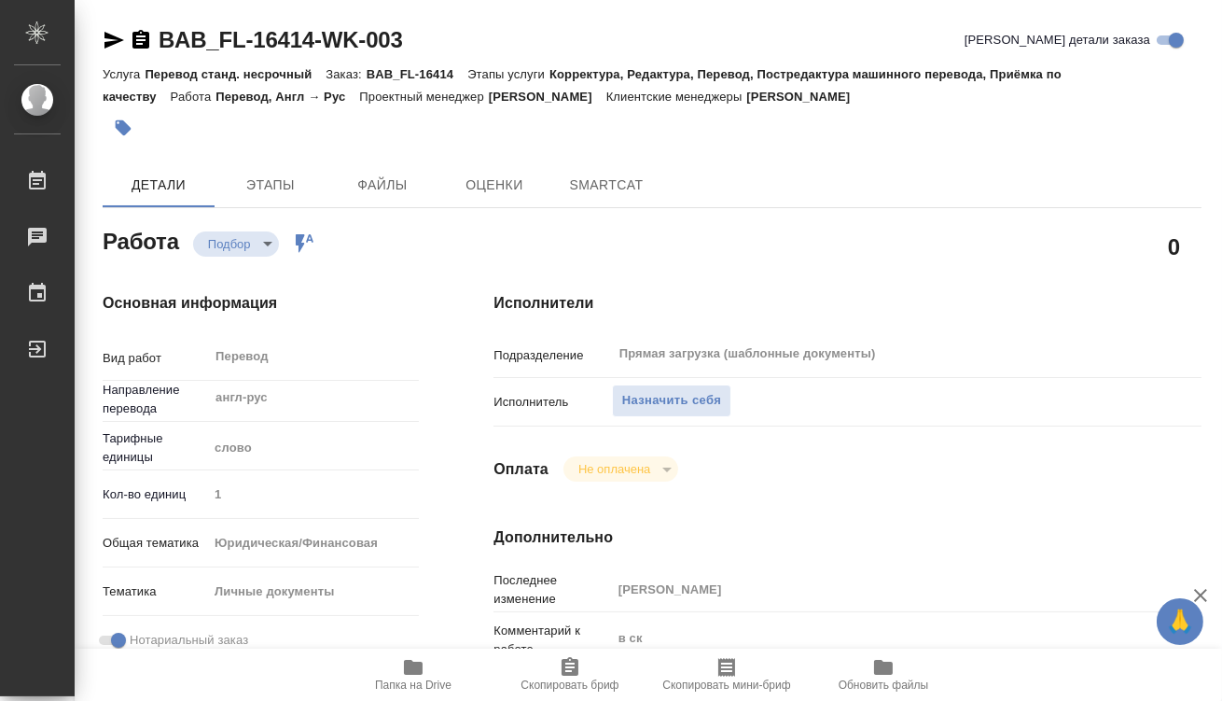
click at [418, 668] on icon "button" at bounding box center [413, 667] width 19 height 15
type textarea "x"
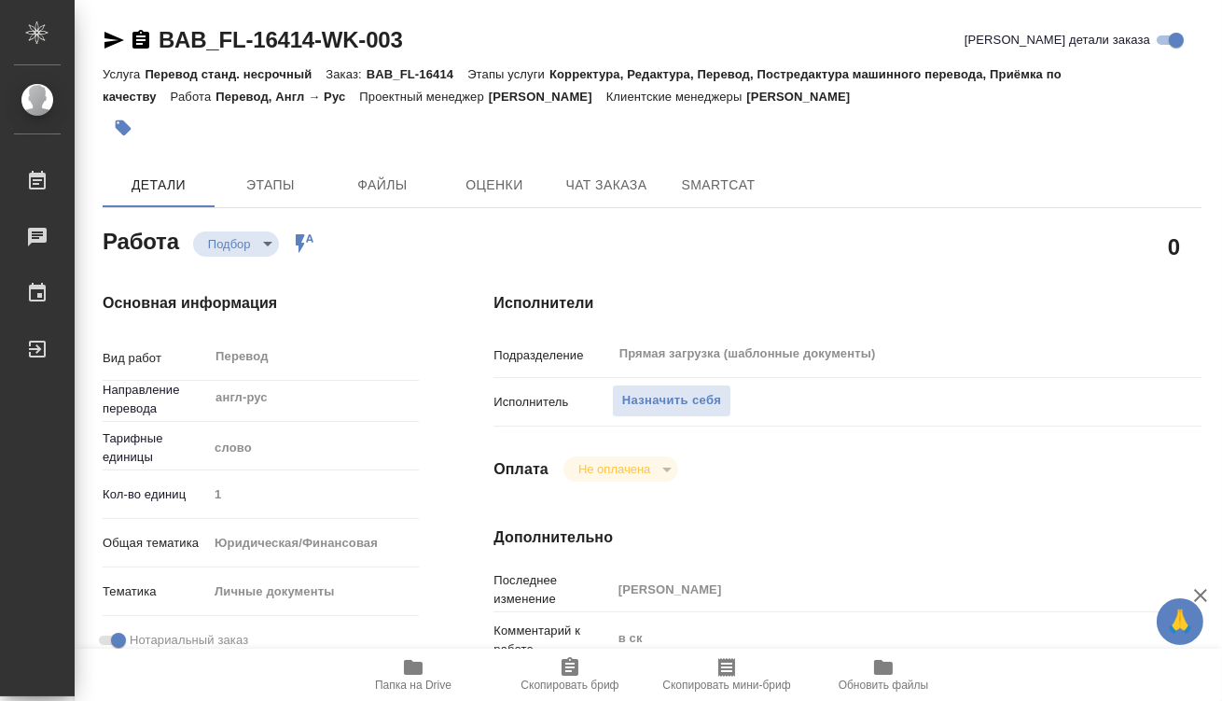
type textarea "x"
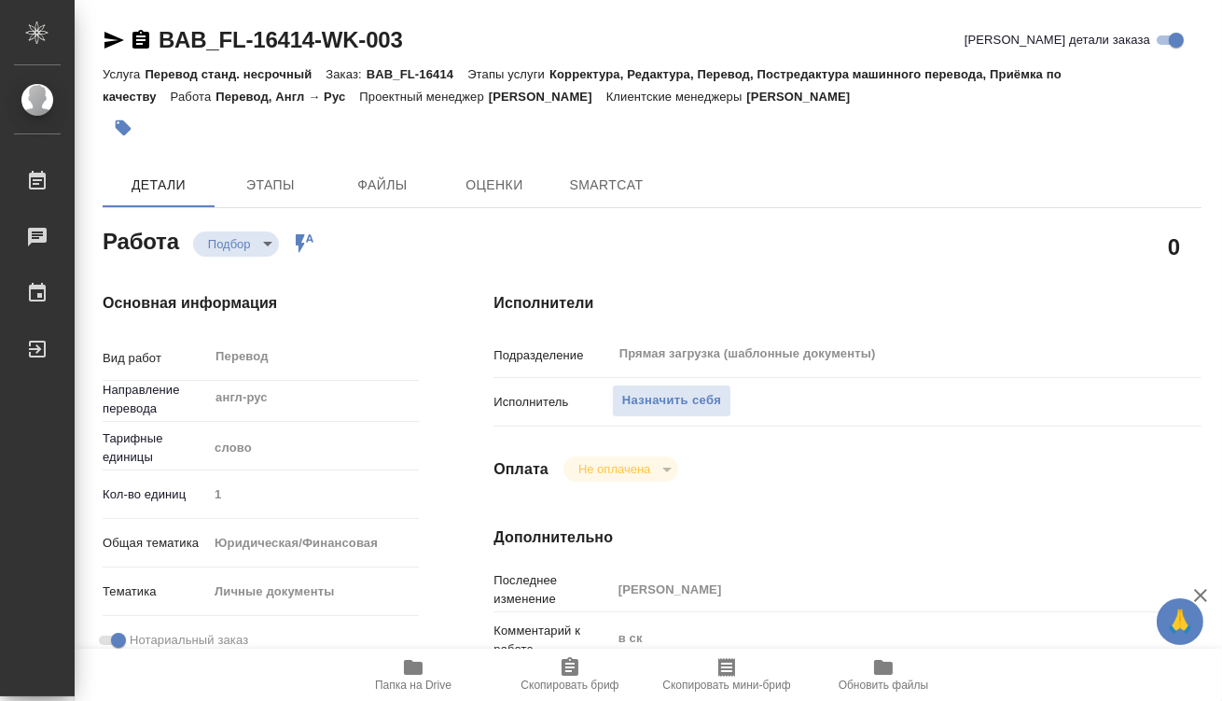
type textarea "x"
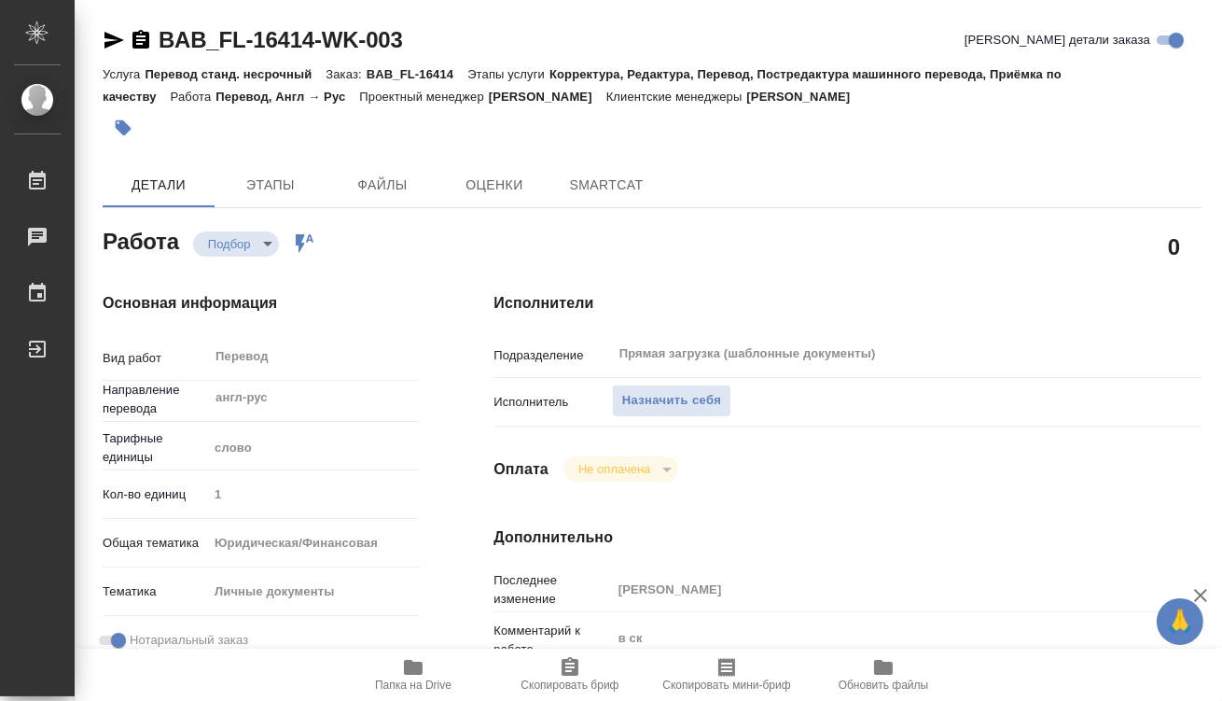
type textarea "x"
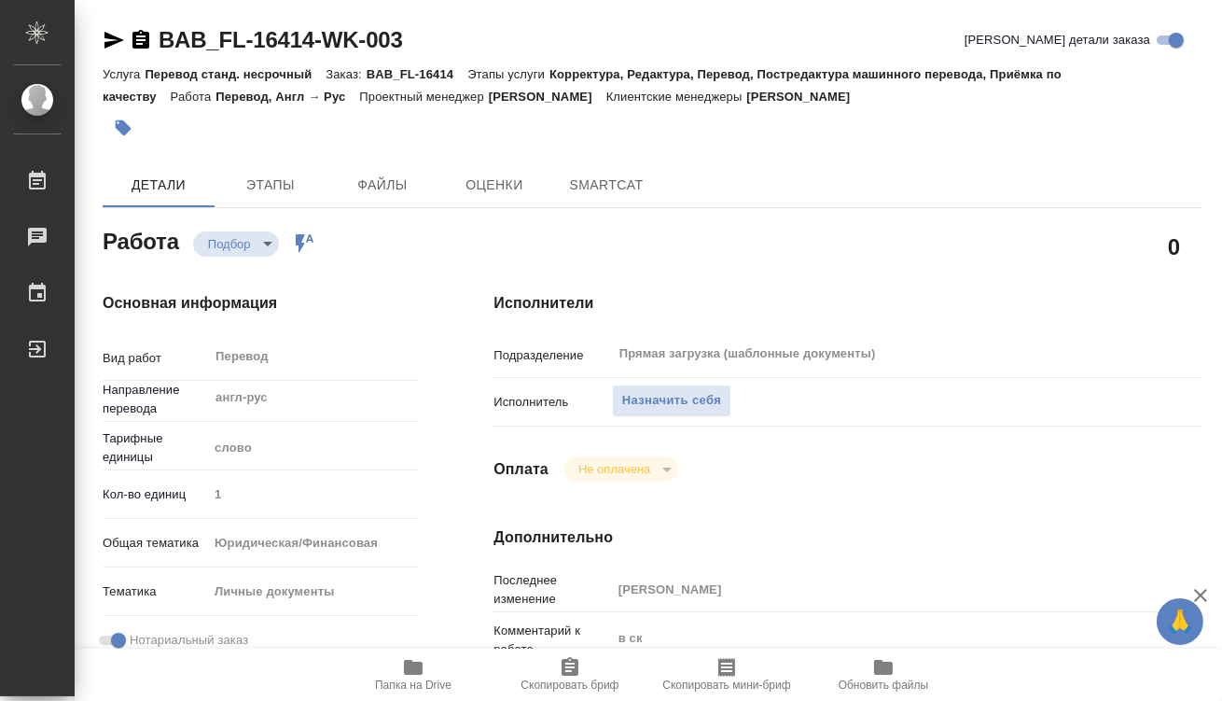
type textarea "x"
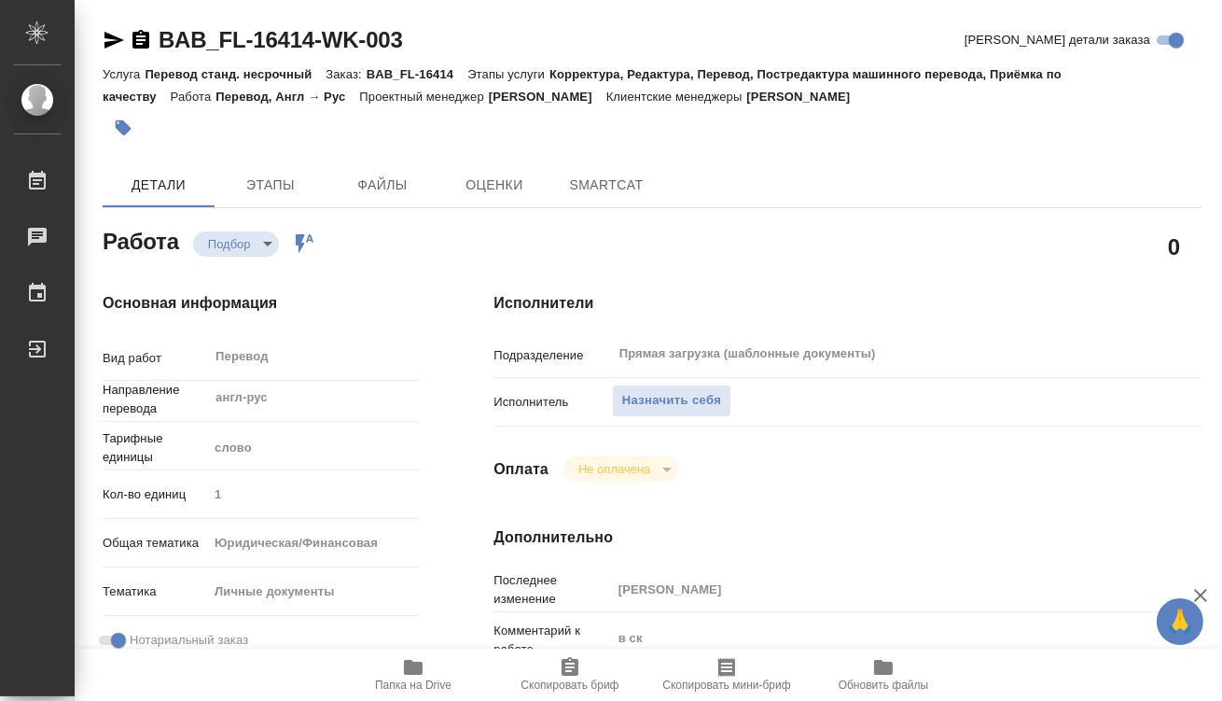
type textarea "x"
click at [423, 671] on icon "button" at bounding box center [413, 667] width 22 height 22
type textarea "x"
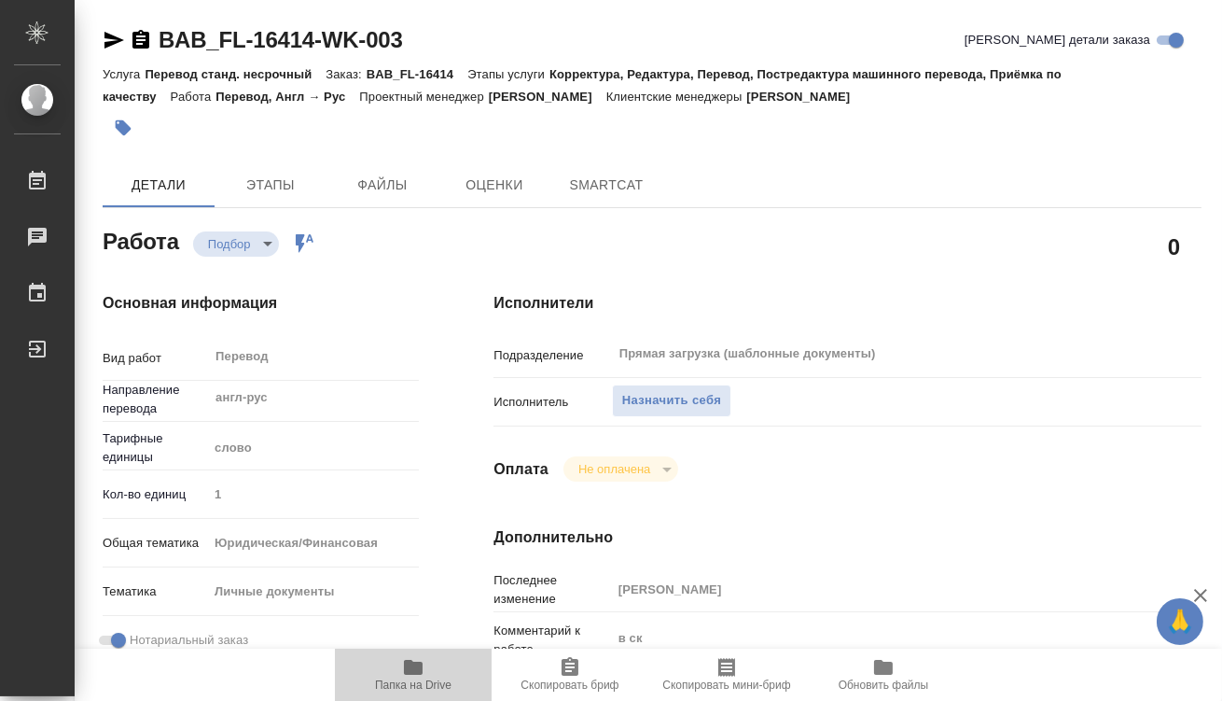
type textarea "x"
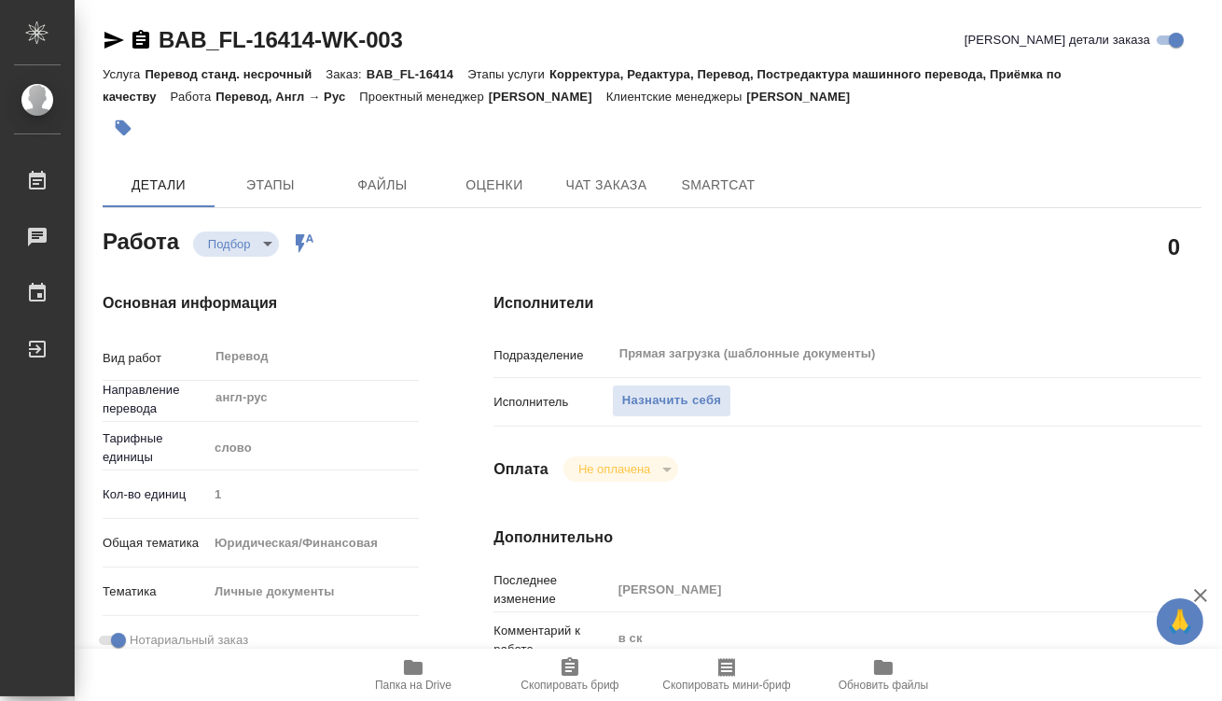
type textarea "x"
